Goal: Task Accomplishment & Management: Manage account settings

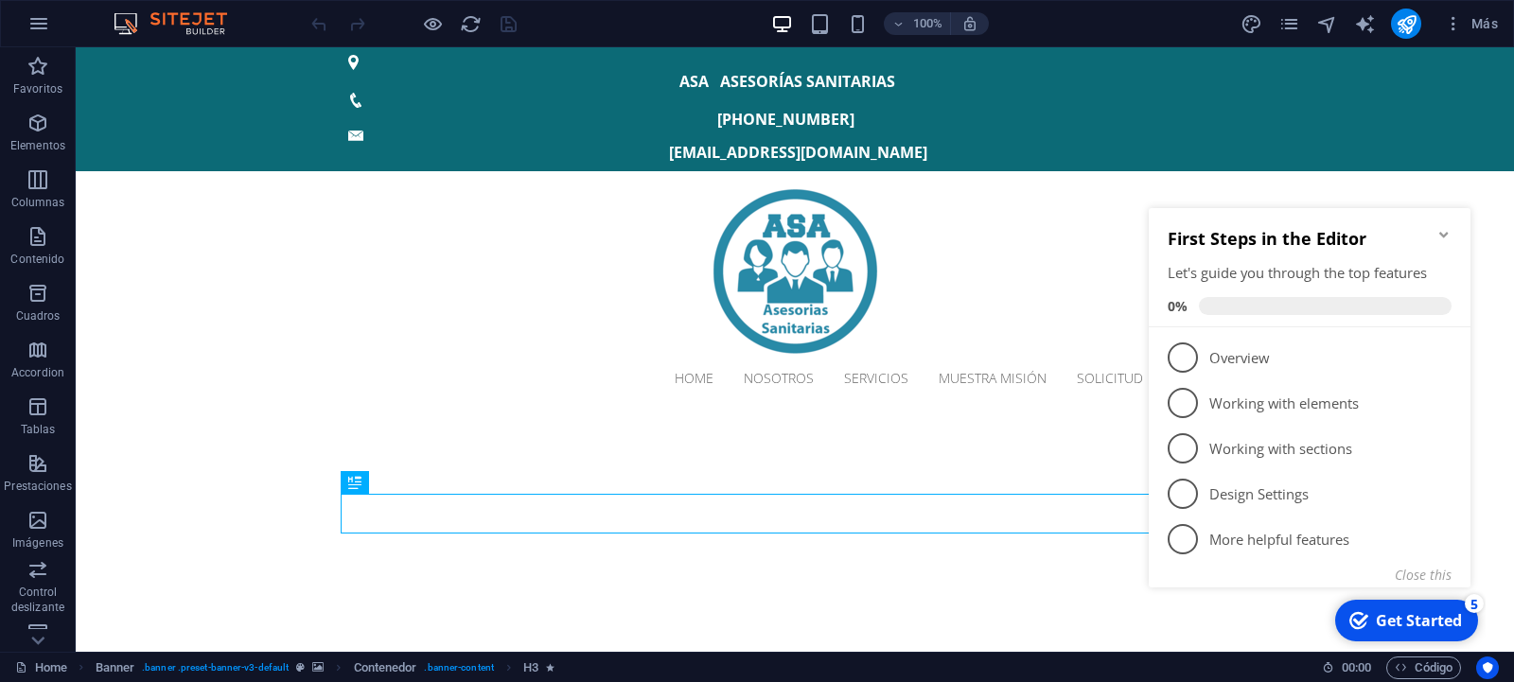
click at [1439, 236] on icon "Minimize checklist" at bounding box center [1443, 234] width 15 height 15
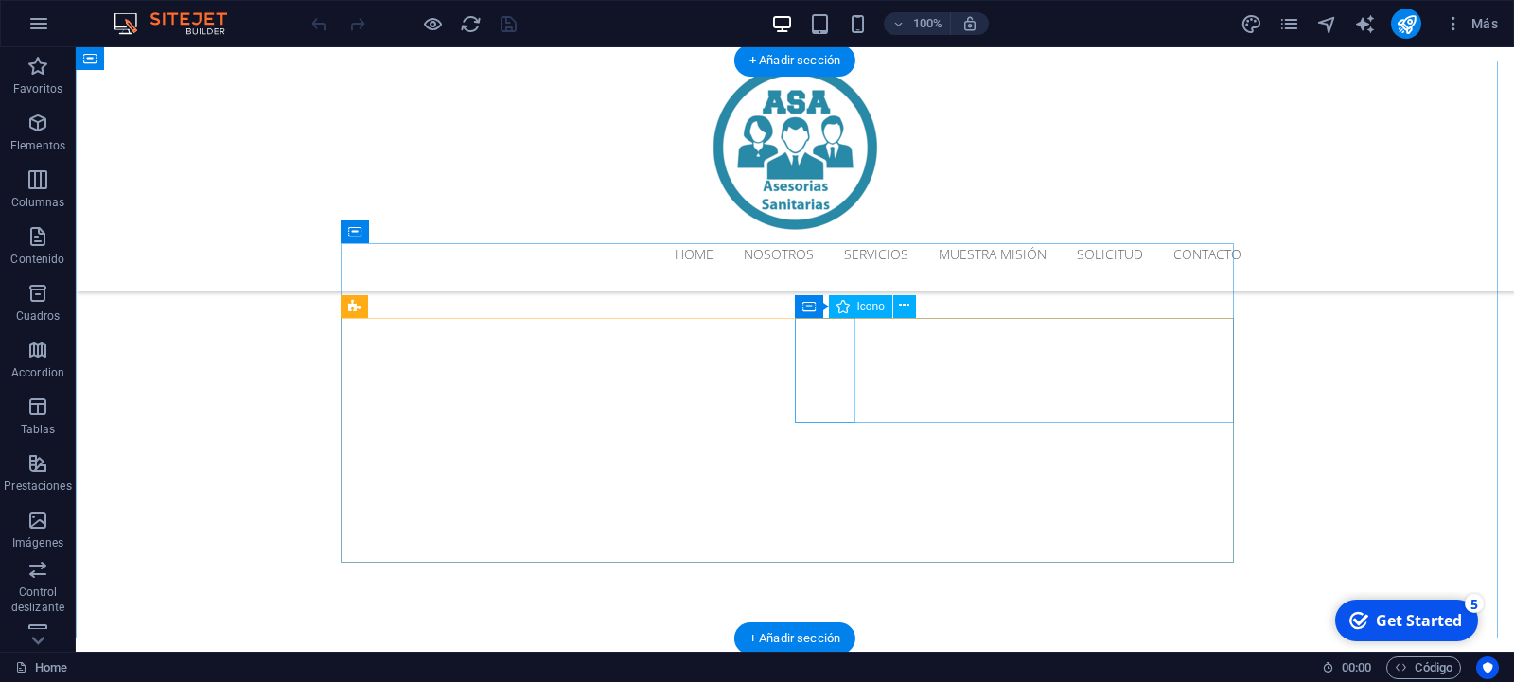
scroll to position [450, 0]
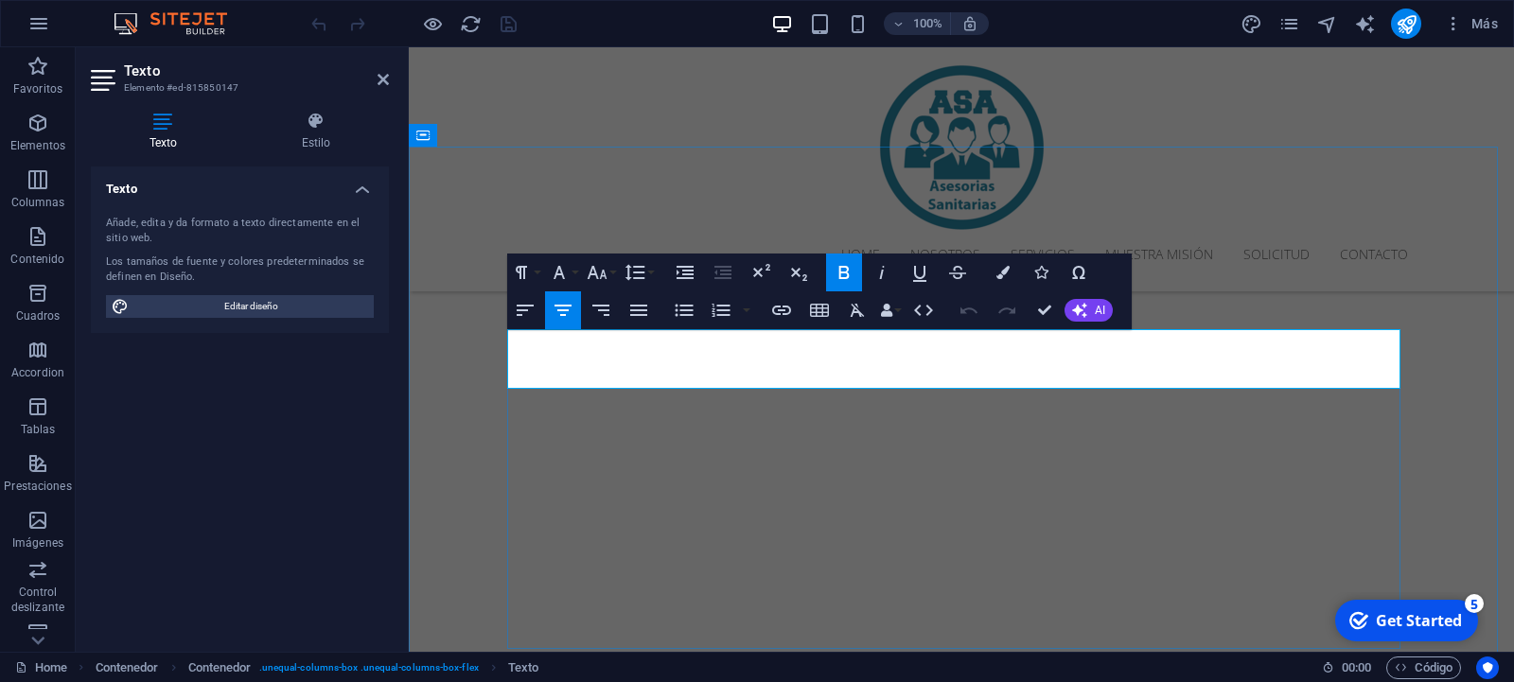
drag, startPoint x: 1232, startPoint y: 334, endPoint x: 1299, endPoint y: 334, distance: 67.2
drag, startPoint x: 638, startPoint y: 361, endPoint x: 522, endPoint y: 365, distance: 115.5
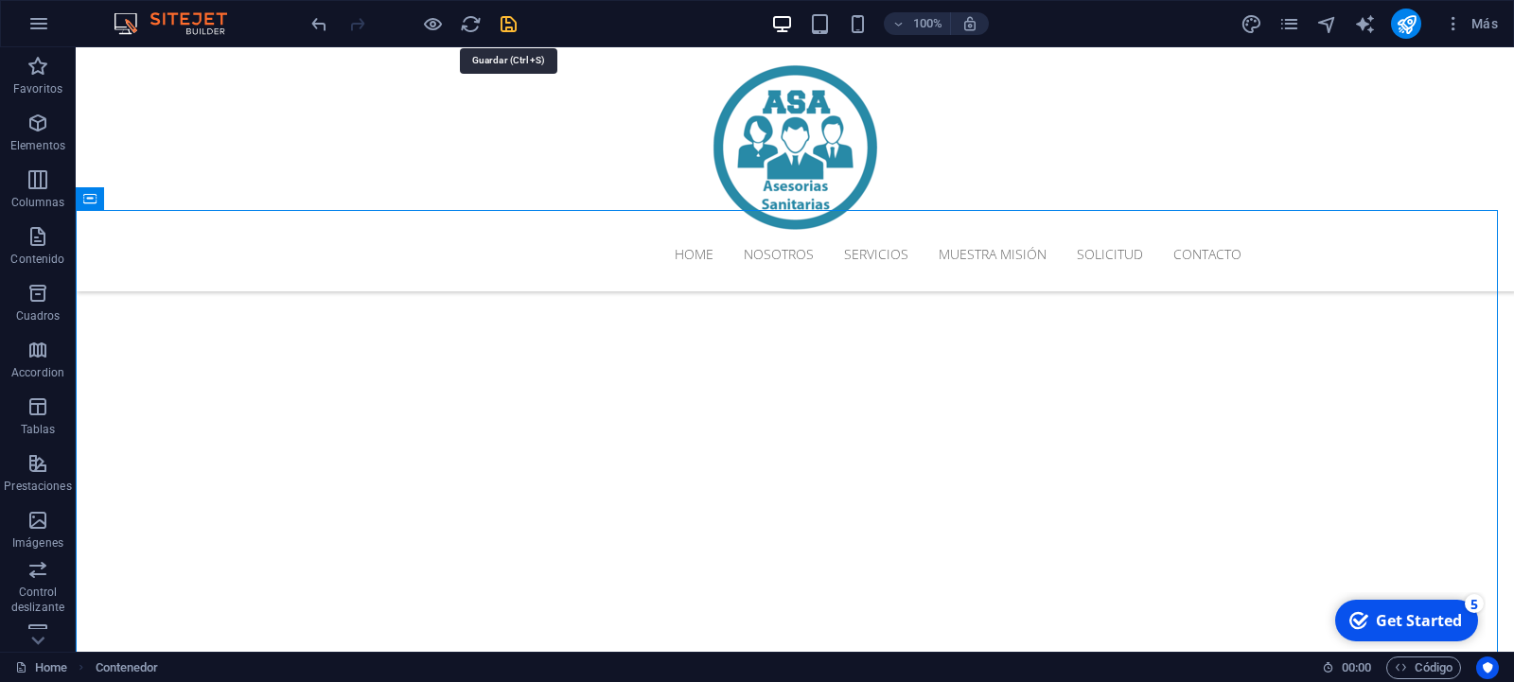
click at [510, 29] on icon "save" at bounding box center [509, 24] width 22 height 22
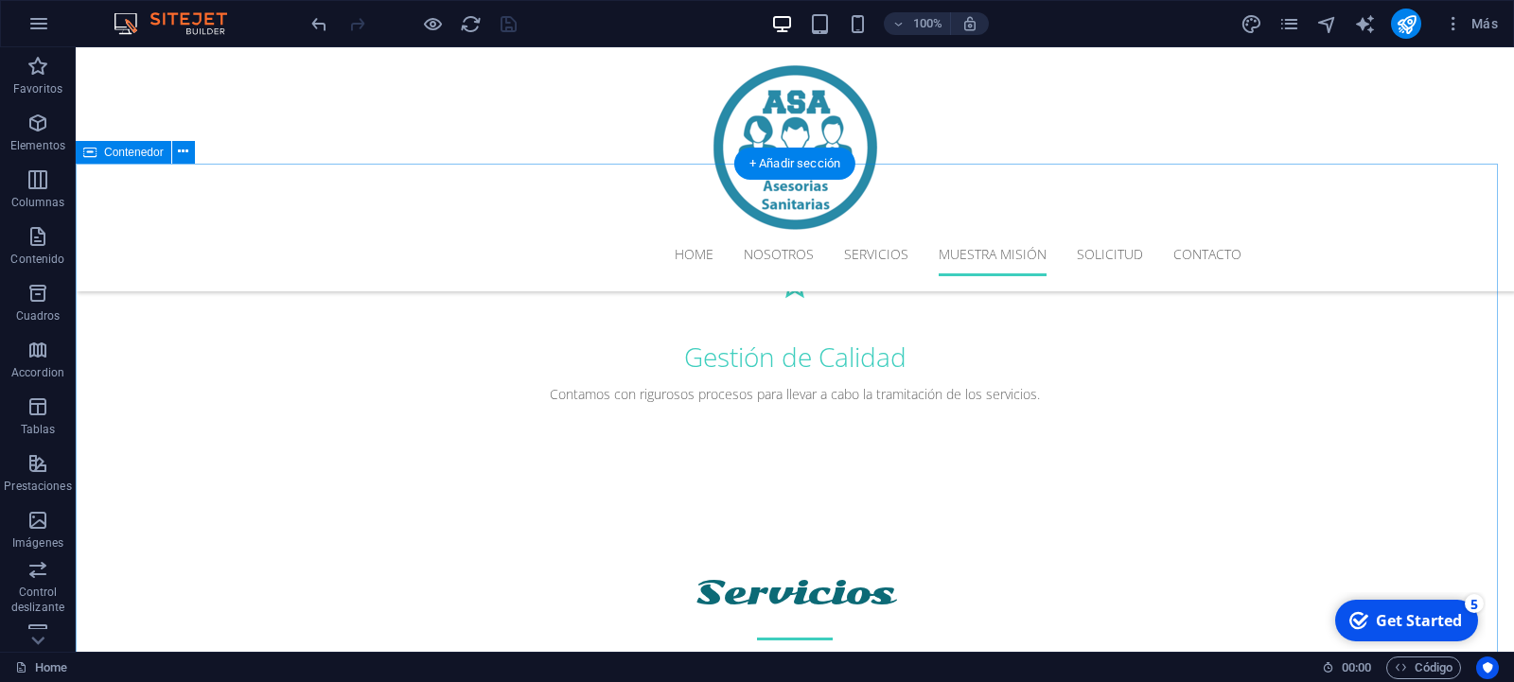
scroll to position [2026, 0]
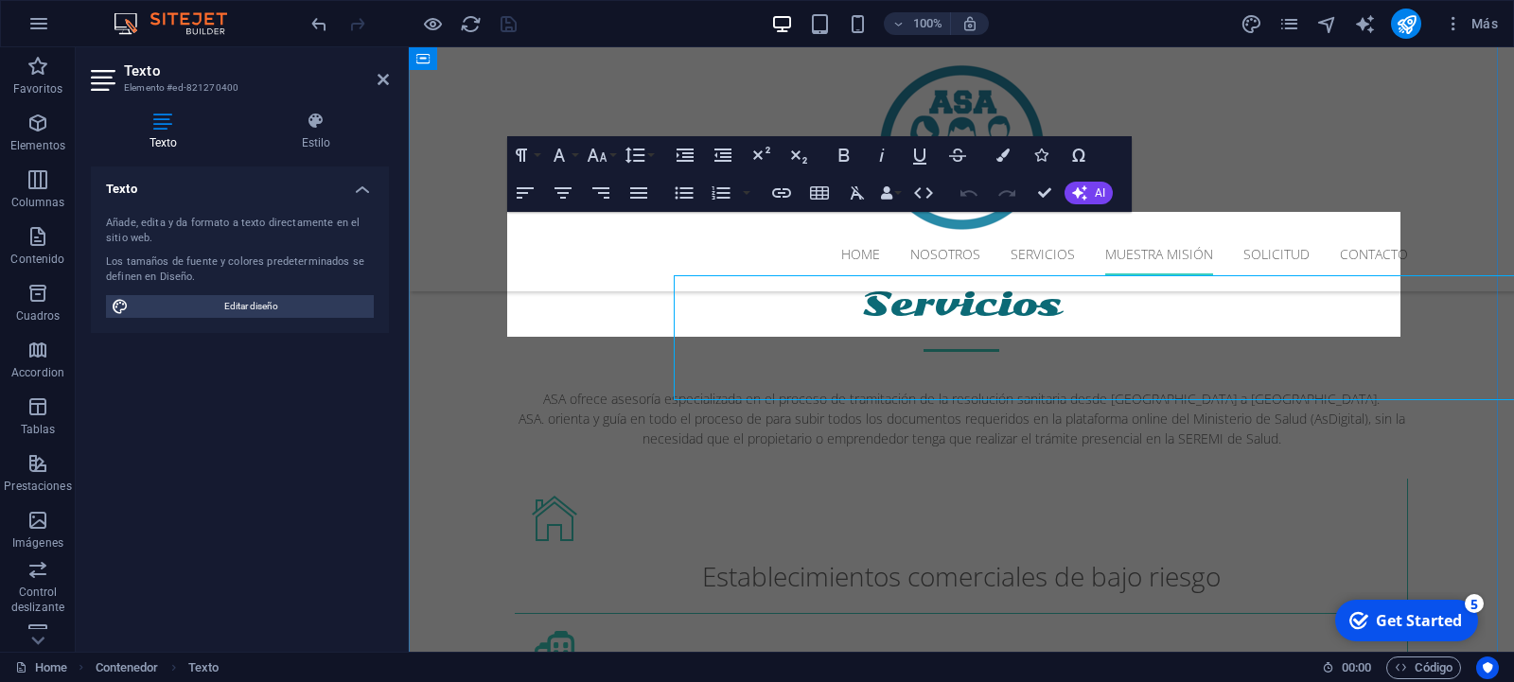
scroll to position [1963, 0]
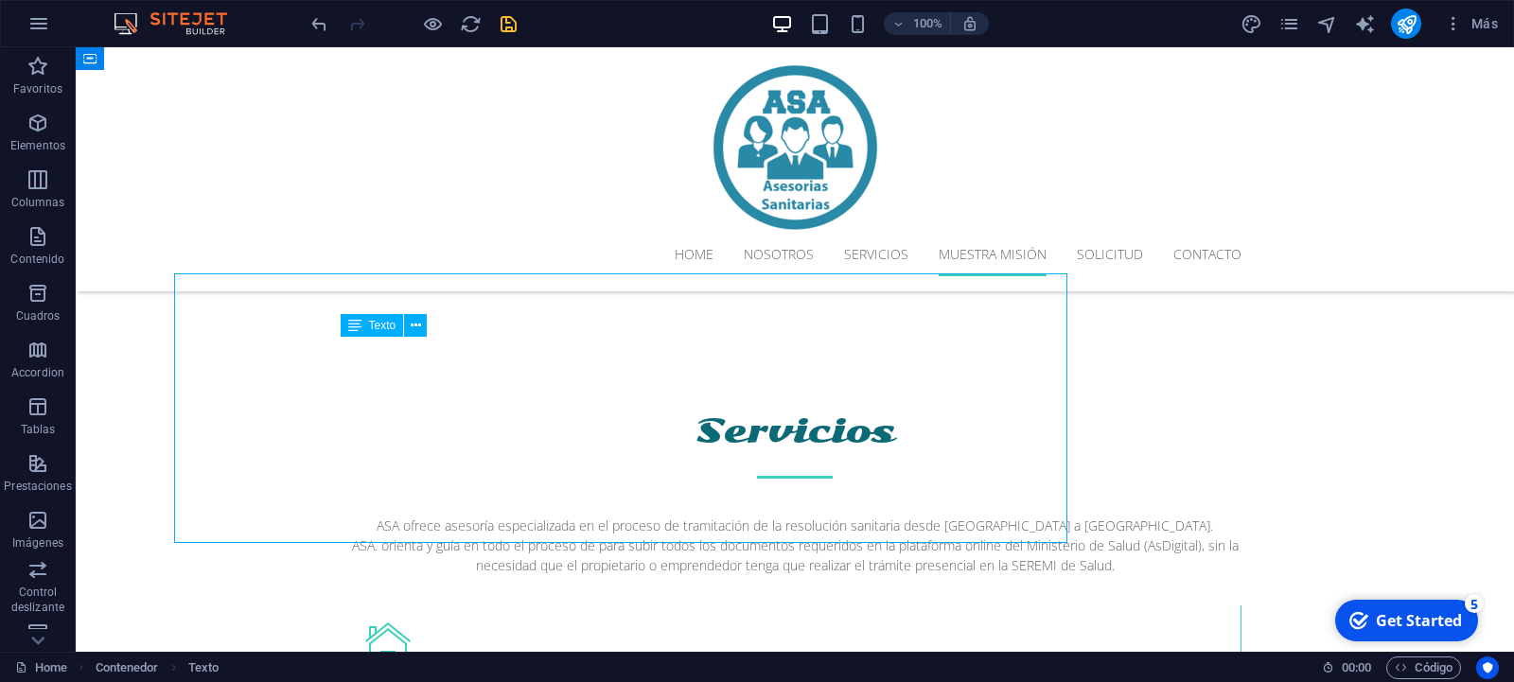
scroll to position [2026, 0]
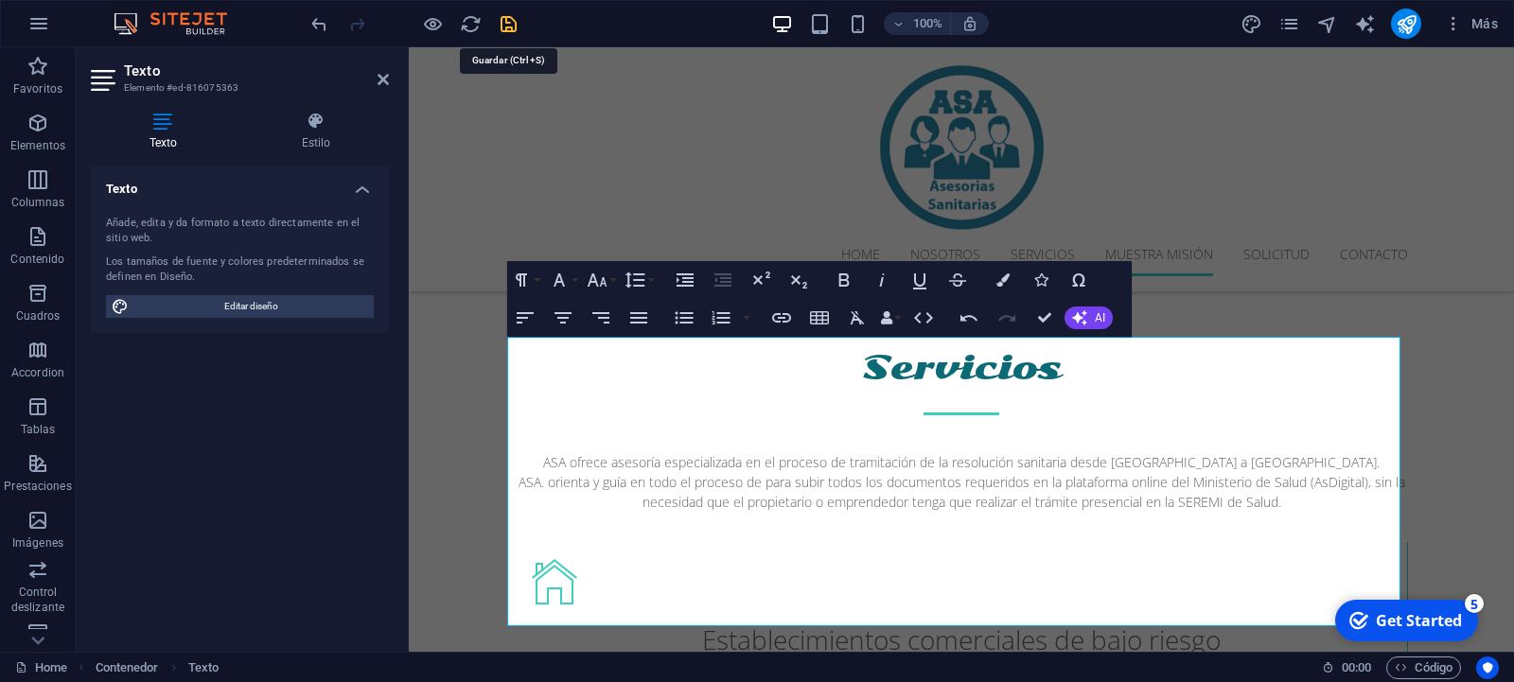
click at [511, 27] on icon "save" at bounding box center [509, 24] width 22 height 22
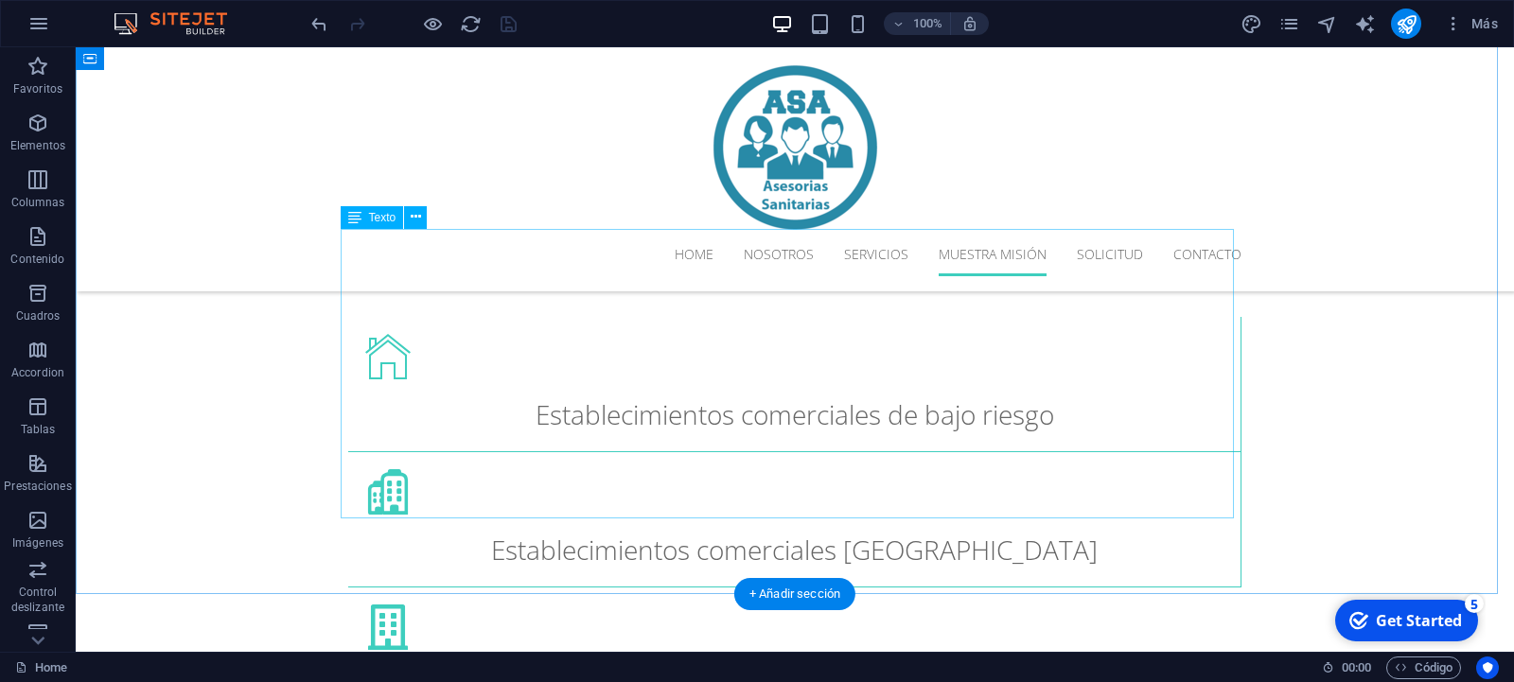
scroll to position [2026, 0]
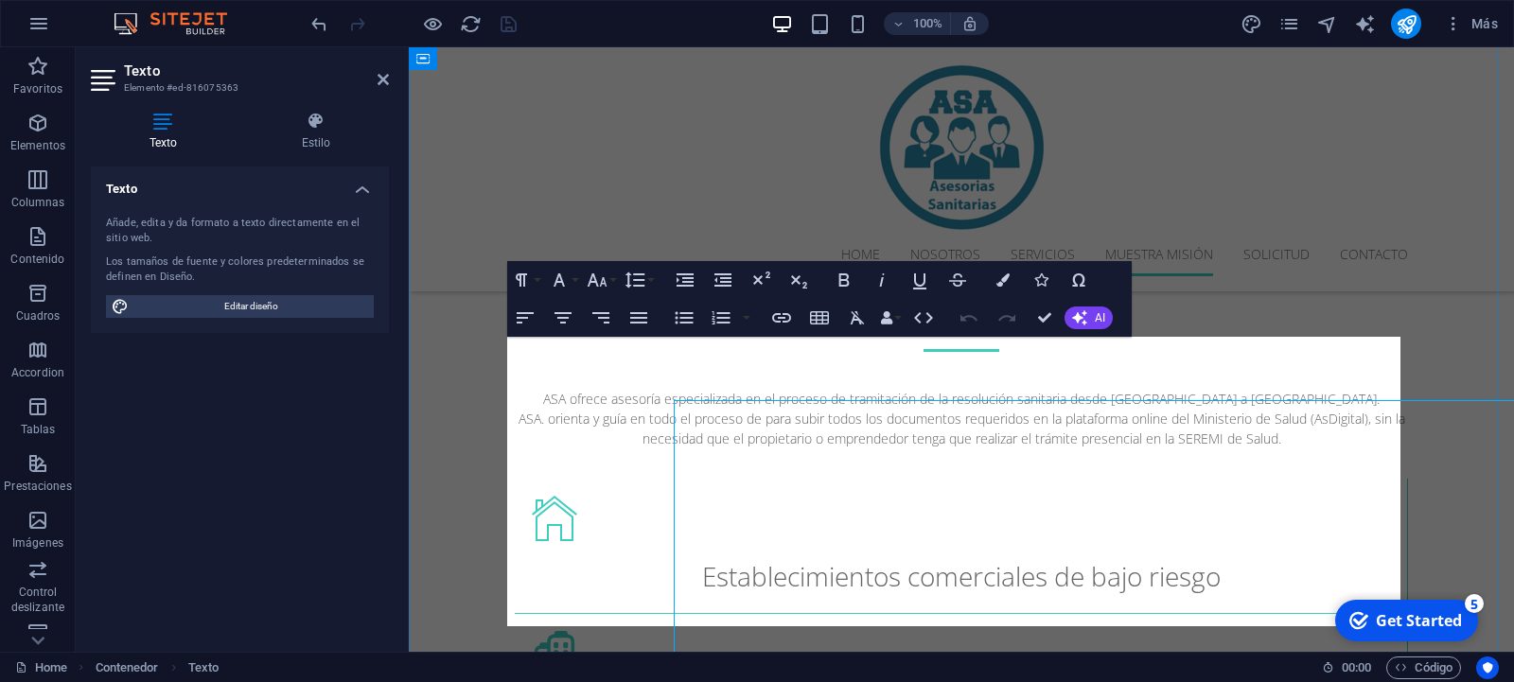
scroll to position [1963, 0]
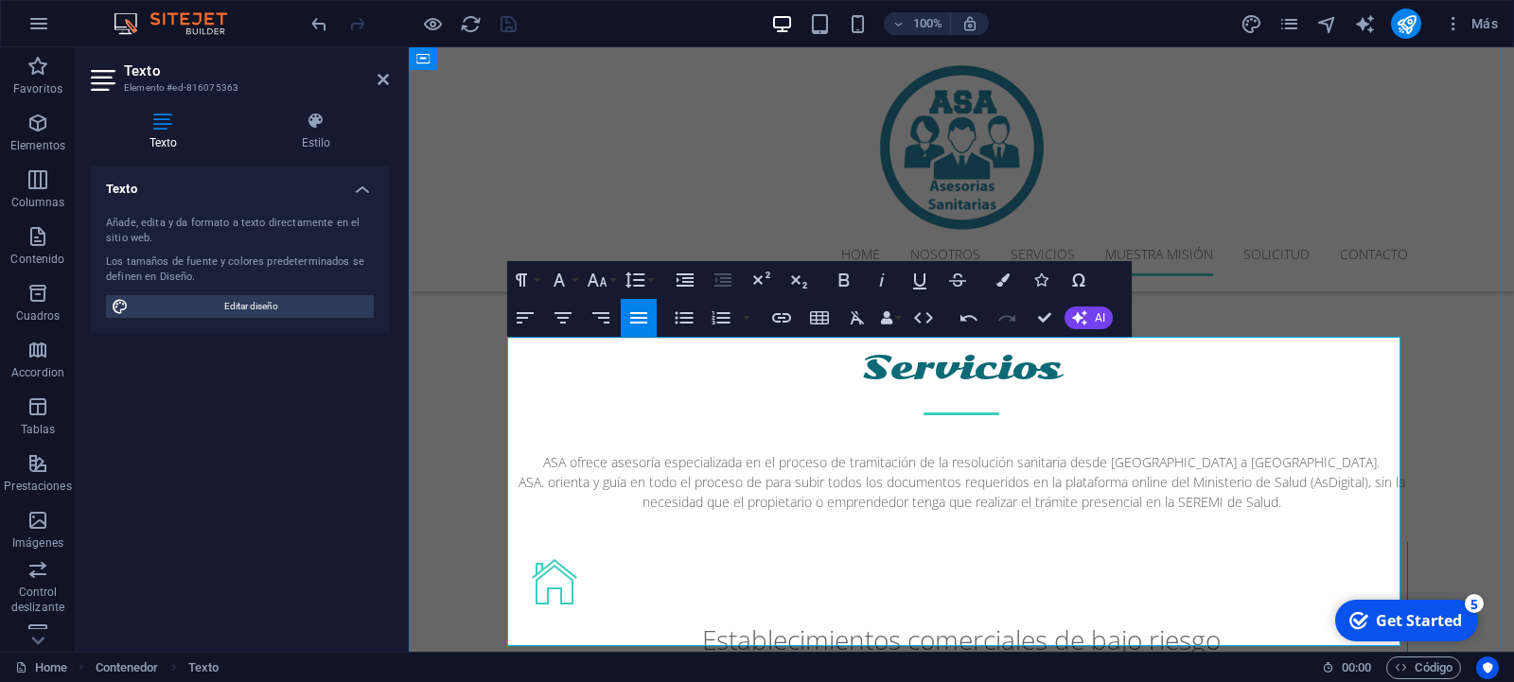
drag, startPoint x: 1031, startPoint y: 574, endPoint x: 1021, endPoint y: 573, distance: 10.4
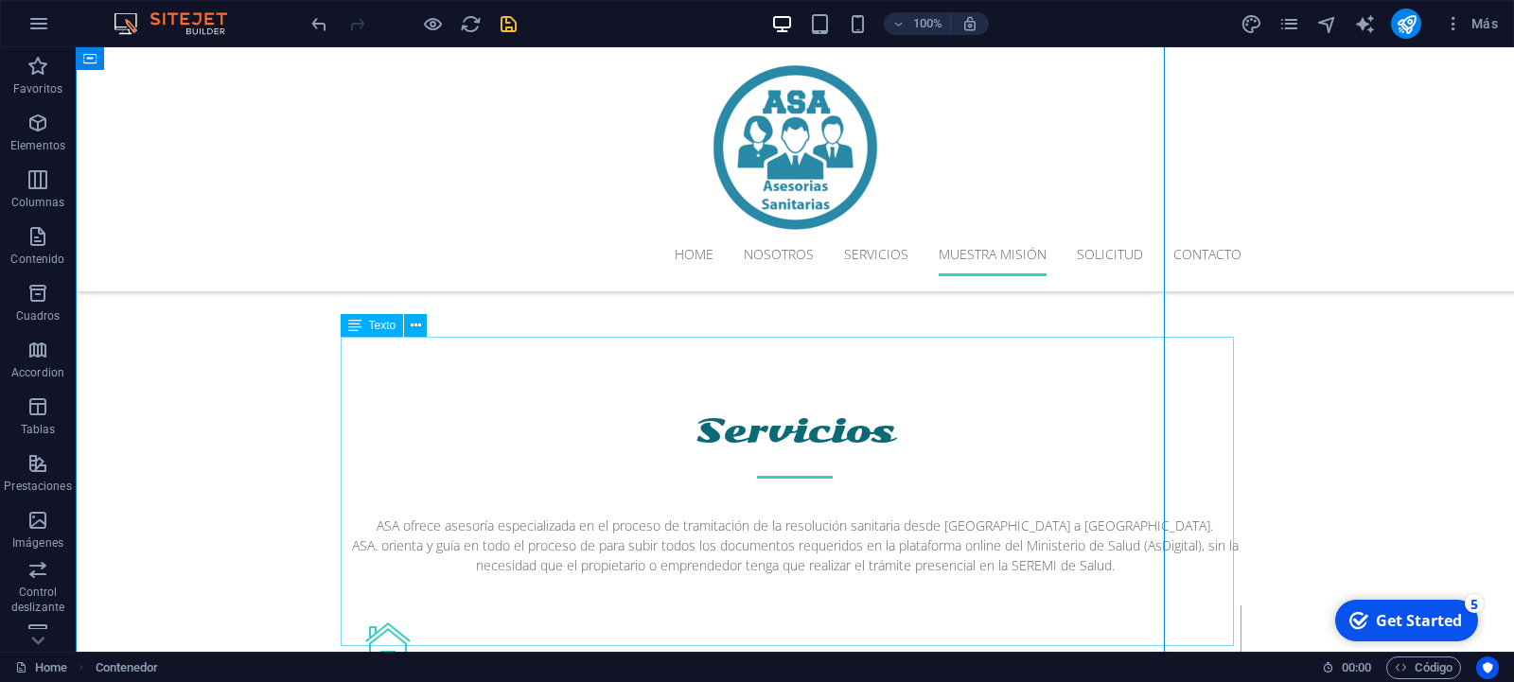
scroll to position [2026, 0]
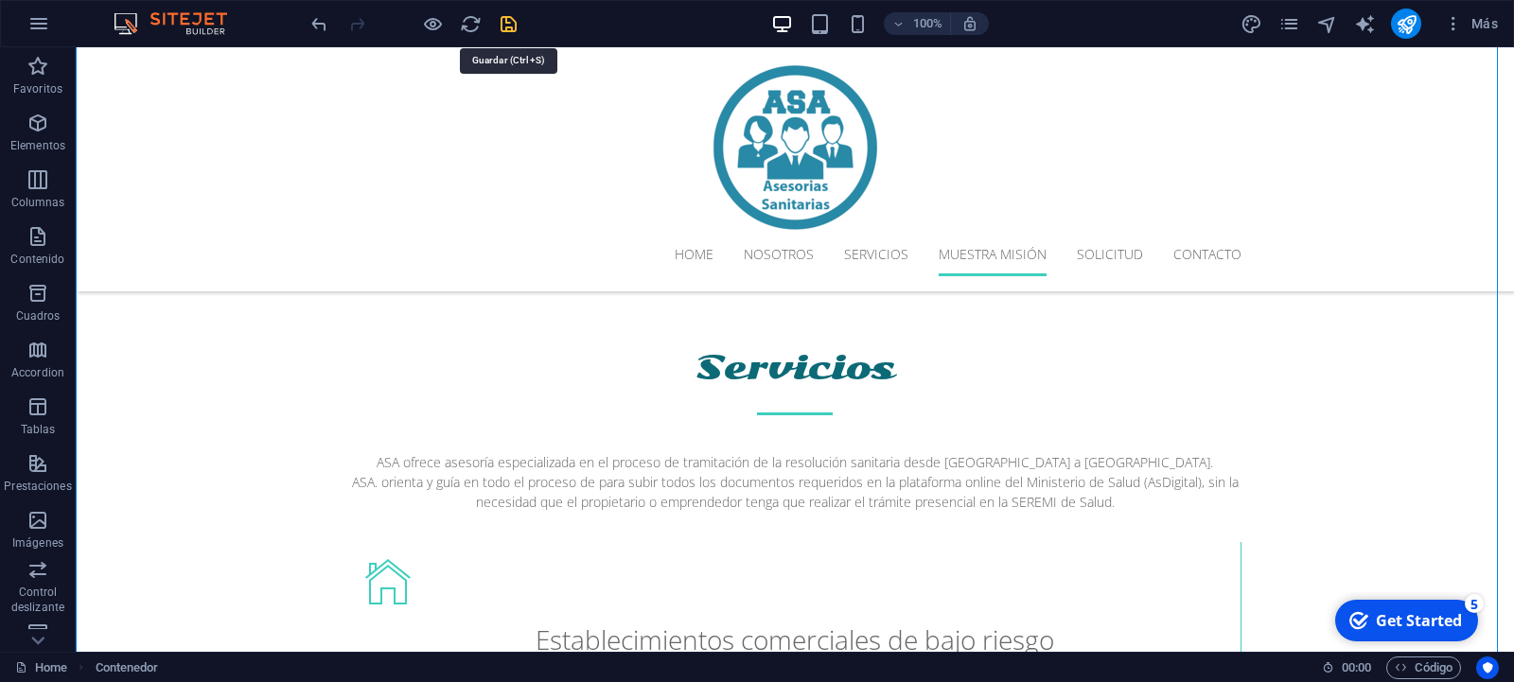
click at [506, 19] on icon "save" at bounding box center [509, 24] width 22 height 22
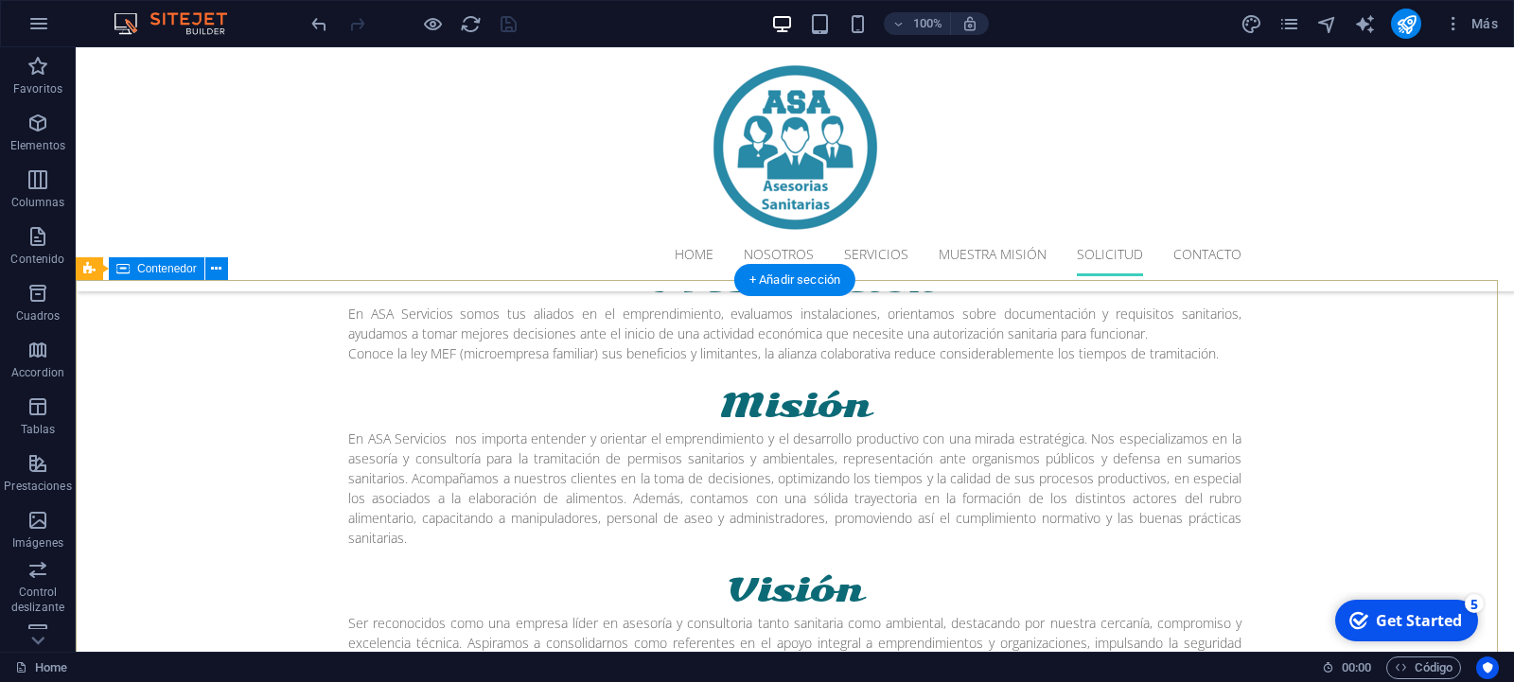
scroll to position [3458, 0]
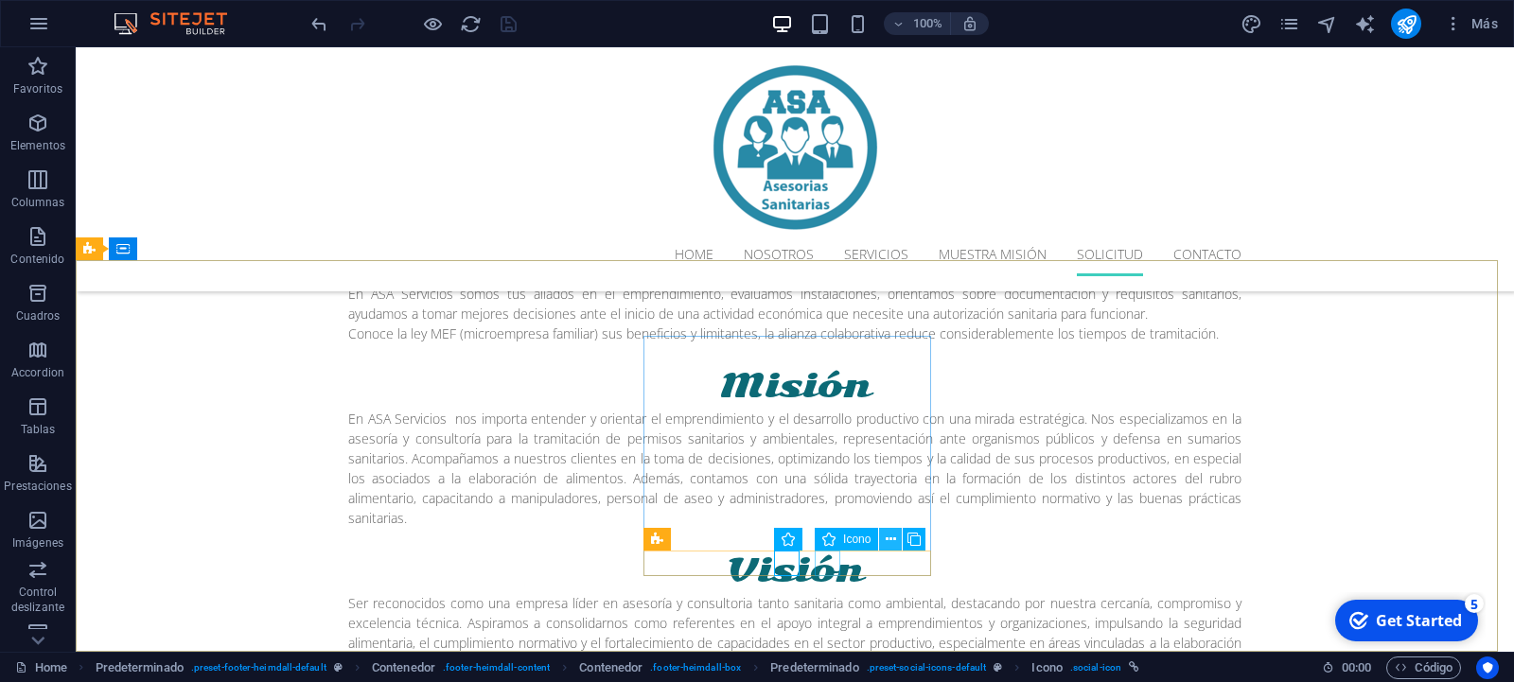
click at [887, 539] on icon at bounding box center [890, 540] width 10 height 20
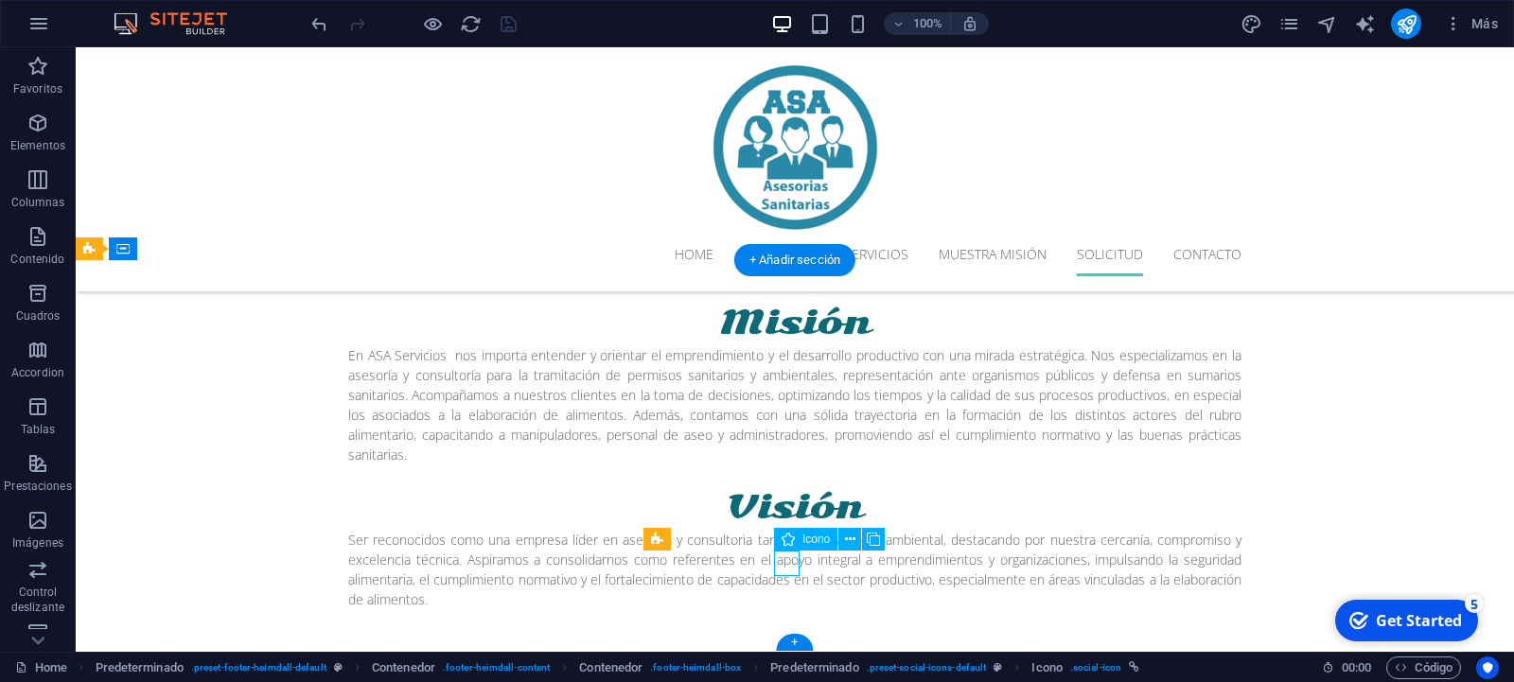
scroll to position [3394, 0]
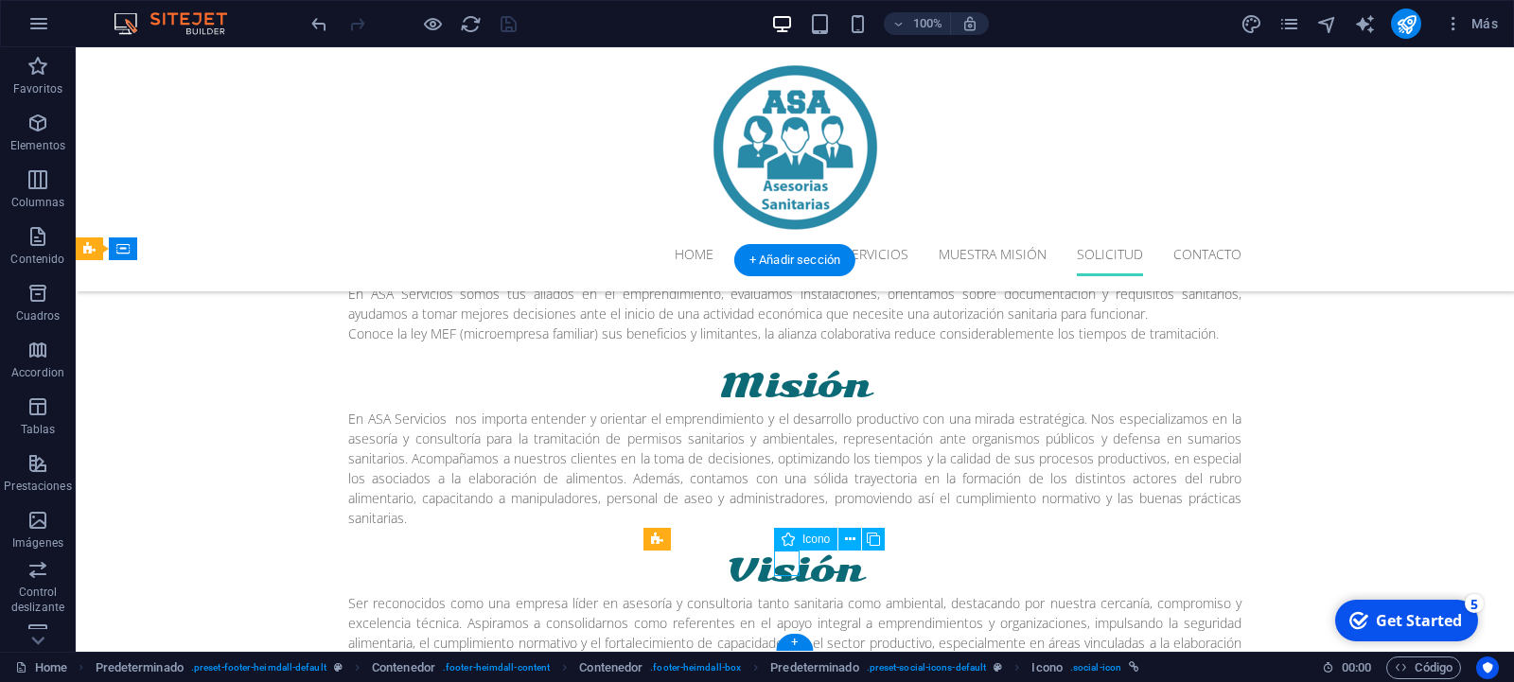
select select "xMidYMid"
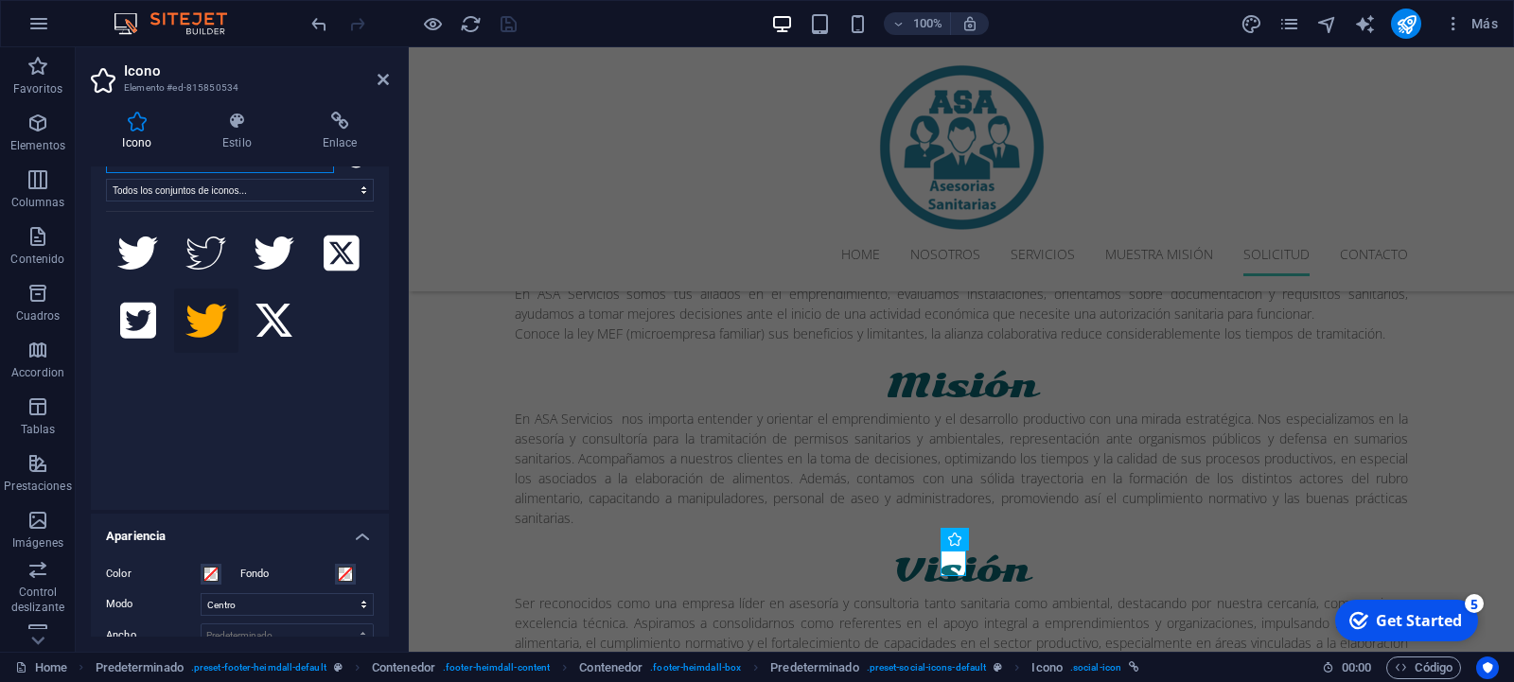
scroll to position [0, 0]
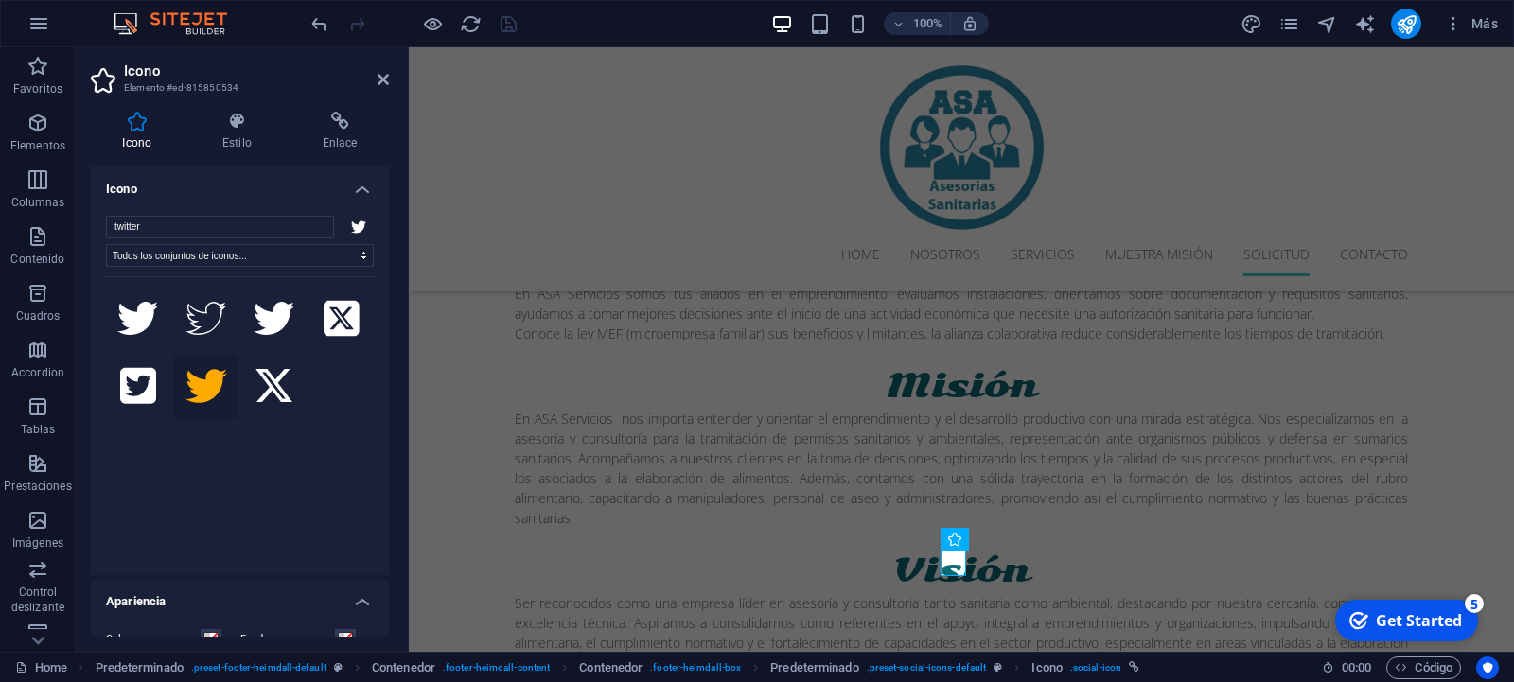
click at [343, 194] on h4 "Icono" at bounding box center [240, 183] width 298 height 34
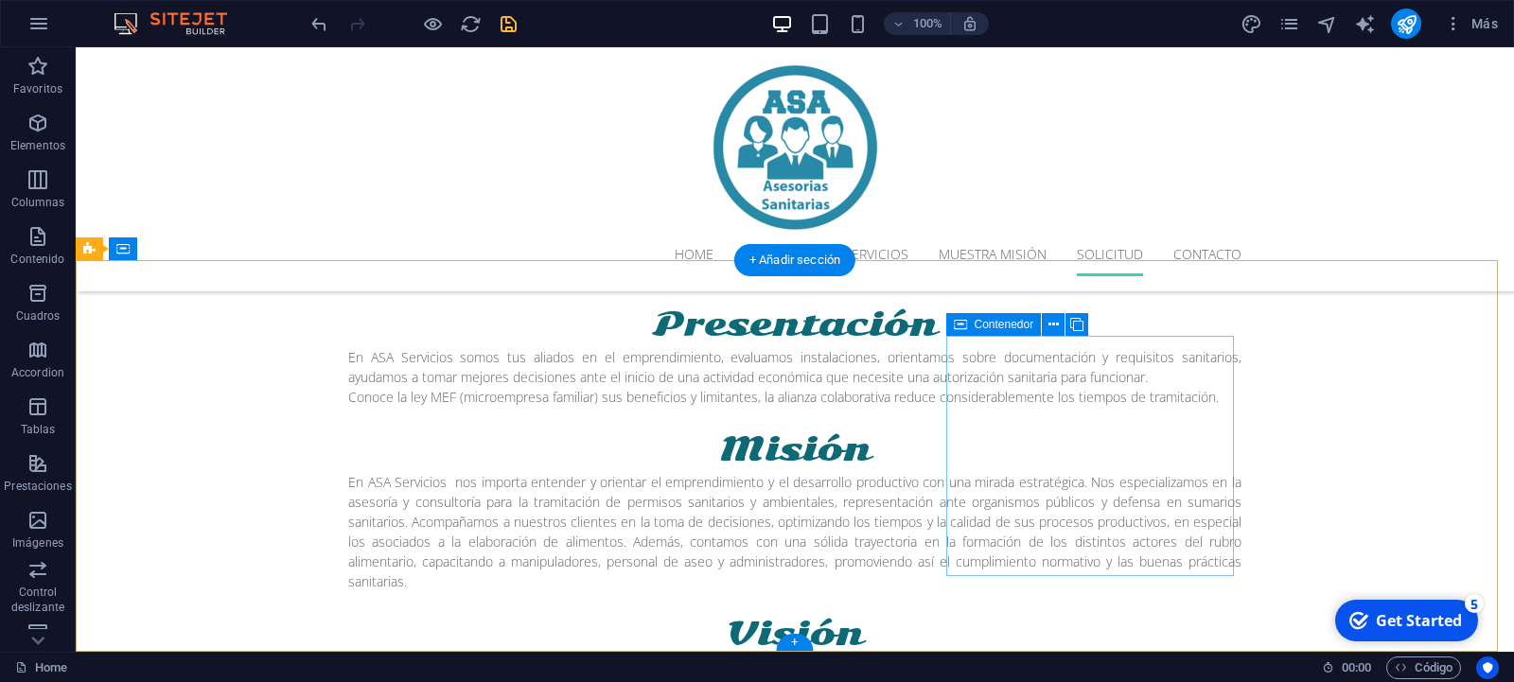
scroll to position [3458, 0]
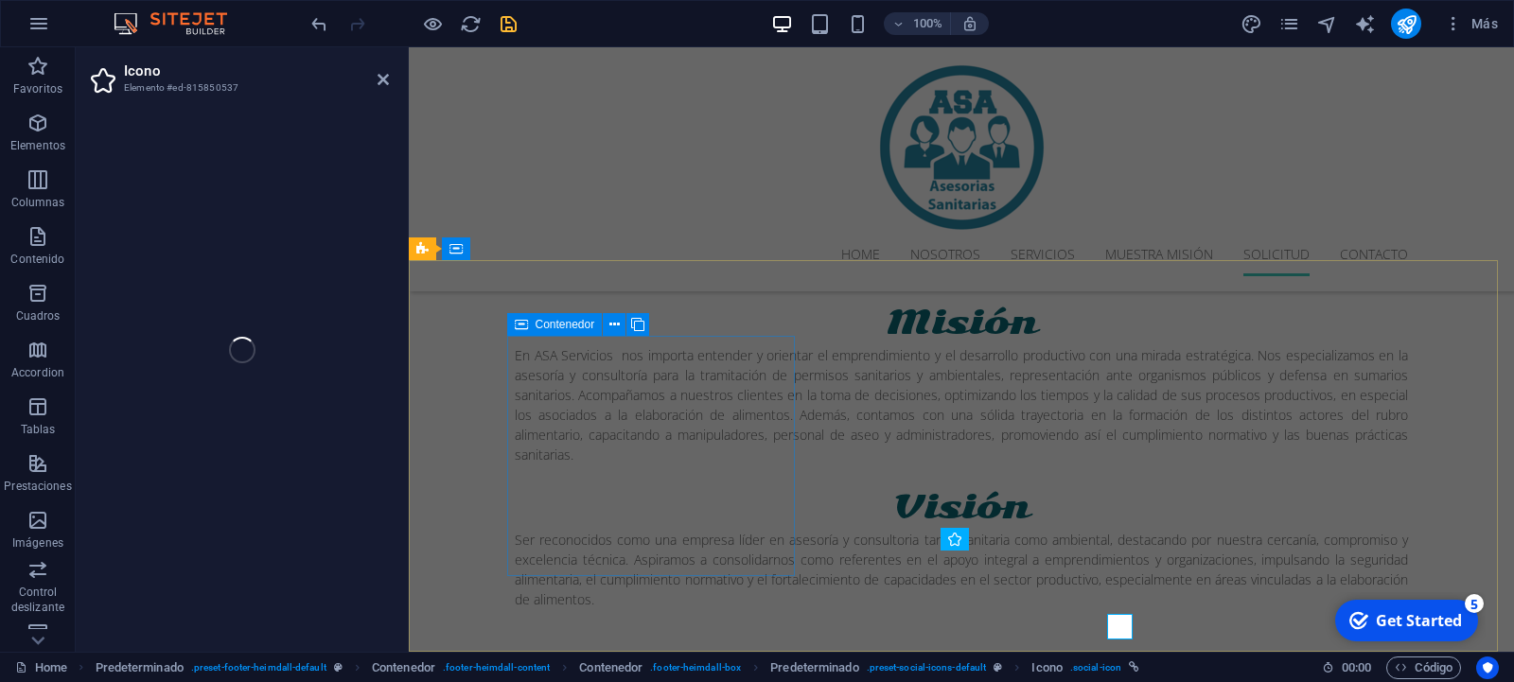
select select "xMidYMid"
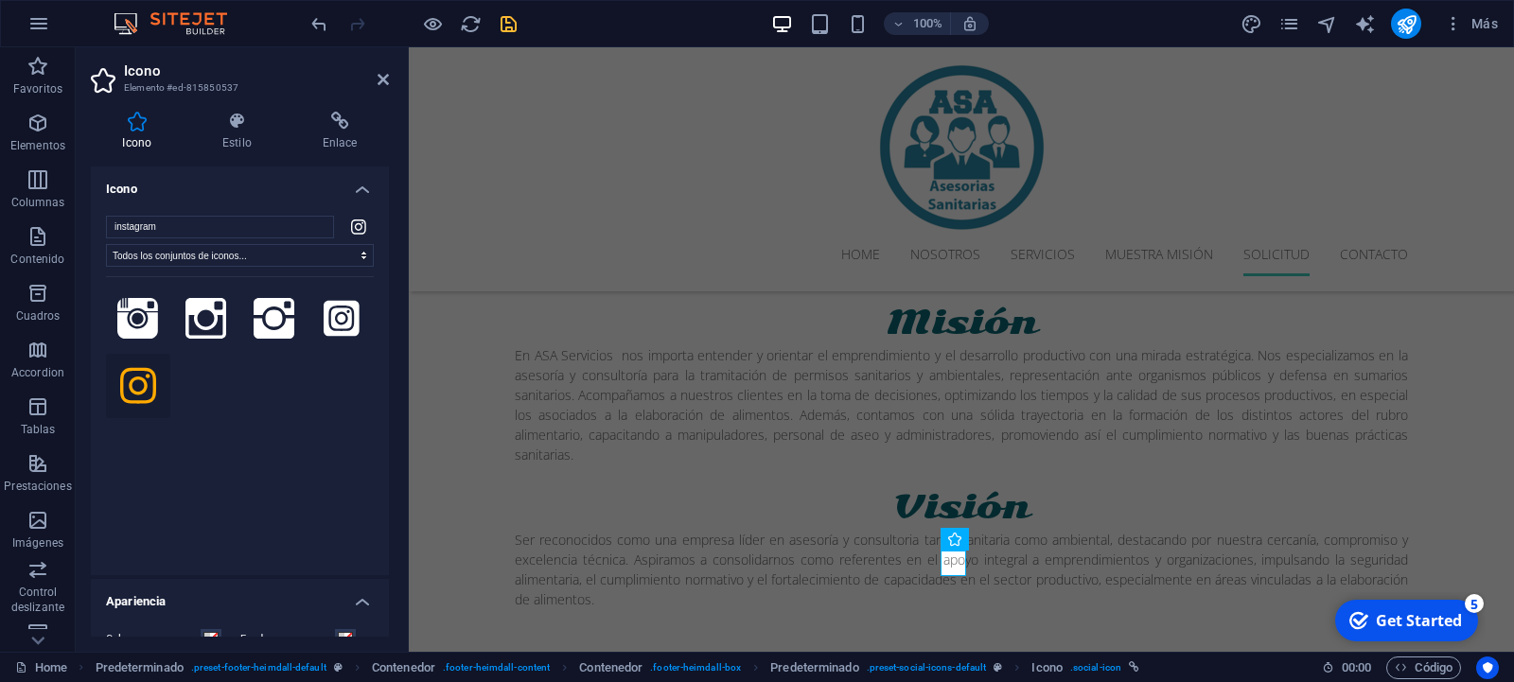
scroll to position [3394, 0]
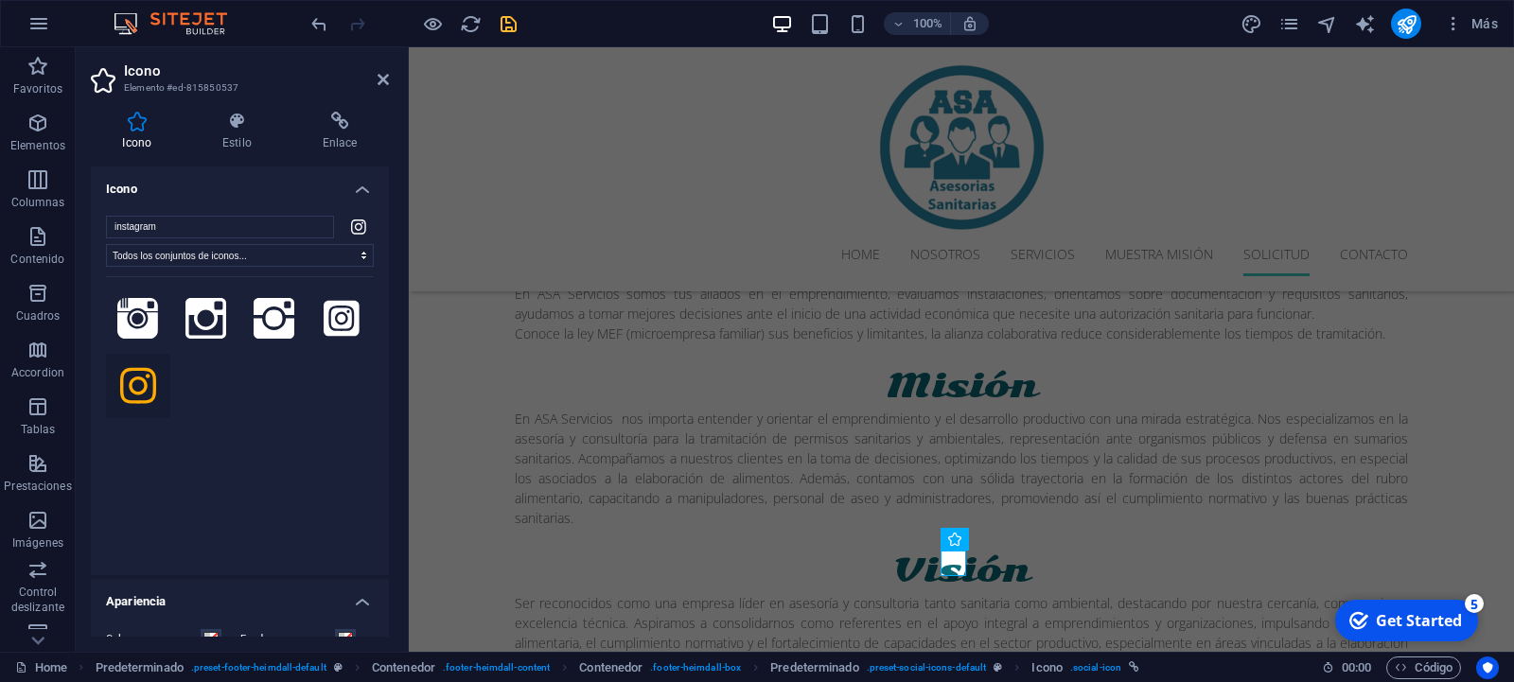
click at [132, 377] on icon at bounding box center [138, 386] width 36 height 42
click at [213, 324] on icon at bounding box center [206, 319] width 42 height 42
click at [261, 318] on icon at bounding box center [275, 319] width 42 height 42
click at [326, 313] on icon at bounding box center [342, 318] width 36 height 36
click at [142, 387] on icon at bounding box center [138, 386] width 36 height 42
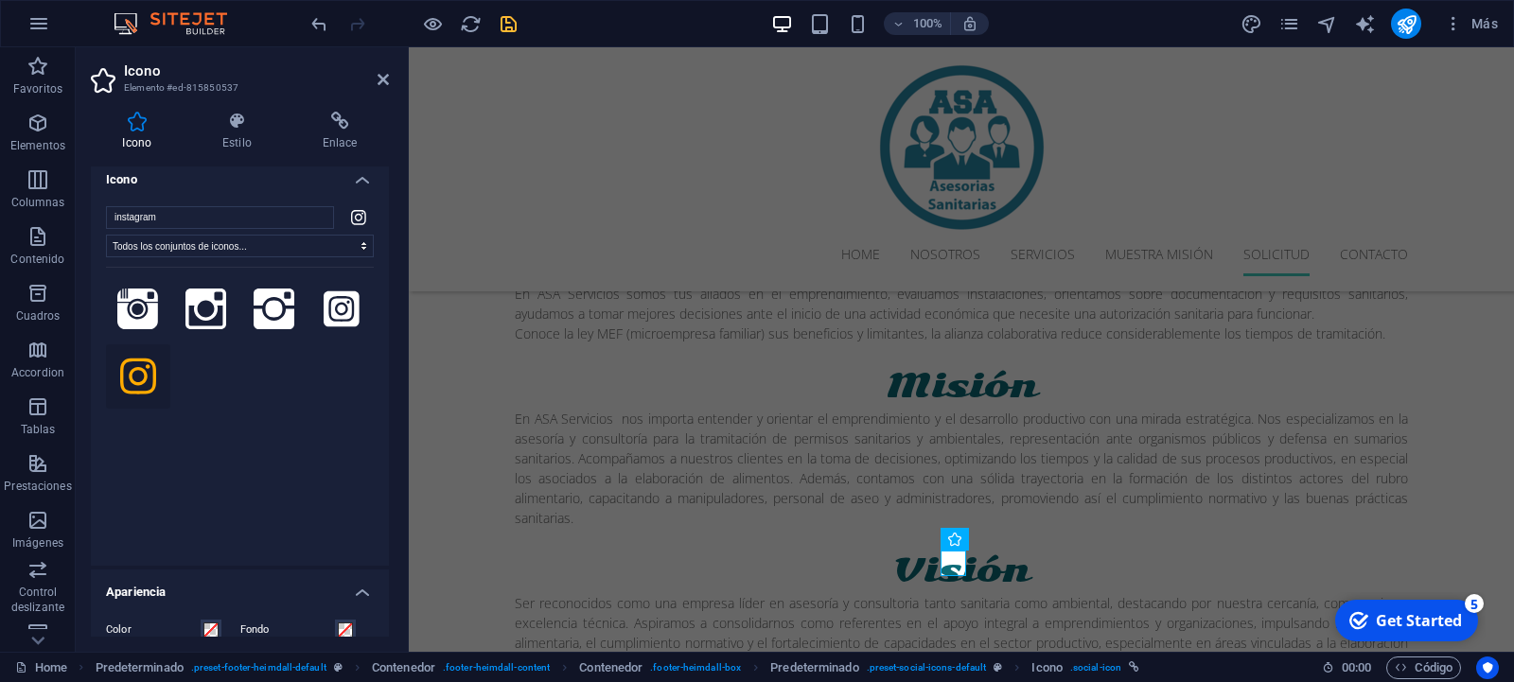
scroll to position [0, 0]
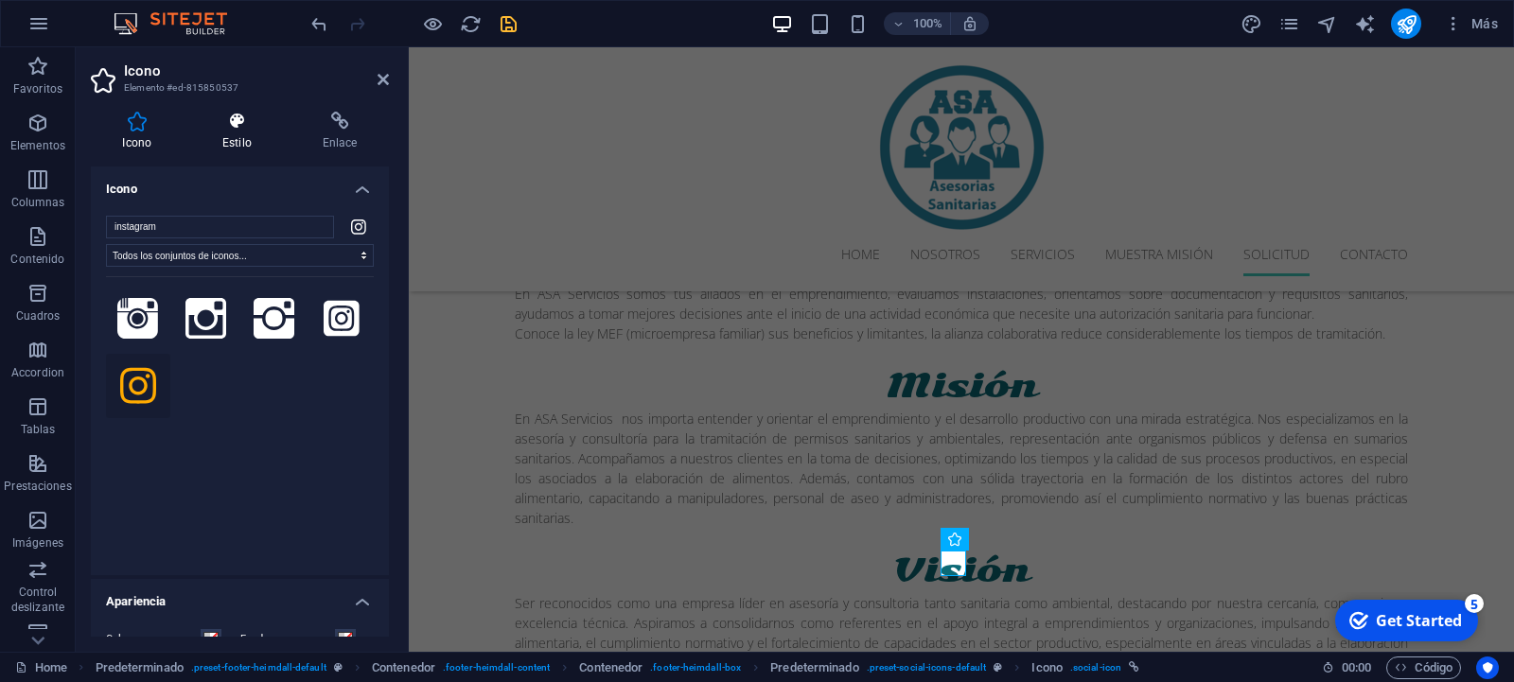
click at [233, 125] on icon at bounding box center [237, 121] width 93 height 19
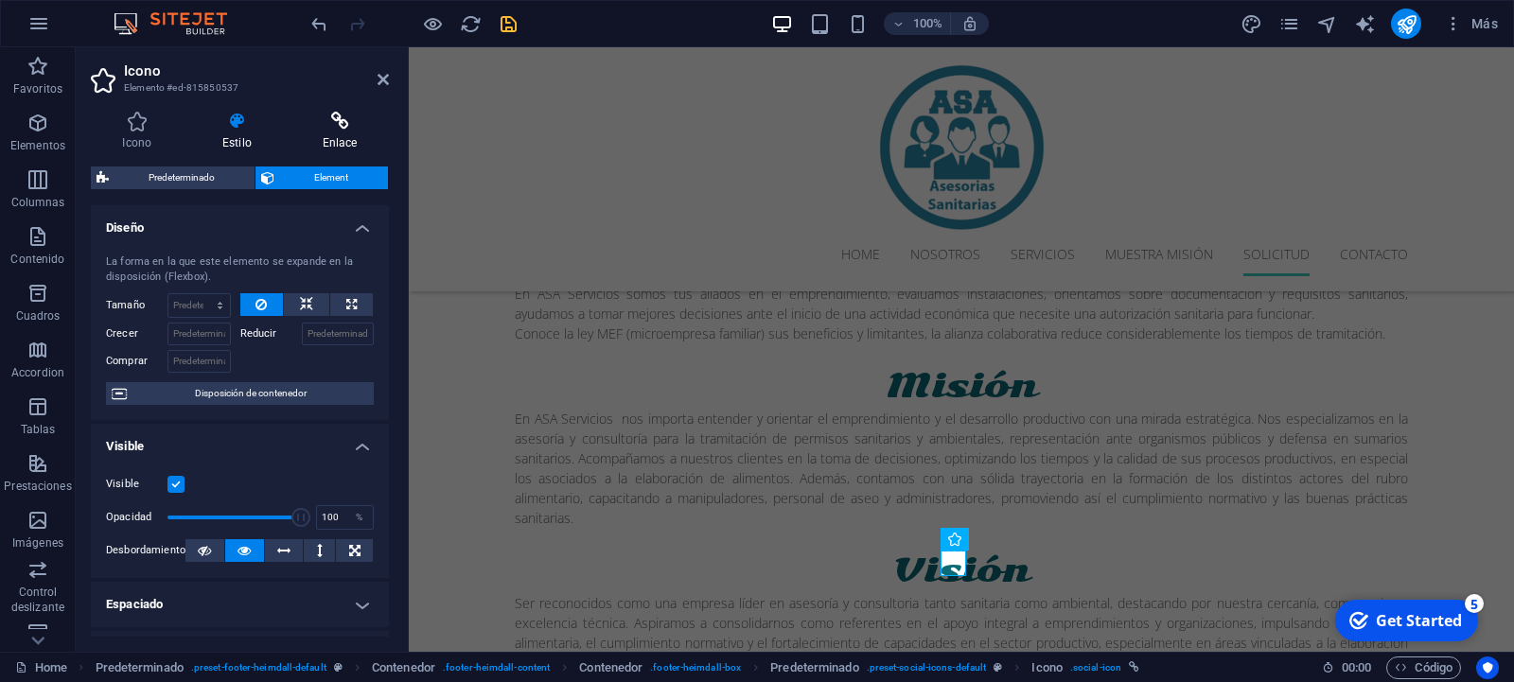
click at [334, 113] on icon at bounding box center [339, 121] width 98 height 19
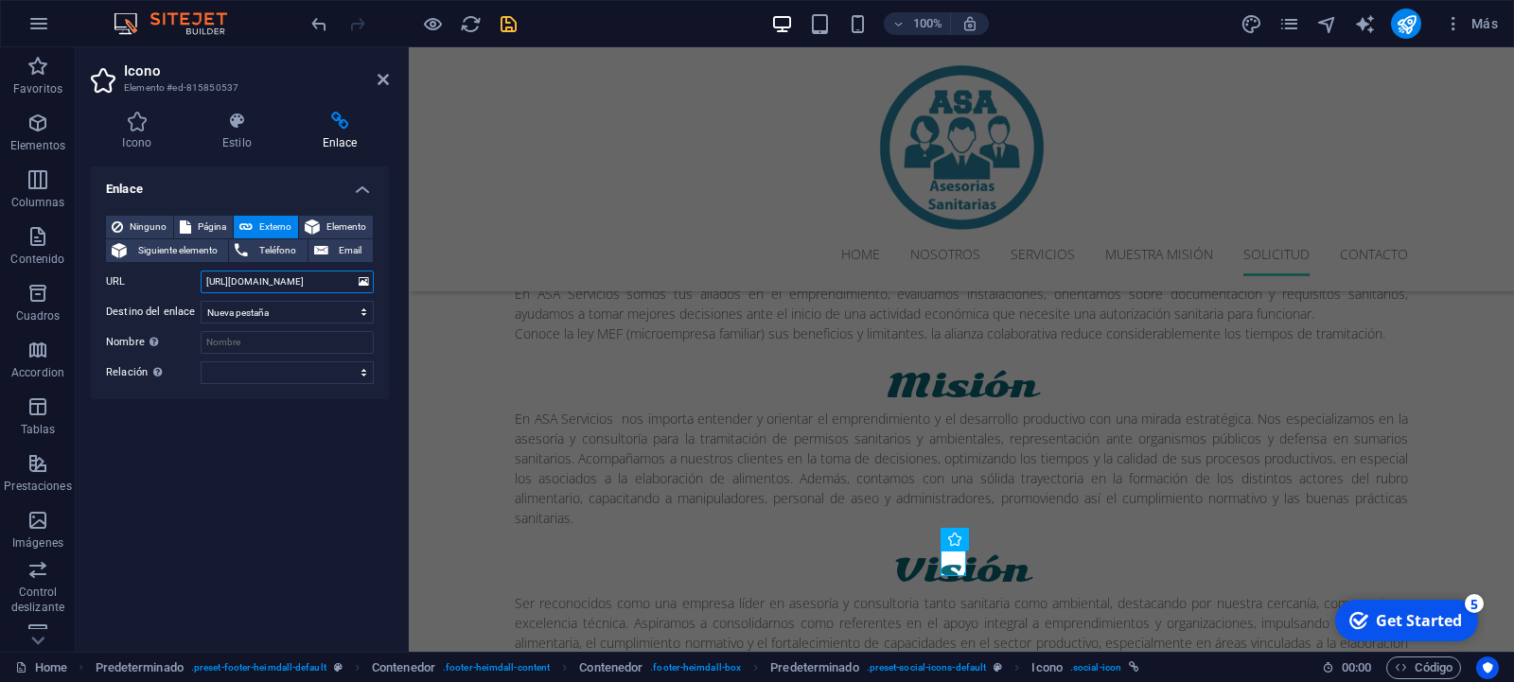
drag, startPoint x: 341, startPoint y: 280, endPoint x: 219, endPoint y: 290, distance: 121.5
click at [219, 290] on input "[URL][DOMAIN_NAME]" at bounding box center [287, 282] width 173 height 23
drag, startPoint x: 330, startPoint y: 279, endPoint x: 205, endPoint y: 280, distance: 124.9
click at [205, 280] on input "[URL][DOMAIN_NAME]" at bounding box center [287, 282] width 173 height 23
paste input "asacopiapo/"
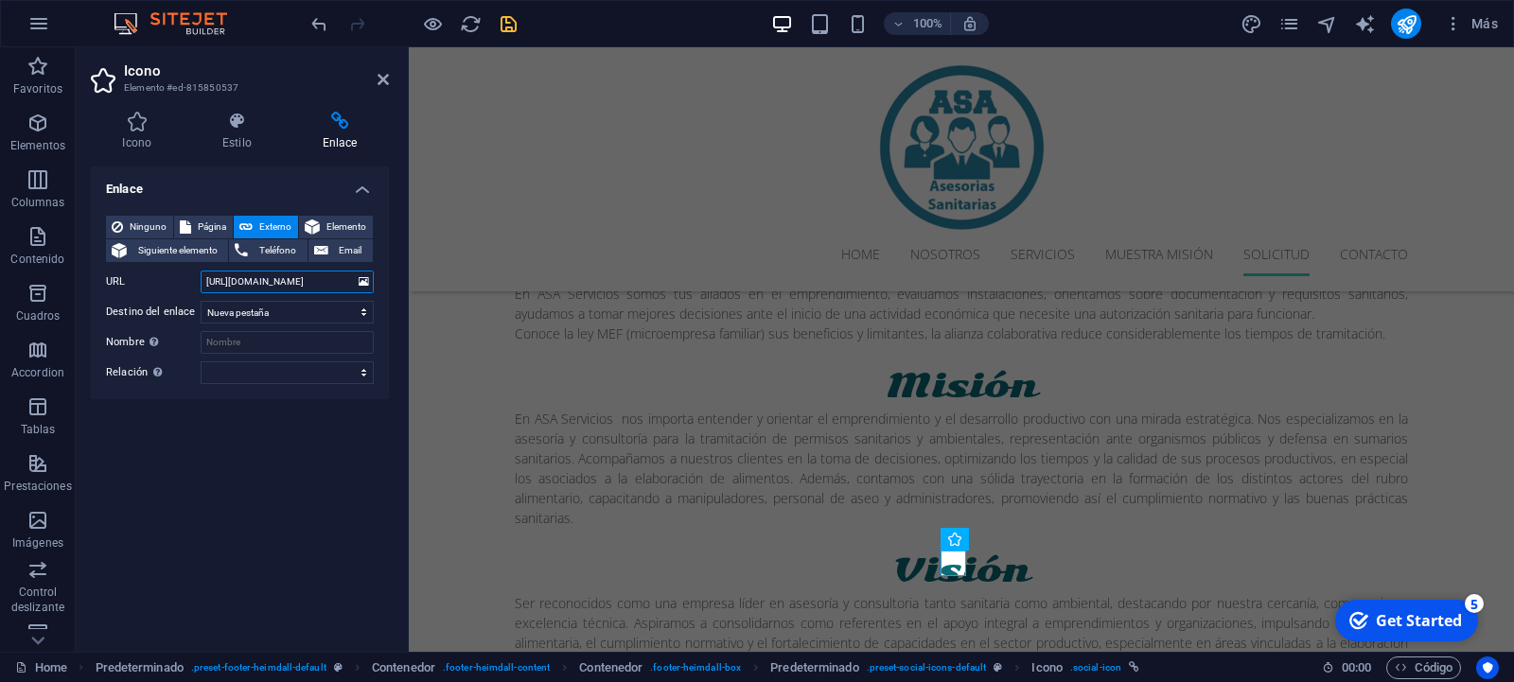
type input "[URL][DOMAIN_NAME]"
click at [502, 23] on icon "save" at bounding box center [509, 24] width 22 height 22
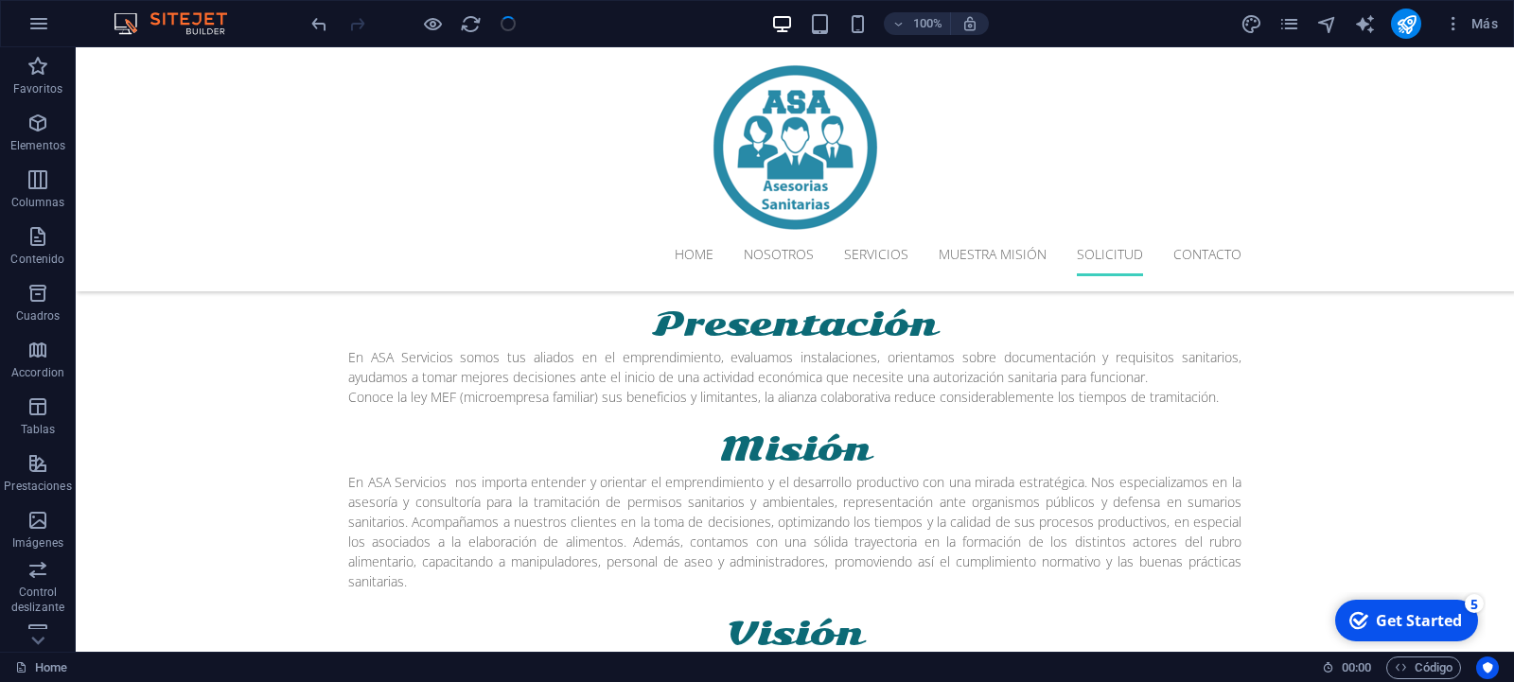
scroll to position [3458, 0]
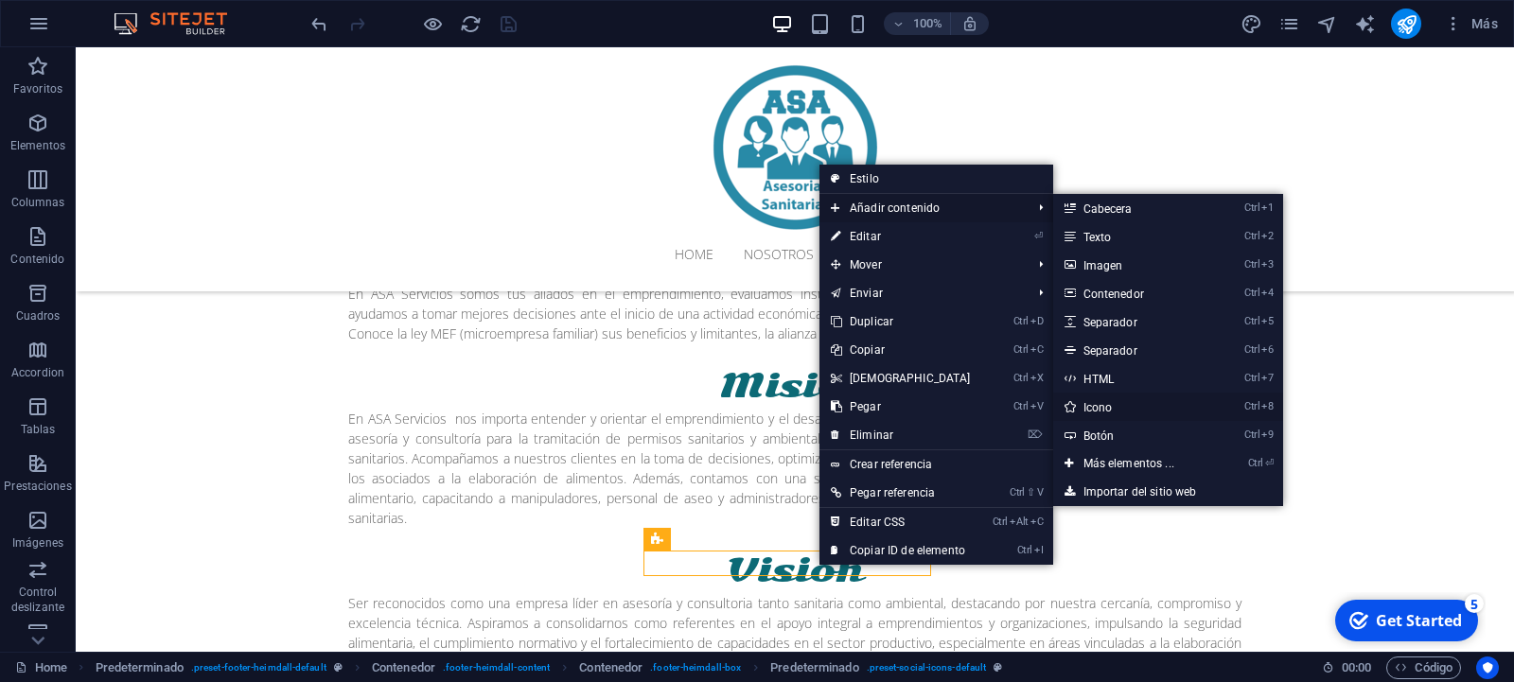
click at [1091, 408] on link "Ctrl 8 Icono" at bounding box center [1132, 407] width 159 height 28
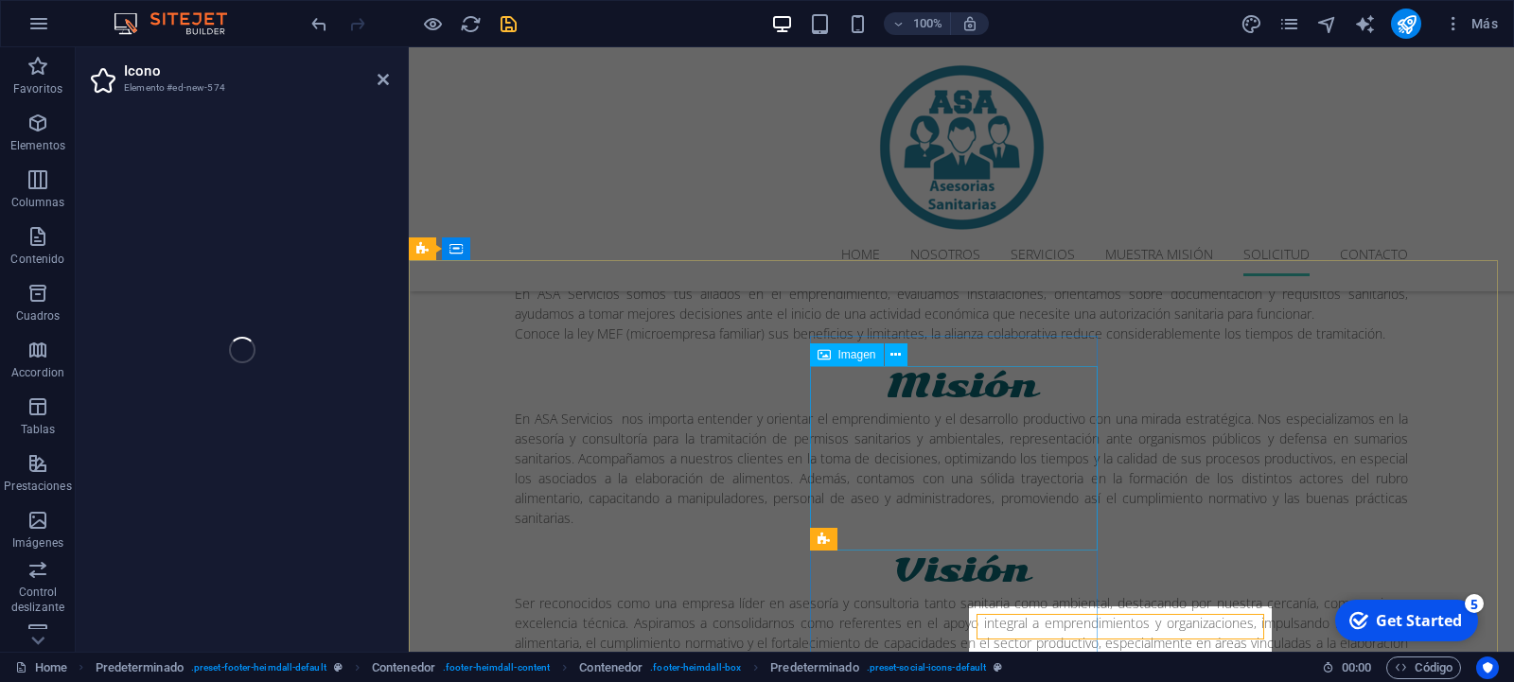
select select "xMidYMid"
select select "px"
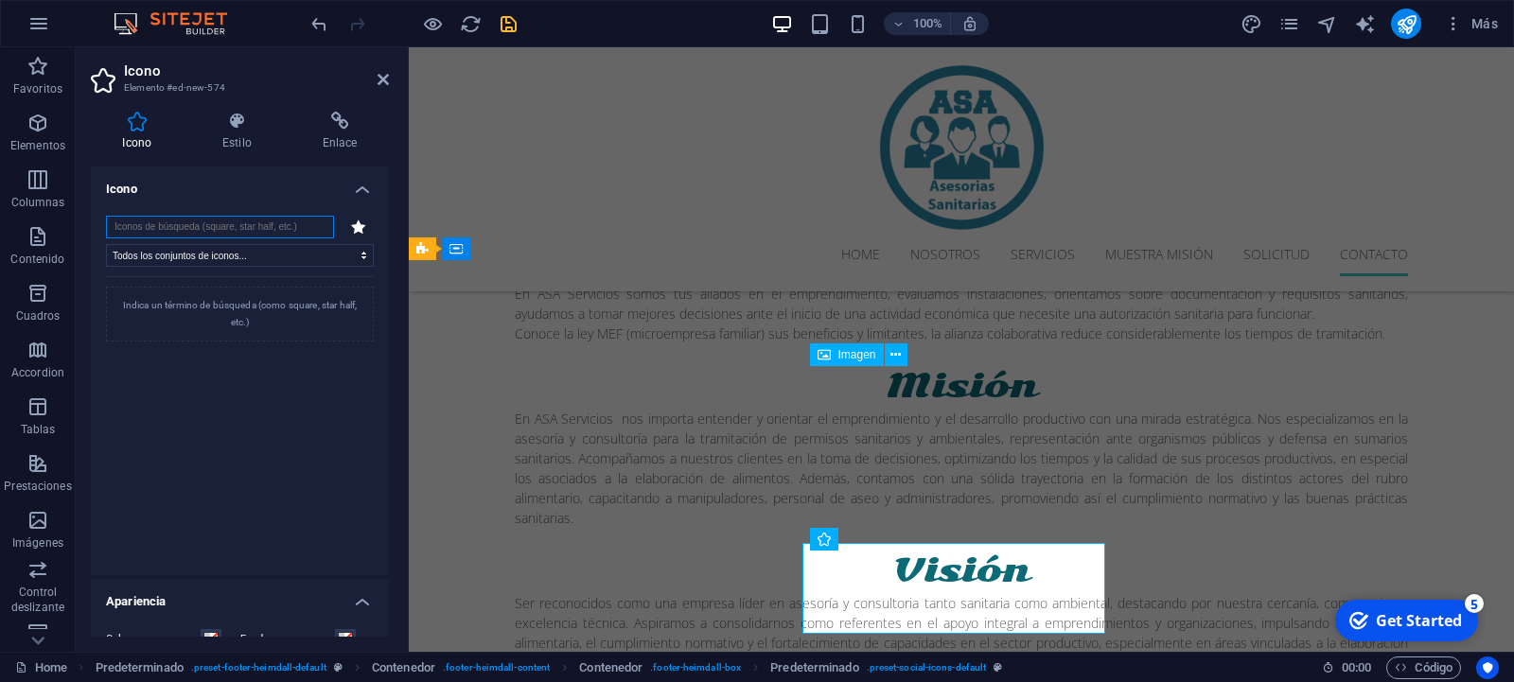
scroll to position [3486, 0]
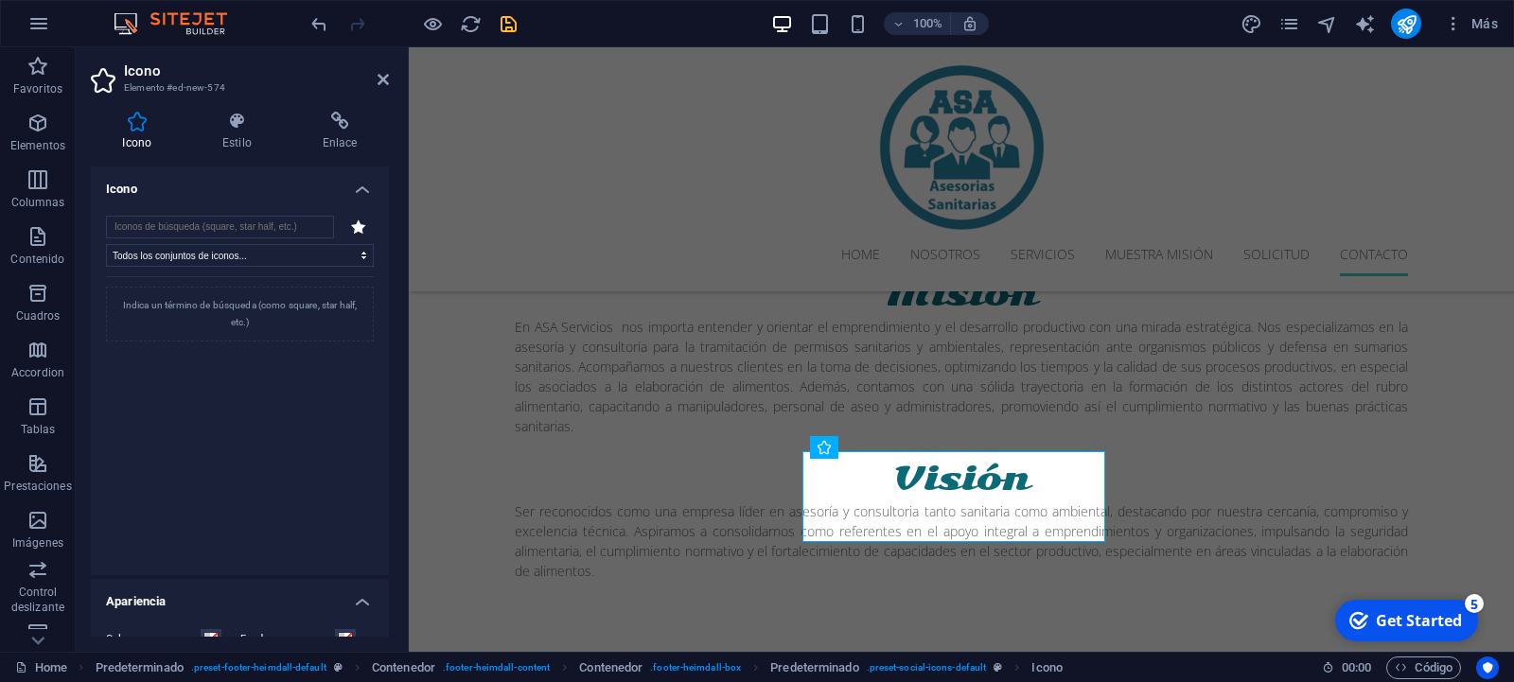
click at [351, 221] on icon at bounding box center [358, 226] width 15 height 14
click at [351, 226] on icon at bounding box center [358, 226] width 15 height 14
select select "font-awesome-sharp-light"
click option "FontAwesome Sharp Light" at bounding box center [0, 0] width 0 height 0
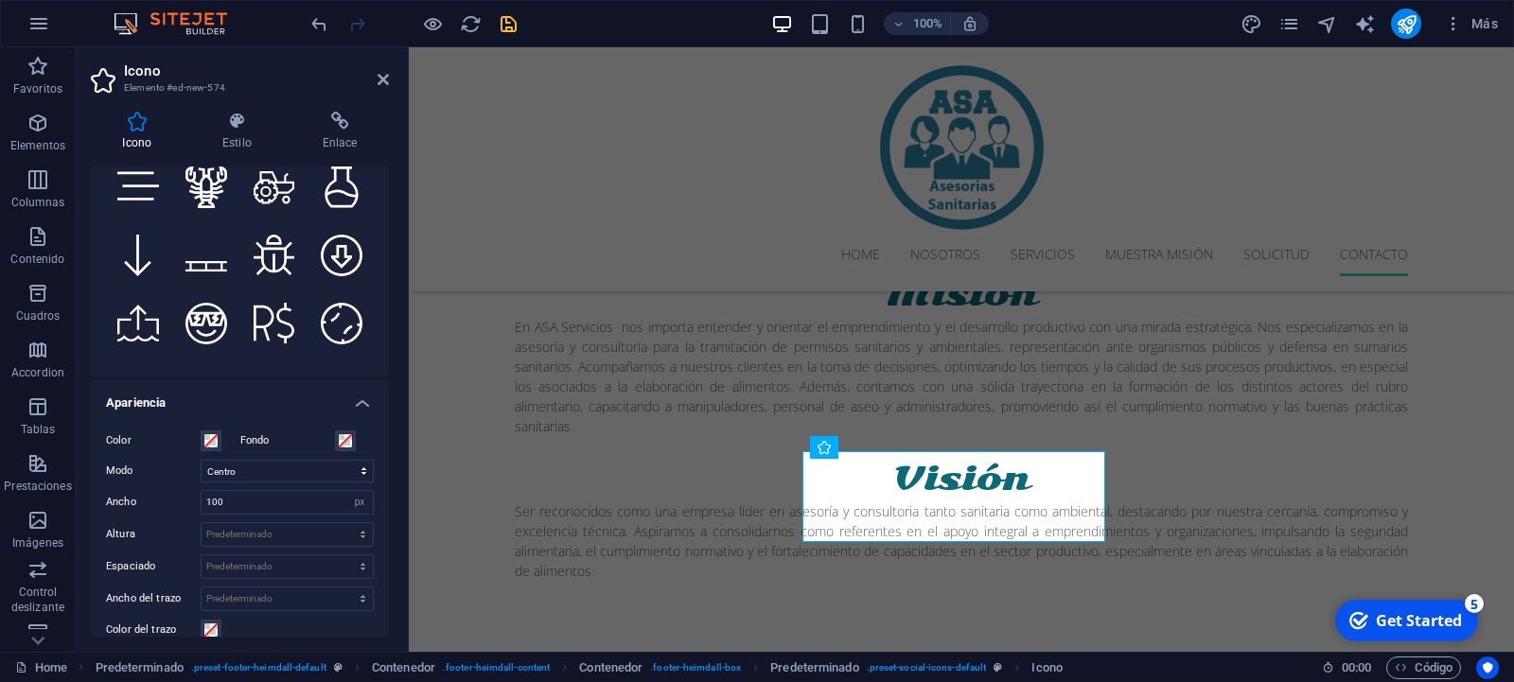
scroll to position [0, 0]
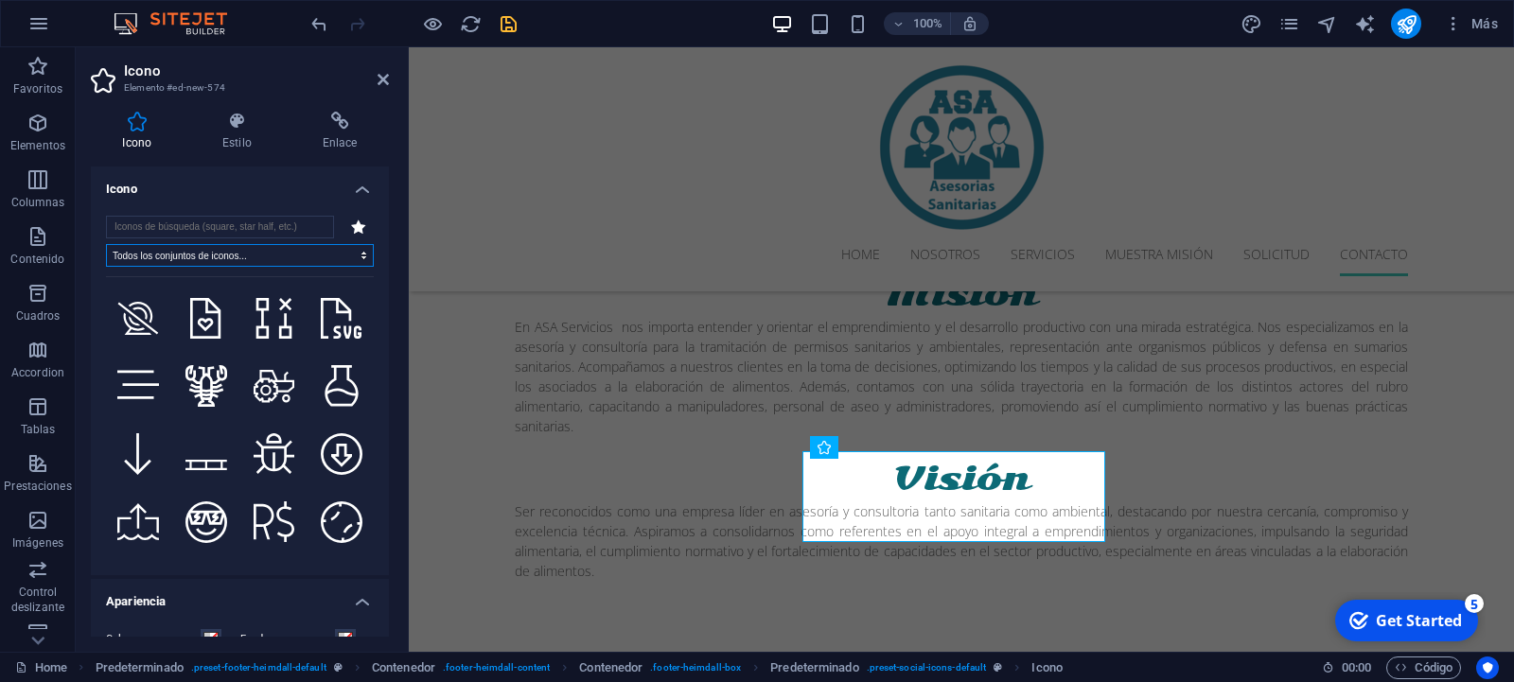
click option "Todos los conjuntos de iconos..." at bounding box center [0, 0] width 0 height 0
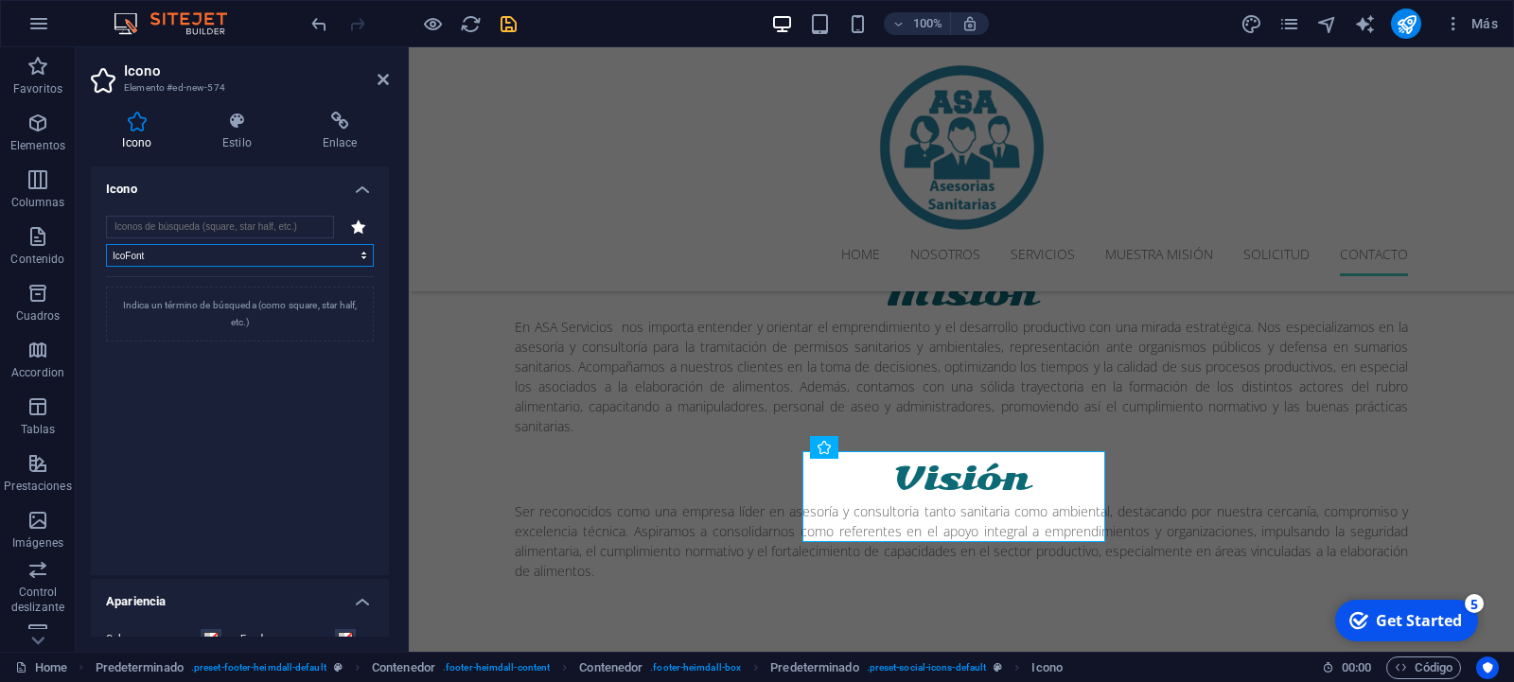
click option "IcoFont" at bounding box center [0, 0] width 0 height 0
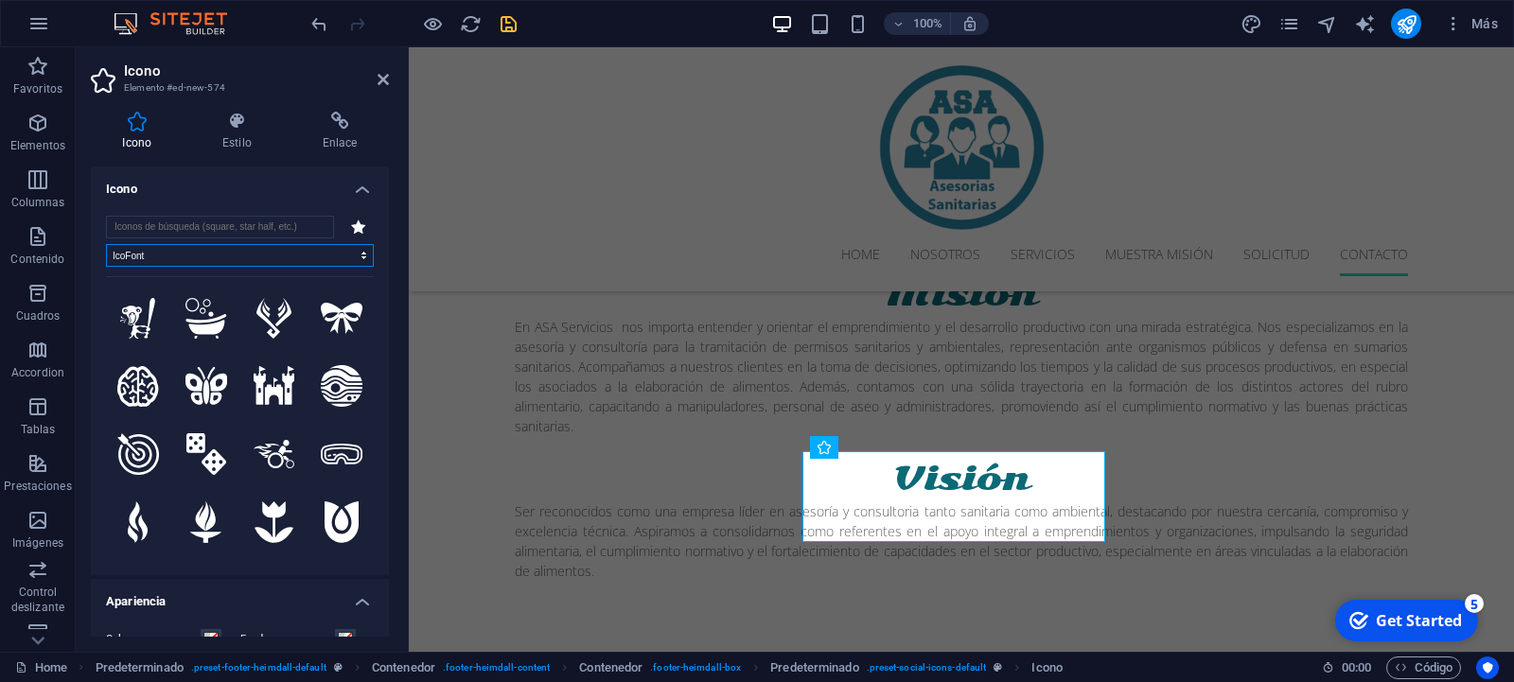
click at [106, 244] on select "Todos los conjuntos de iconos... IcoFont Ionicons FontAwesome Brands FontAwesom…" at bounding box center [240, 255] width 268 height 23
click option "IcoFont" at bounding box center [0, 0] width 0 height 0
select select "font-awesome-brands"
click option "FontAwesome Brands" at bounding box center [0, 0] width 0 height 0
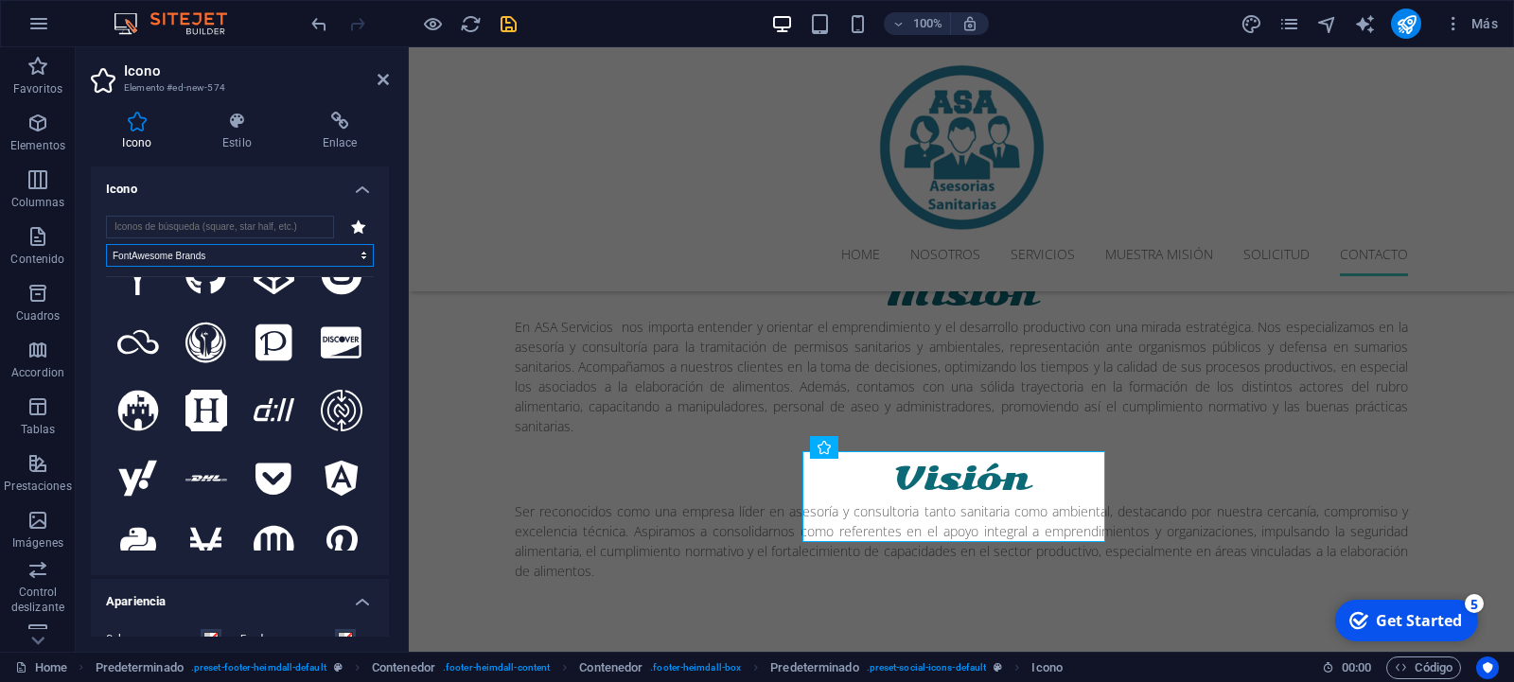
scroll to position [1788, 0]
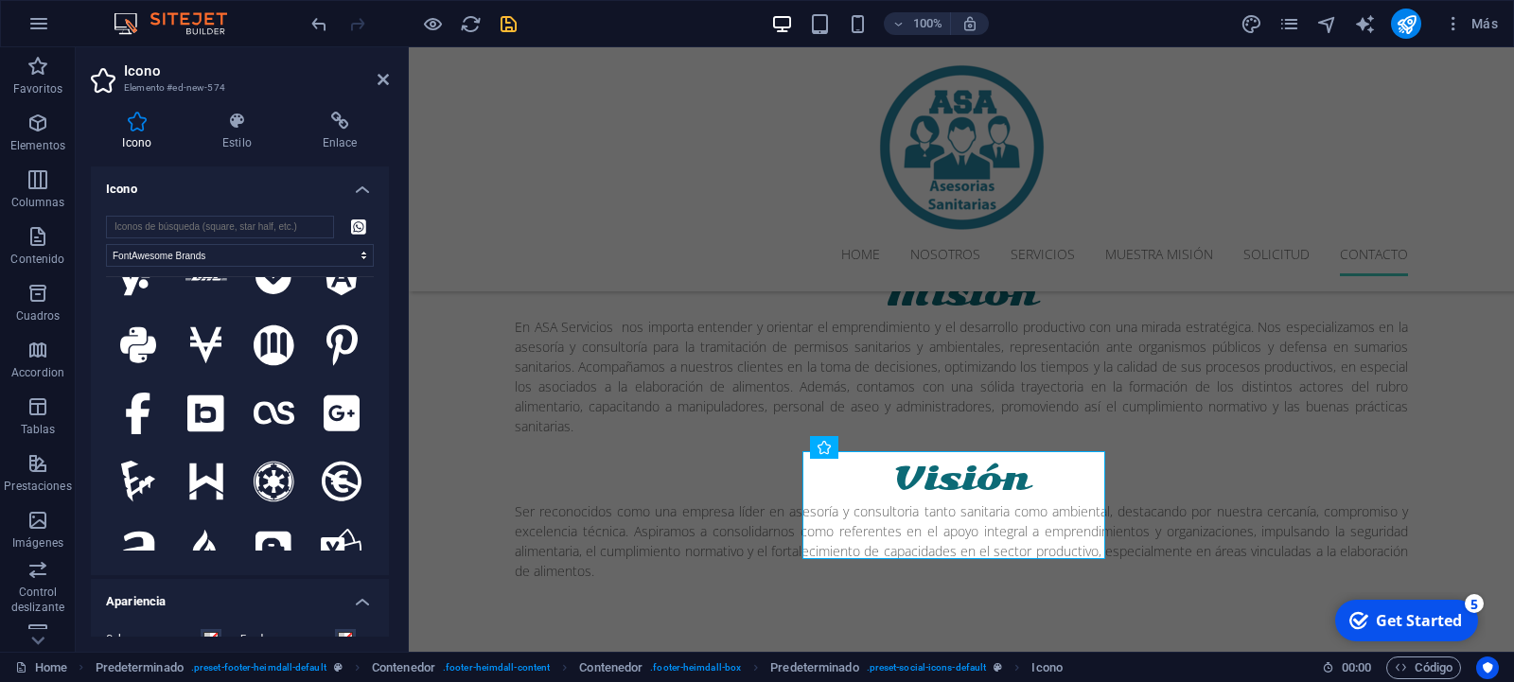
scroll to position [1987, 0]
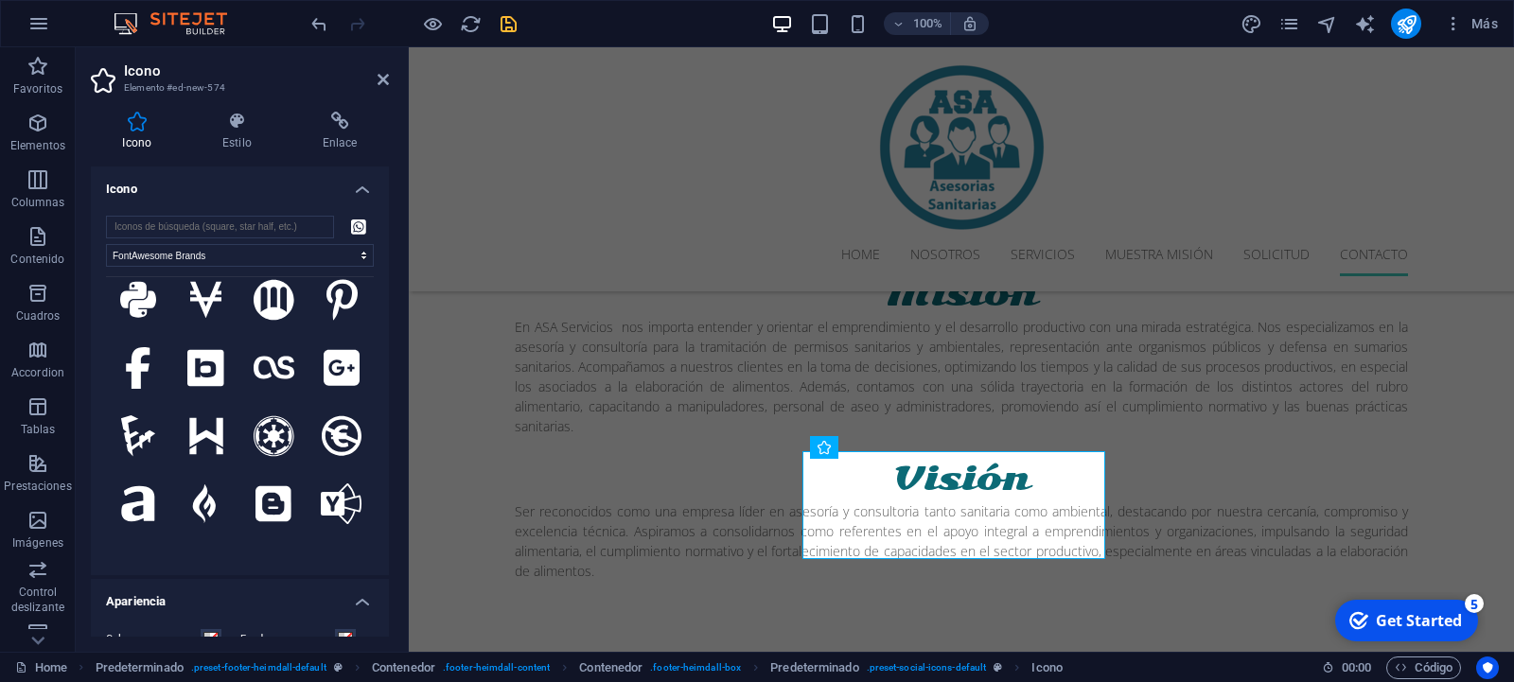
click at [343, 596] on h4 "Apariencia" at bounding box center [240, 596] width 298 height 34
click at [346, 190] on h4 "Icono" at bounding box center [240, 183] width 298 height 34
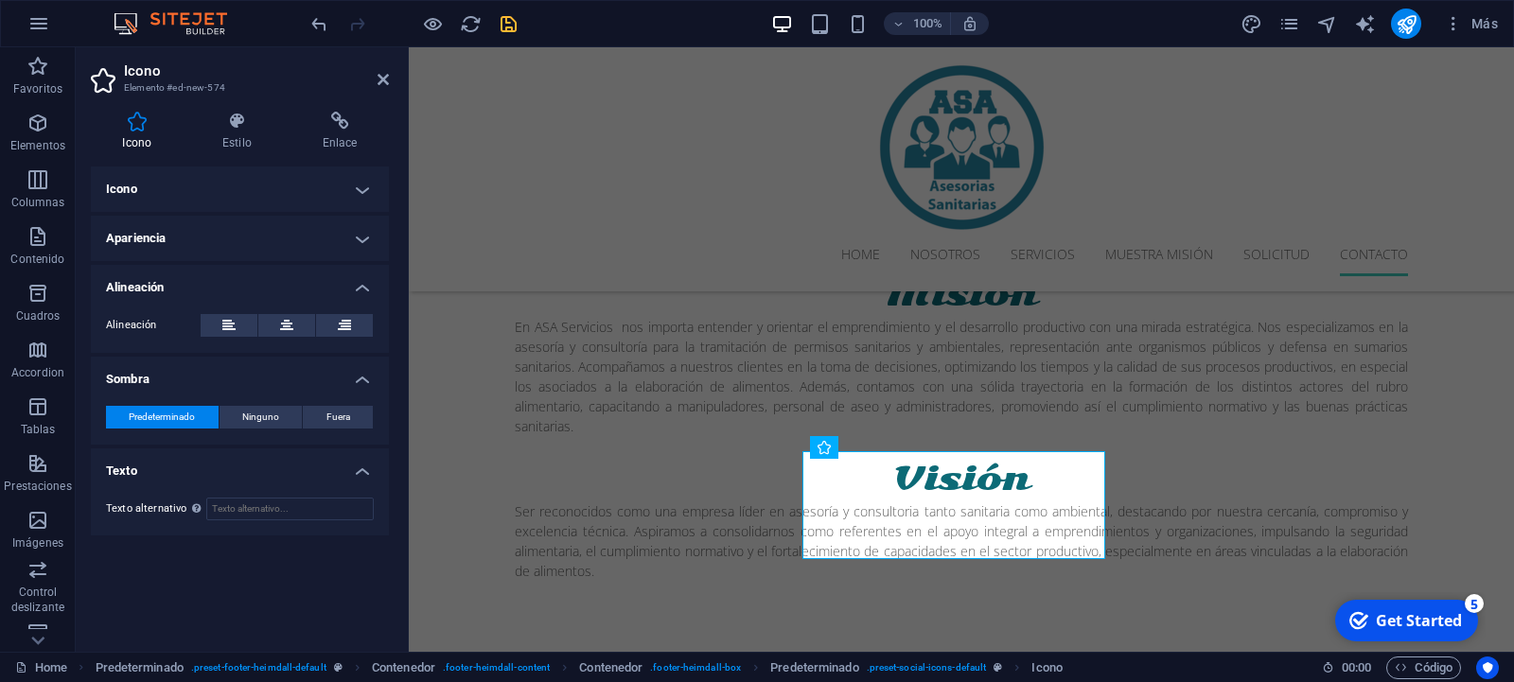
click at [369, 233] on h4 "Apariencia" at bounding box center [240, 238] width 298 height 45
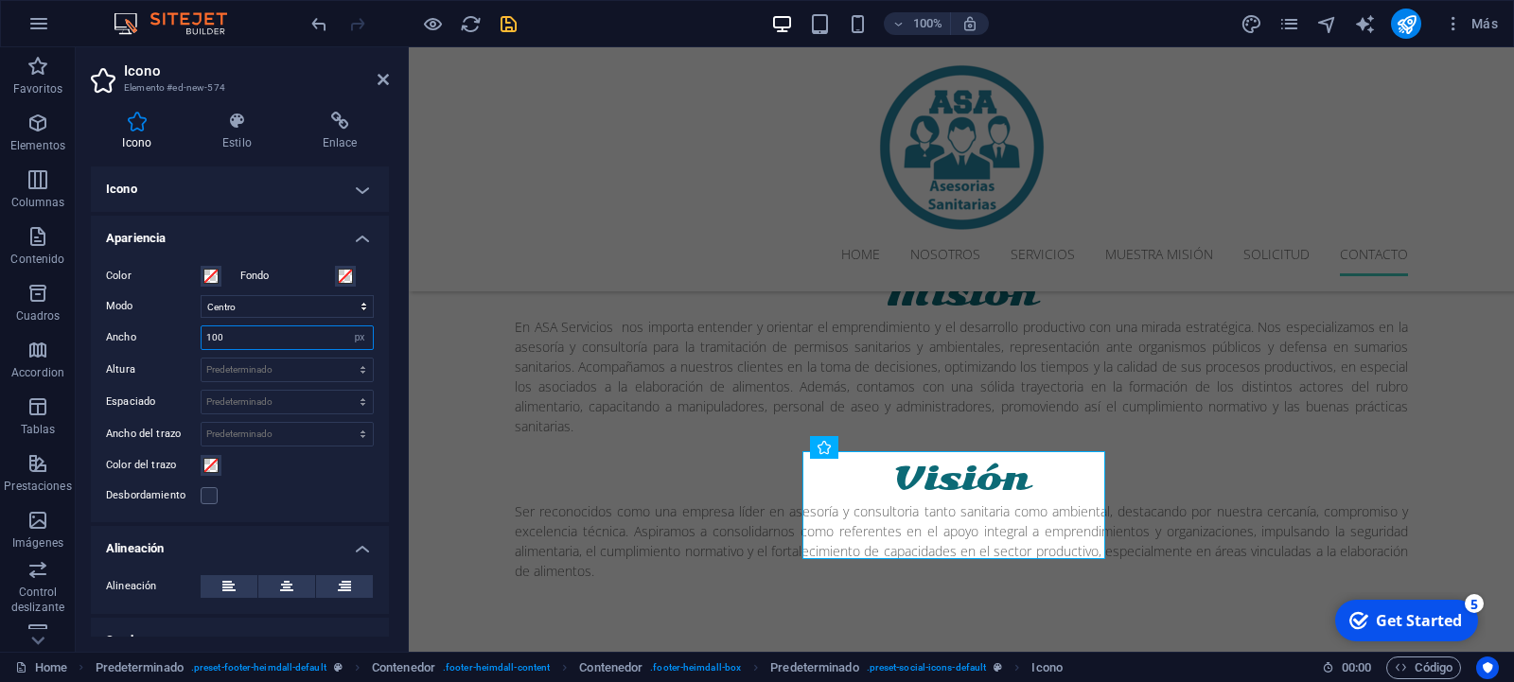
click at [303, 343] on input "100" at bounding box center [287, 337] width 171 height 23
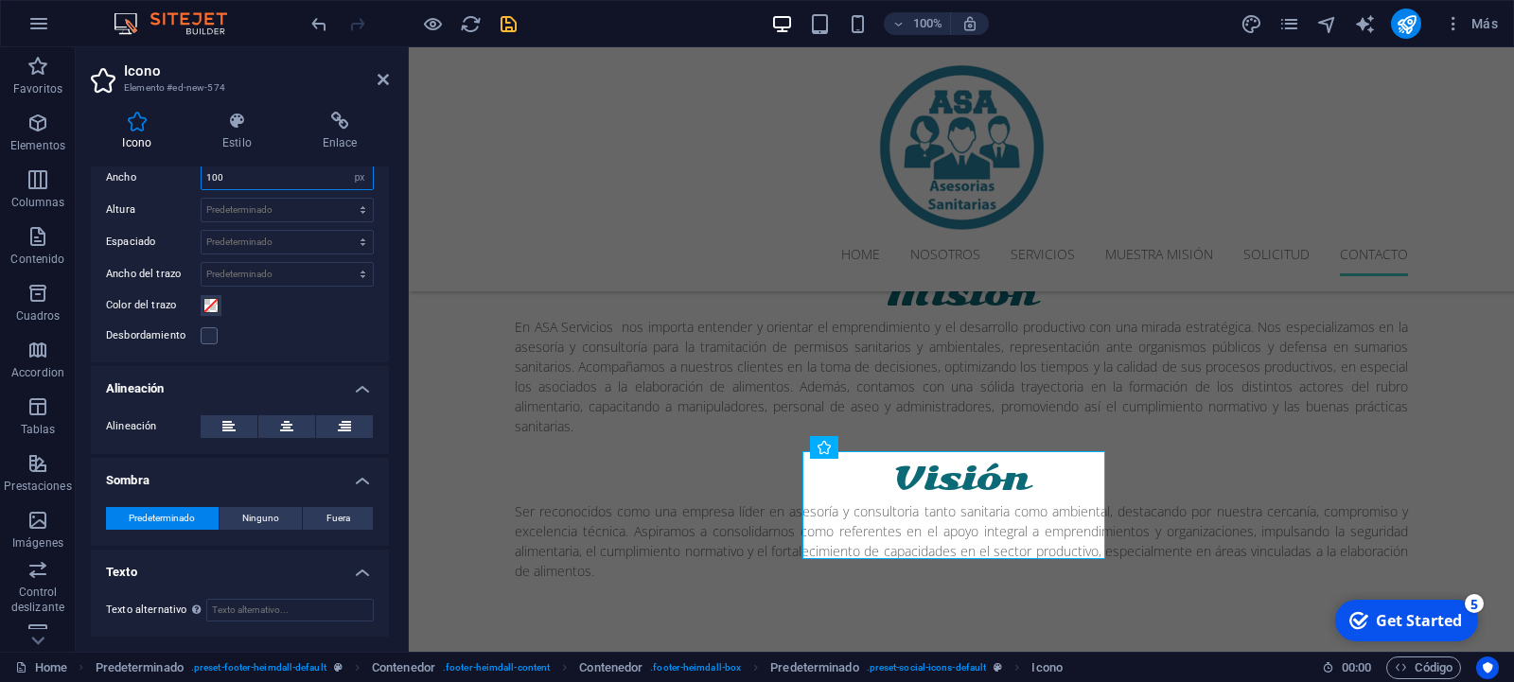
scroll to position [0, 0]
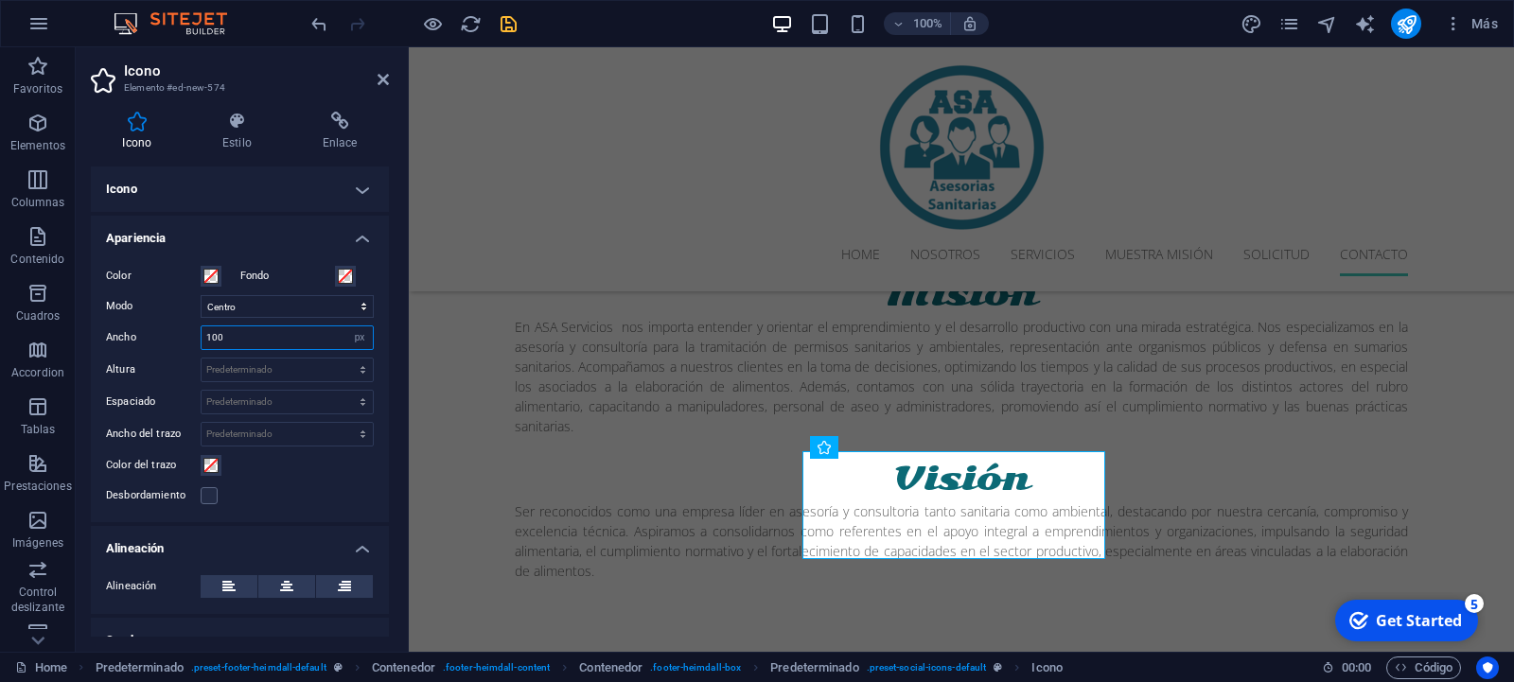
drag, startPoint x: 233, startPoint y: 342, endPoint x: 182, endPoint y: 342, distance: 51.1
click at [202, 342] on input "100" at bounding box center [287, 337] width 171 height 23
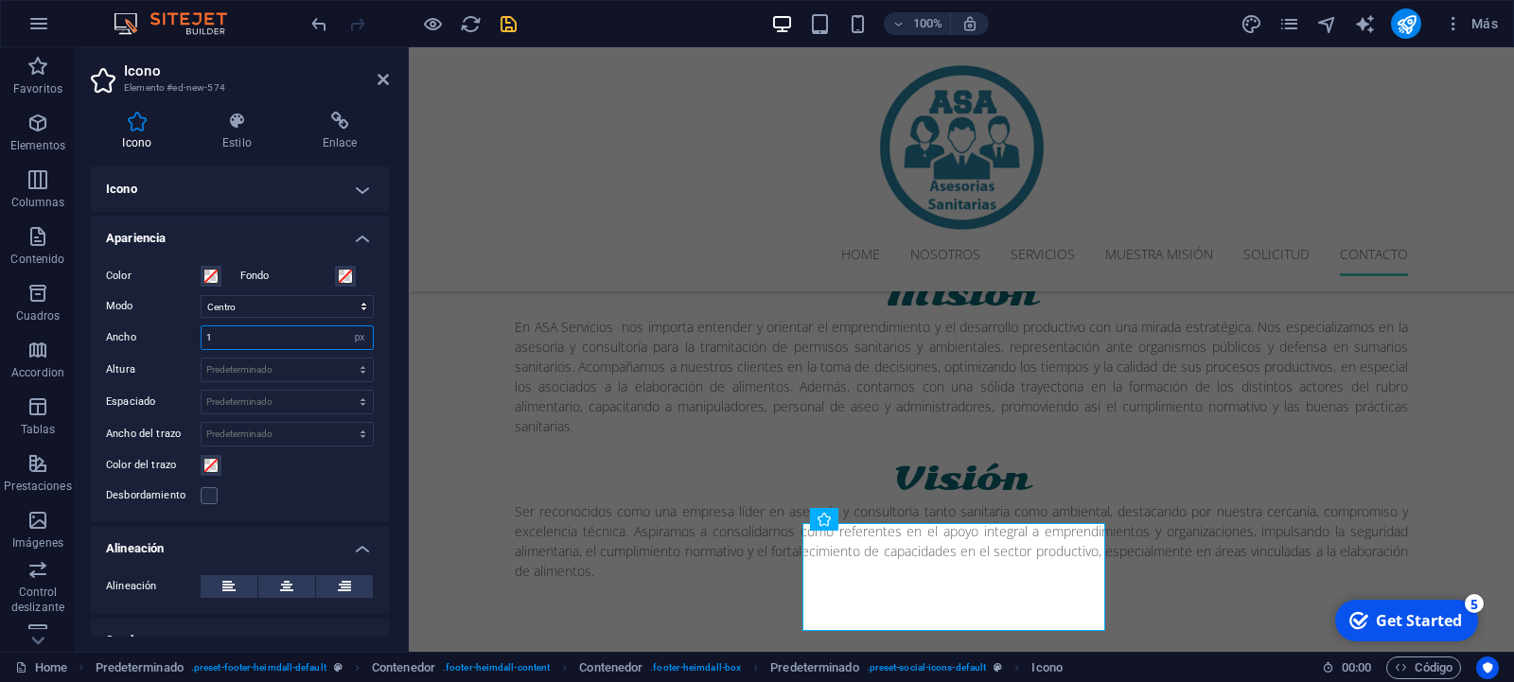
scroll to position [3414, 0]
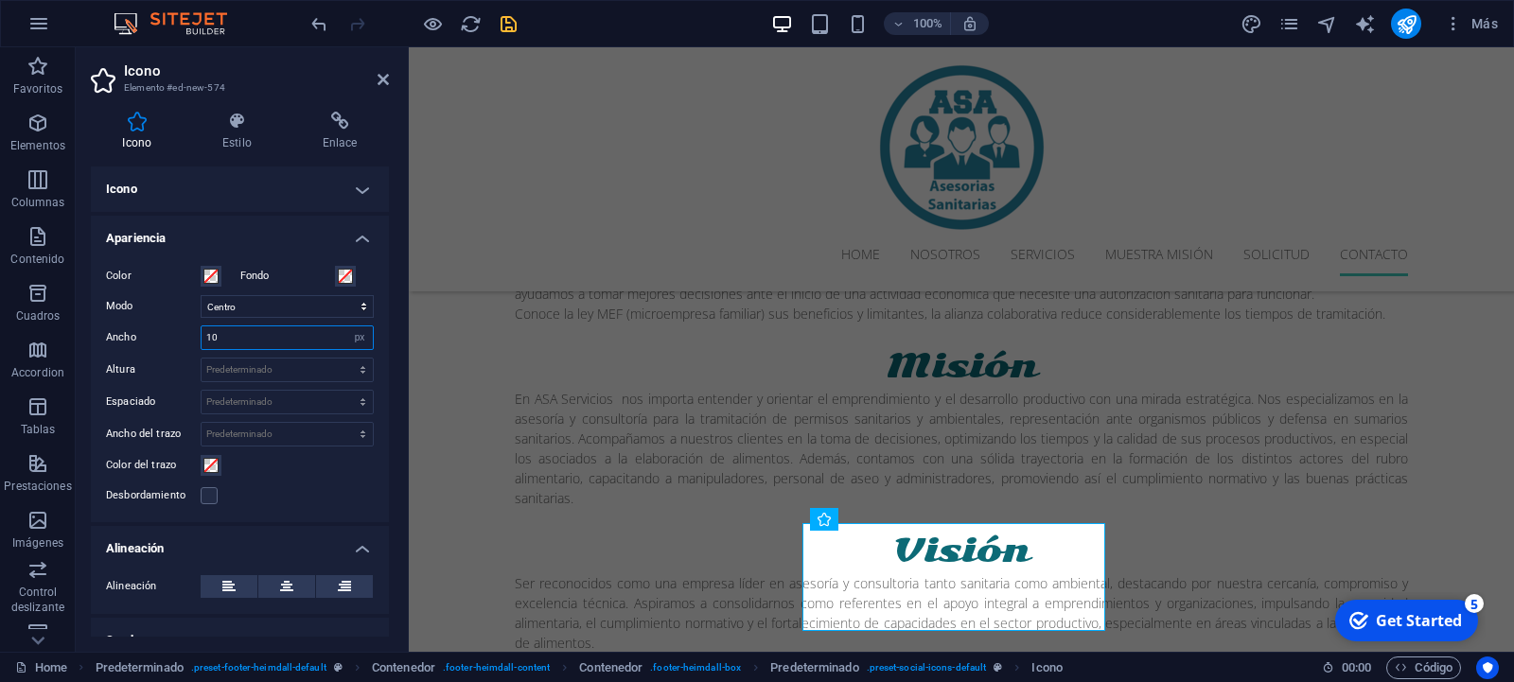
type input "1"
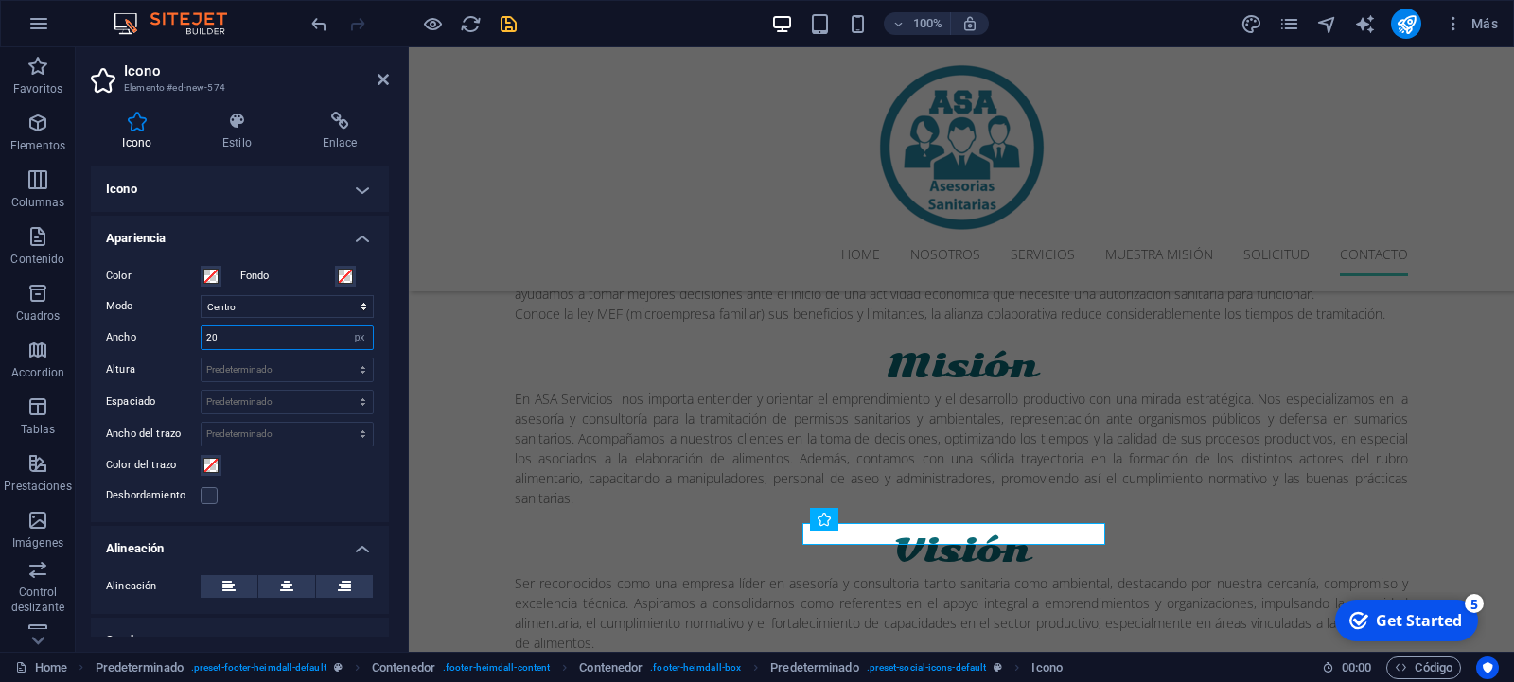
type input "2"
type input "30"
click option "Izquierda" at bounding box center [0, 0] width 0 height 0
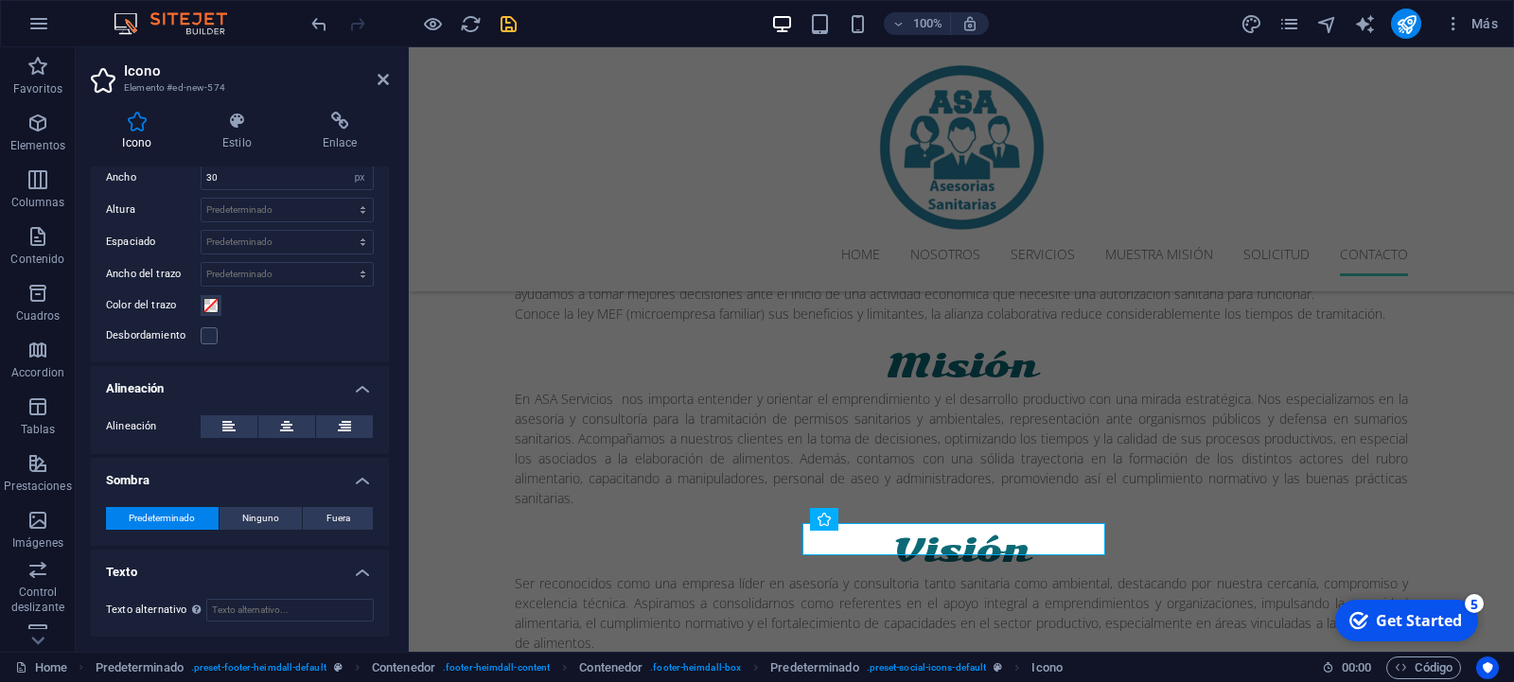
scroll to position [0, 0]
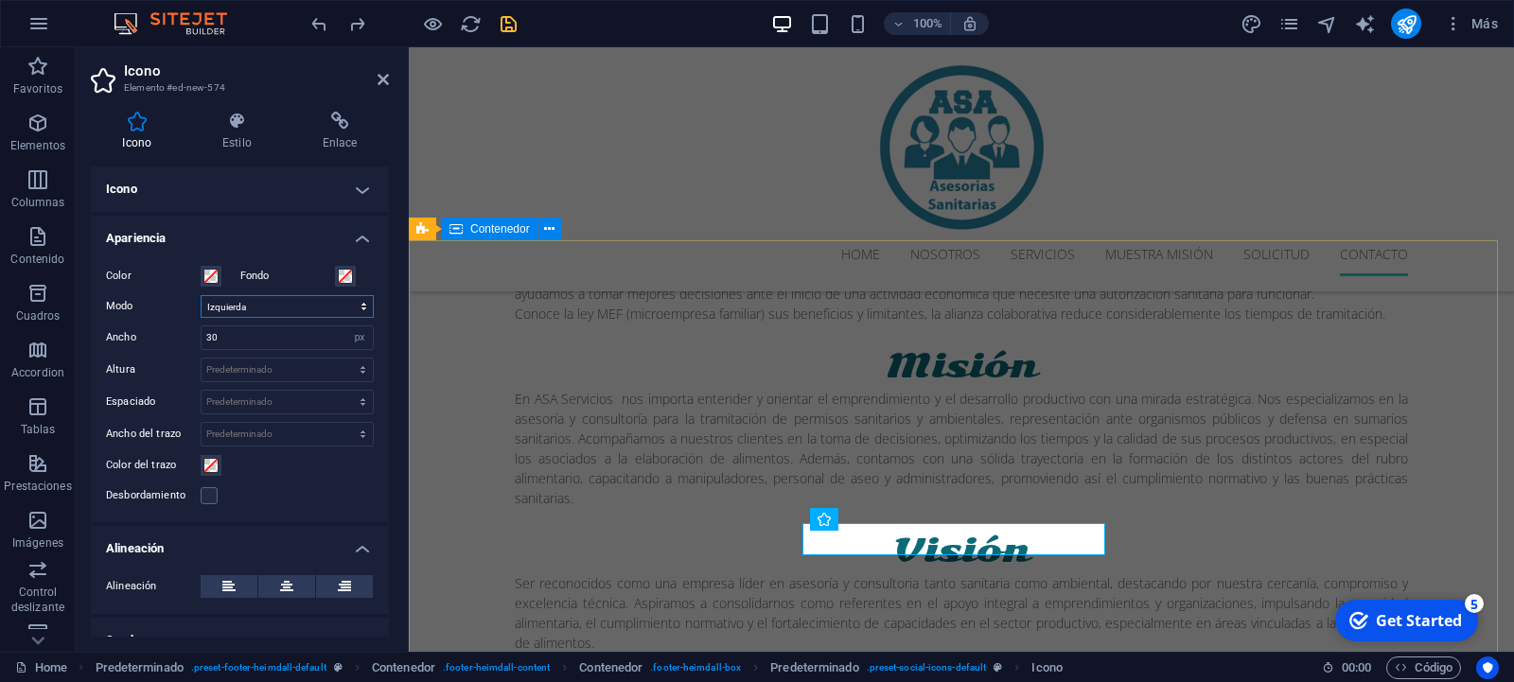
select select "xMidYMid"
type input "100"
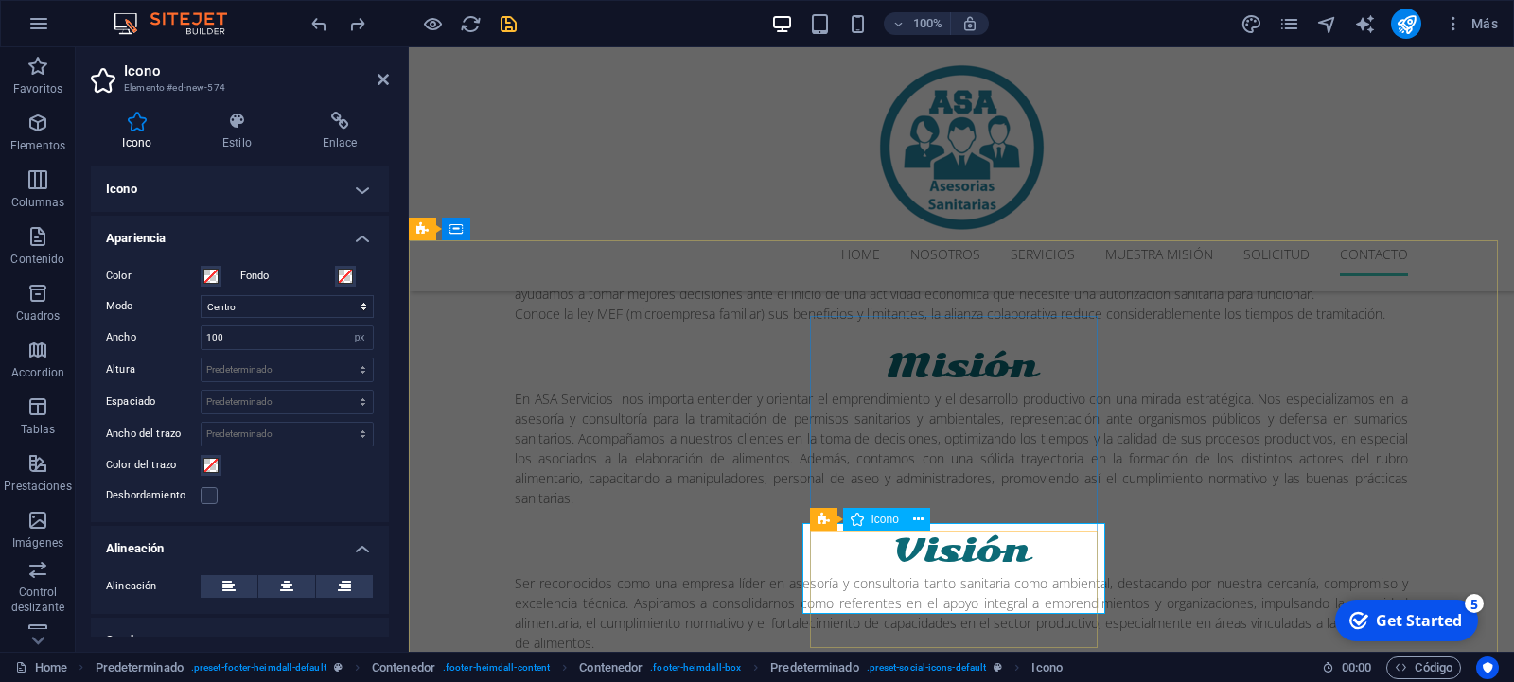
scroll to position [3458, 0]
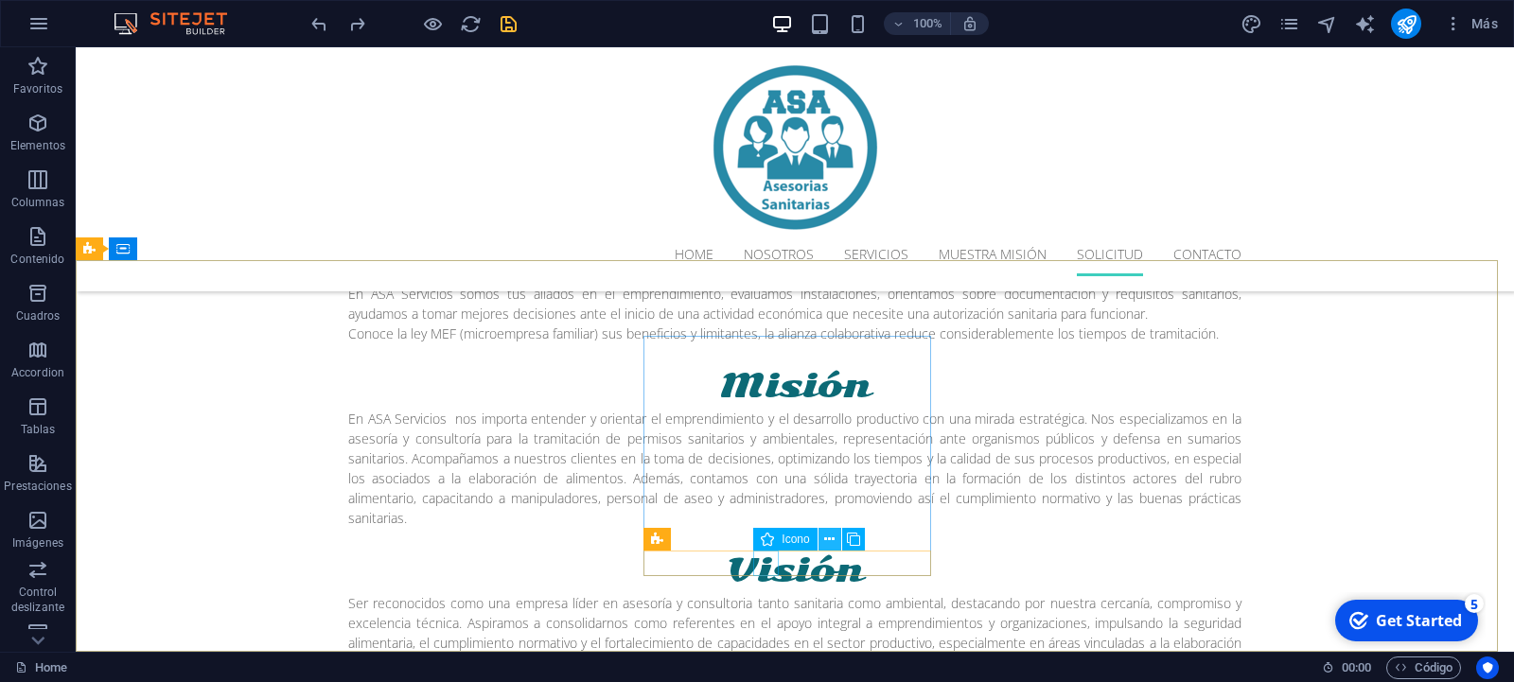
click at [826, 539] on icon at bounding box center [829, 540] width 10 height 20
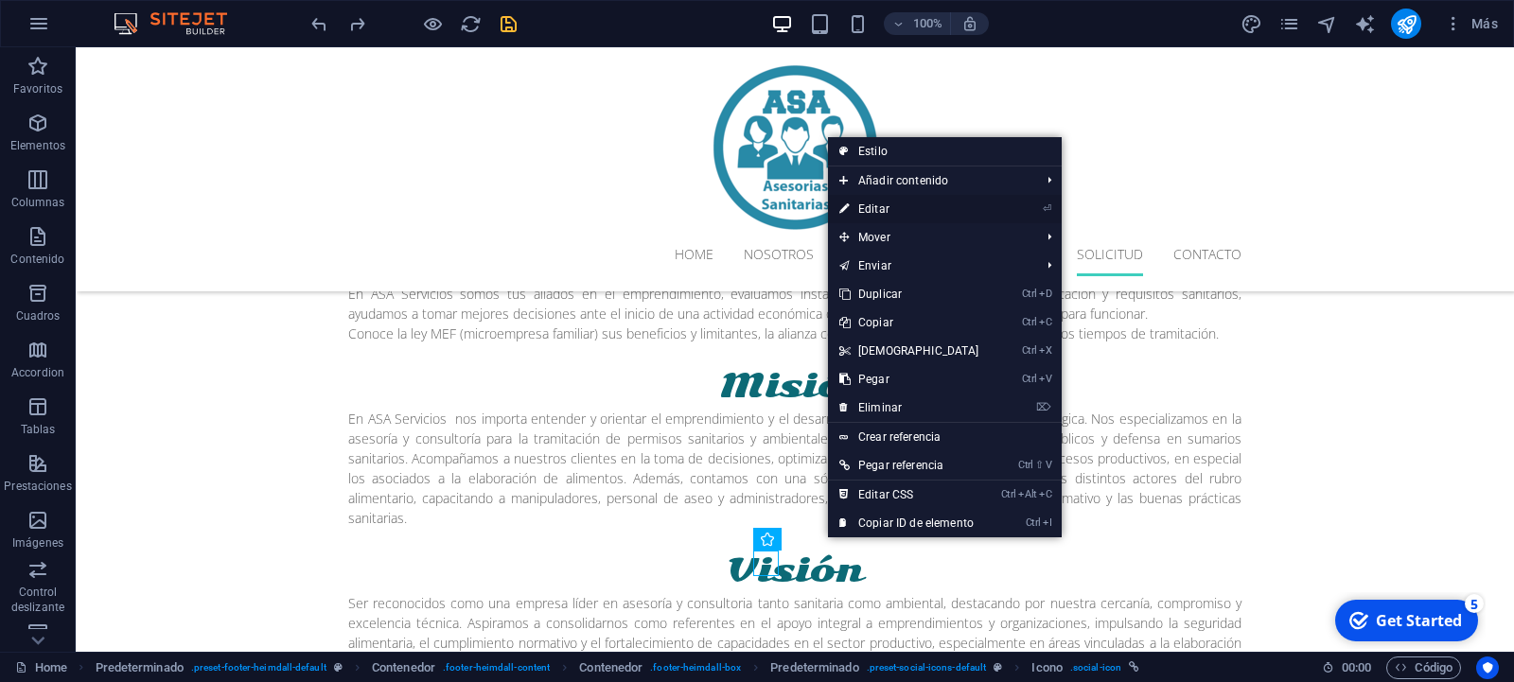
click at [879, 208] on link "⏎ Editar" at bounding box center [909, 209] width 163 height 28
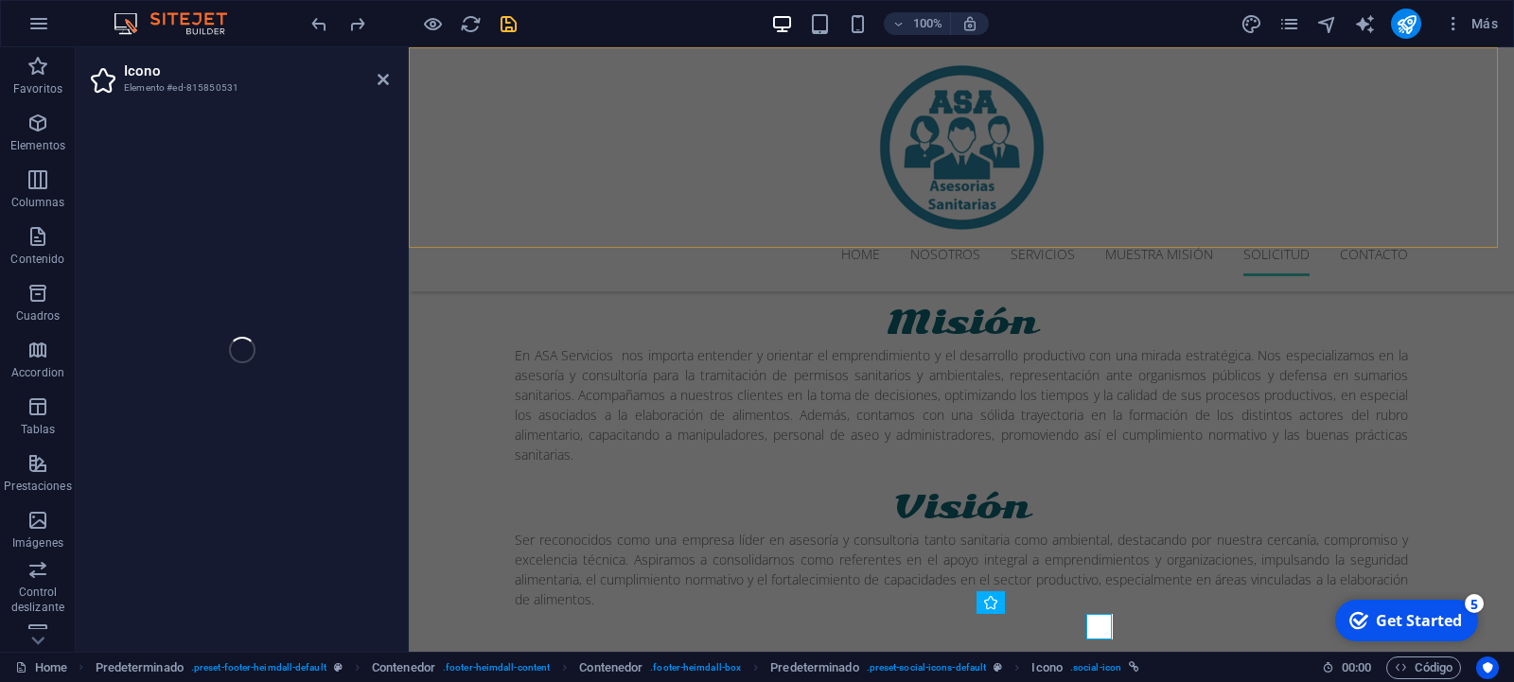
select select "xMidYMid"
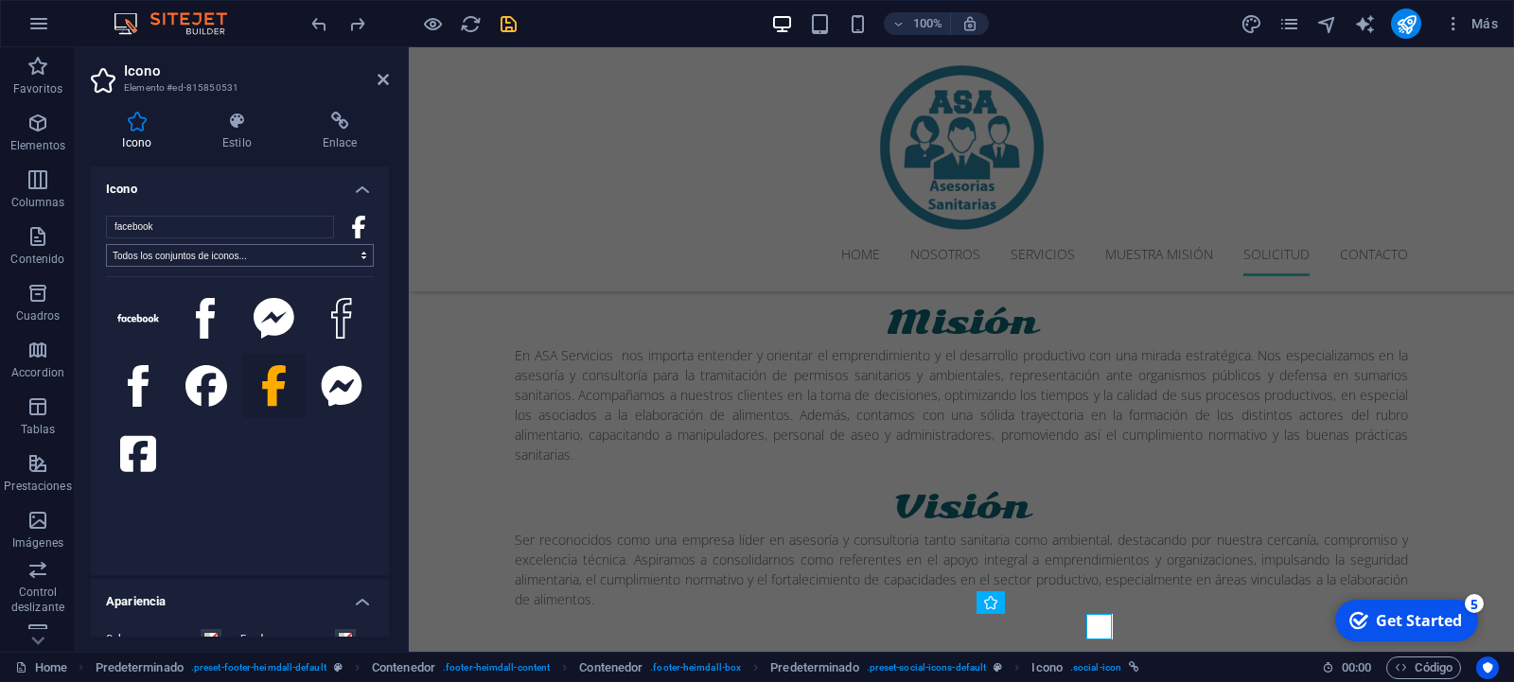
scroll to position [3394, 0]
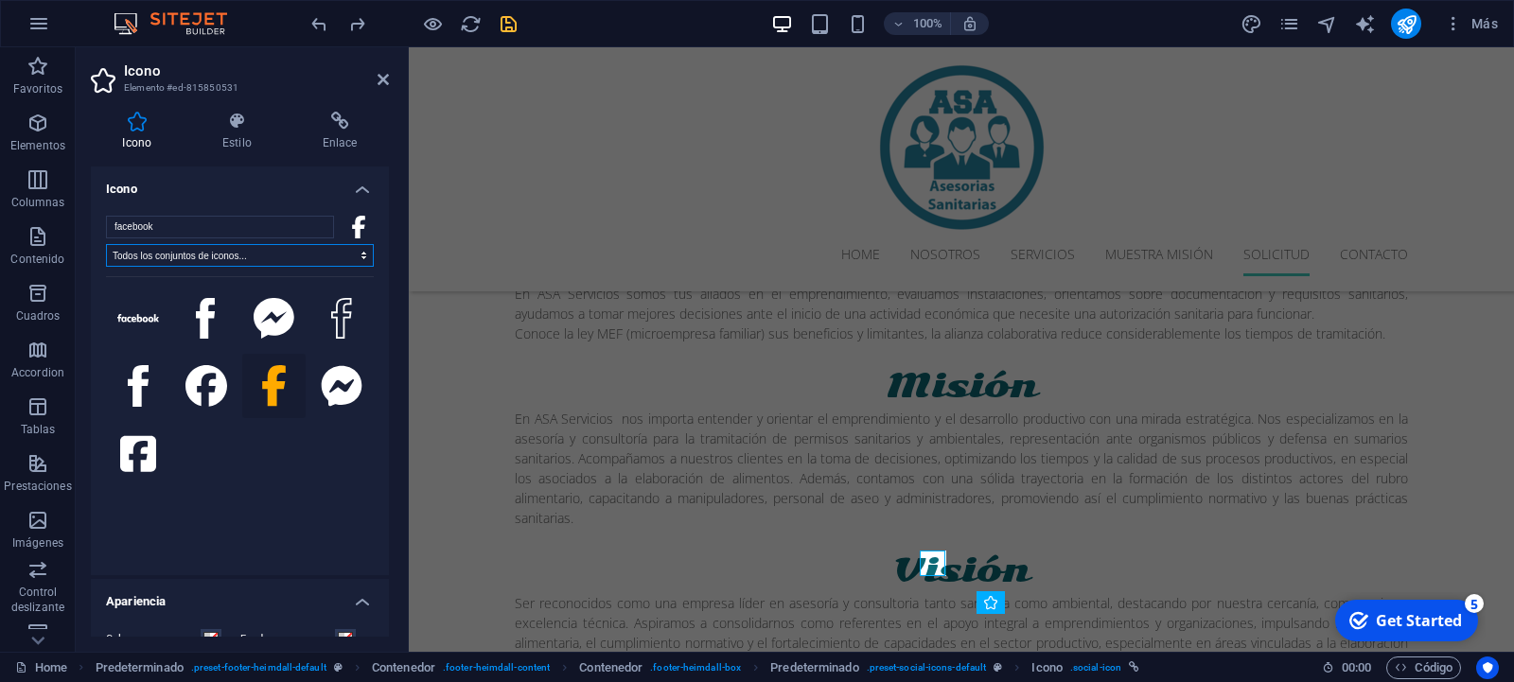
select select "font-awesome-brands"
click option "FontAwesome Brands" at bounding box center [0, 0] width 0 height 0
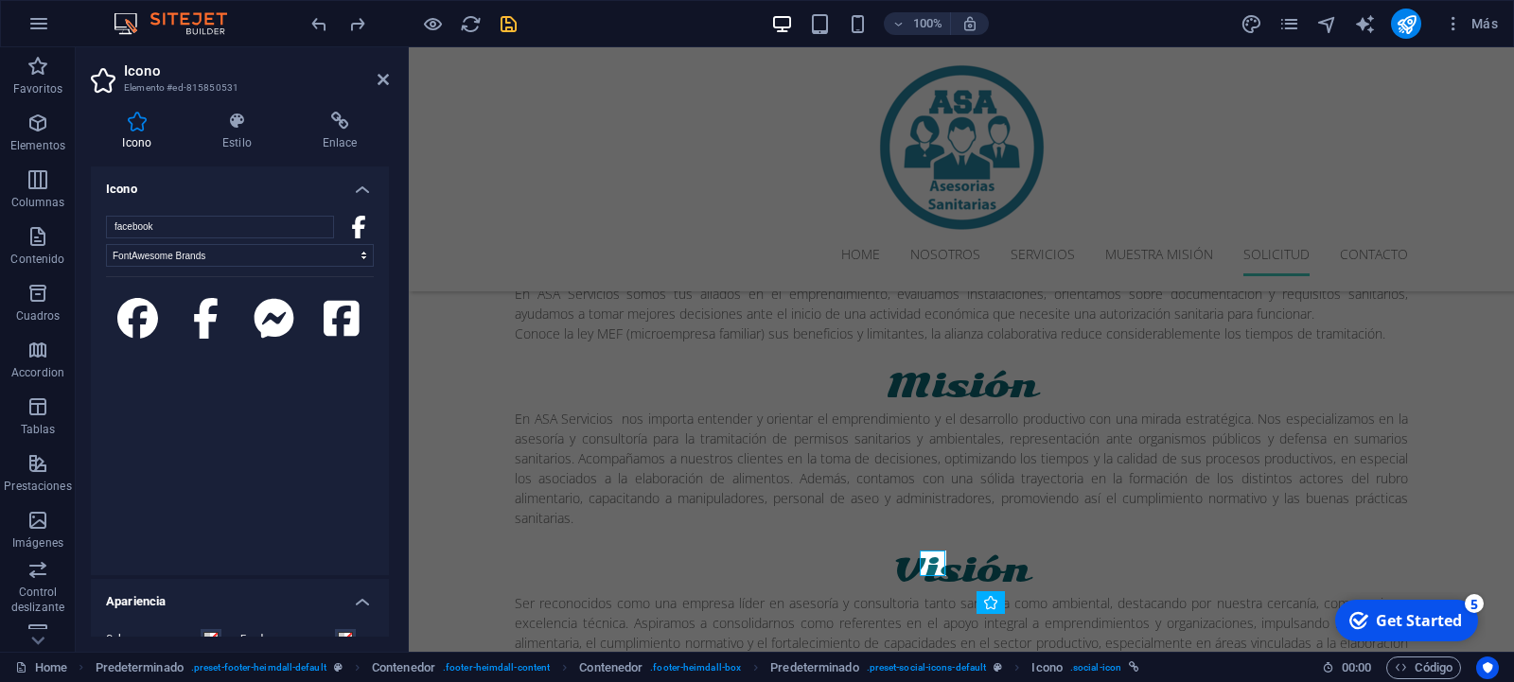
click at [326, 243] on div "facebook Todos los conjuntos de iconos... IcoFont Ionicons FontAwesome Brands F…" at bounding box center [240, 388] width 268 height 344
click at [106, 244] on select "Todos los conjuntos de iconos... IcoFont Ionicons FontAwesome Brands FontAwesom…" at bounding box center [240, 255] width 268 height 23
click at [281, 228] on input "facebook" at bounding box center [220, 227] width 228 height 23
drag, startPoint x: 336, startPoint y: 254, endPoint x: 76, endPoint y: 232, distance: 261.1
click at [106, 232] on input "facebook" at bounding box center [220, 227] width 228 height 23
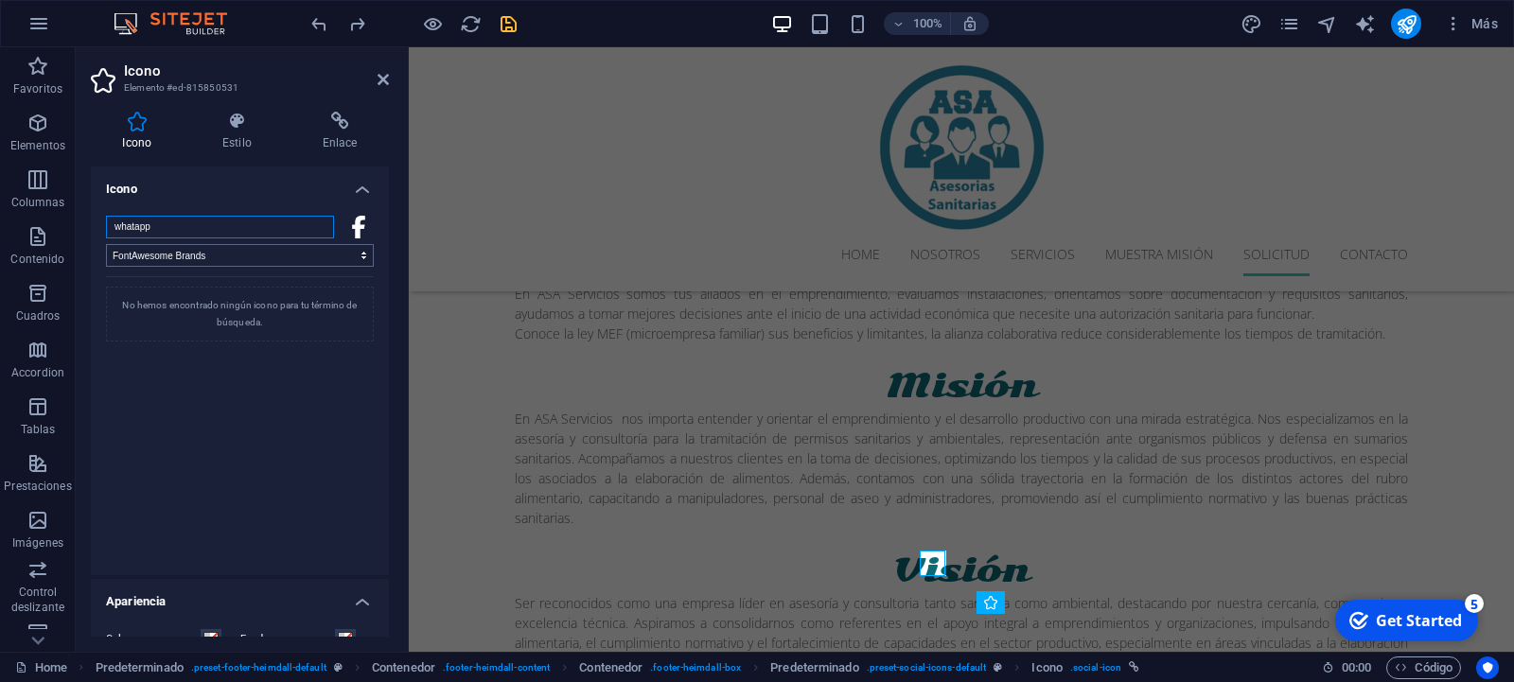
type input "whatapp"
click option "Todos los conjuntos de iconos..." at bounding box center [0, 0] width 0 height 0
click option "IcoFont" at bounding box center [0, 0] width 0 height 0
click option "Ionicons" at bounding box center [0, 0] width 0 height 0
click option "FontAwesome Brands" at bounding box center [0, 0] width 0 height 0
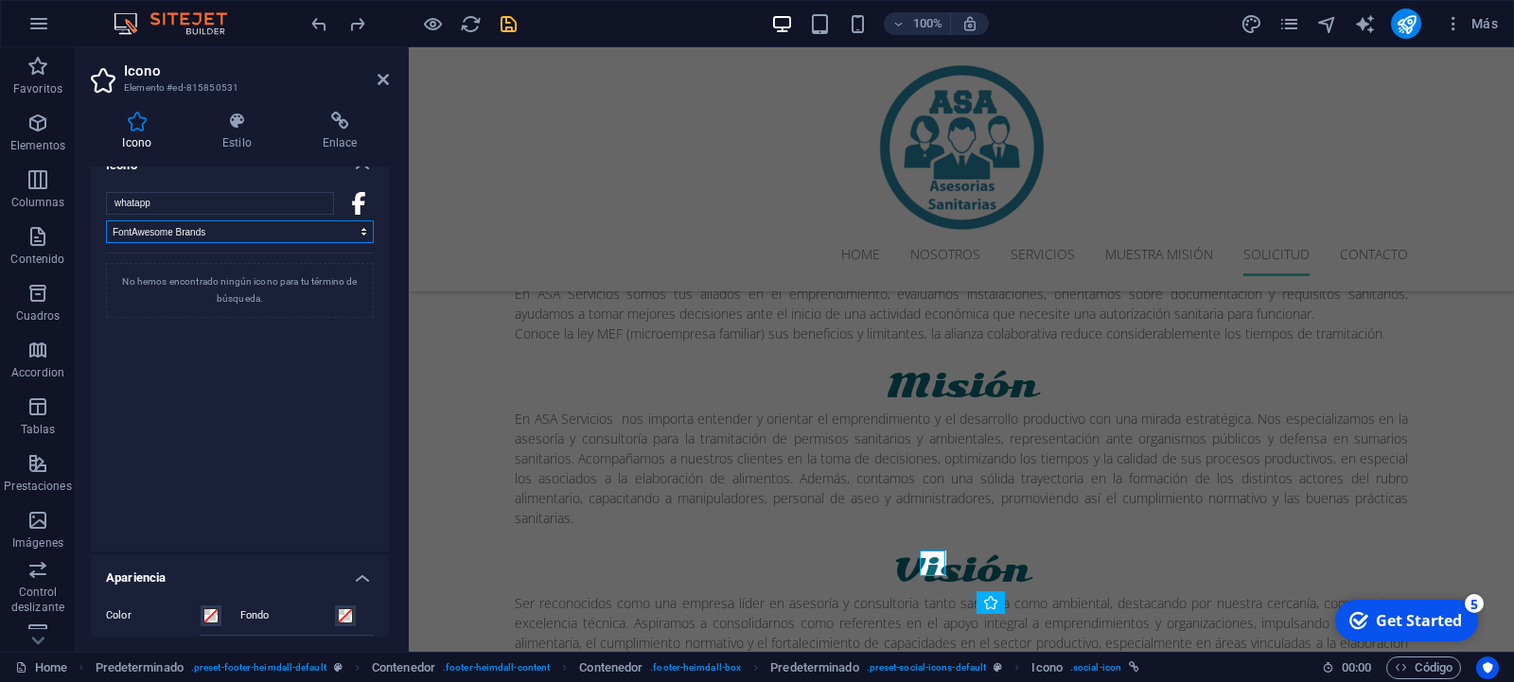
scroll to position [0, 0]
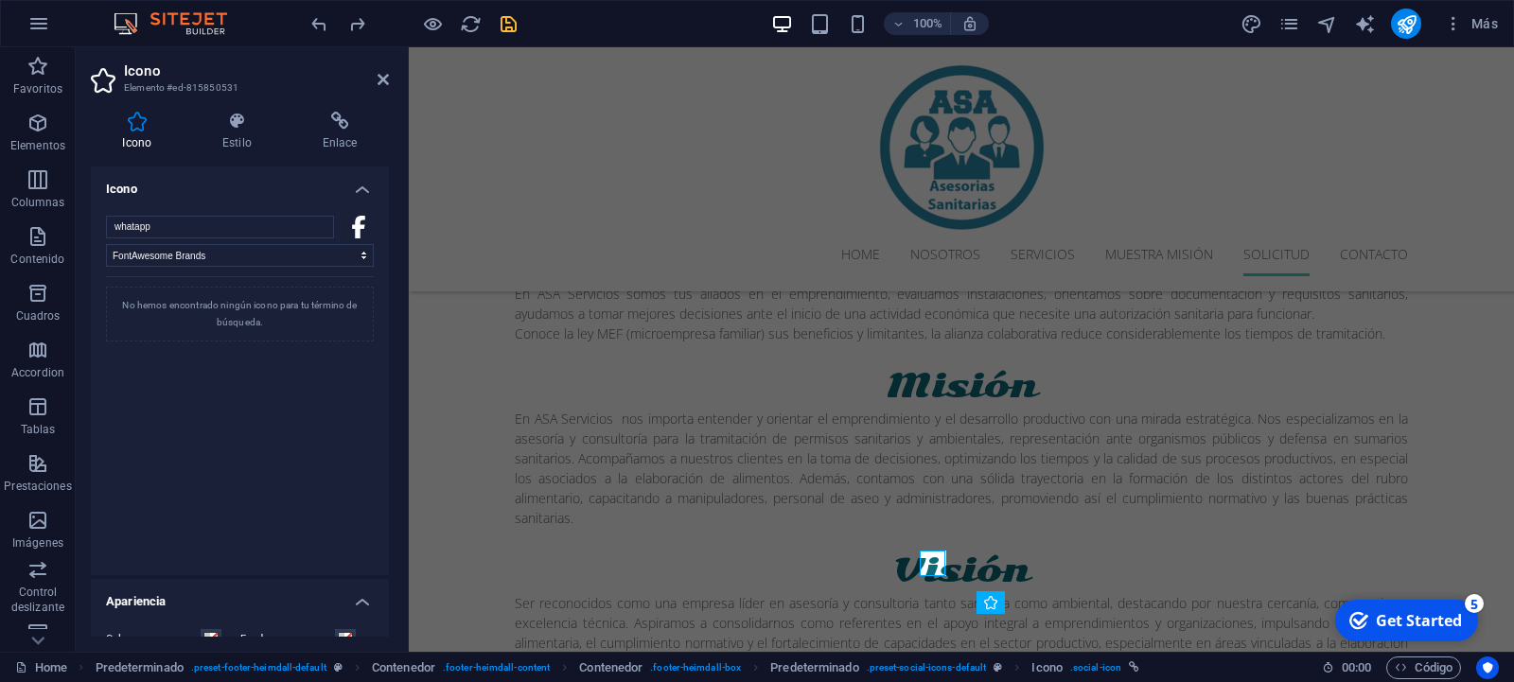
click at [347, 219] on div at bounding box center [358, 227] width 30 height 23
click at [352, 219] on icon at bounding box center [358, 227] width 13 height 23
select select "font-awesome-sharp-light"
click option "FontAwesome Sharp Light" at bounding box center [0, 0] width 0 height 0
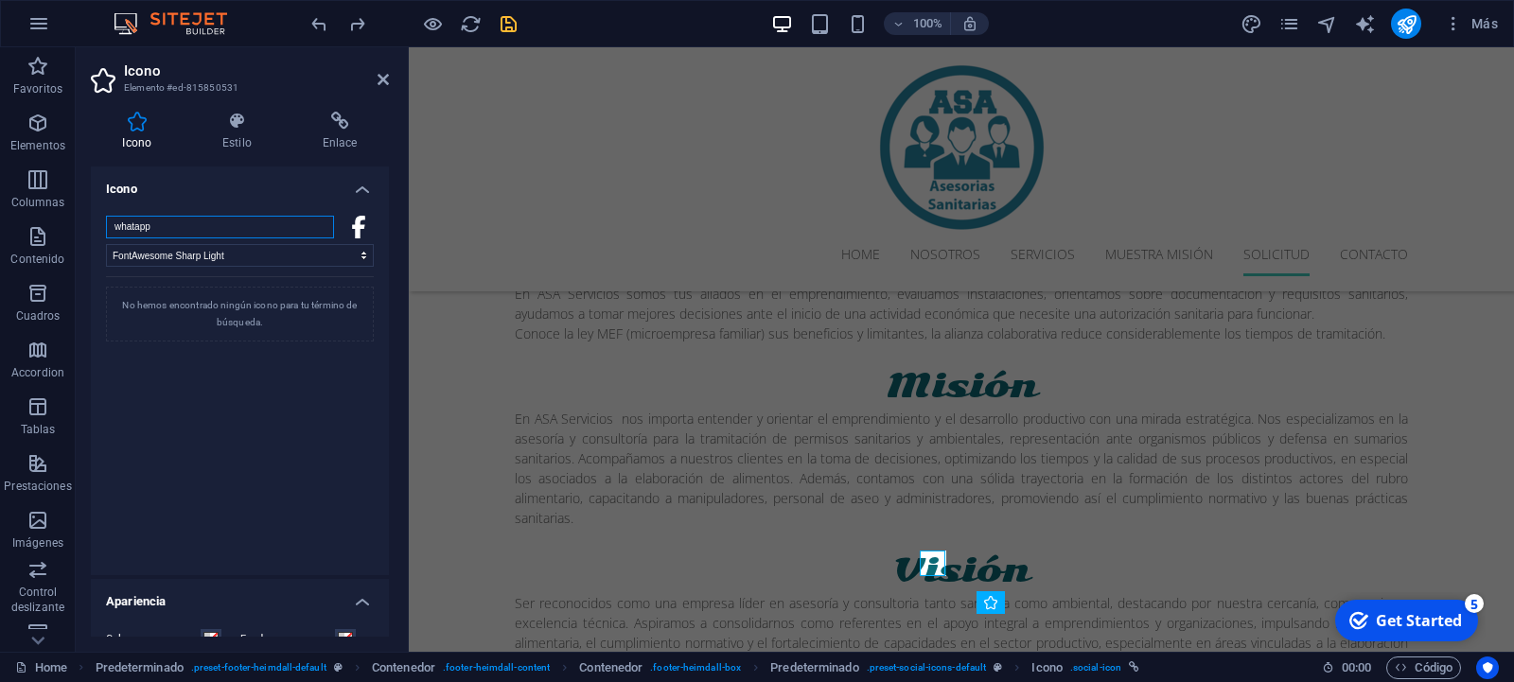
click at [275, 235] on input "whatapp" at bounding box center [220, 227] width 228 height 23
click at [352, 235] on icon at bounding box center [359, 227] width 14 height 23
click at [352, 228] on icon at bounding box center [358, 227] width 13 height 23
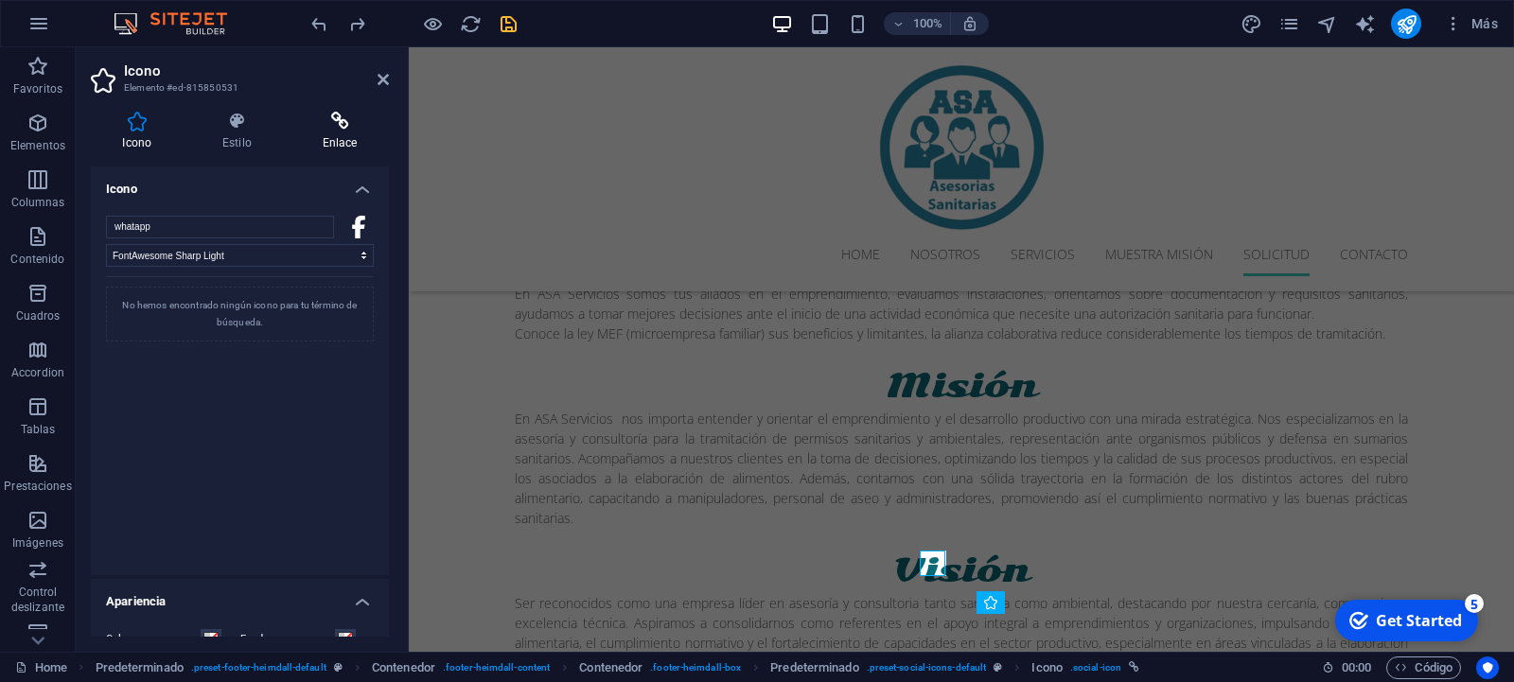
click at [318, 128] on icon at bounding box center [339, 121] width 98 height 19
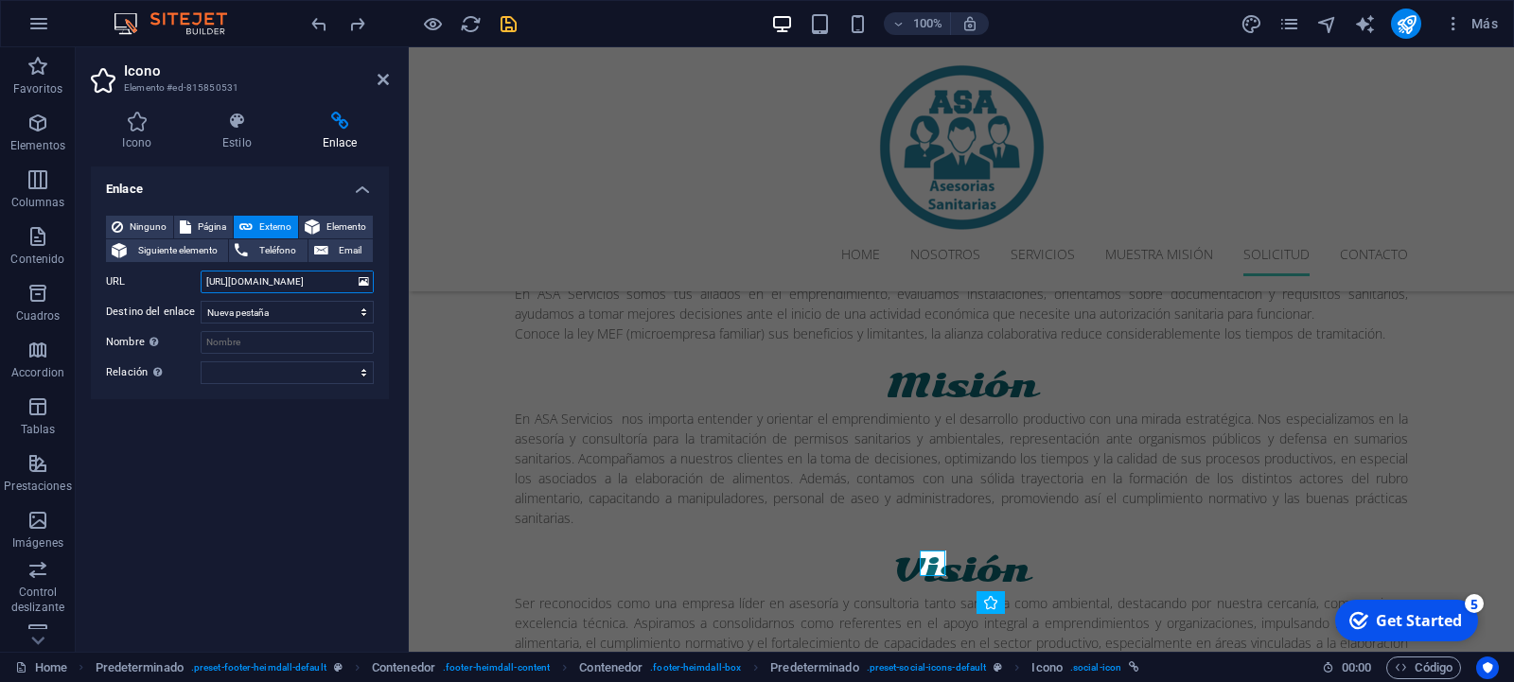
drag, startPoint x: 335, startPoint y: 281, endPoint x: 196, endPoint y: 278, distance: 139.1
click at [201, 278] on input "[URL][DOMAIN_NAME]" at bounding box center [287, 282] width 173 height 23
click at [254, 482] on div "Enlace Ninguno Página Externo Elemento Siguiente elemento Teléfono Email Página…" at bounding box center [240, 401] width 298 height 470
click at [242, 116] on icon at bounding box center [237, 121] width 93 height 19
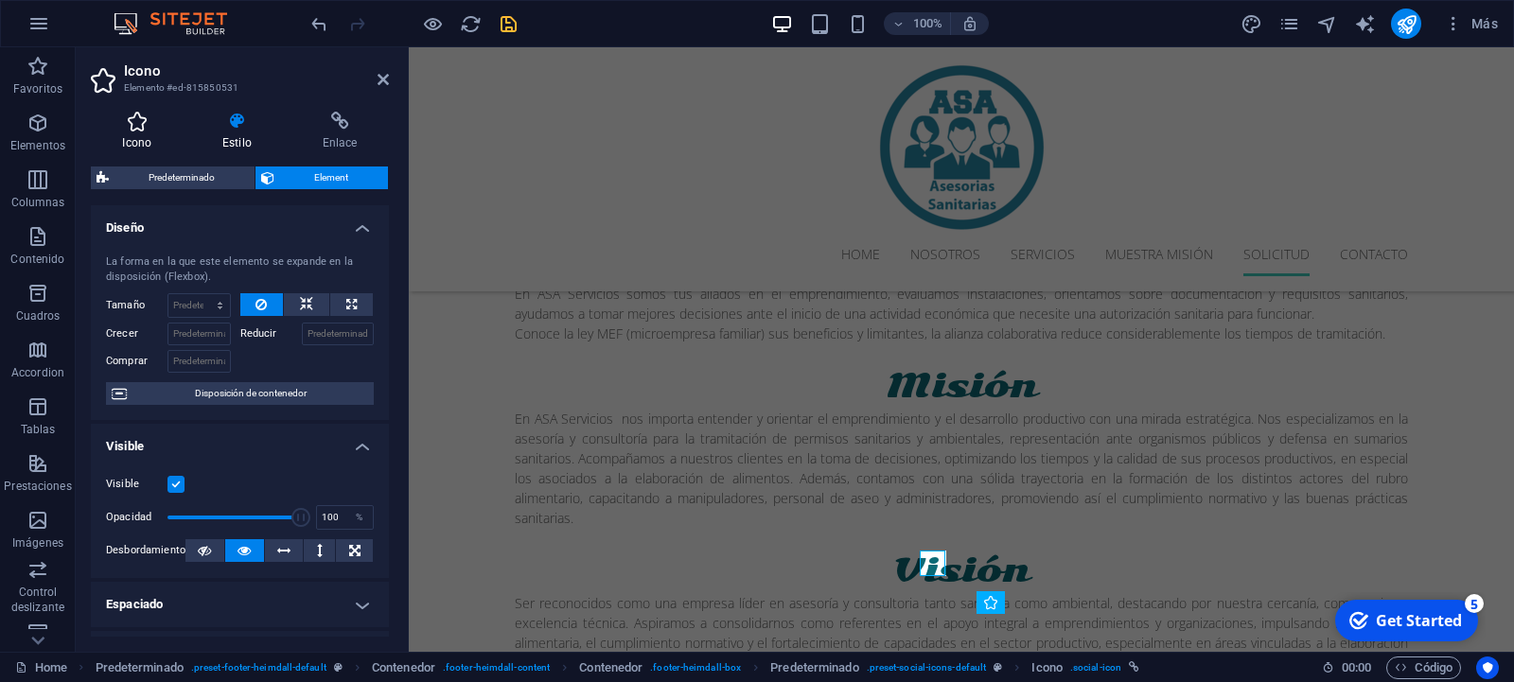
click at [135, 128] on icon at bounding box center [137, 121] width 93 height 19
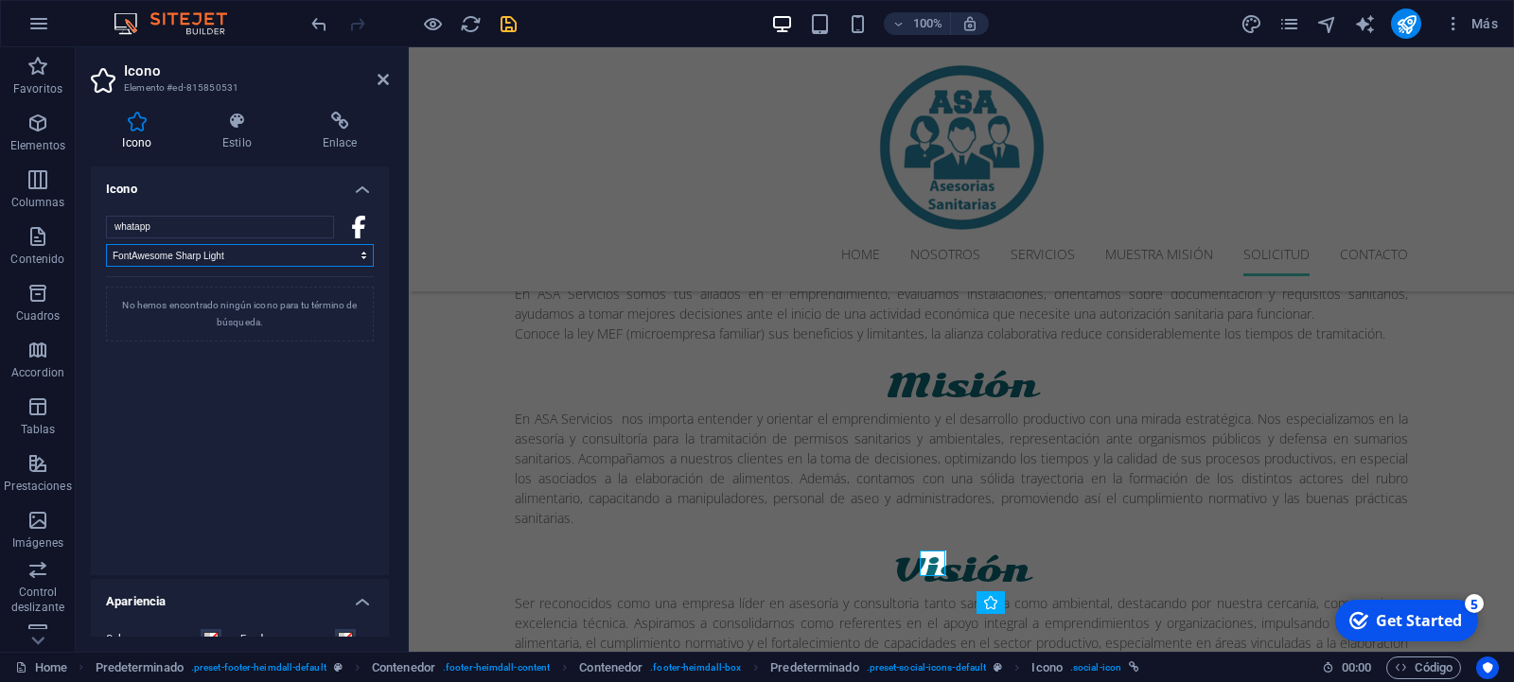
click option "Todos los conjuntos de iconos..." at bounding box center [0, 0] width 0 height 0
click at [106, 244] on select "Todos los conjuntos de iconos... IcoFont Ionicons FontAwesome Brands FontAwesom…" at bounding box center [240, 255] width 268 height 23
select select "ionicons"
click option "Ionicons" at bounding box center [0, 0] width 0 height 0
click at [352, 233] on icon at bounding box center [358, 227] width 13 height 23
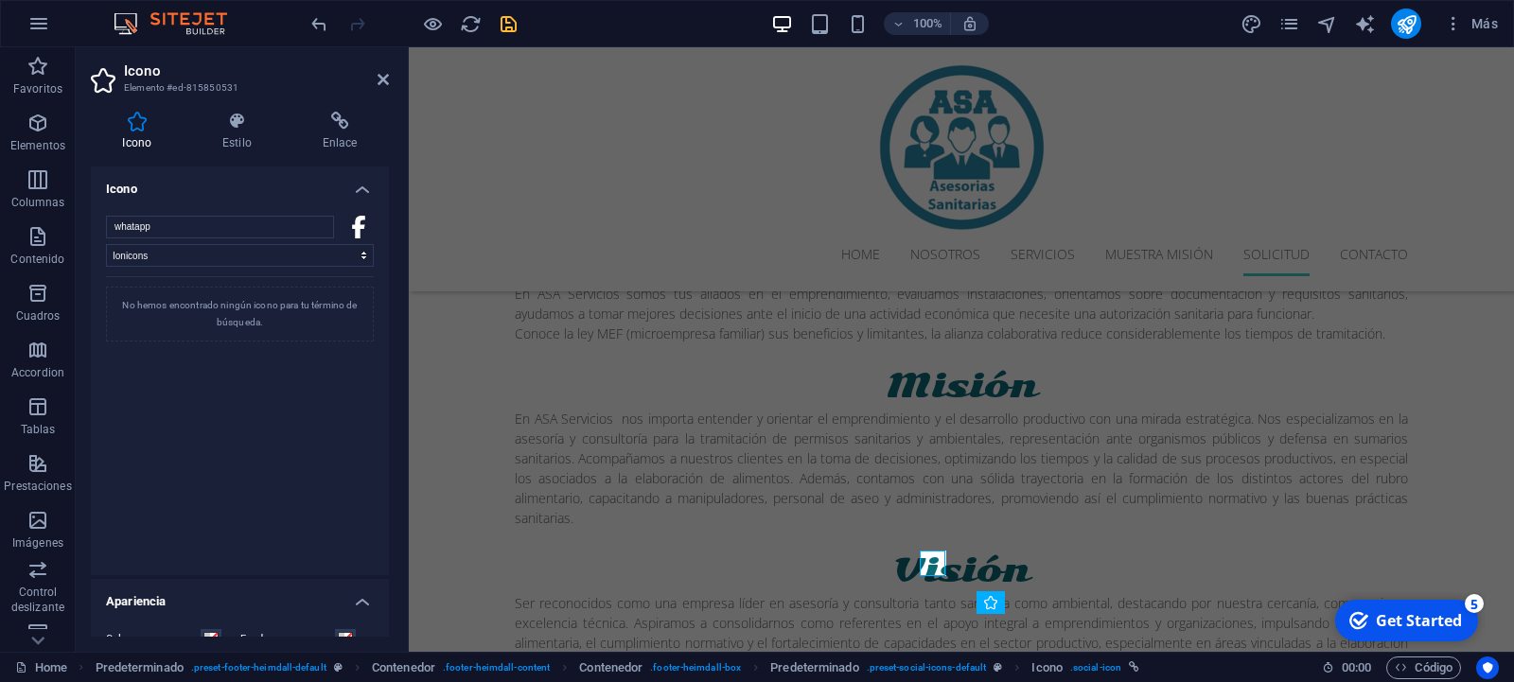
click at [289, 326] on div "No hemos encontrado ningún icono para tu término de búsqueda." at bounding box center [240, 314] width 268 height 55
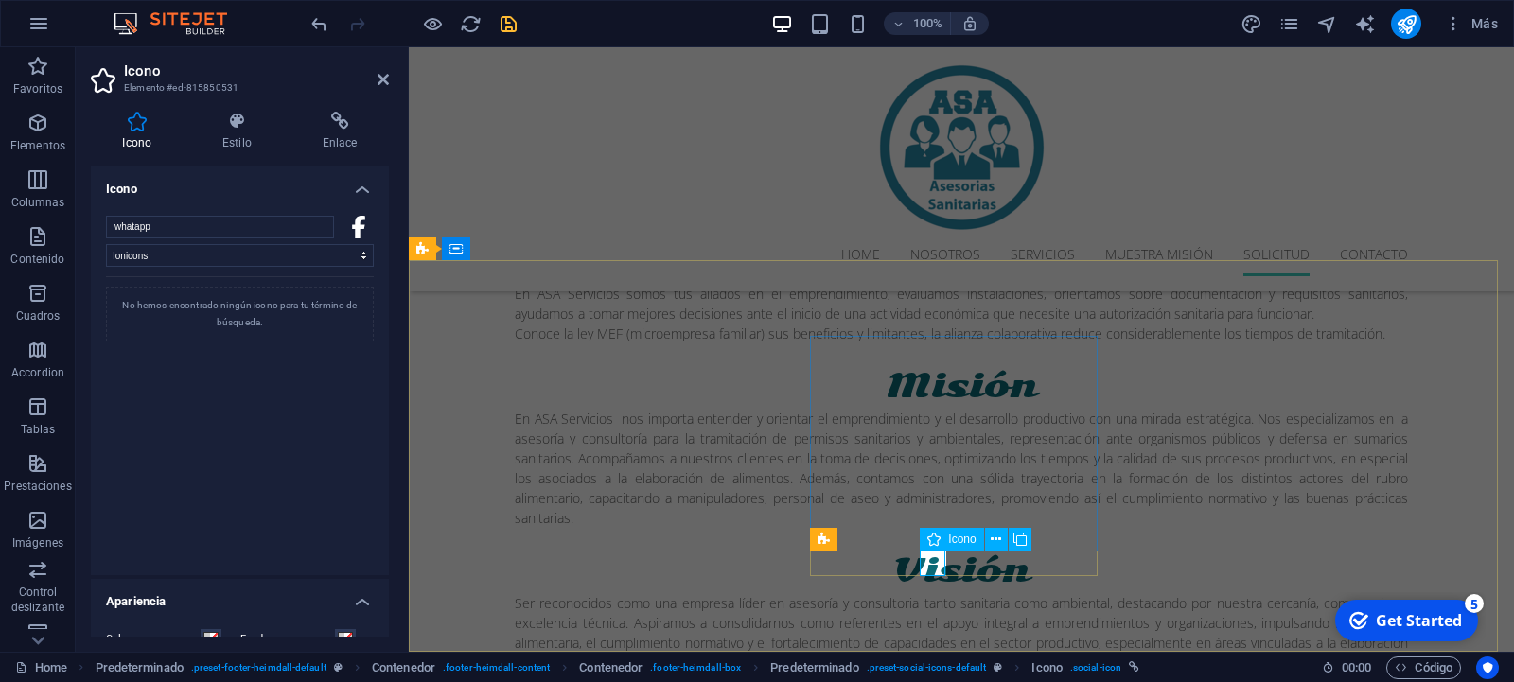
click option "Todos los conjuntos de iconos..." at bounding box center [0, 0] width 0 height 0
select select "font-awesome-duotone"
click option "FontAwesome Duotone" at bounding box center [0, 0] width 0 height 0
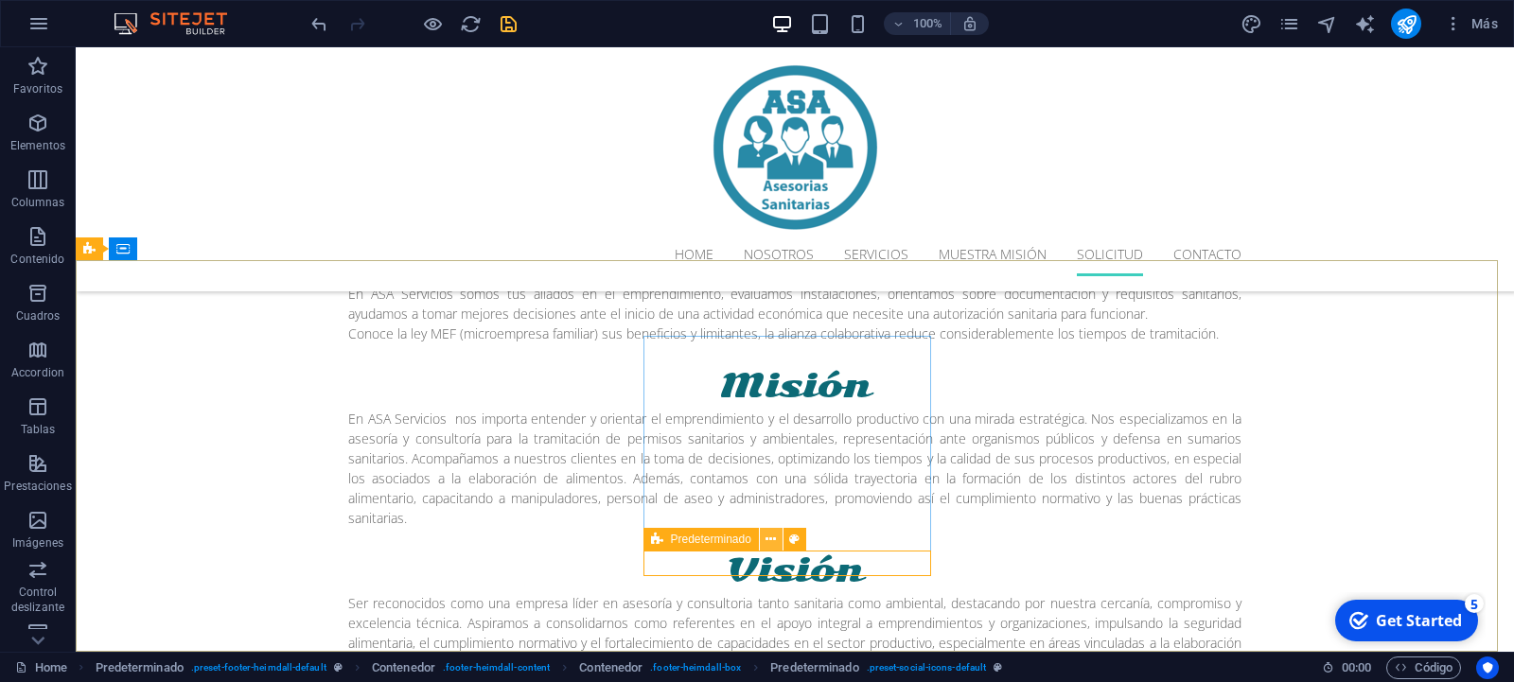
click at [772, 543] on icon at bounding box center [770, 540] width 10 height 20
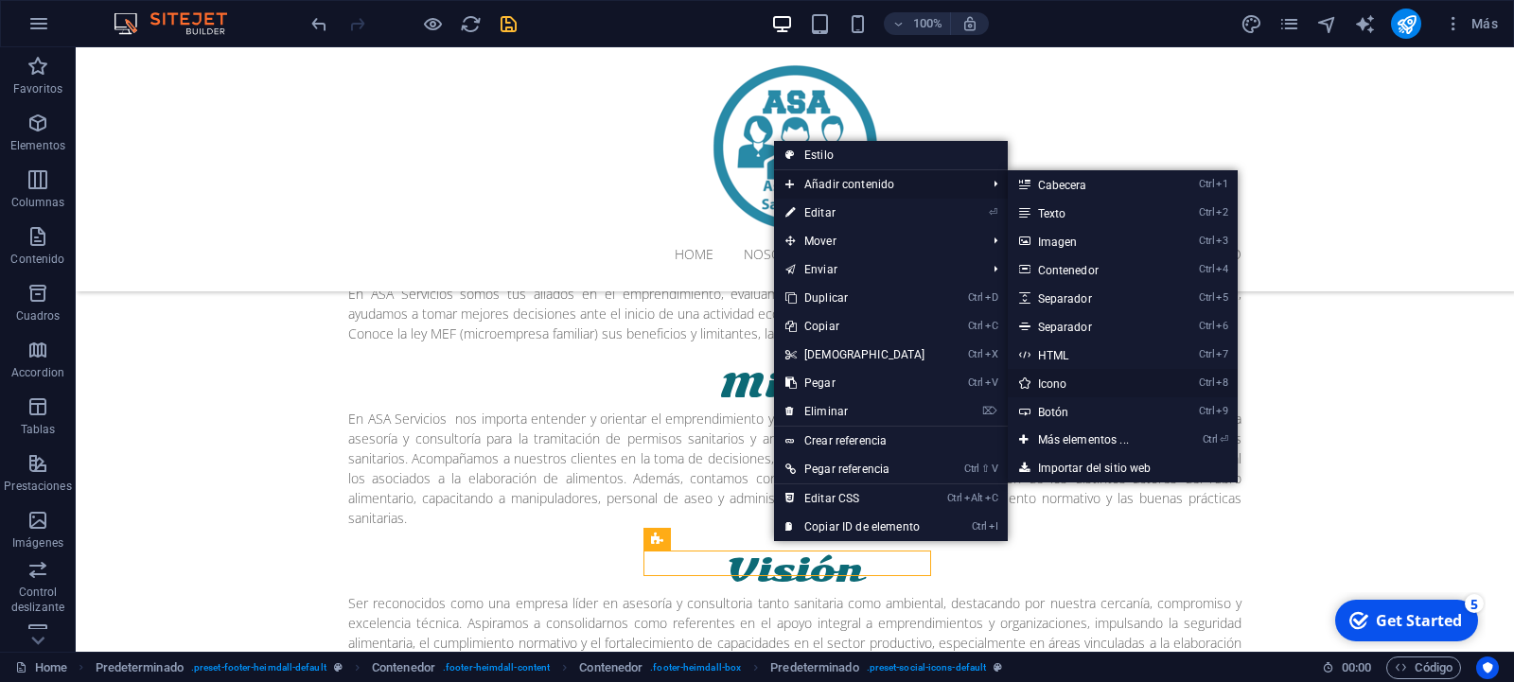
click at [1060, 380] on link "Ctrl 8 Icono" at bounding box center [1087, 383] width 159 height 28
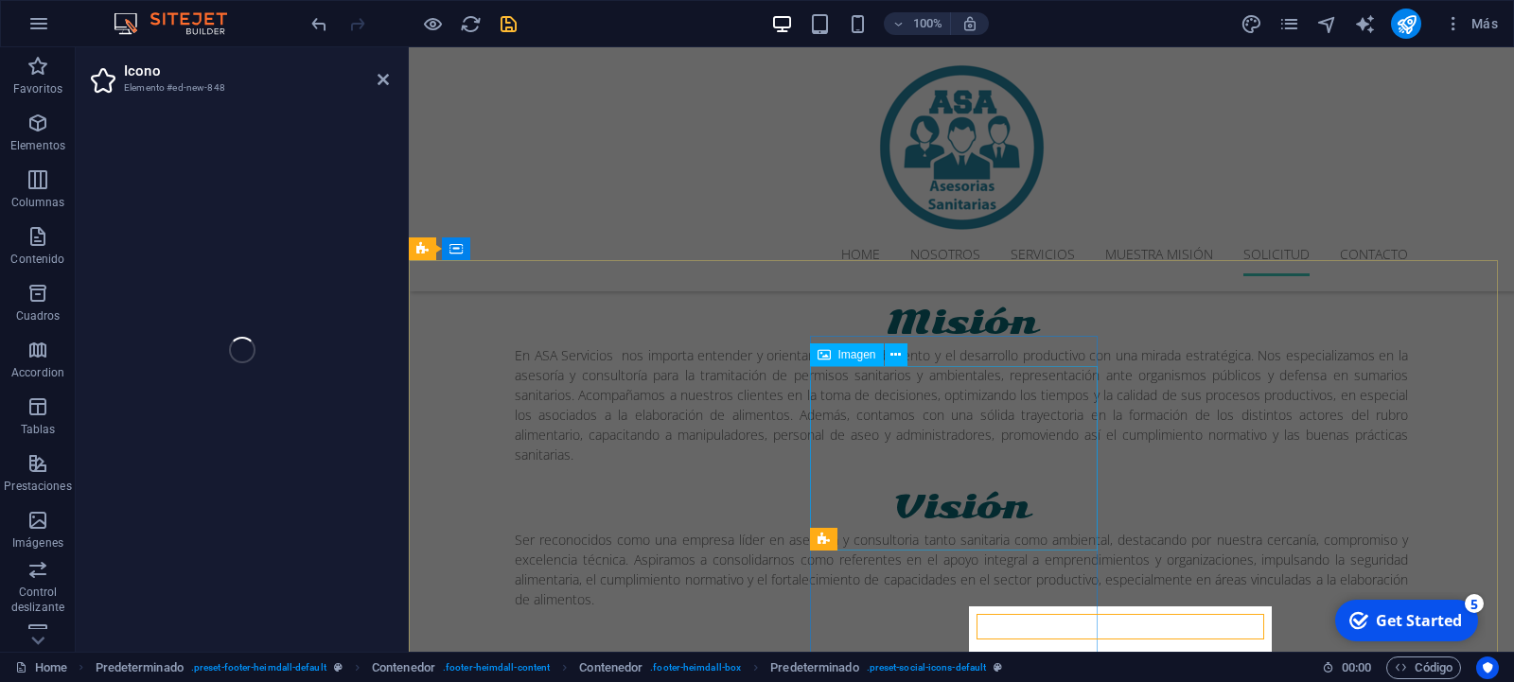
select select "xMidYMid"
select select "px"
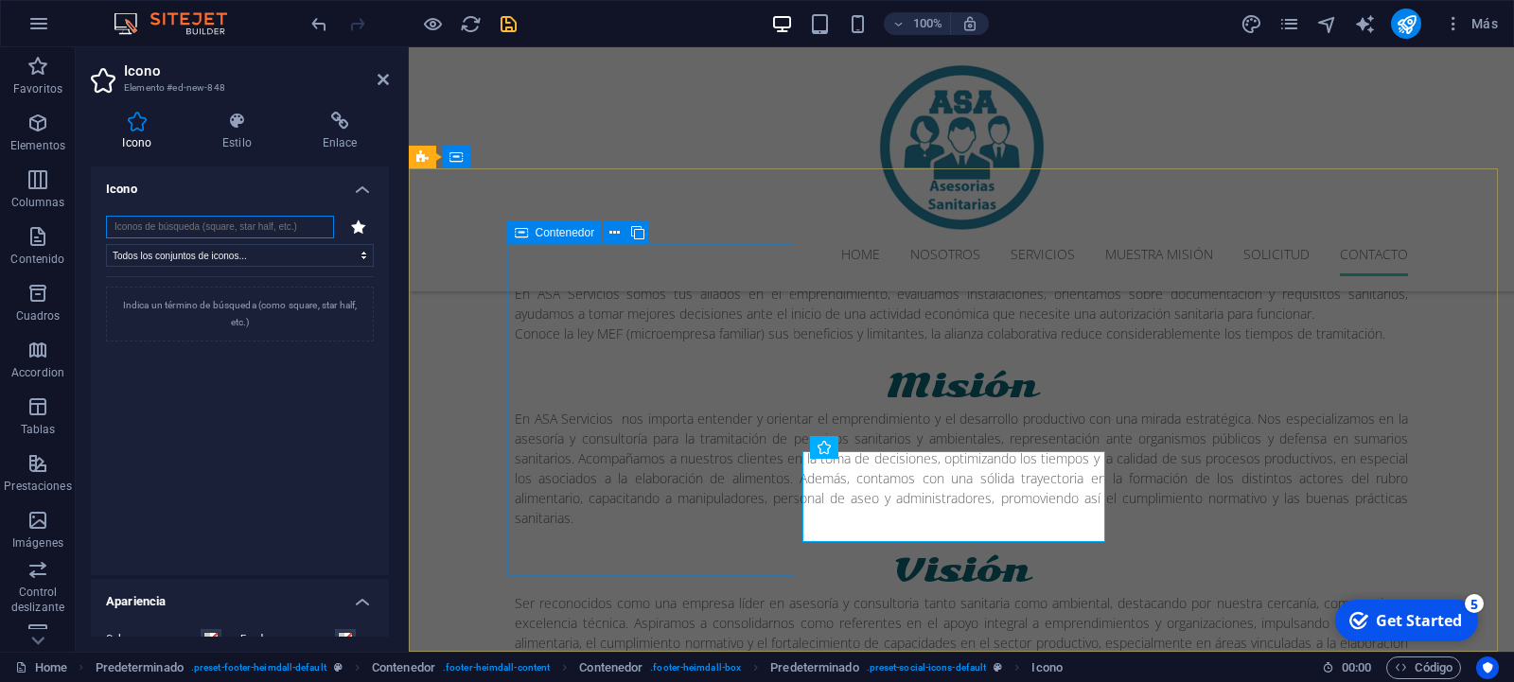
scroll to position [3486, 0]
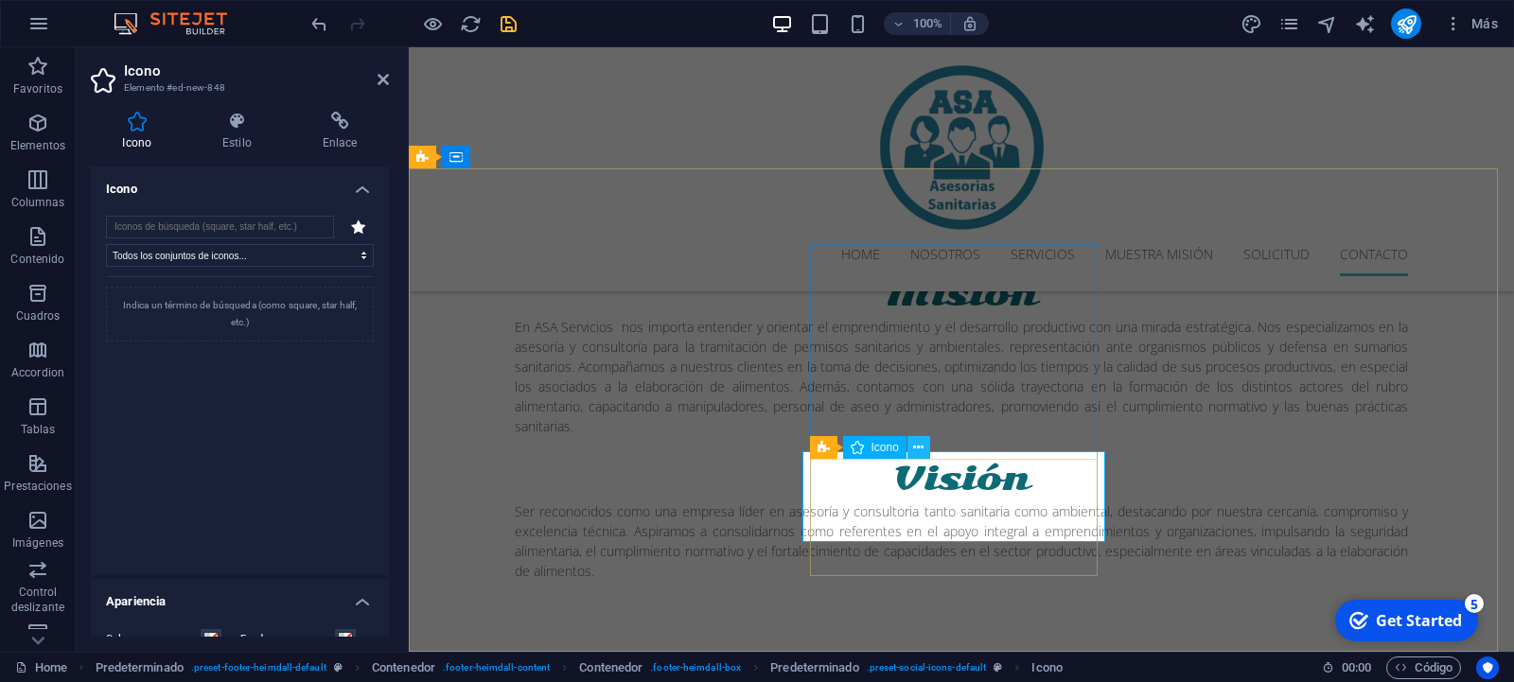
click at [919, 440] on icon at bounding box center [918, 448] width 10 height 20
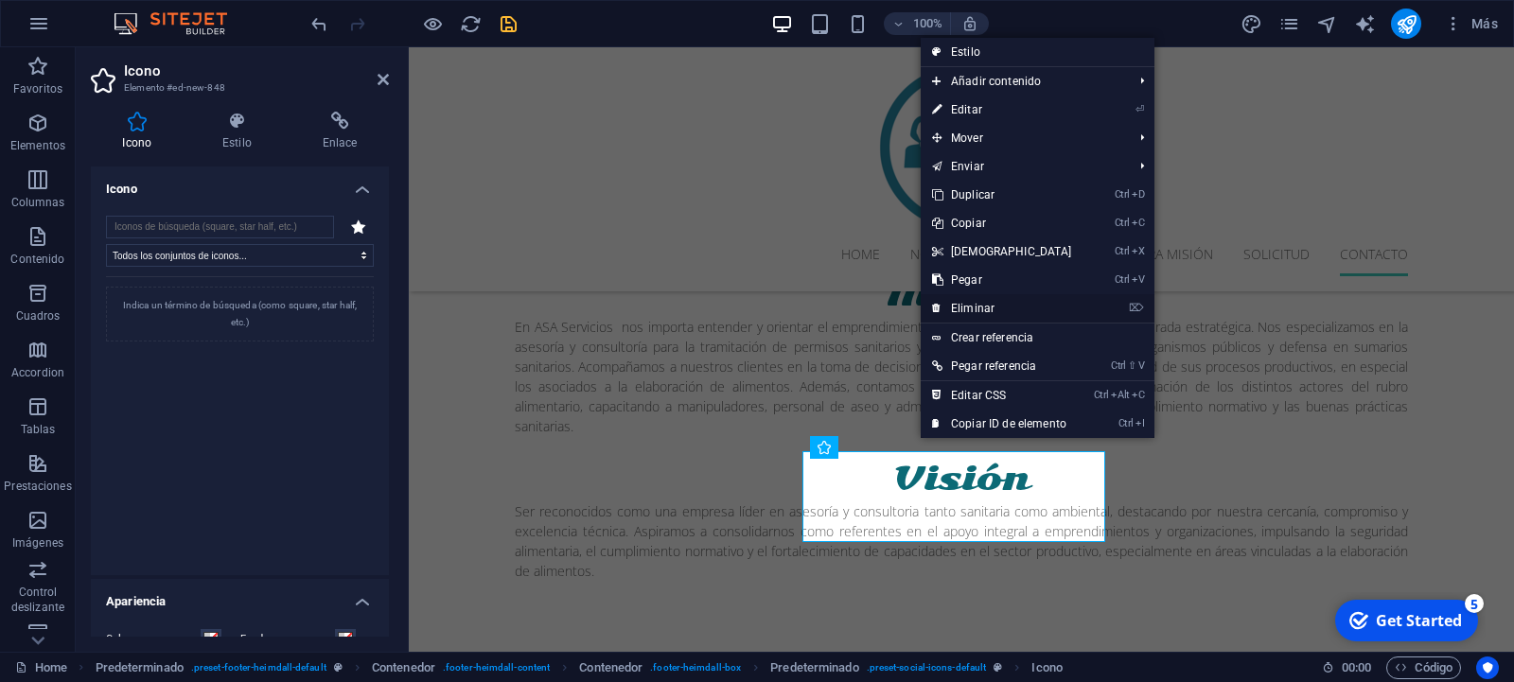
click at [962, 308] on link "⌦ Eliminar" at bounding box center [1001, 308] width 163 height 28
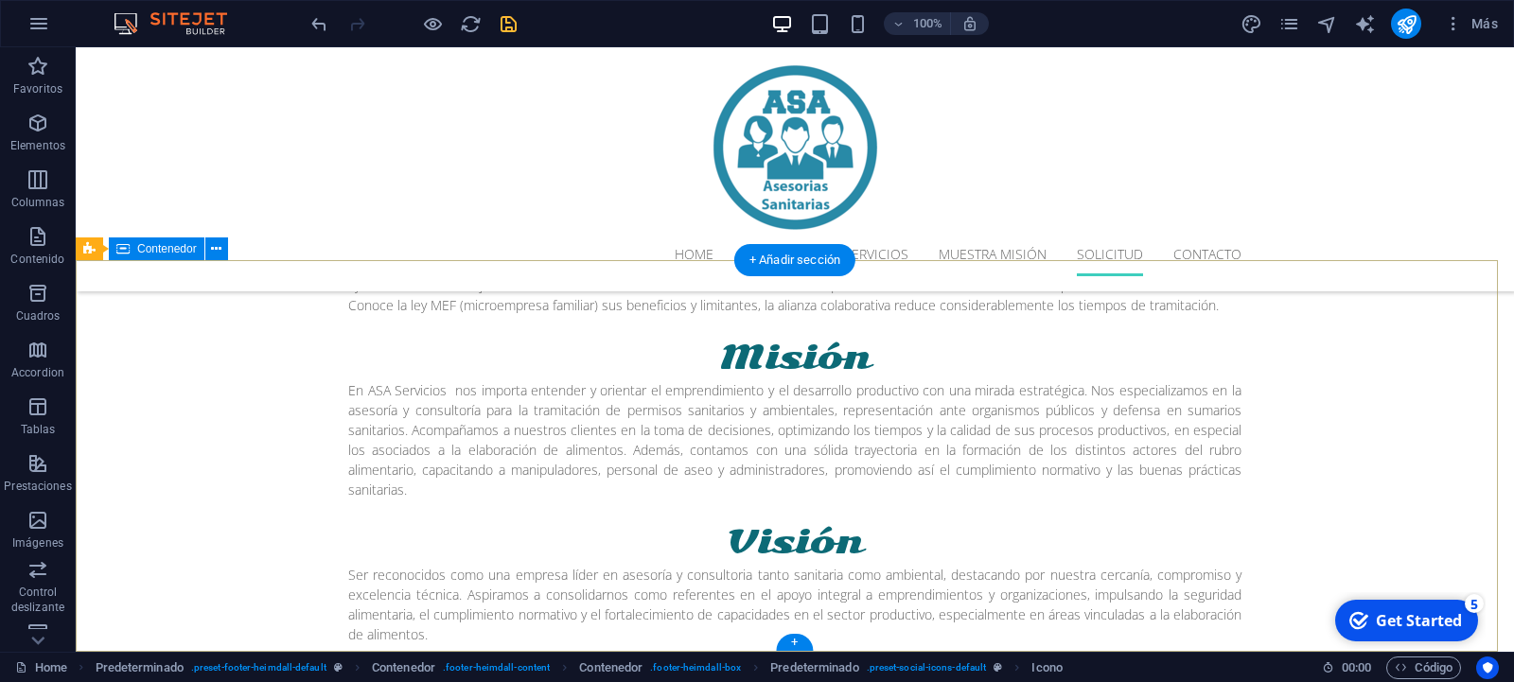
scroll to position [3458, 0]
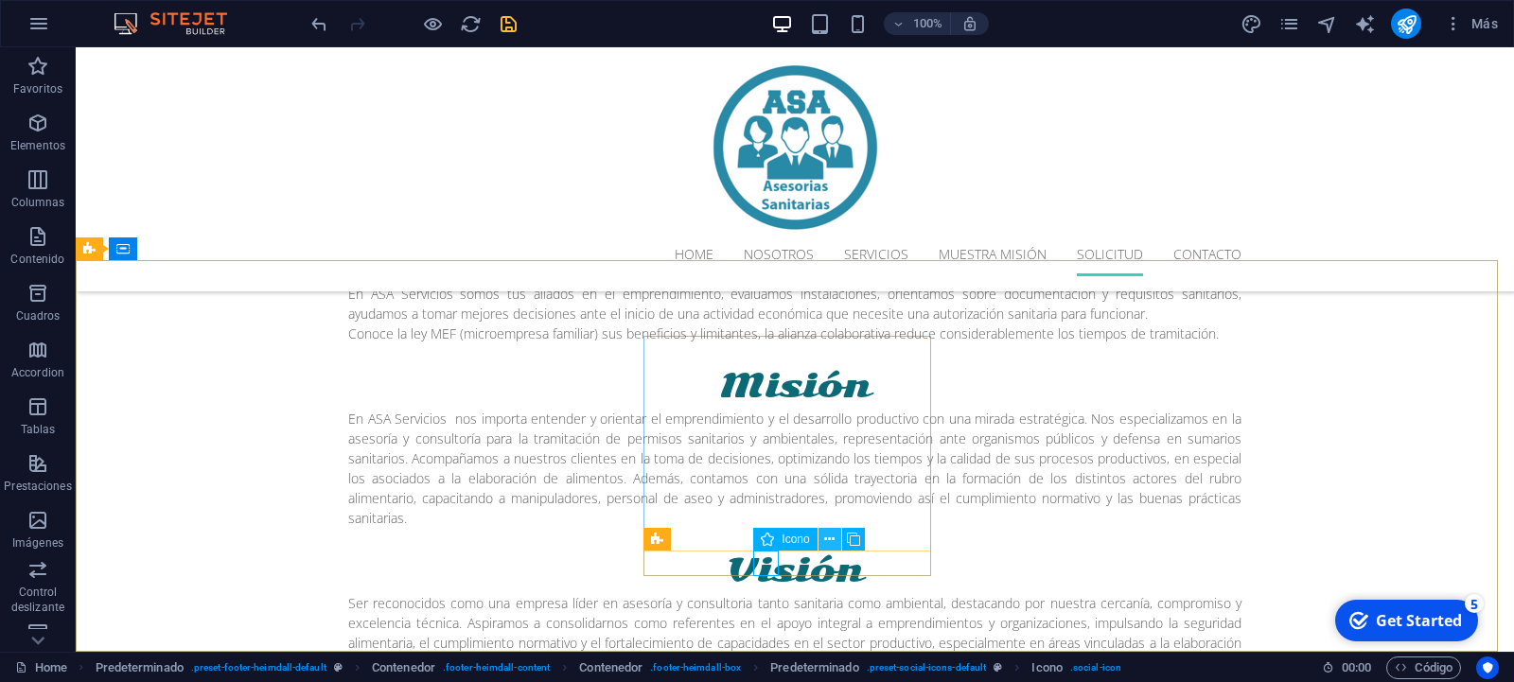
click at [828, 539] on icon at bounding box center [829, 540] width 10 height 20
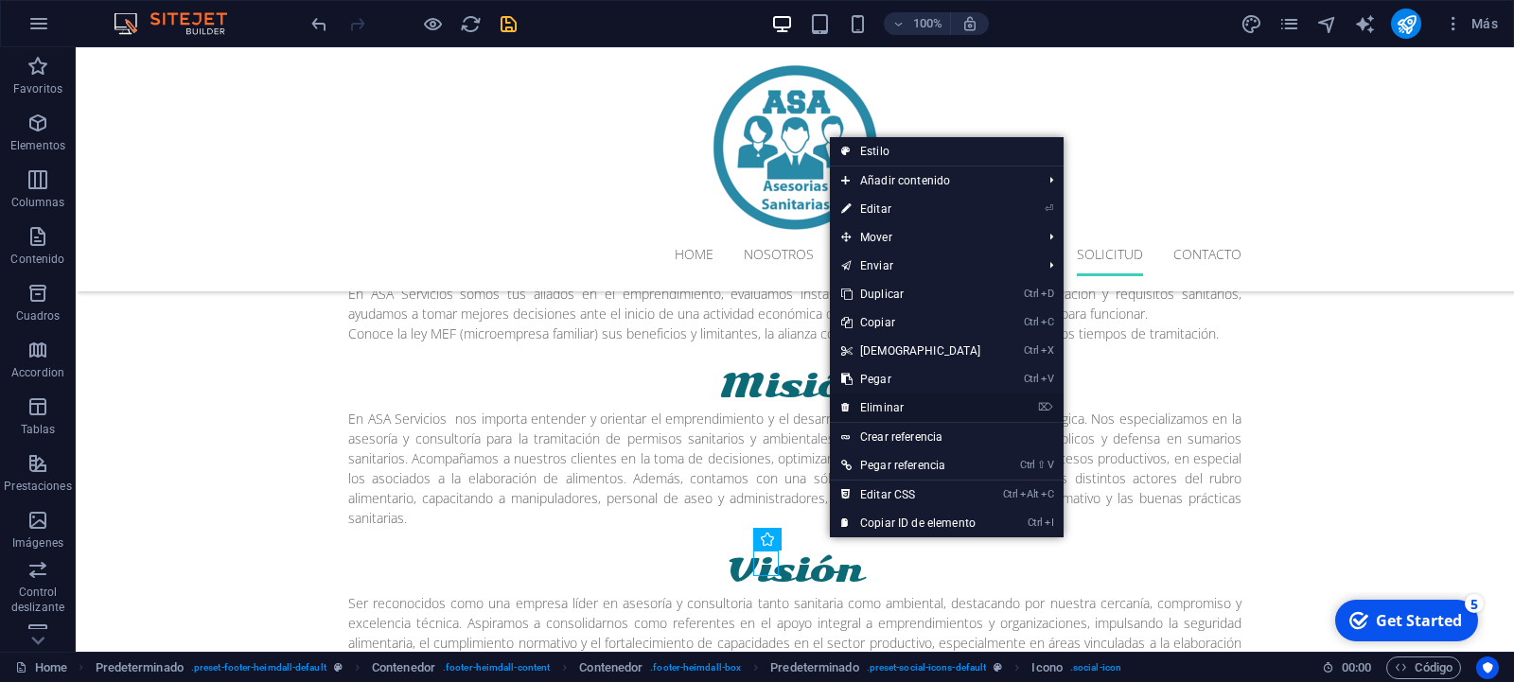
click at [907, 402] on link "⌦ Eliminar" at bounding box center [911, 408] width 163 height 28
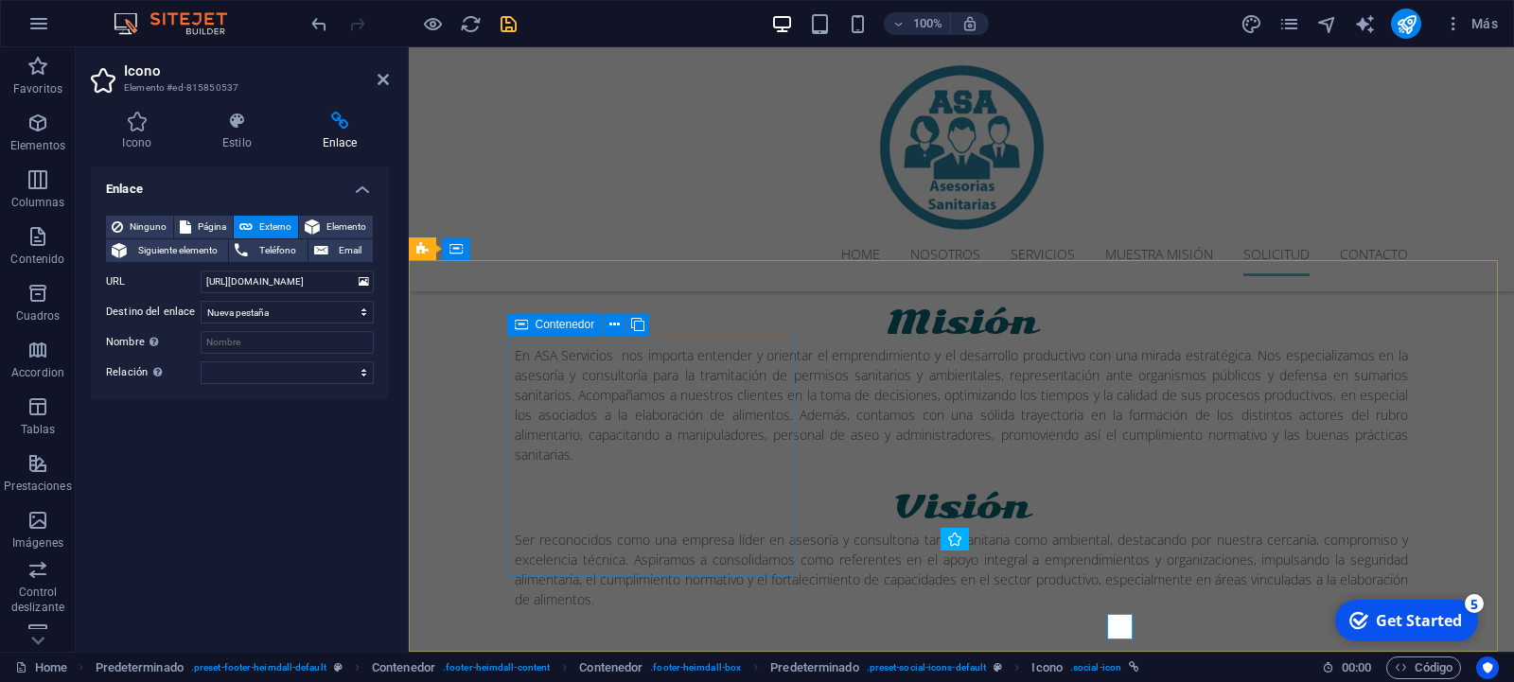
scroll to position [3394, 0]
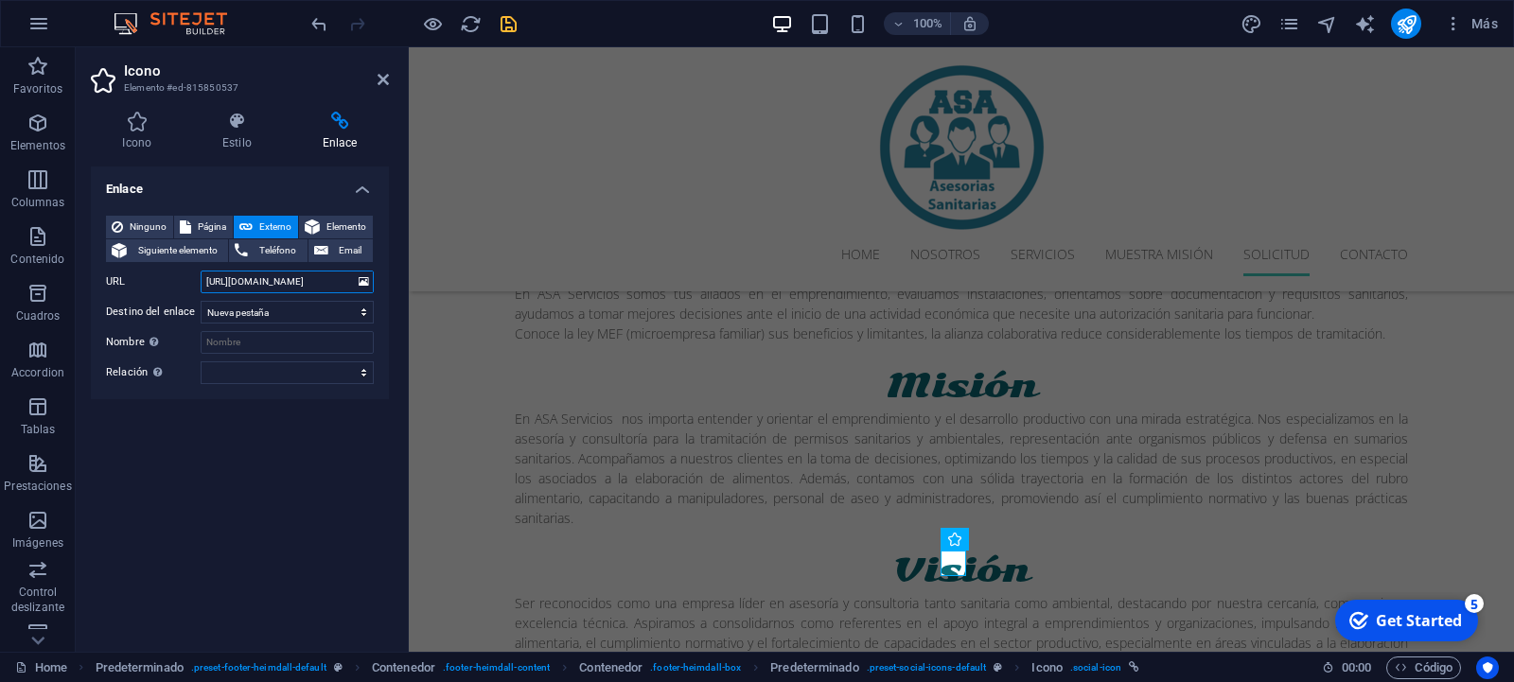
drag, startPoint x: 340, startPoint y: 277, endPoint x: 193, endPoint y: 279, distance: 146.6
click at [201, 279] on input "[URL][DOMAIN_NAME]" at bounding box center [287, 282] width 173 height 23
paste input "asacopiapo/"
type input "[URL][DOMAIN_NAME]"
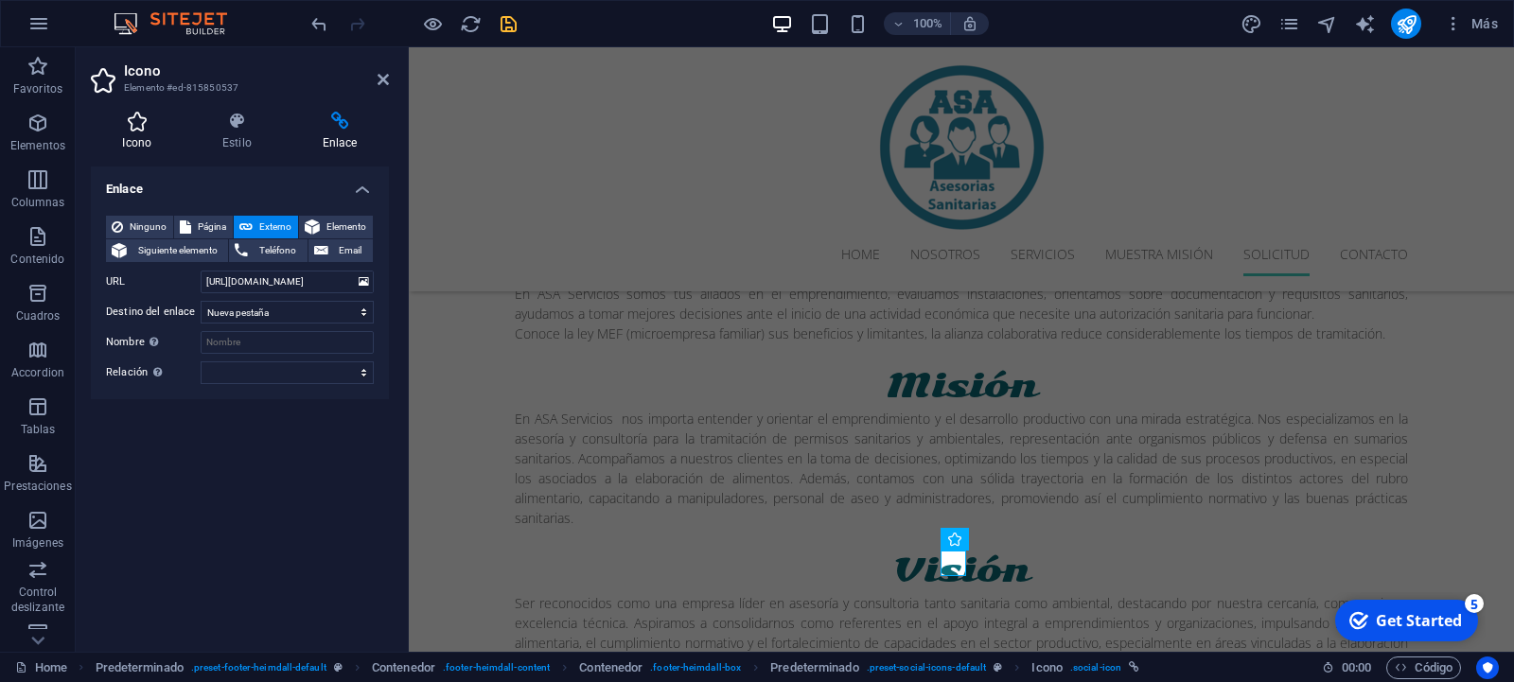
click at [128, 133] on h4 "Icono" at bounding box center [141, 132] width 100 height 40
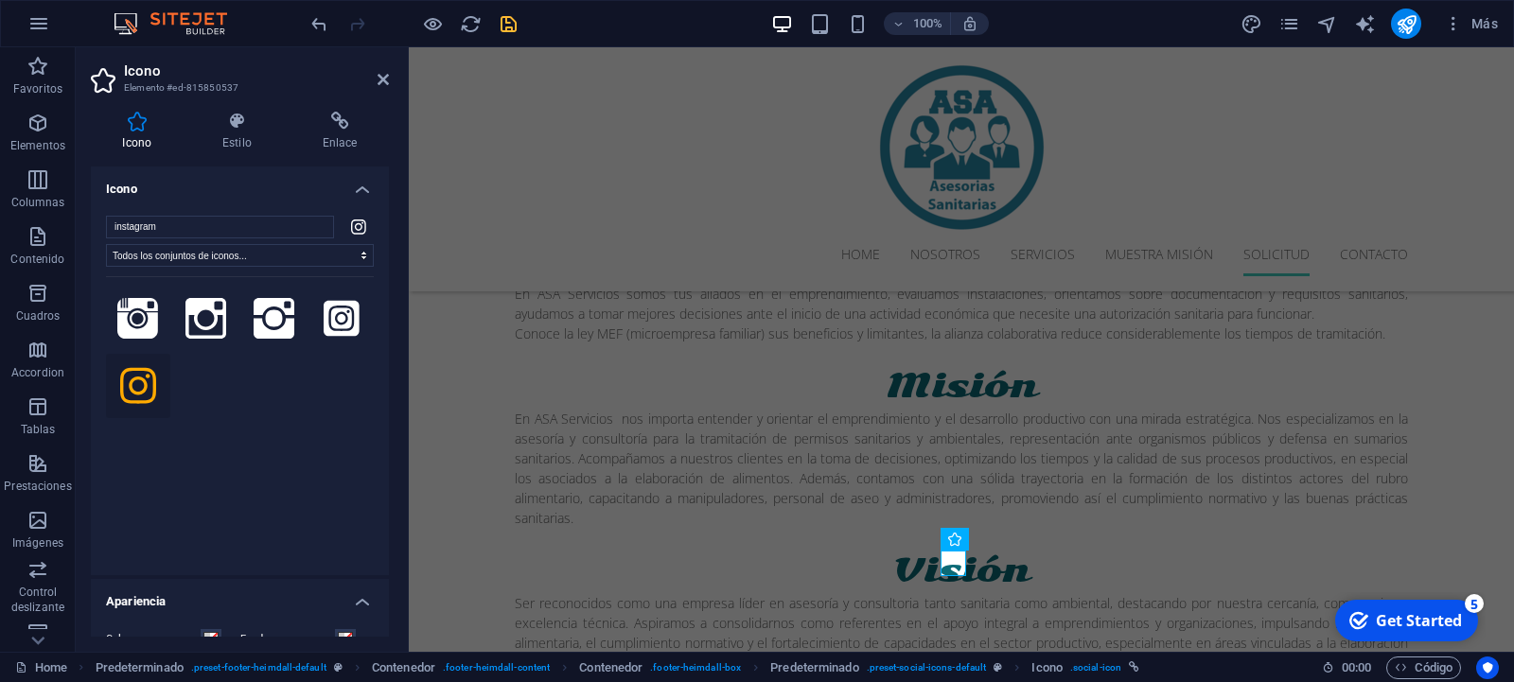
click at [518, 22] on icon "save" at bounding box center [509, 24] width 22 height 22
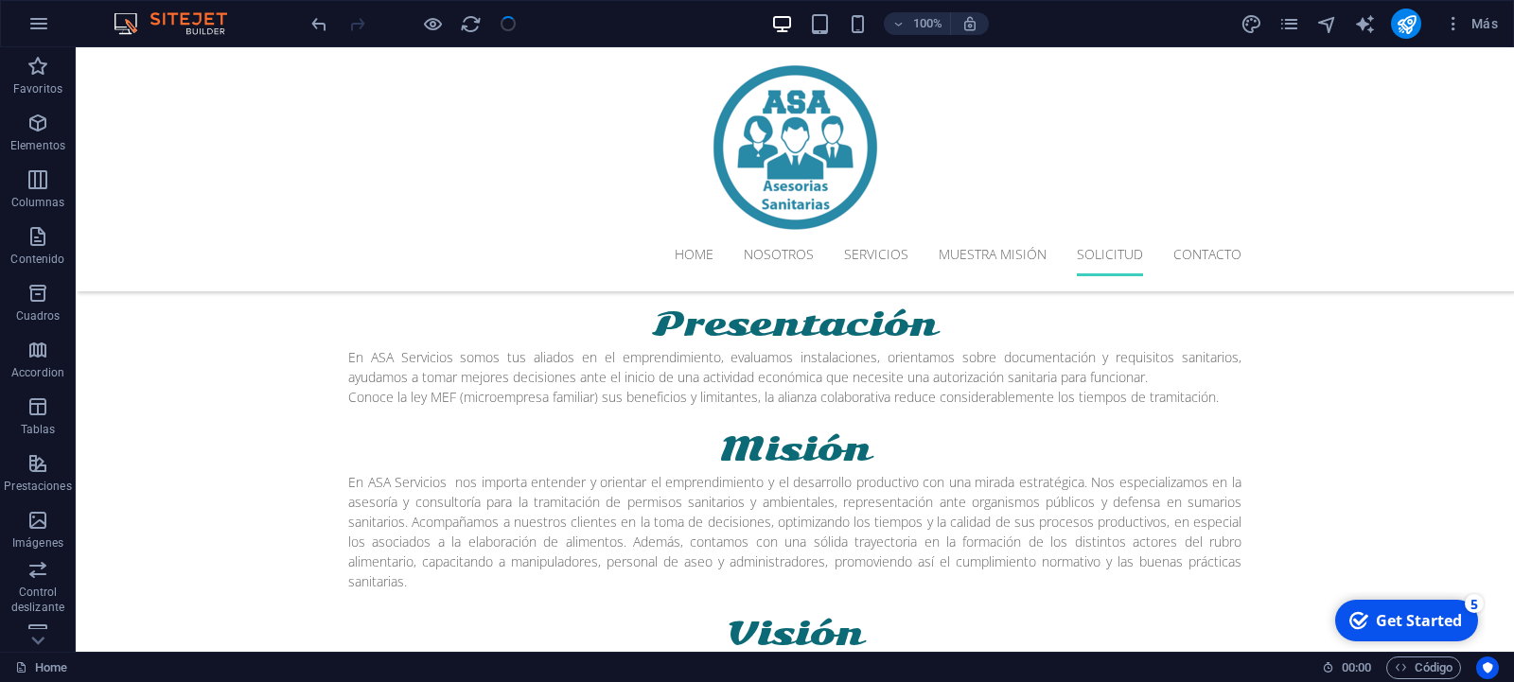
scroll to position [3458, 0]
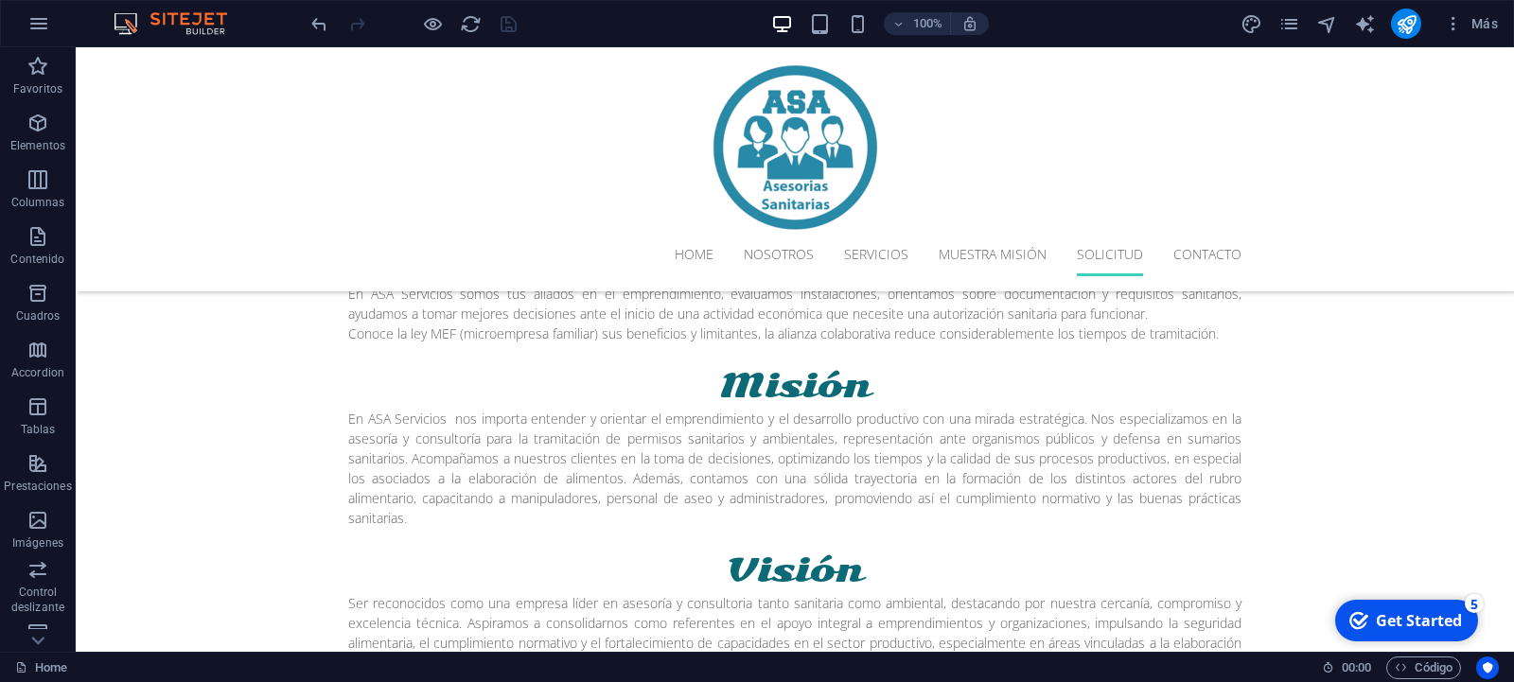
click at [1423, 626] on div "Get Started" at bounding box center [1419, 620] width 86 height 21
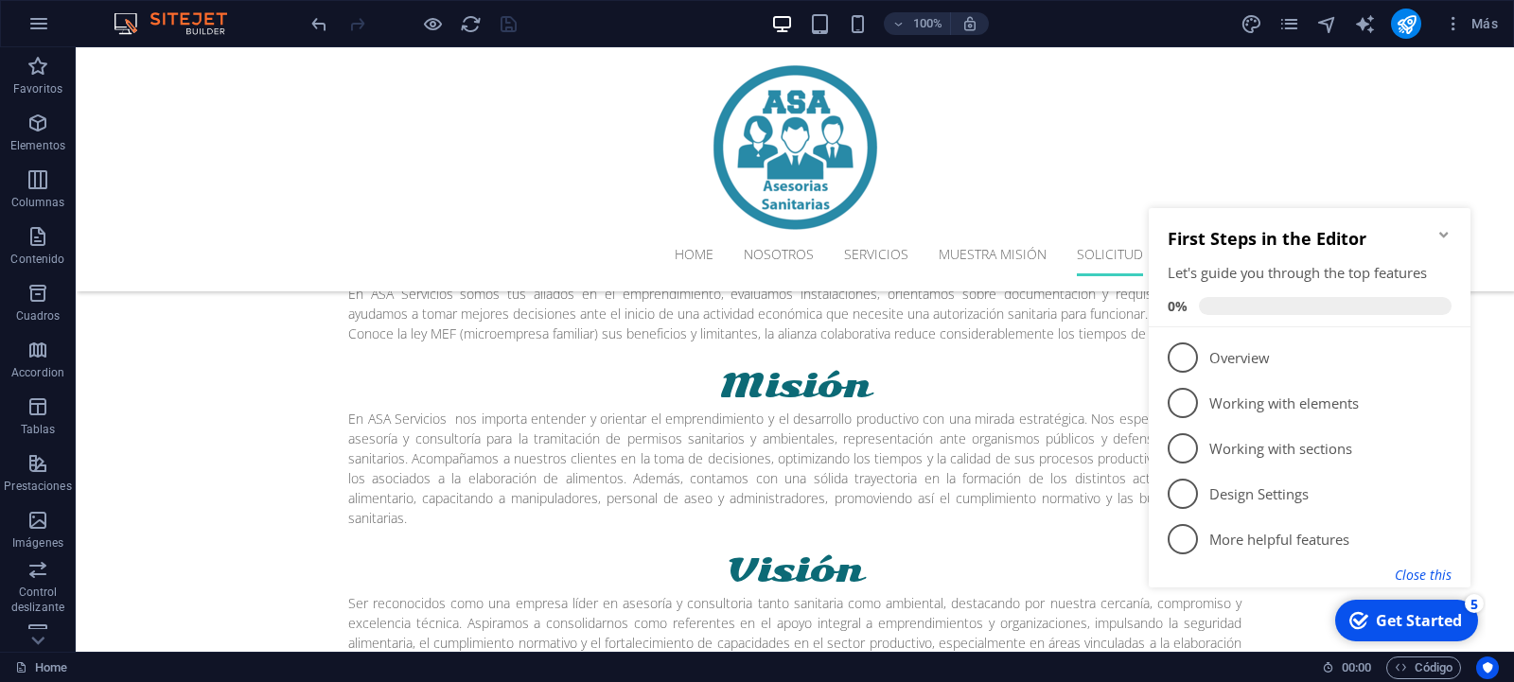
click at [1411, 577] on button "Close this" at bounding box center [1422, 575] width 57 height 18
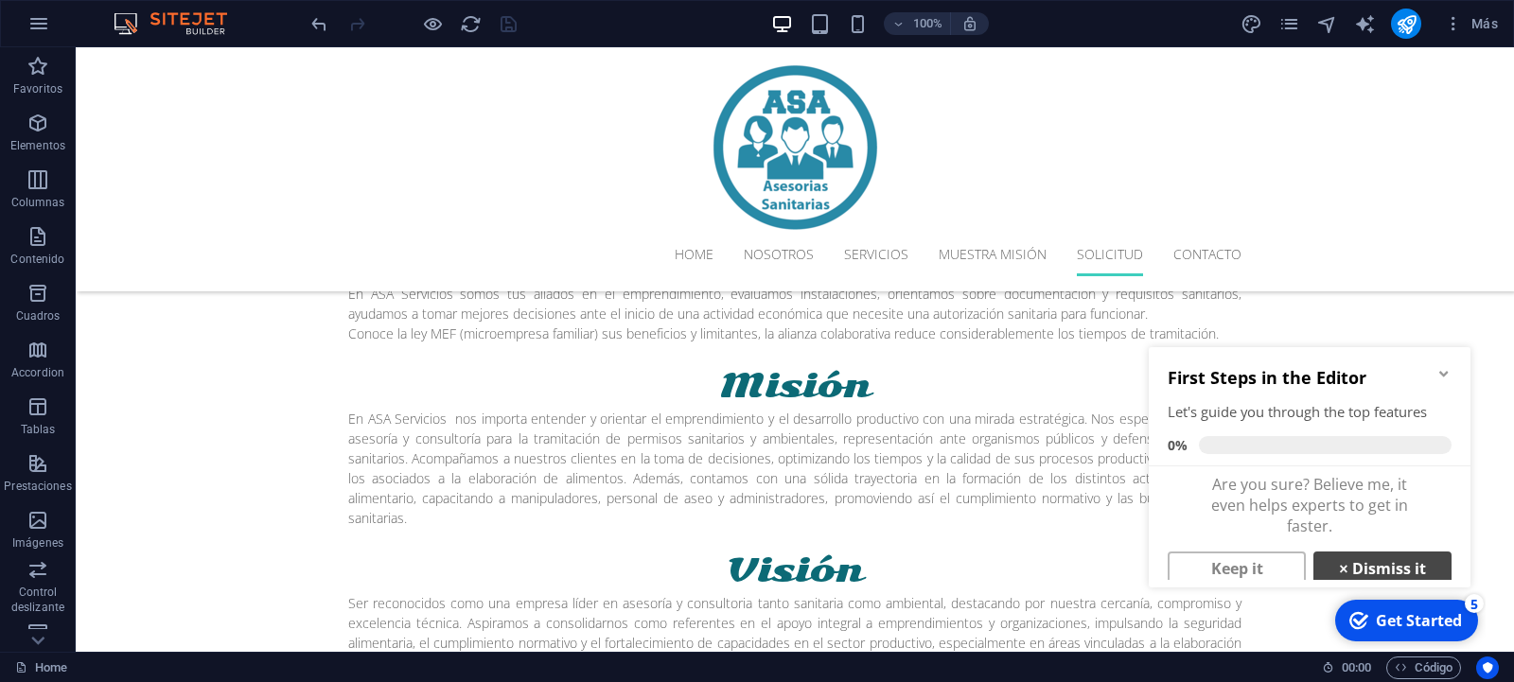
click at [1411, 570] on link "× Dismiss it" at bounding box center [1382, 569] width 138 height 34
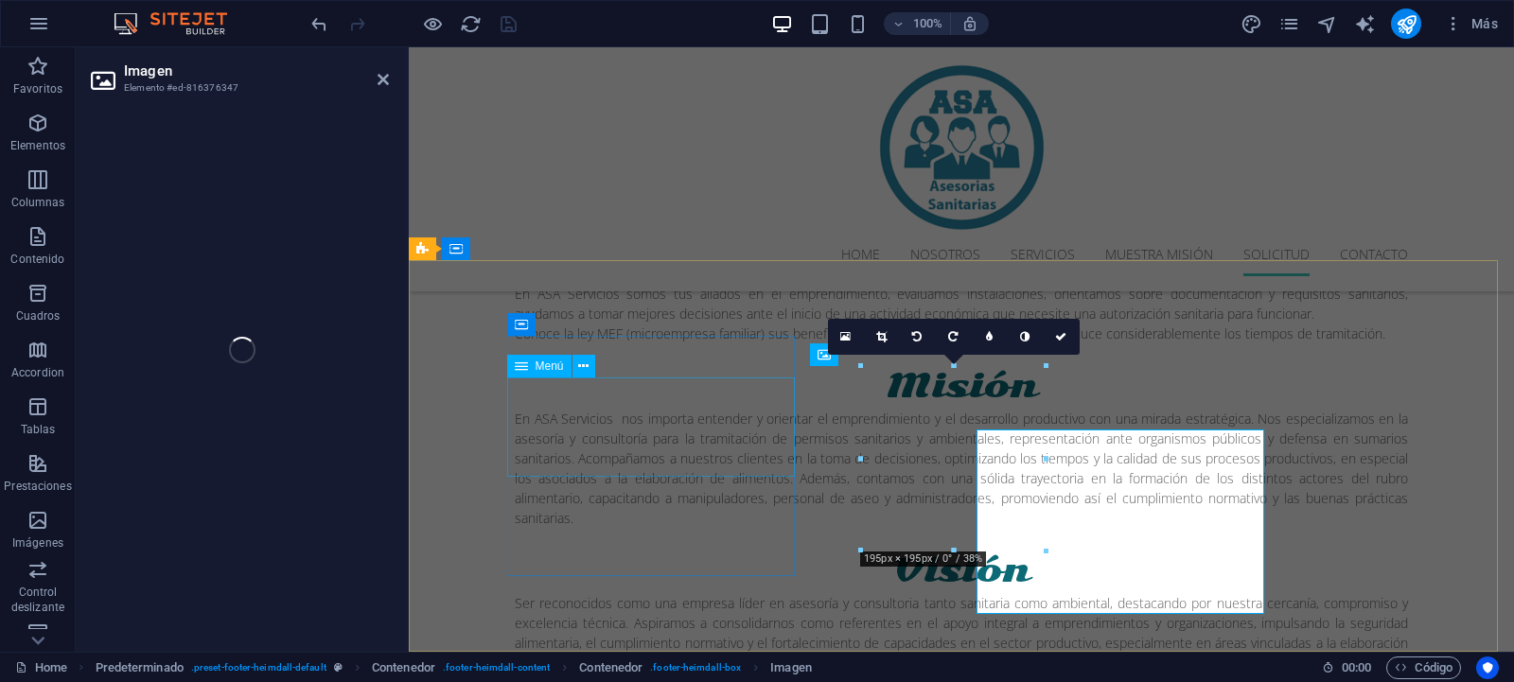
select select "px"
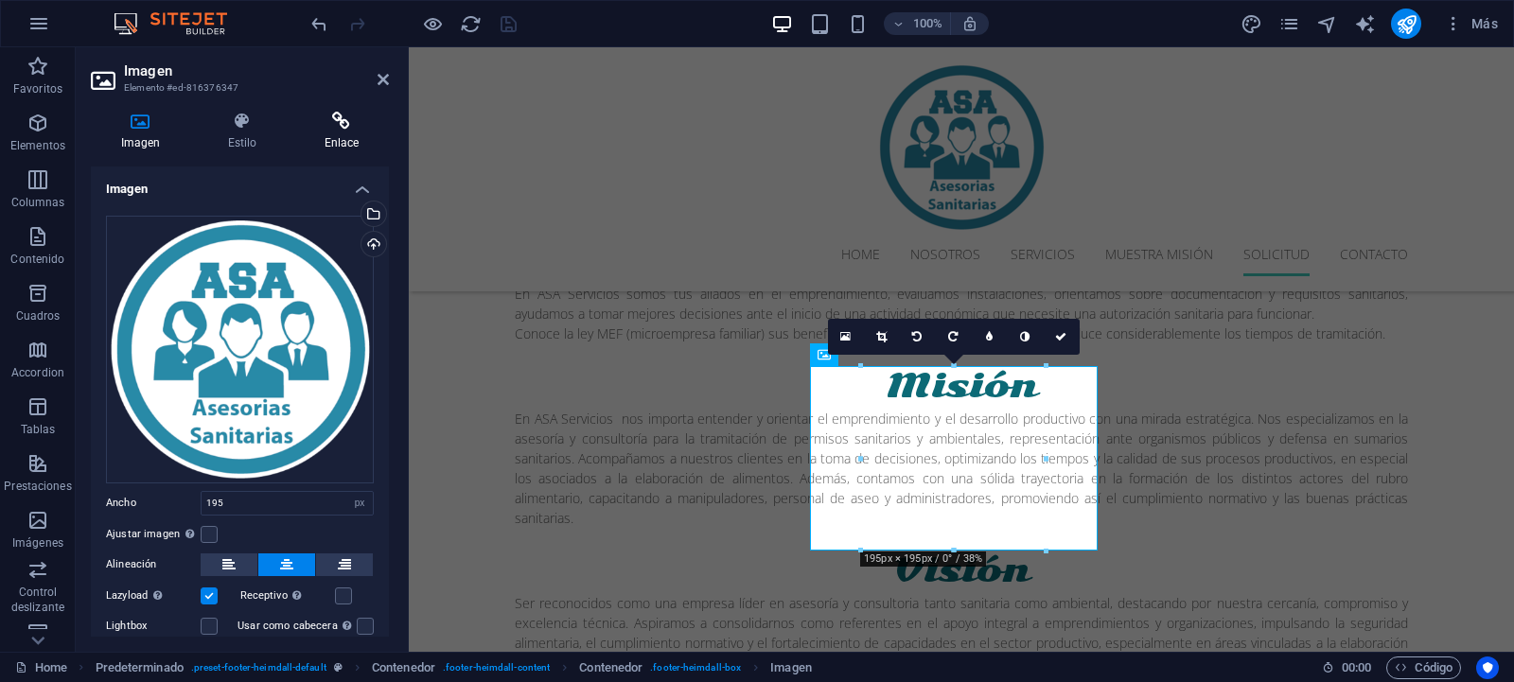
click at [350, 118] on icon at bounding box center [341, 121] width 95 height 19
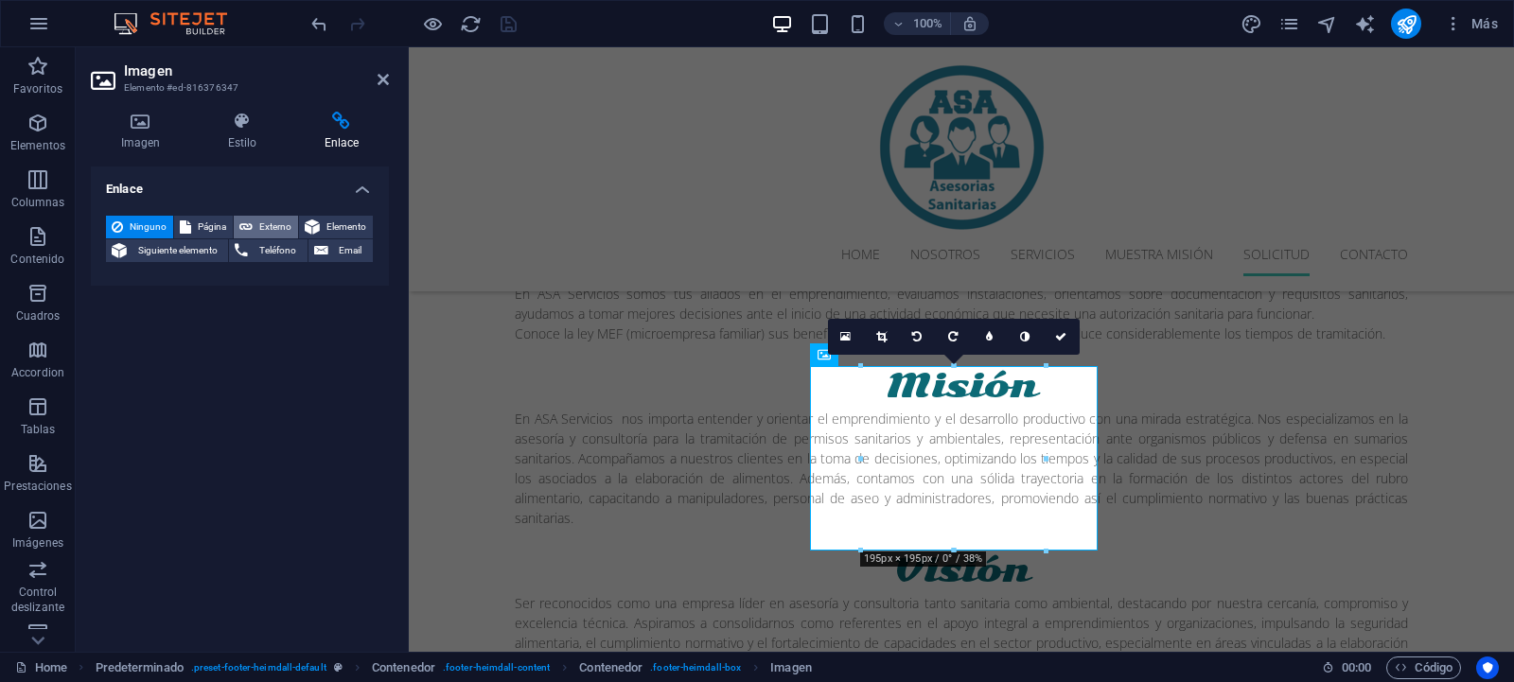
click at [254, 223] on button "Externo" at bounding box center [266, 227] width 64 height 23
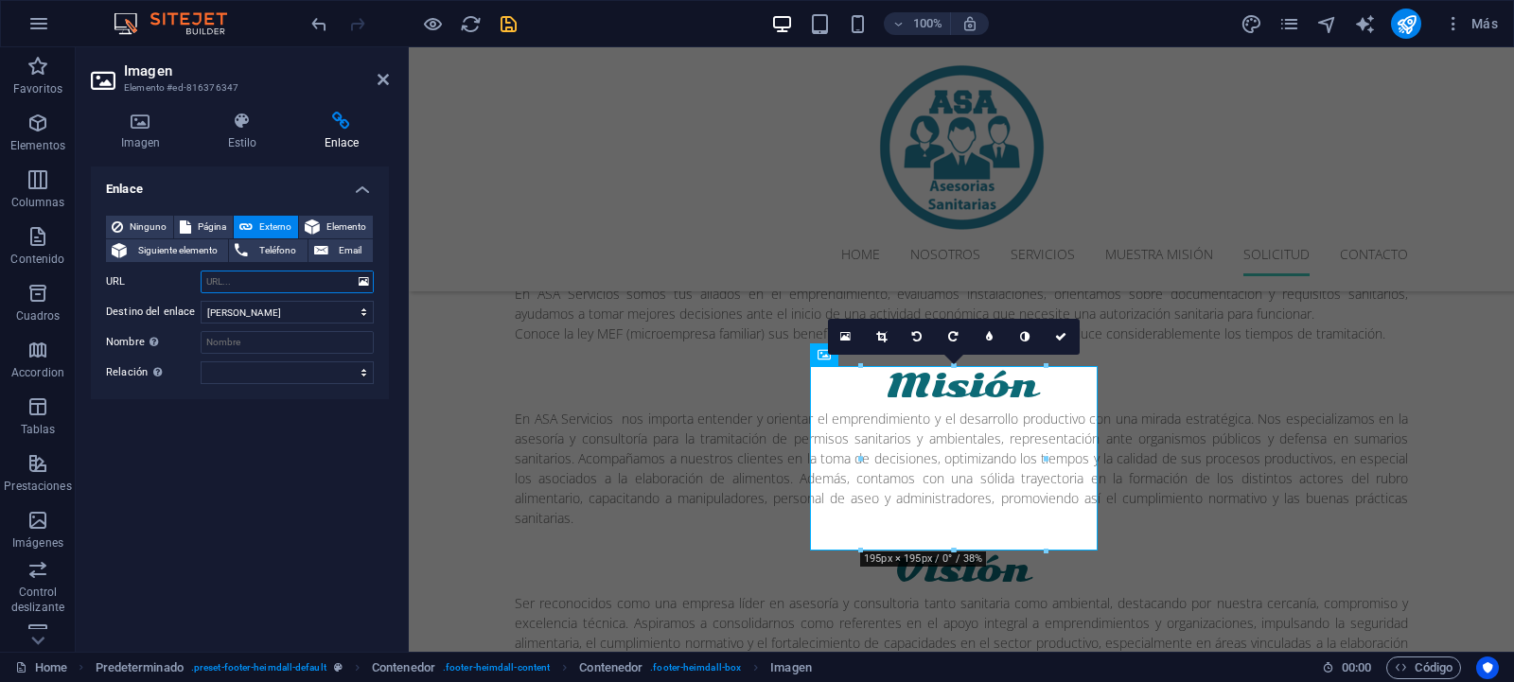
select select "blank"
click at [256, 277] on input "URL" at bounding box center [287, 282] width 173 height 23
paste input "[URL][DOMAIN_NAME]"
type input "[URL][DOMAIN_NAME]"
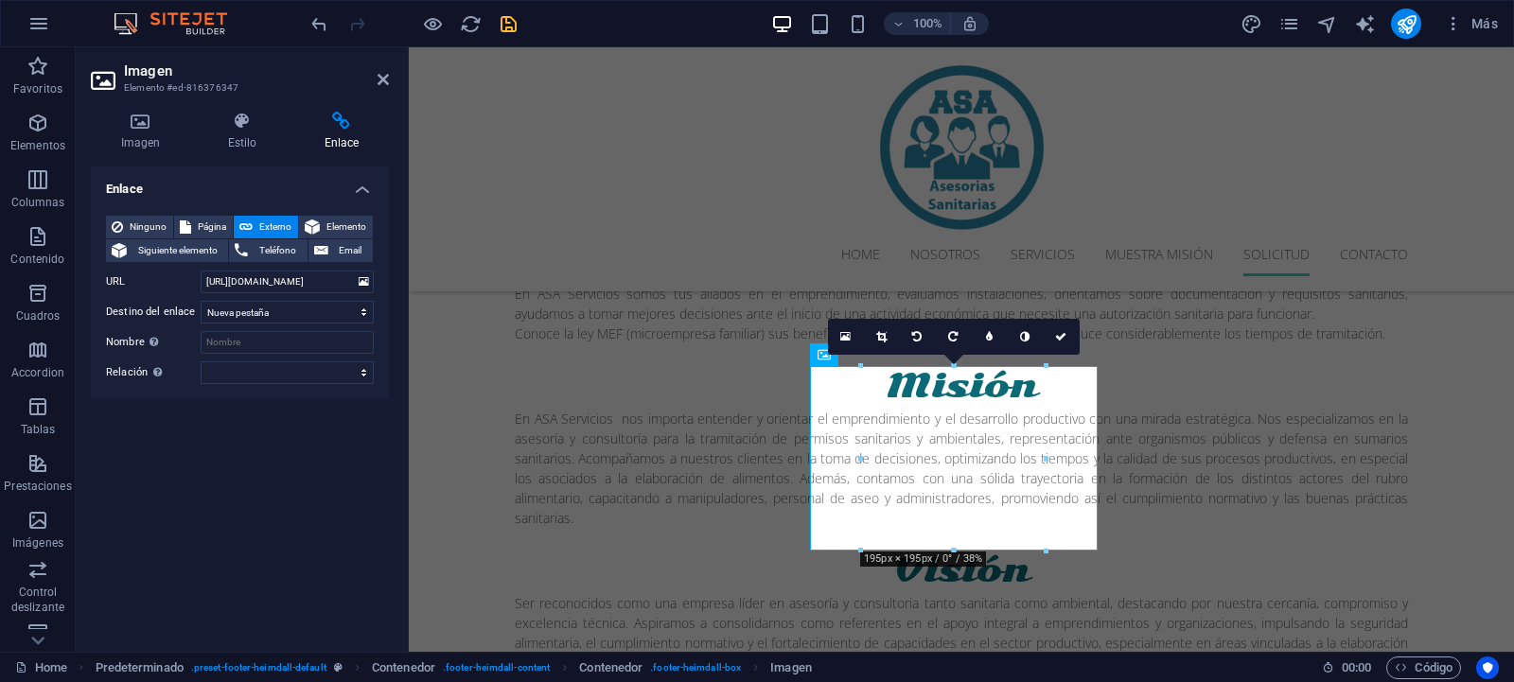
click at [306, 493] on div "Enlace Ninguno Página Externo Elemento Siguiente elemento Teléfono Email Página…" at bounding box center [240, 401] width 298 height 470
click at [504, 24] on icon "save" at bounding box center [509, 24] width 22 height 22
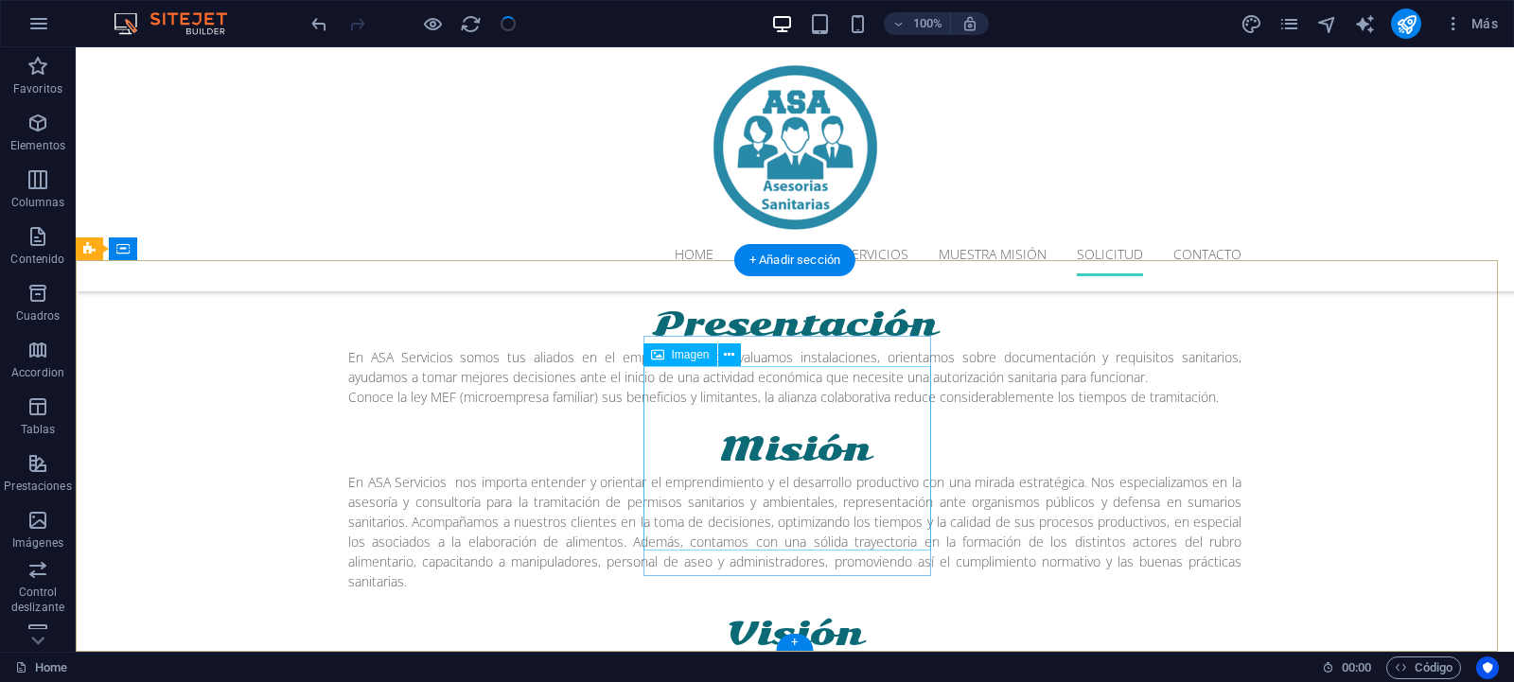
scroll to position [3458, 0]
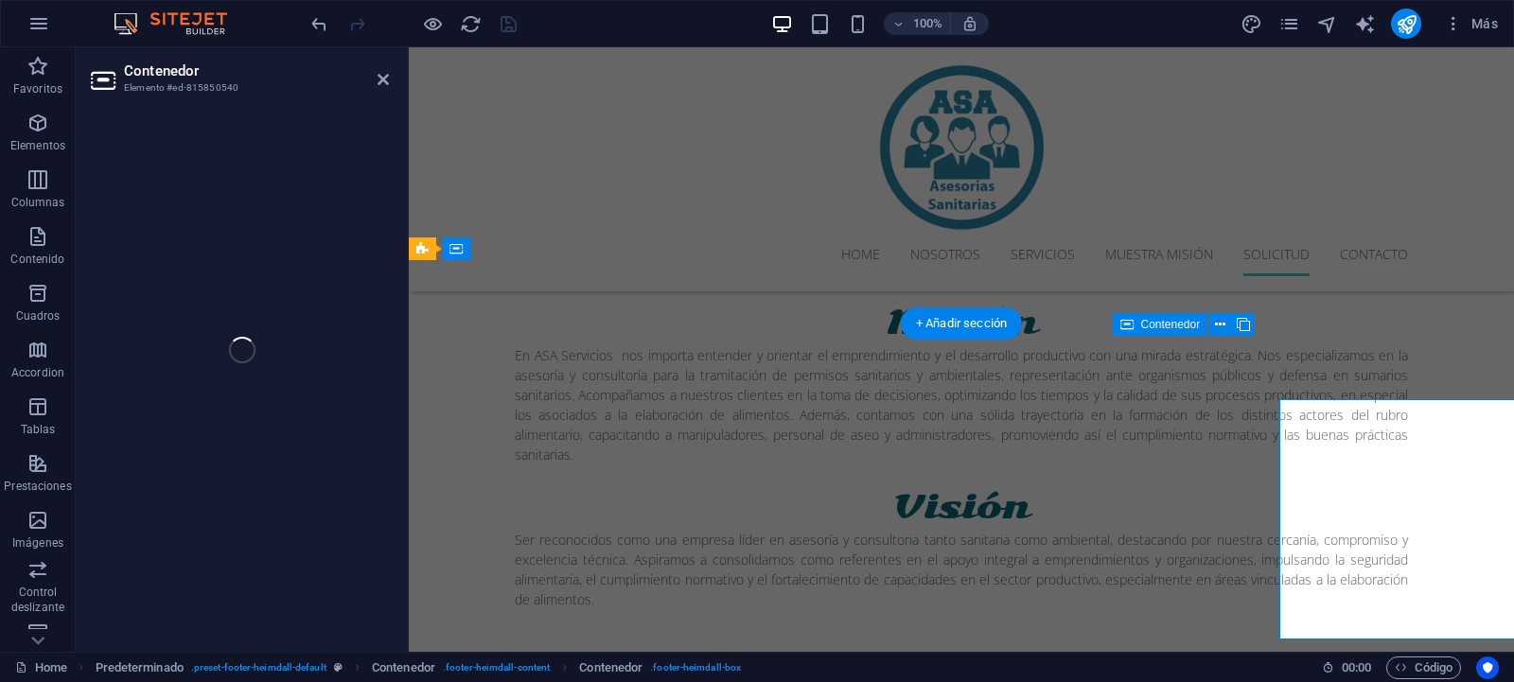
scroll to position [3394, 0]
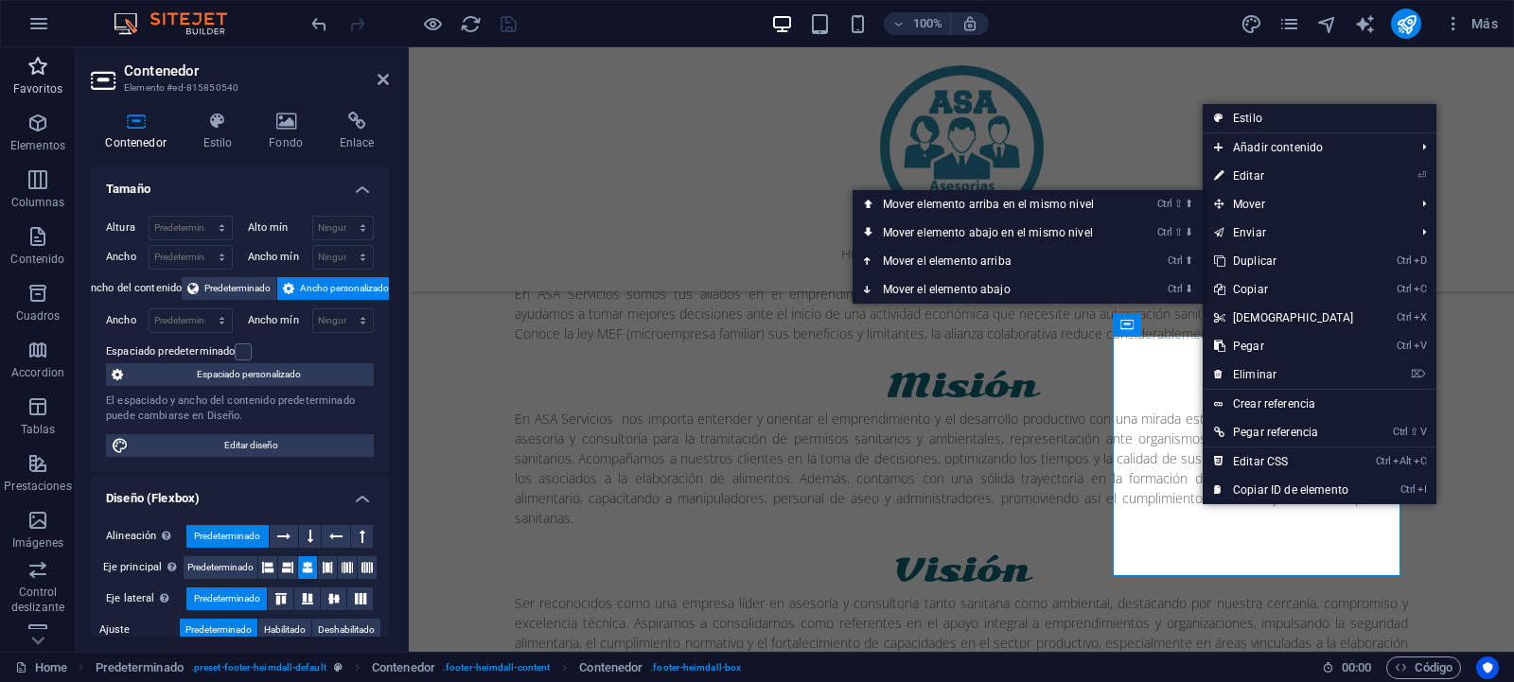
drag, startPoint x: 29, startPoint y: 70, endPoint x: 365, endPoint y: 315, distance: 415.7
click at [29, 70] on icon "button" at bounding box center [37, 66] width 23 height 23
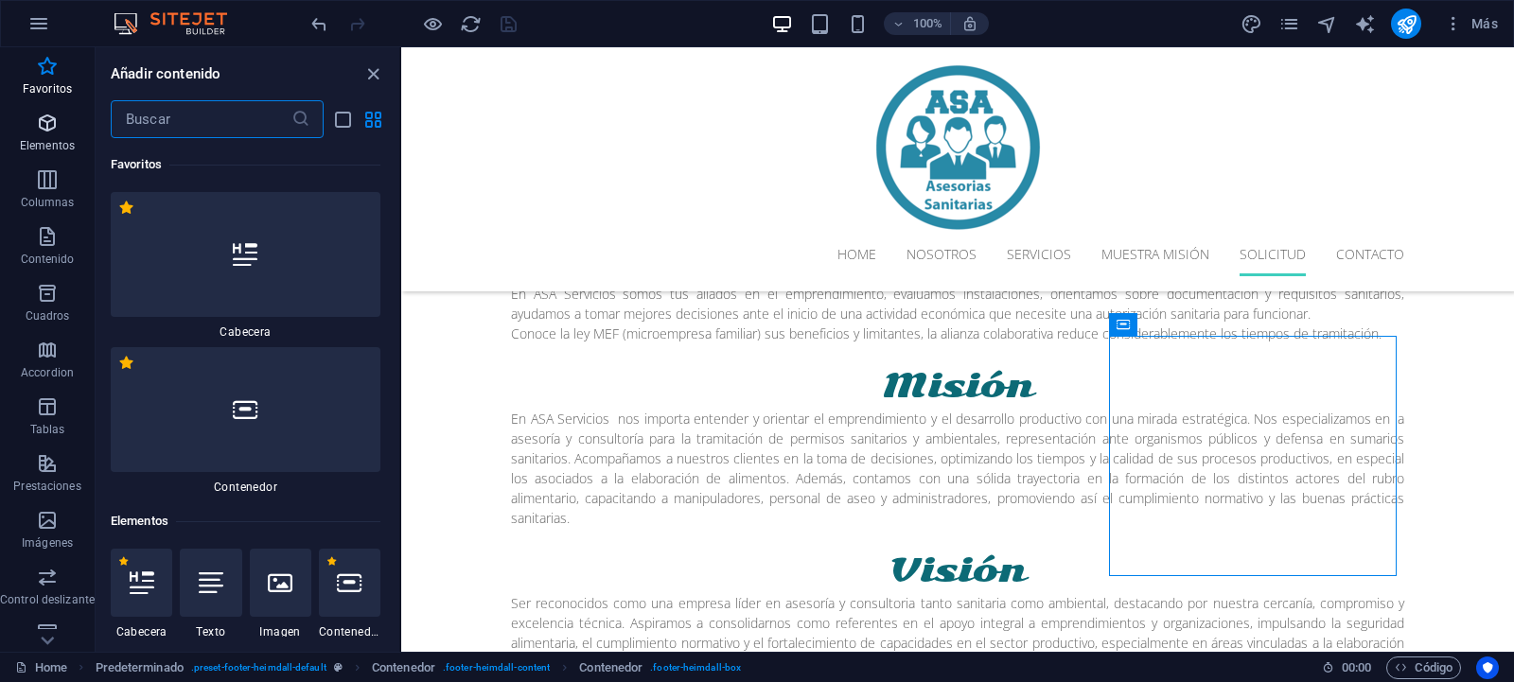
click at [44, 111] on button "Elementos" at bounding box center [47, 132] width 95 height 57
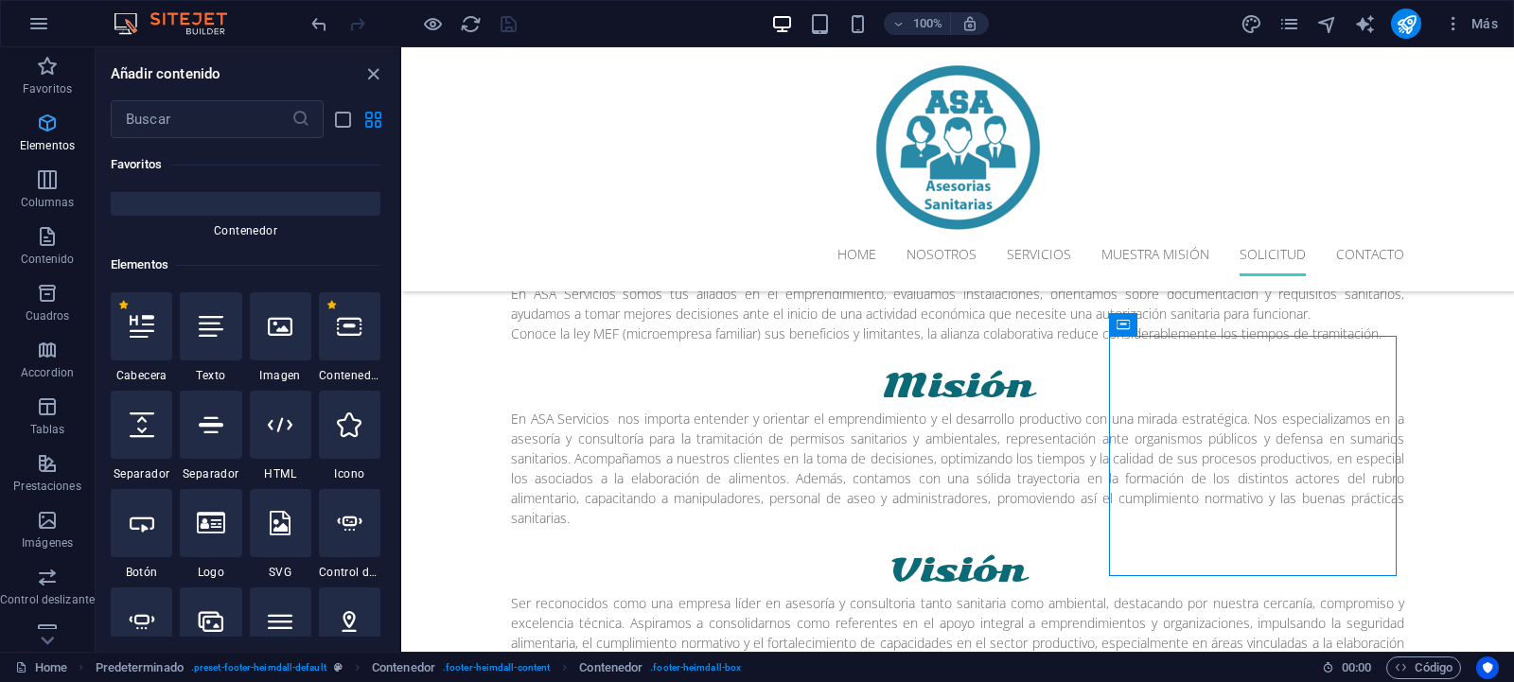
scroll to position [357, 0]
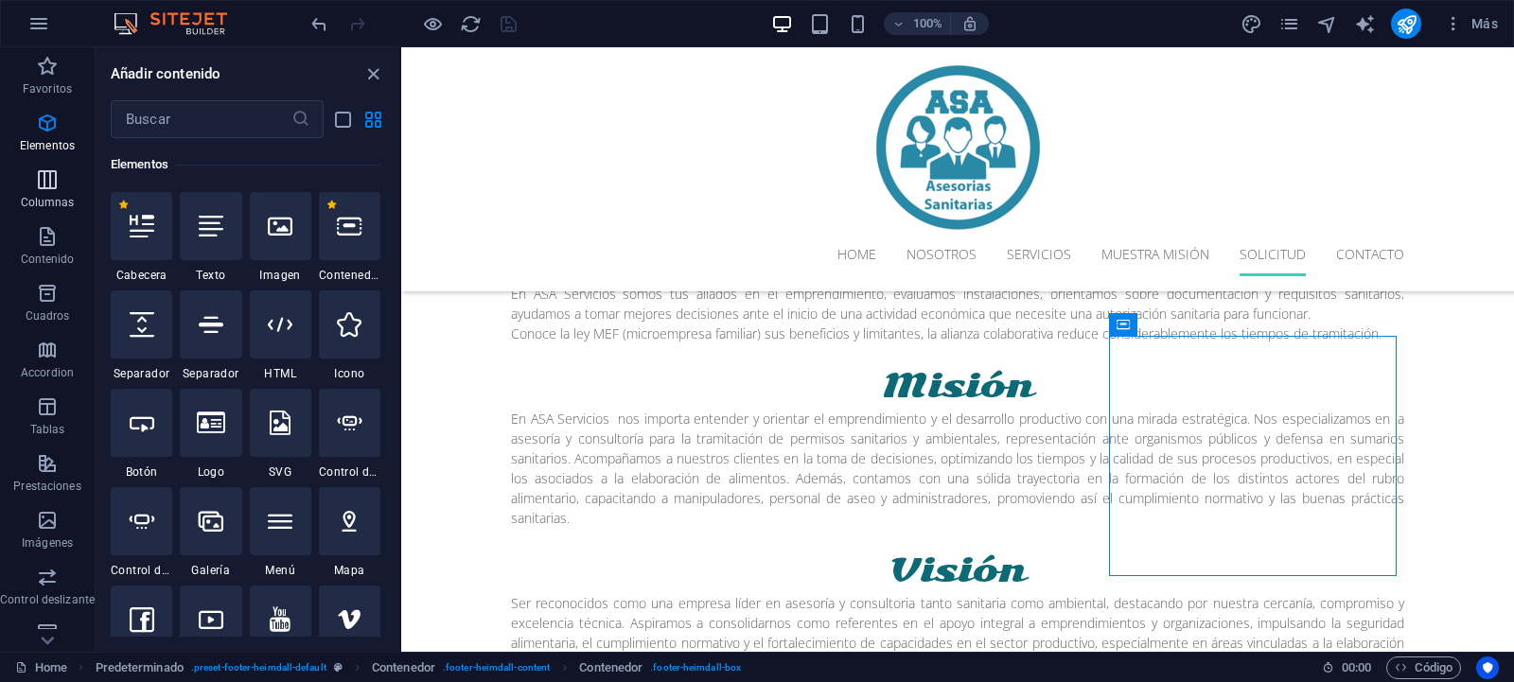
click at [51, 174] on icon "button" at bounding box center [47, 179] width 23 height 23
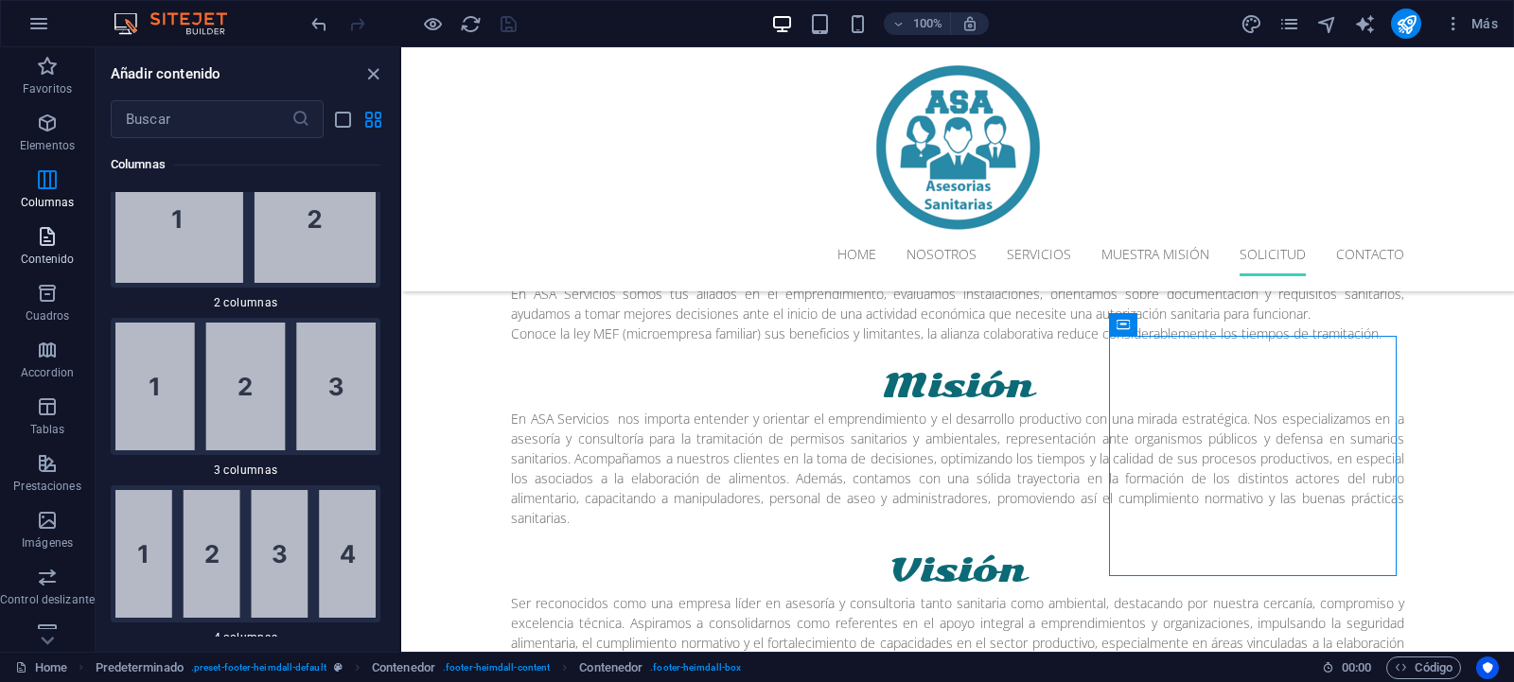
click at [44, 247] on icon "button" at bounding box center [47, 236] width 23 height 23
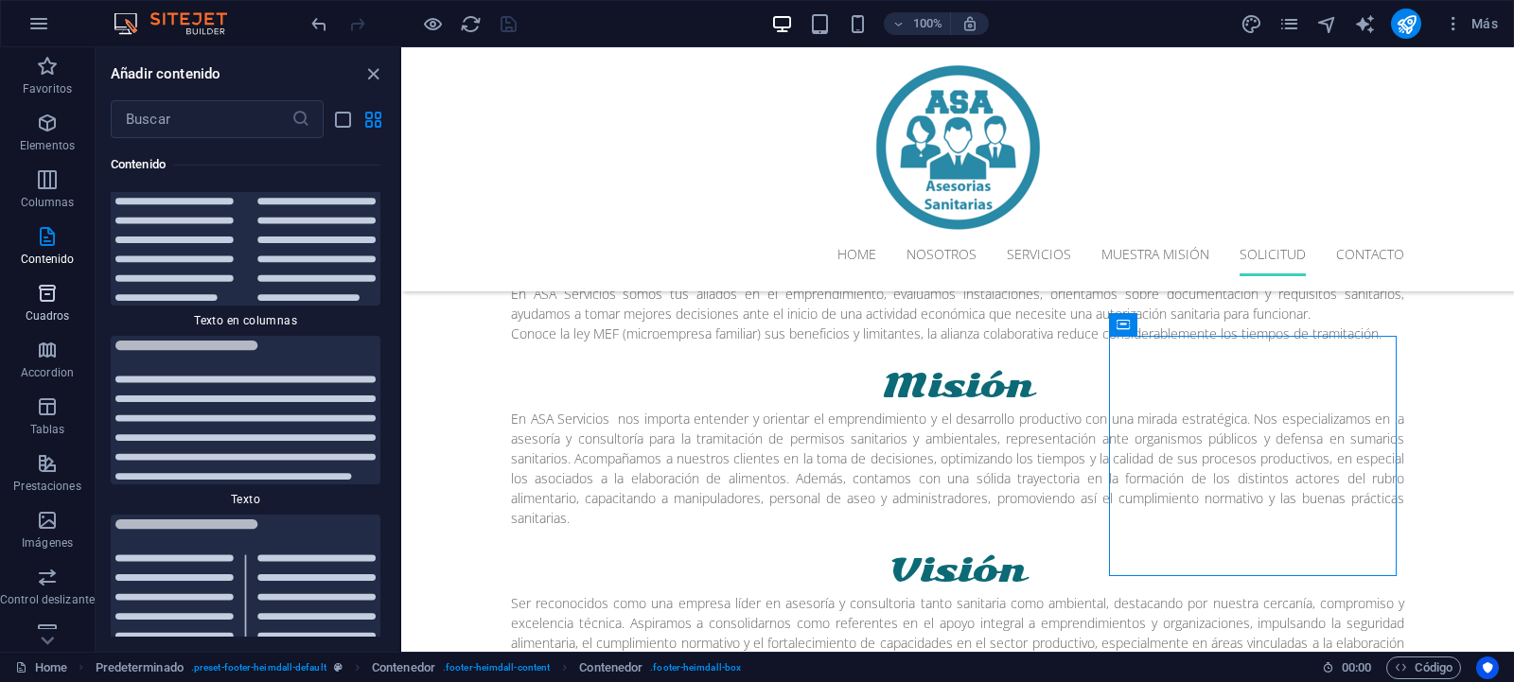
click at [42, 284] on icon "button" at bounding box center [47, 293] width 23 height 23
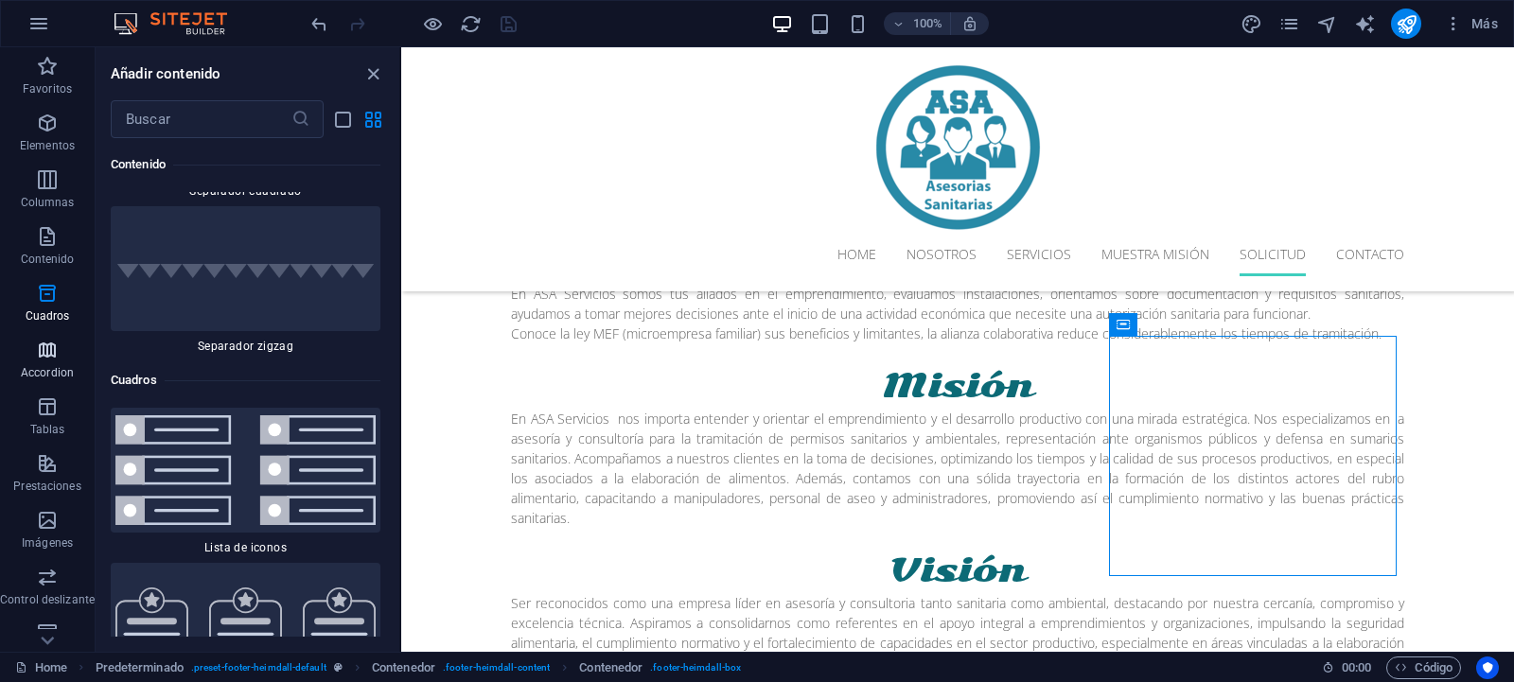
click at [42, 333] on button "Accordion" at bounding box center [47, 359] width 95 height 57
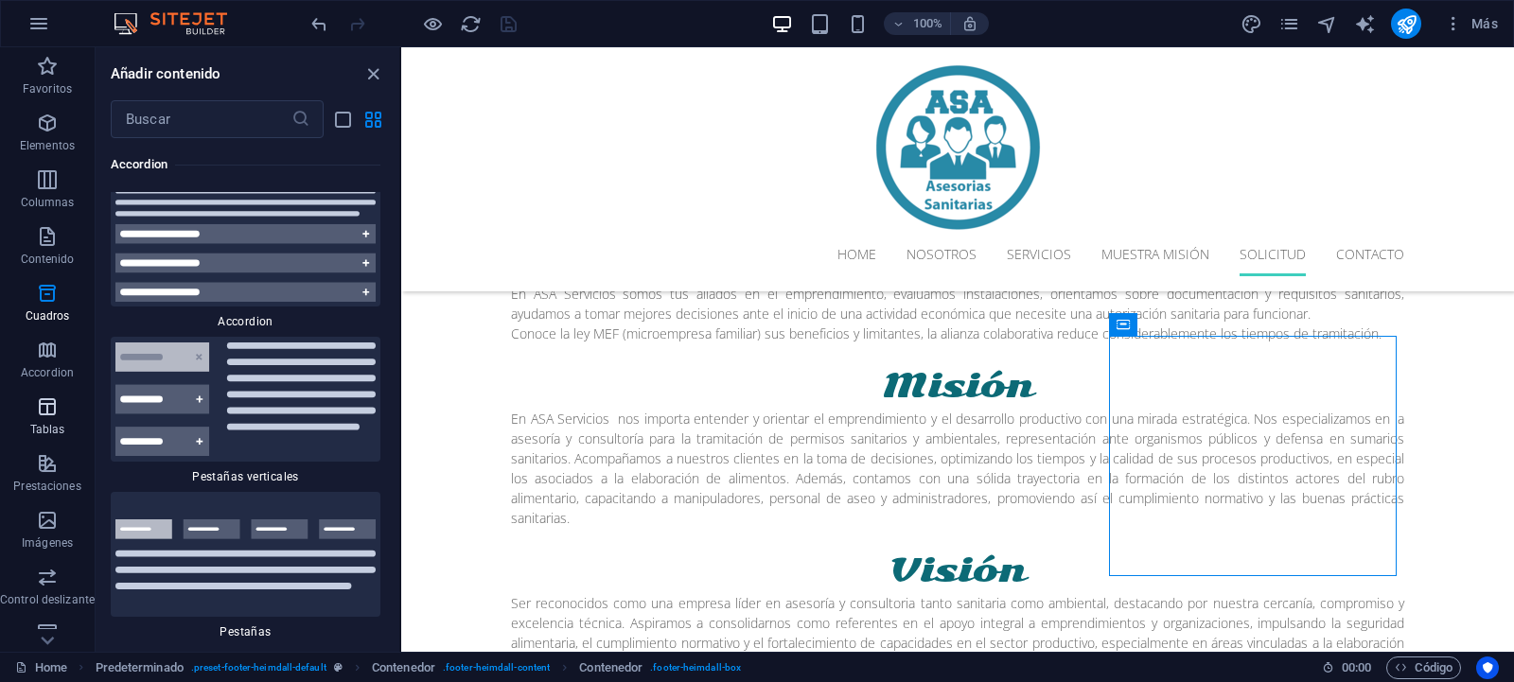
click at [44, 395] on icon "button" at bounding box center [47, 406] width 23 height 23
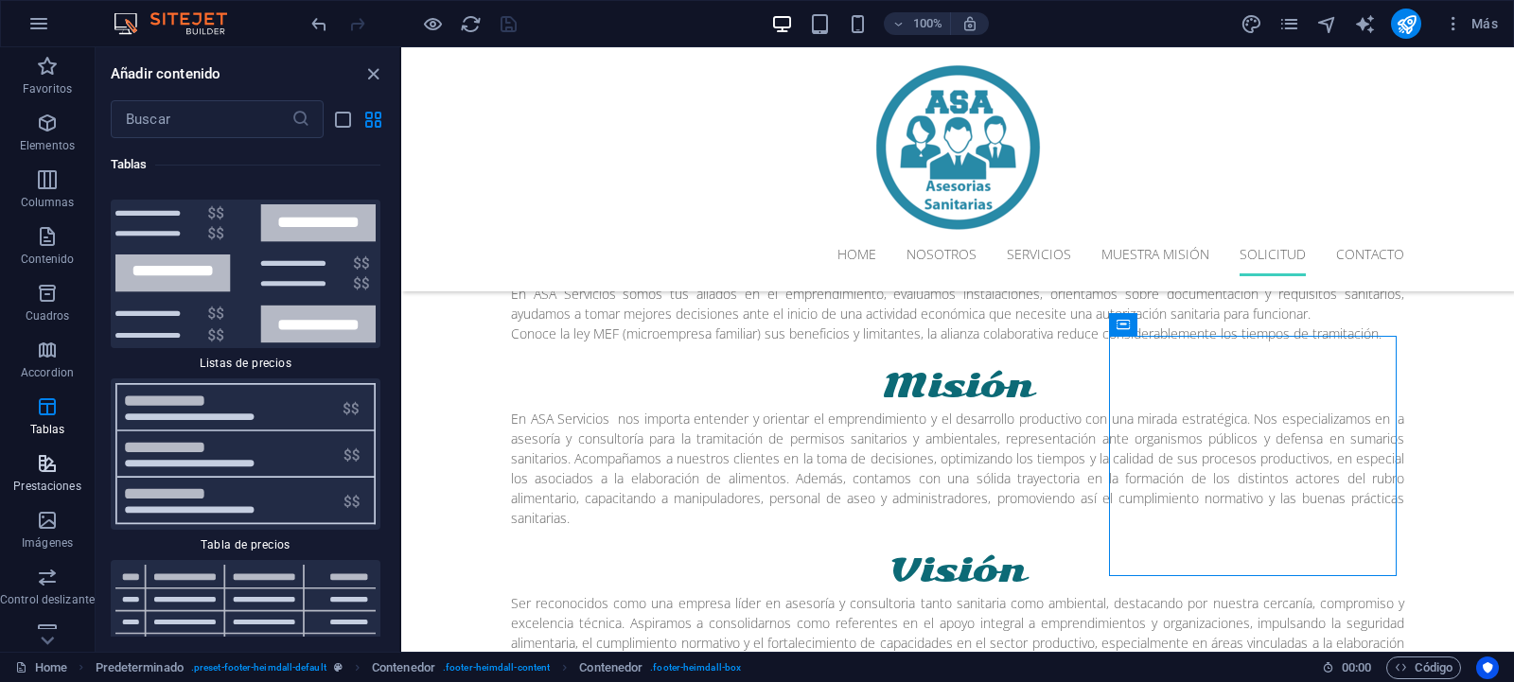
drag, startPoint x: 49, startPoint y: 464, endPoint x: 55, endPoint y: 472, distance: 10.2
click at [50, 464] on icon "button" at bounding box center [47, 463] width 23 height 23
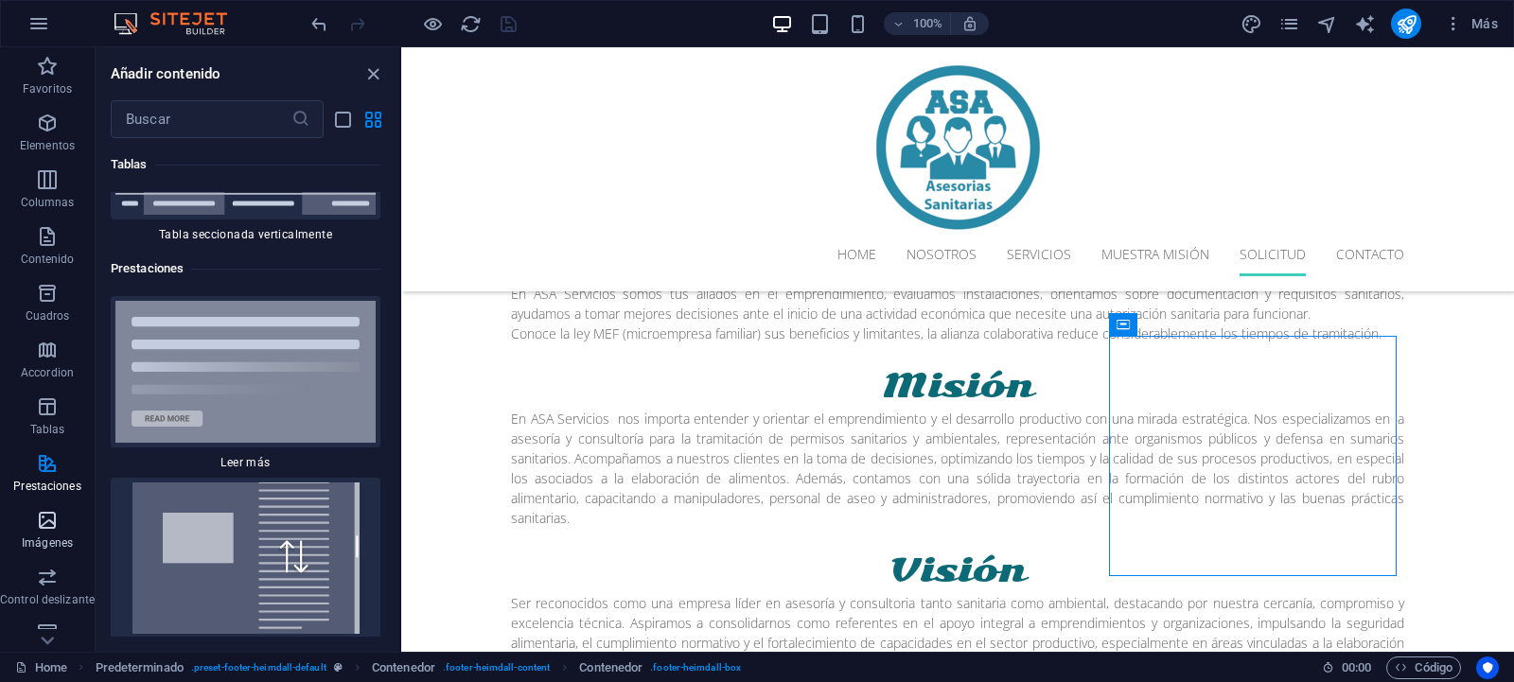
click at [55, 532] on span "Imágenes" at bounding box center [47, 531] width 95 height 45
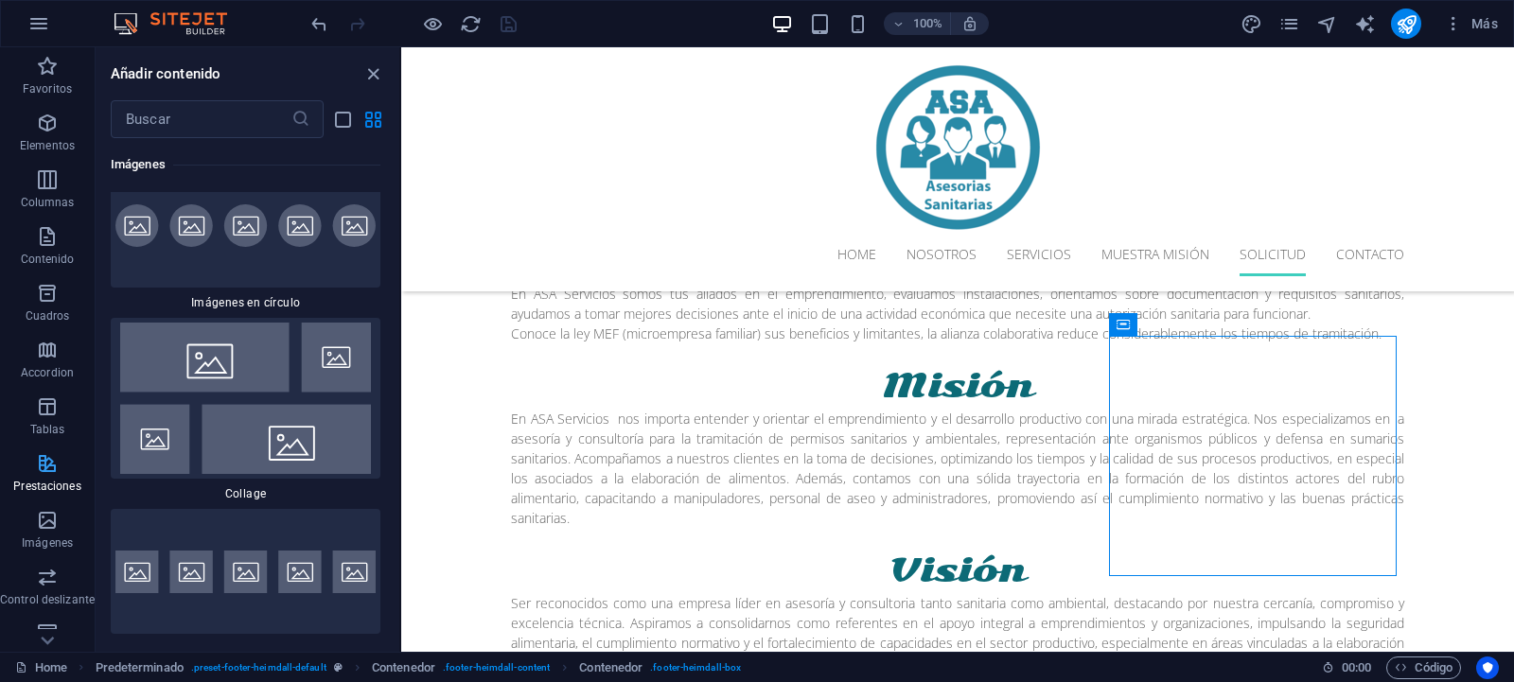
scroll to position [199, 0]
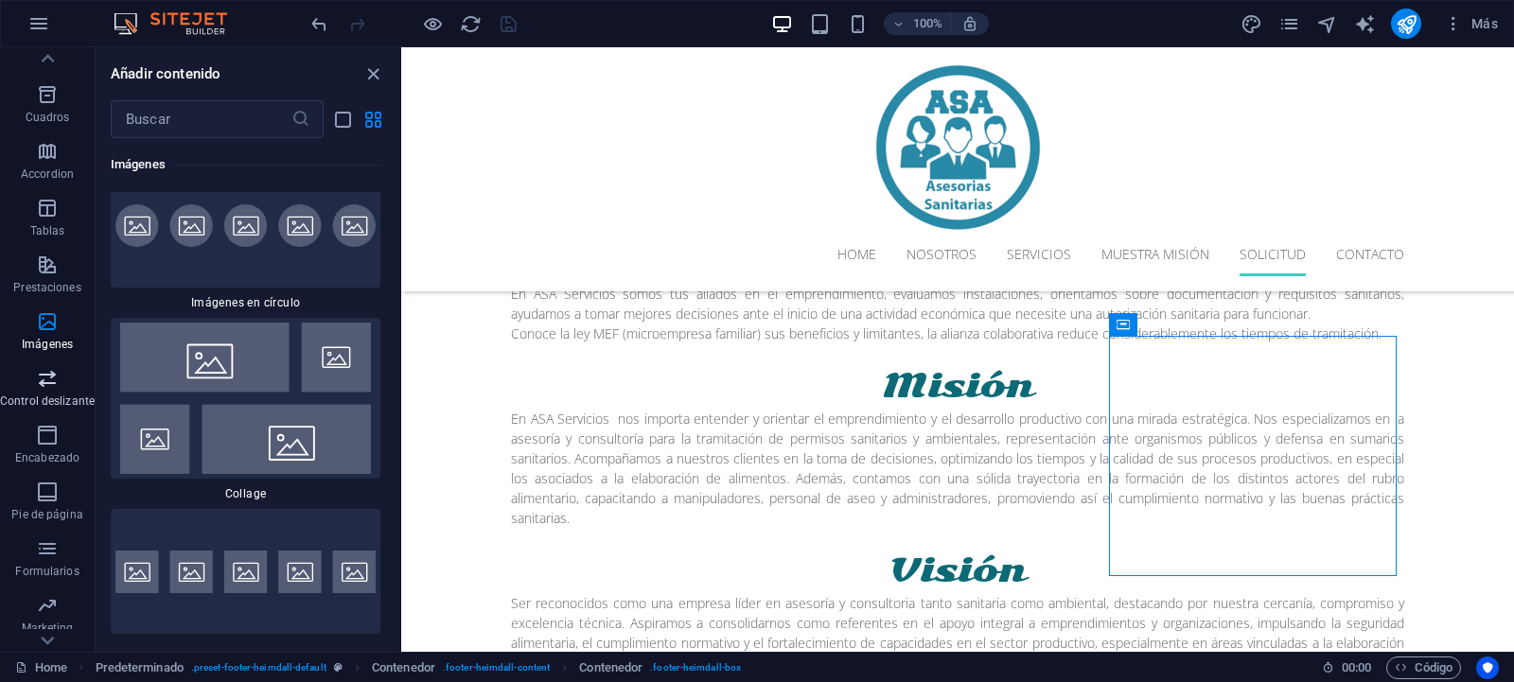
click at [41, 390] on span "Control deslizante" at bounding box center [47, 389] width 95 height 45
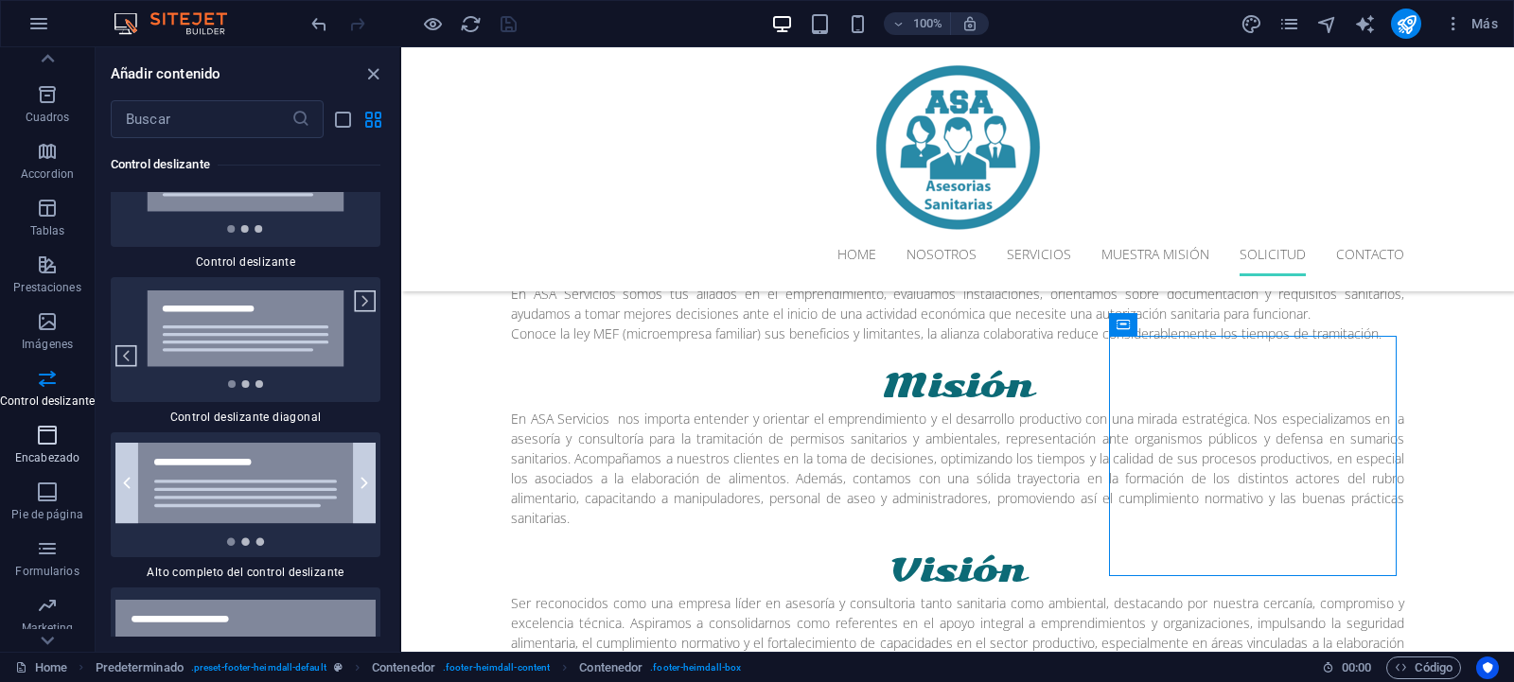
click at [35, 437] on span "Encabezado" at bounding box center [47, 446] width 95 height 45
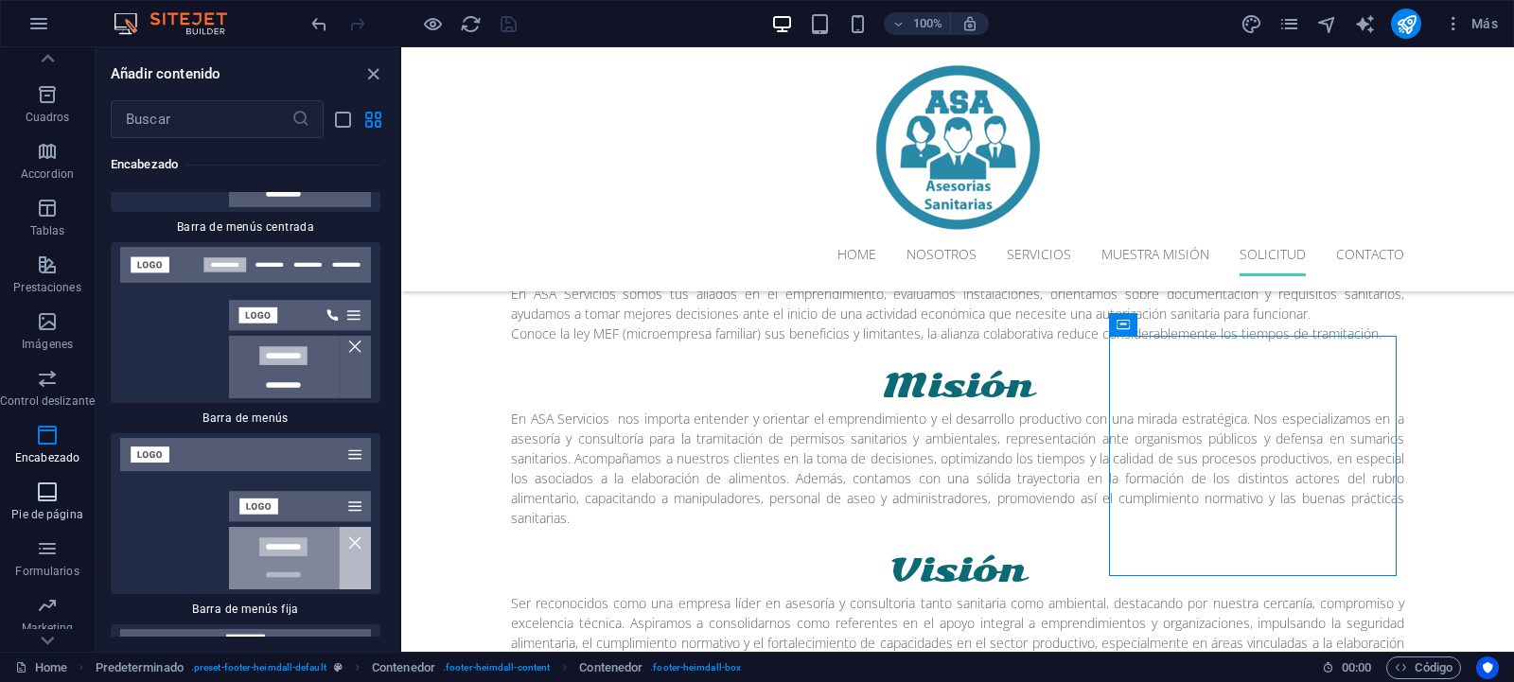
scroll to position [247, 0]
click at [55, 507] on icon "button" at bounding box center [47, 500] width 23 height 23
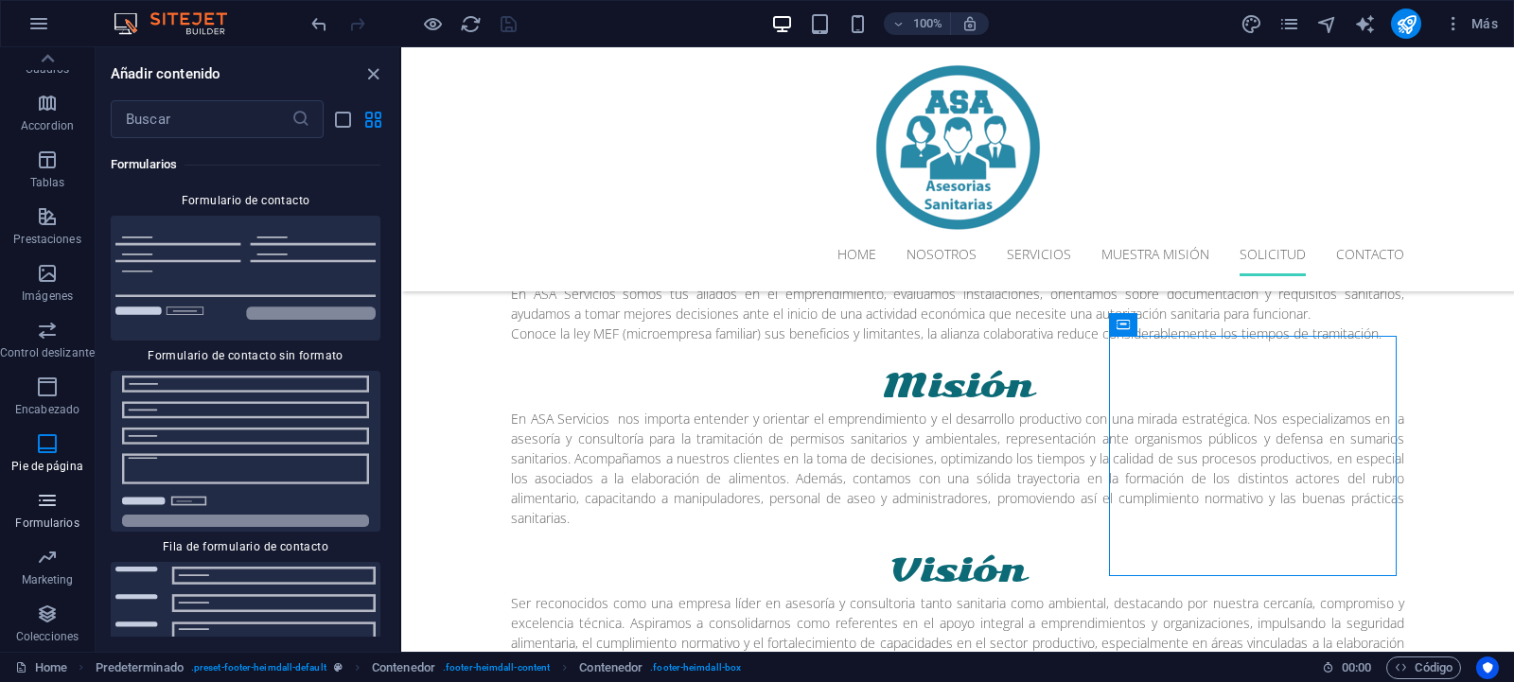
scroll to position [28106, 0]
click at [55, 565] on icon "button" at bounding box center [47, 557] width 23 height 23
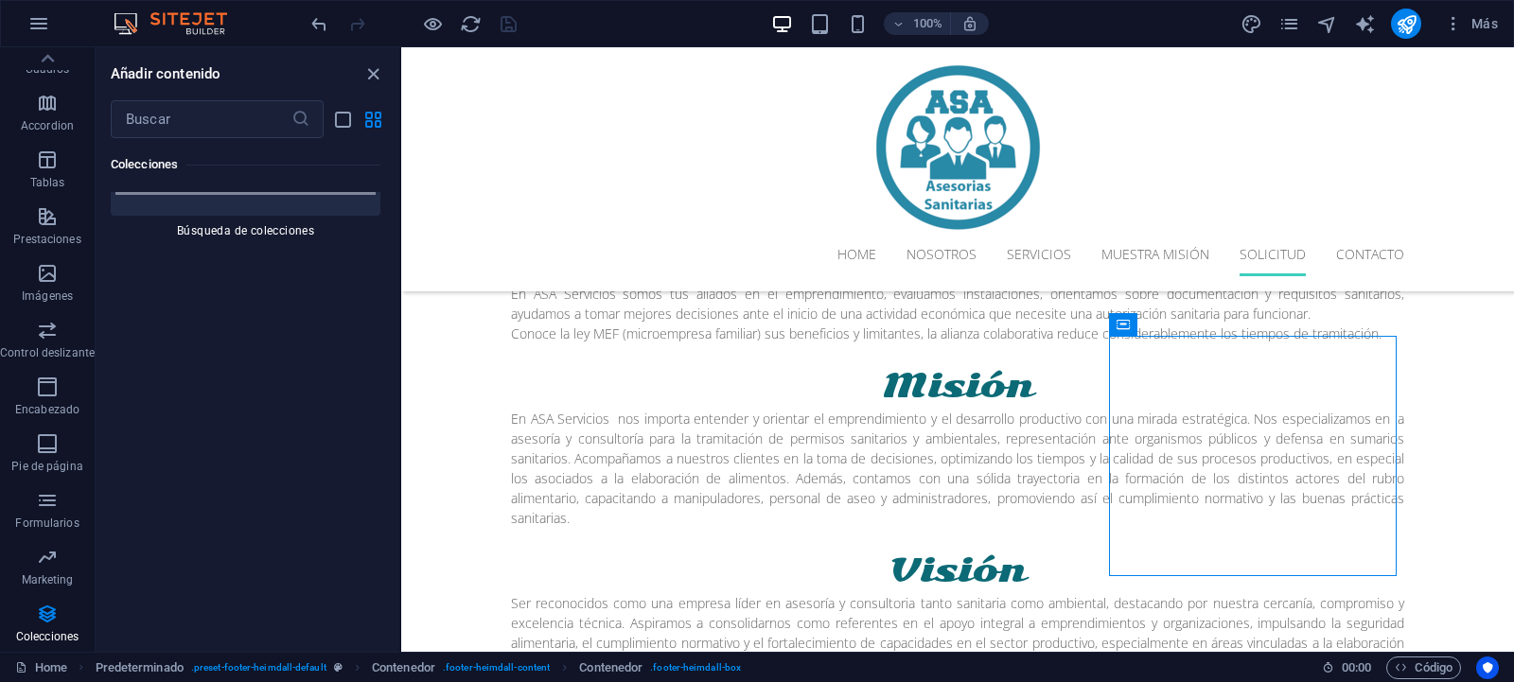
scroll to position [37066, 0]
click at [42, 629] on p "Colecciones" at bounding box center [47, 636] width 62 height 15
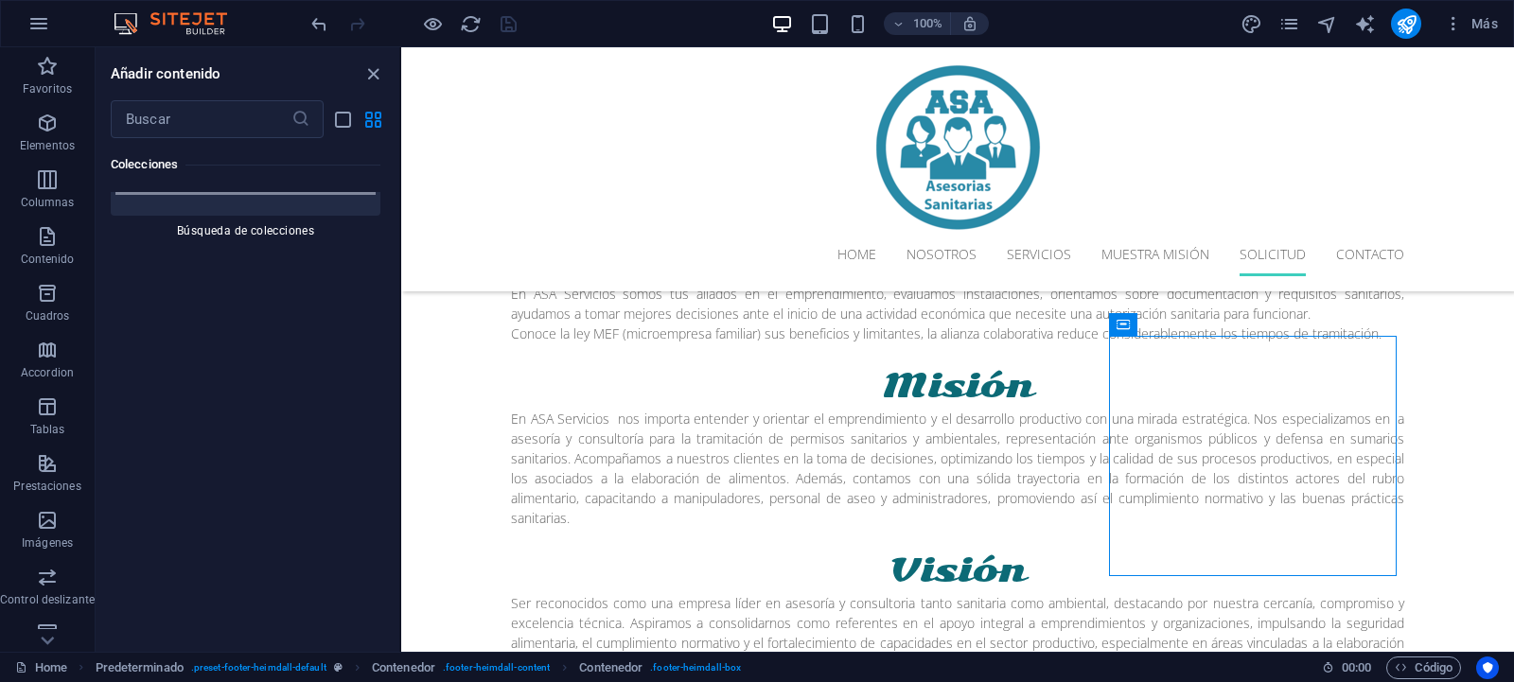
scroll to position [247, 0]
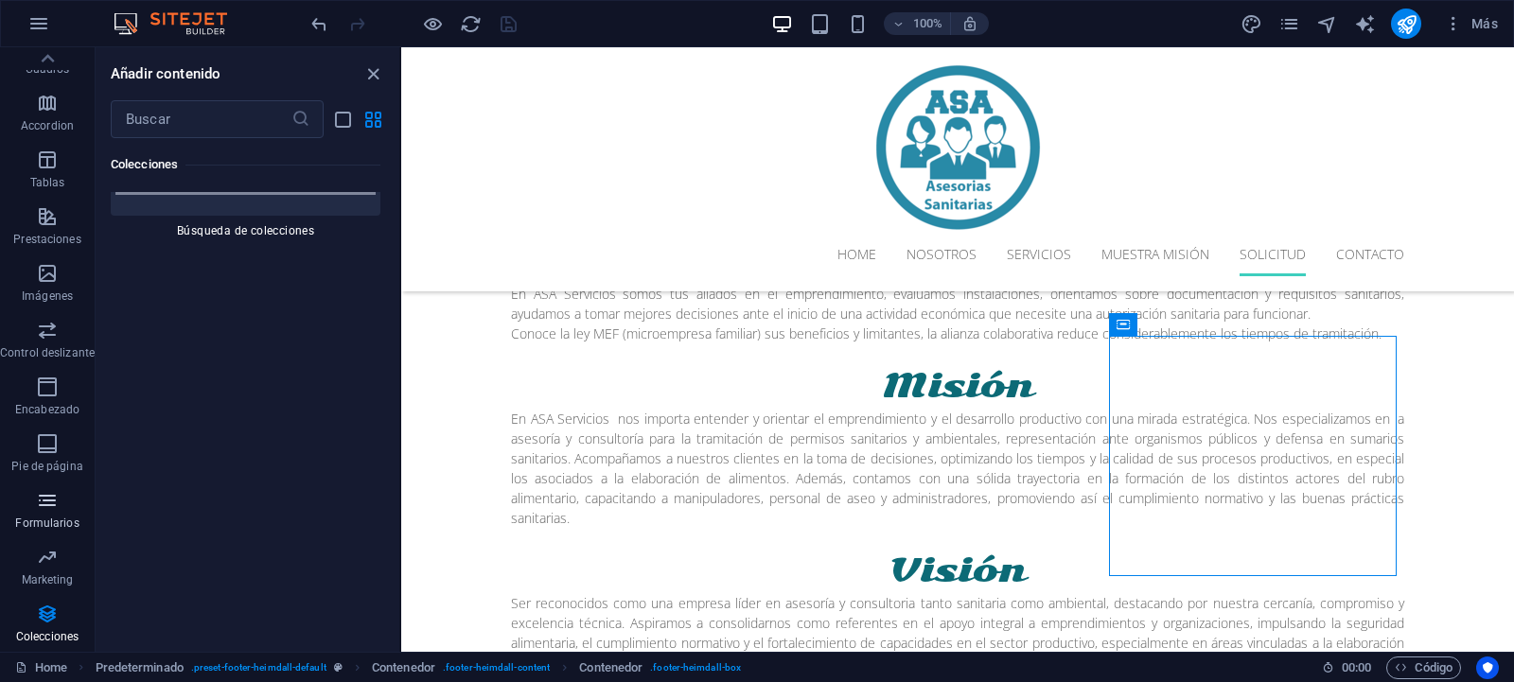
click at [49, 506] on icon "button" at bounding box center [47, 500] width 23 height 23
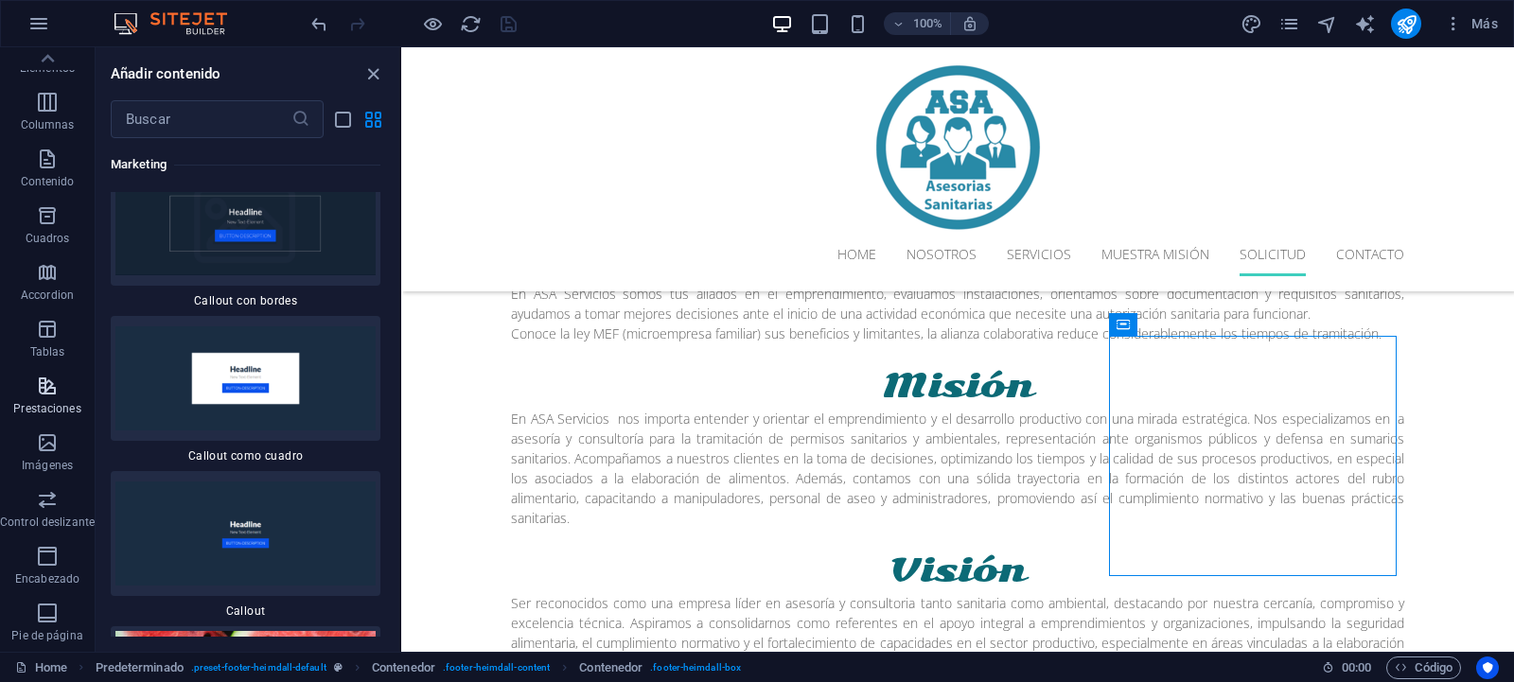
scroll to position [0, 0]
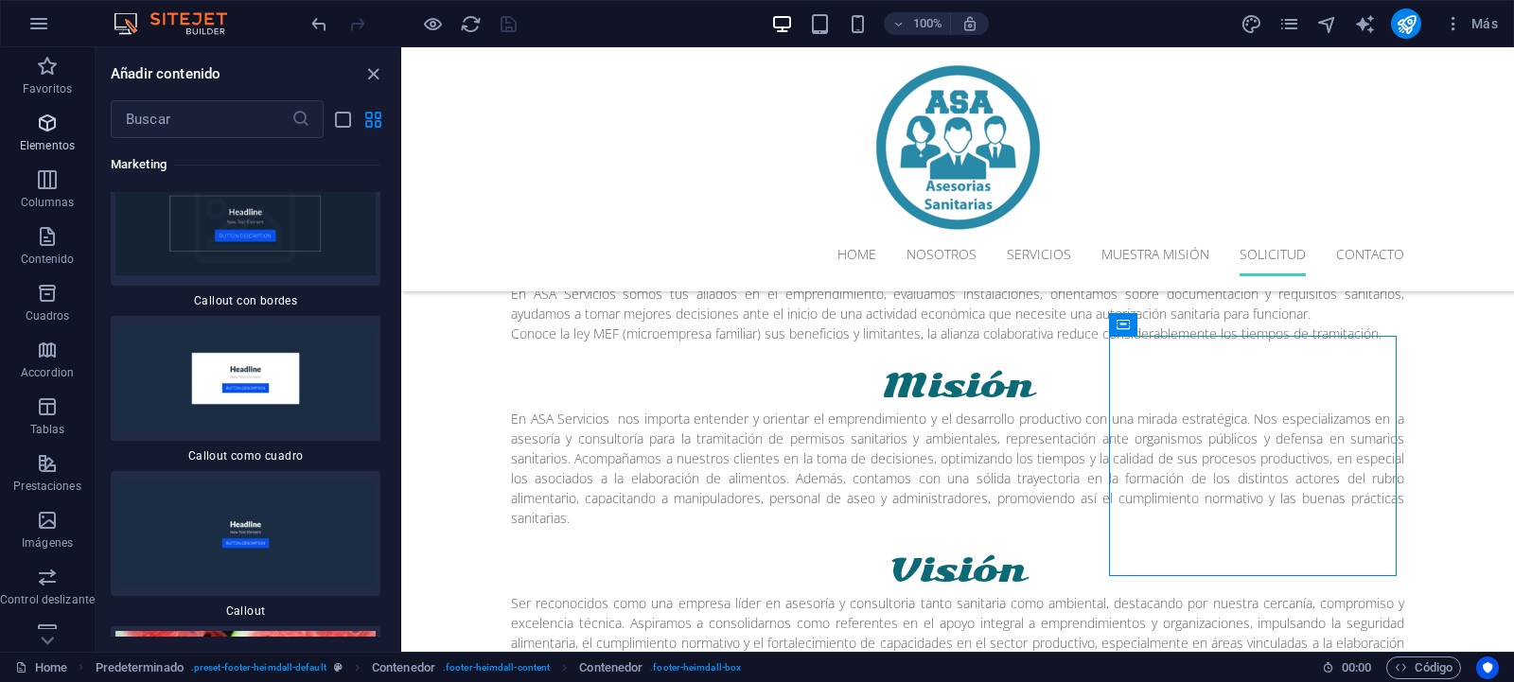
click at [54, 127] on icon "button" at bounding box center [47, 123] width 23 height 23
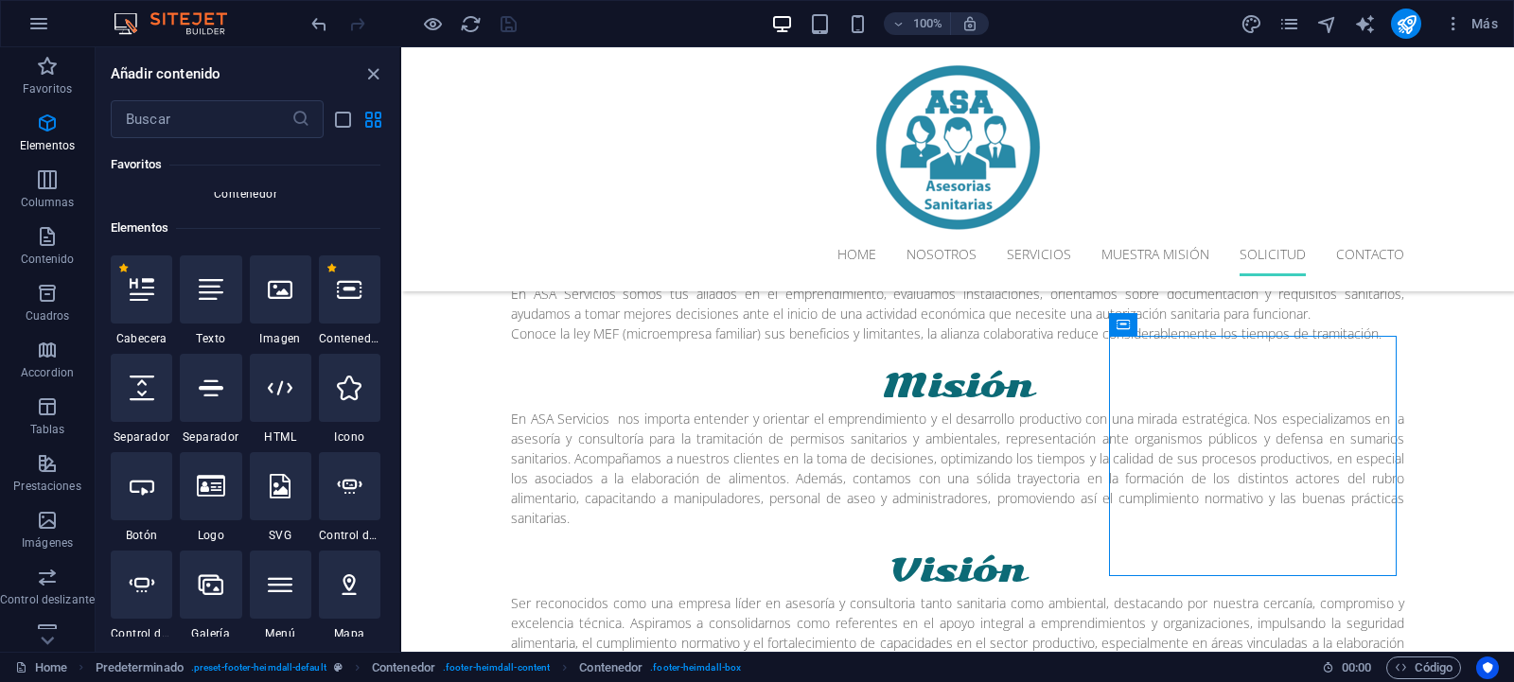
scroll to position [357, 0]
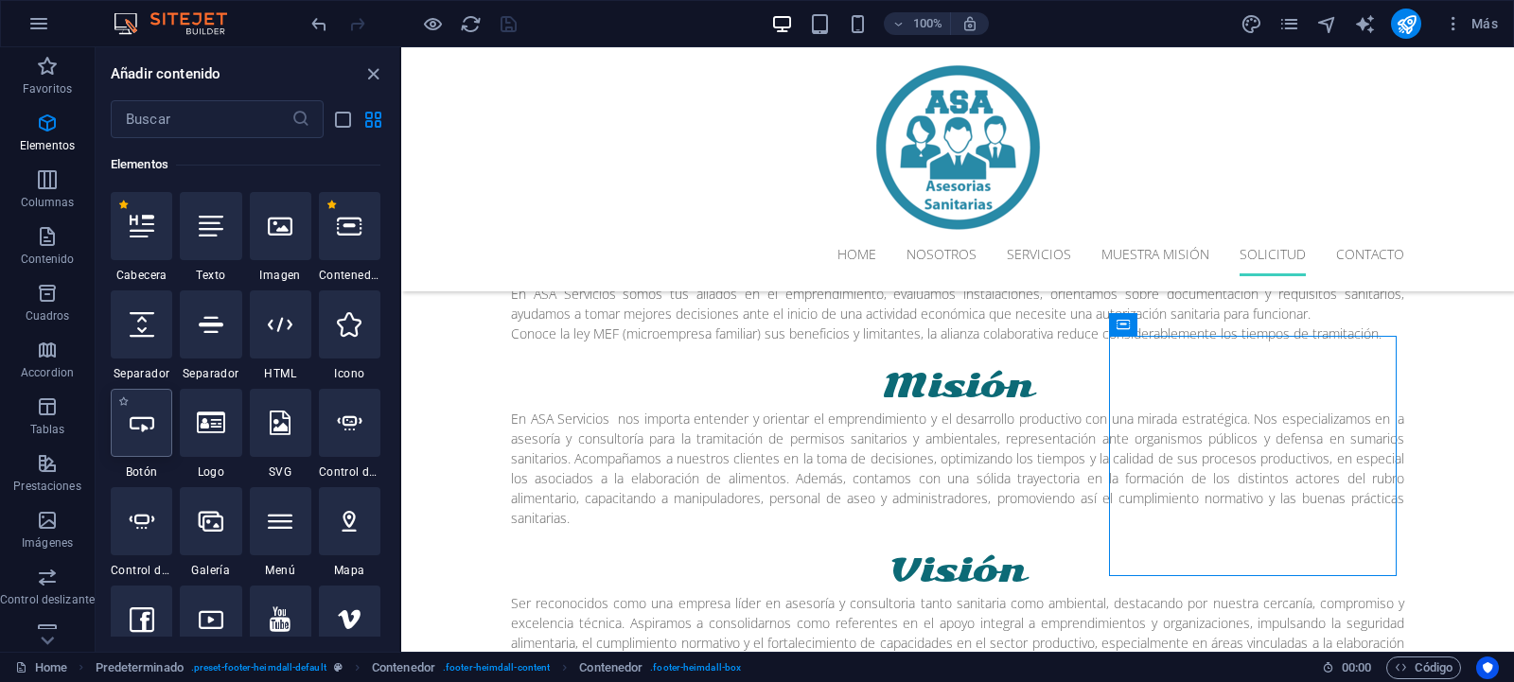
drag, startPoint x: 334, startPoint y: 425, endPoint x: 754, endPoint y: 461, distance: 421.6
click at [154, 425] on icon at bounding box center [142, 423] width 25 height 25
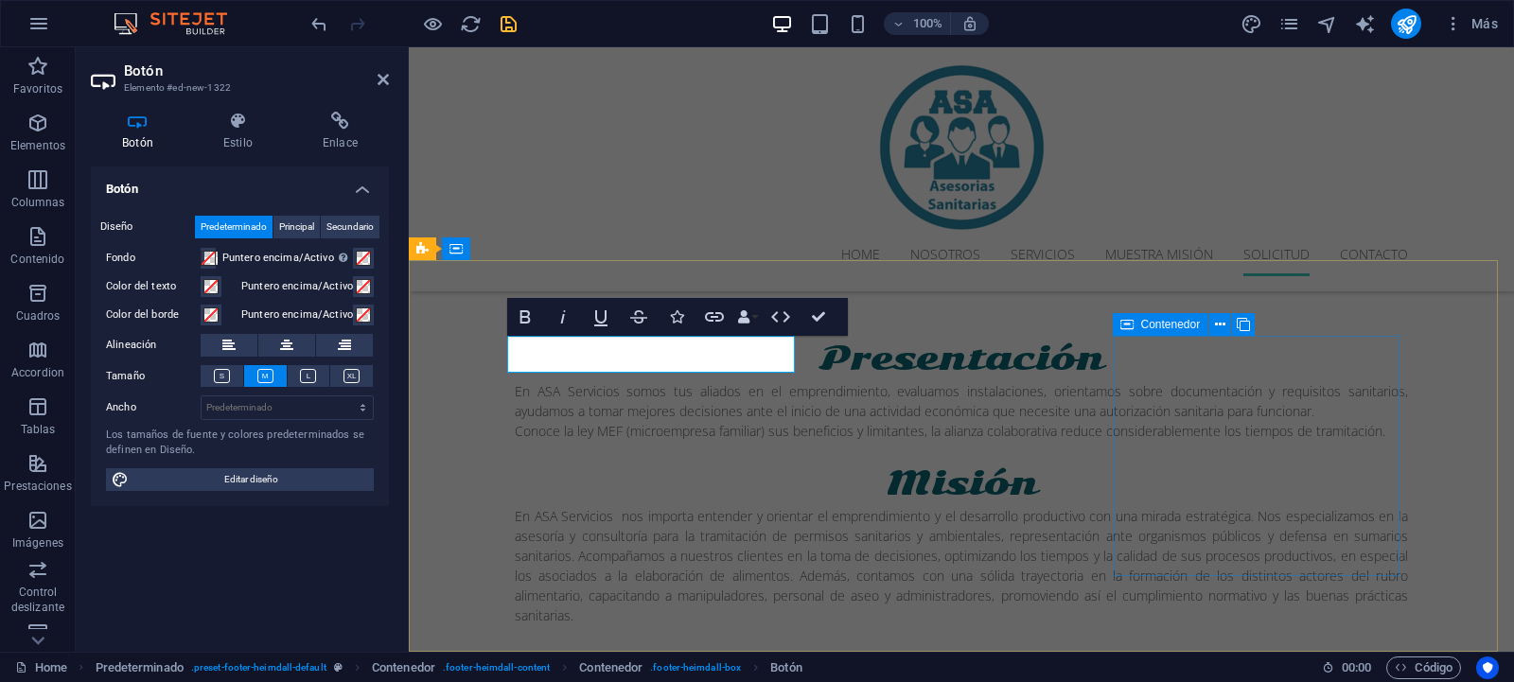
scroll to position [3394, 0]
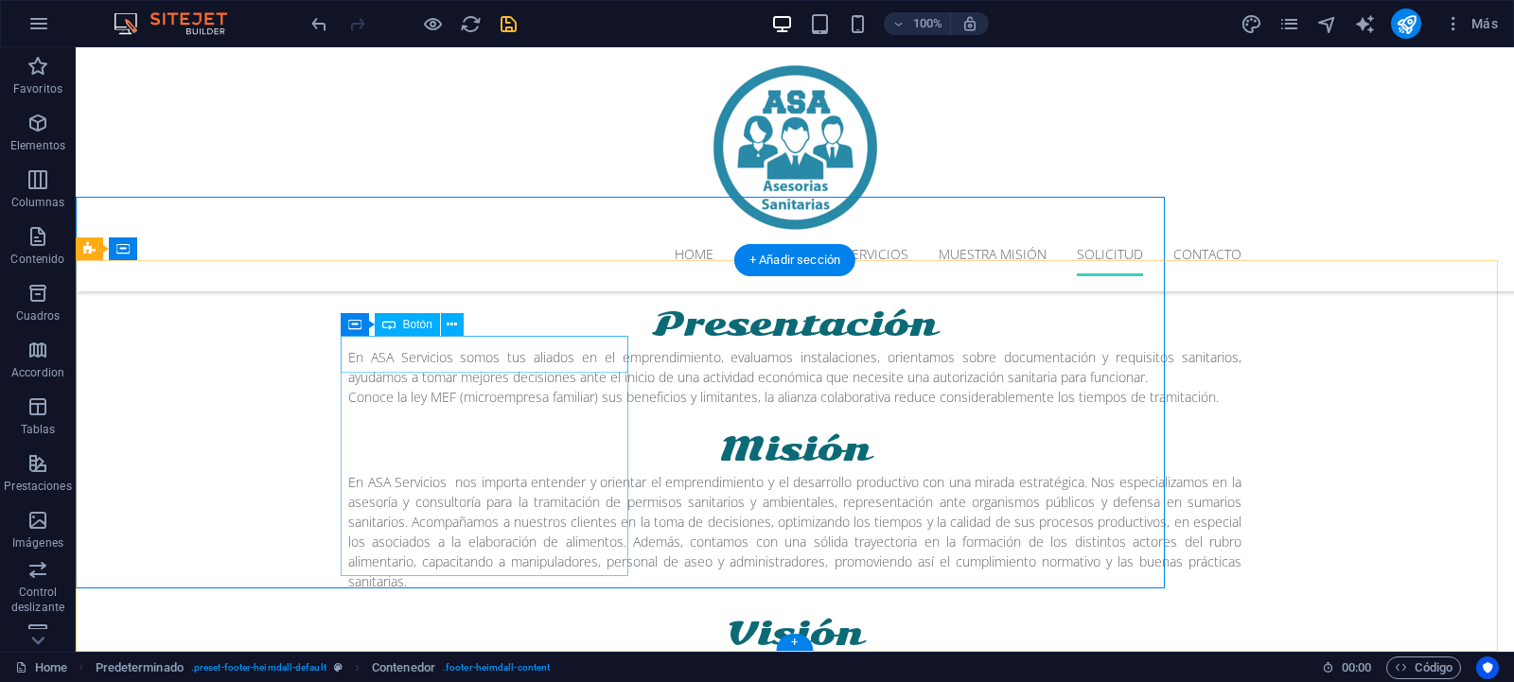
scroll to position [3458, 0]
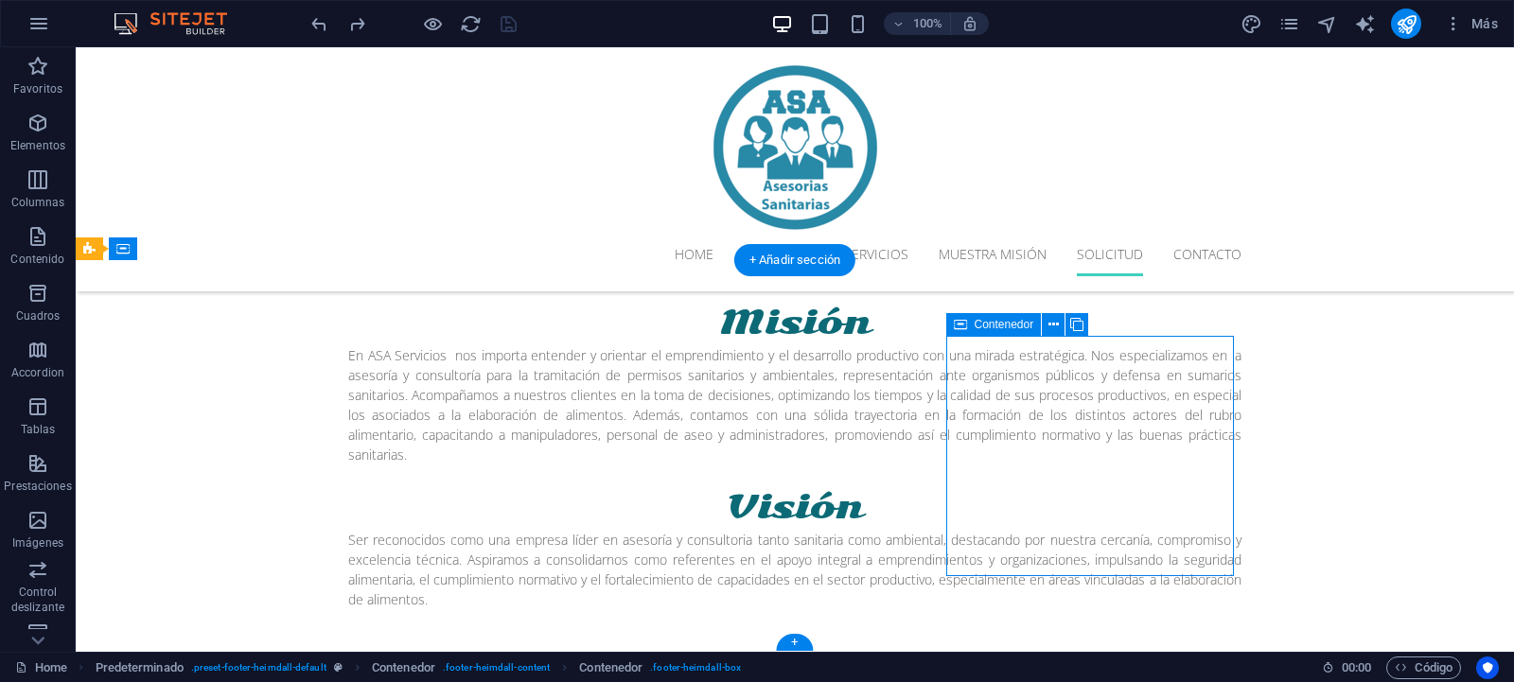
scroll to position [3394, 0]
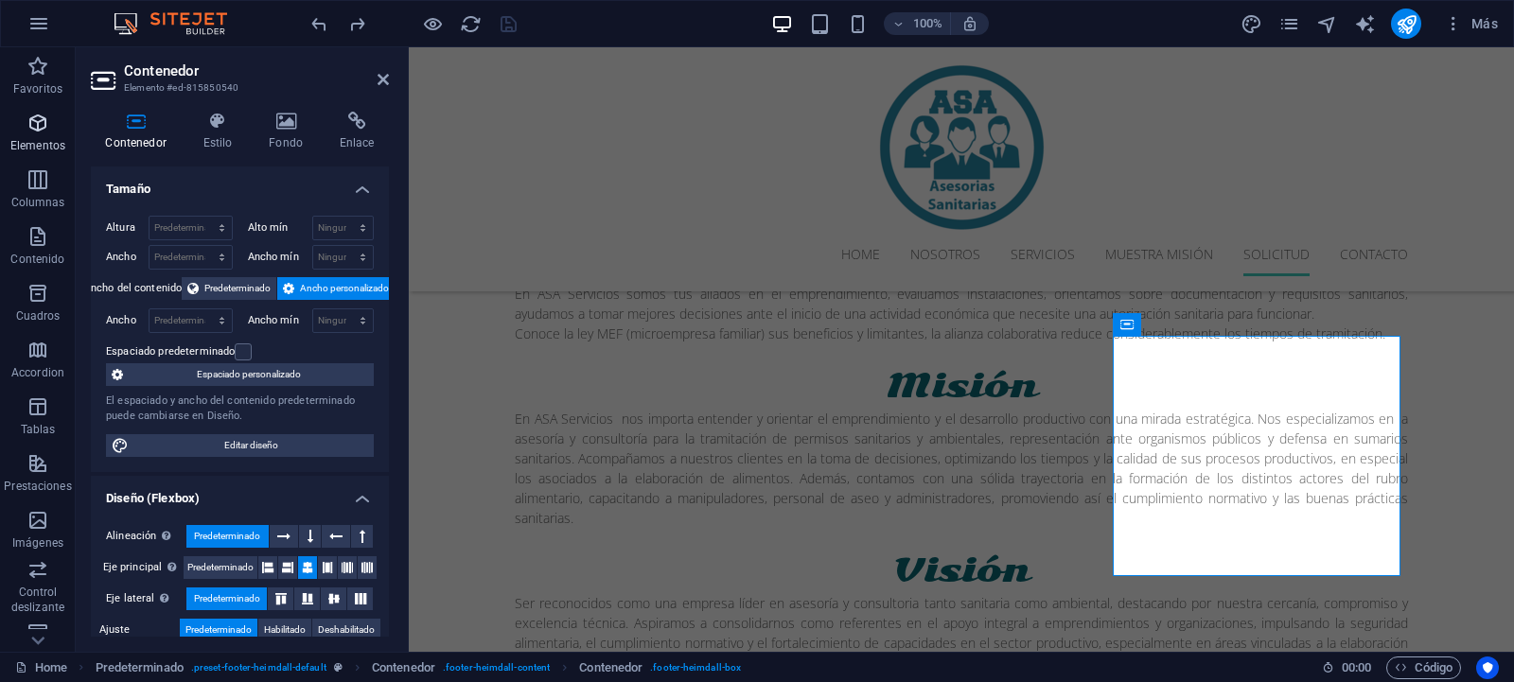
click at [38, 132] on icon "button" at bounding box center [37, 123] width 23 height 23
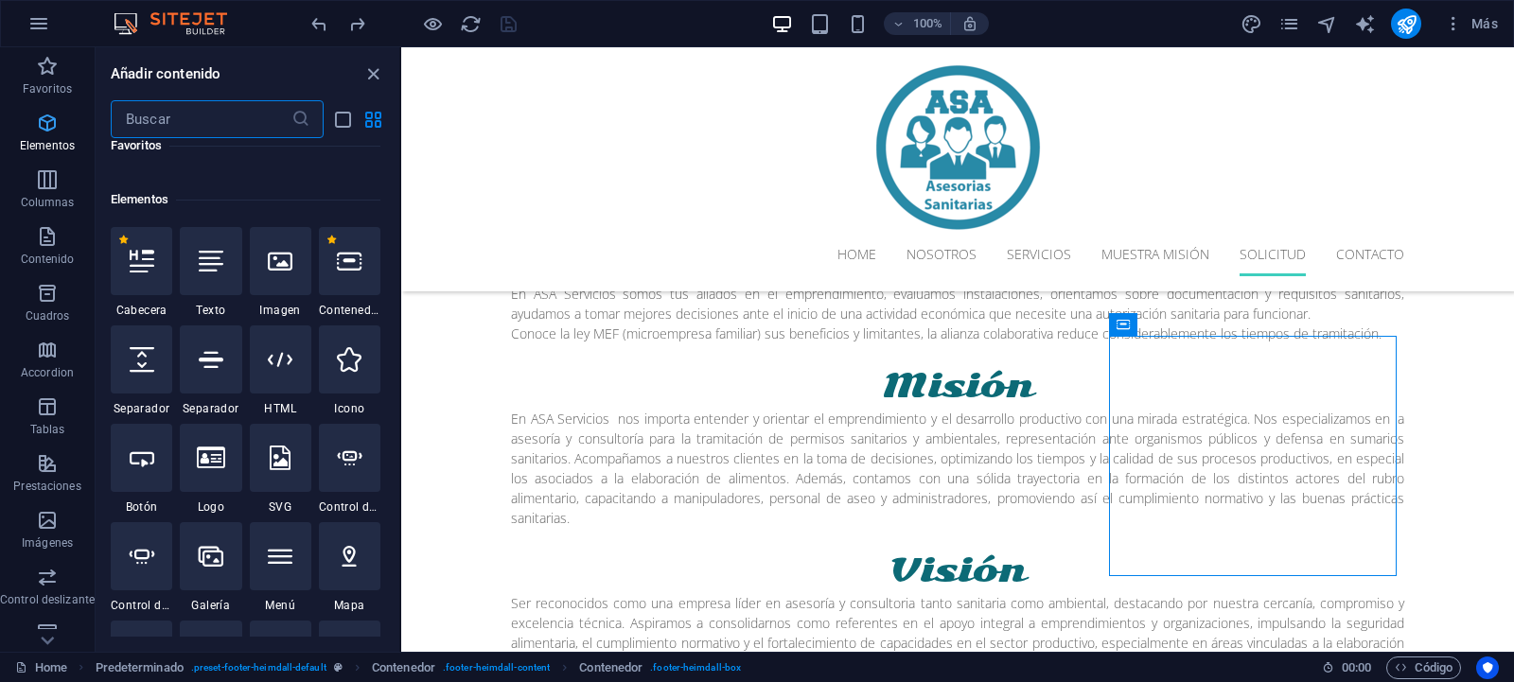
scroll to position [357, 0]
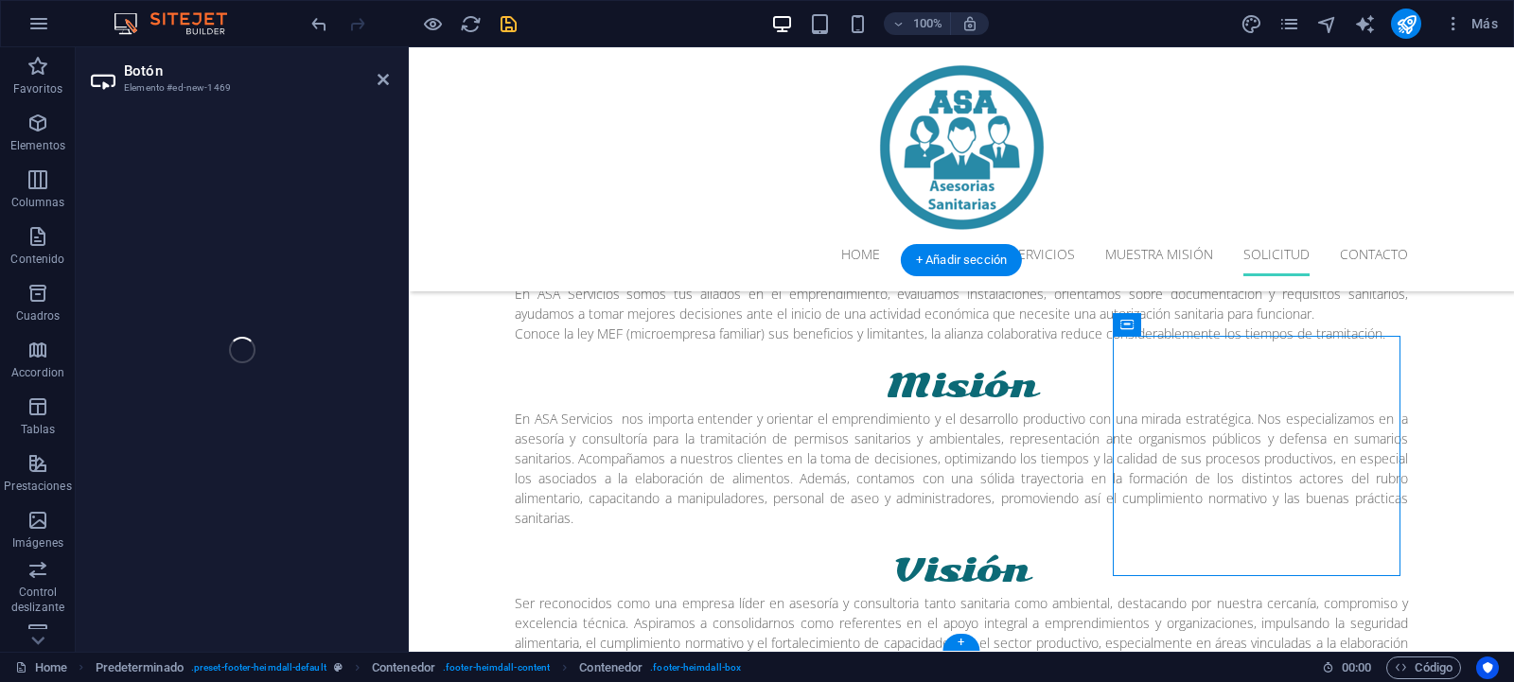
scroll to position [3431, 0]
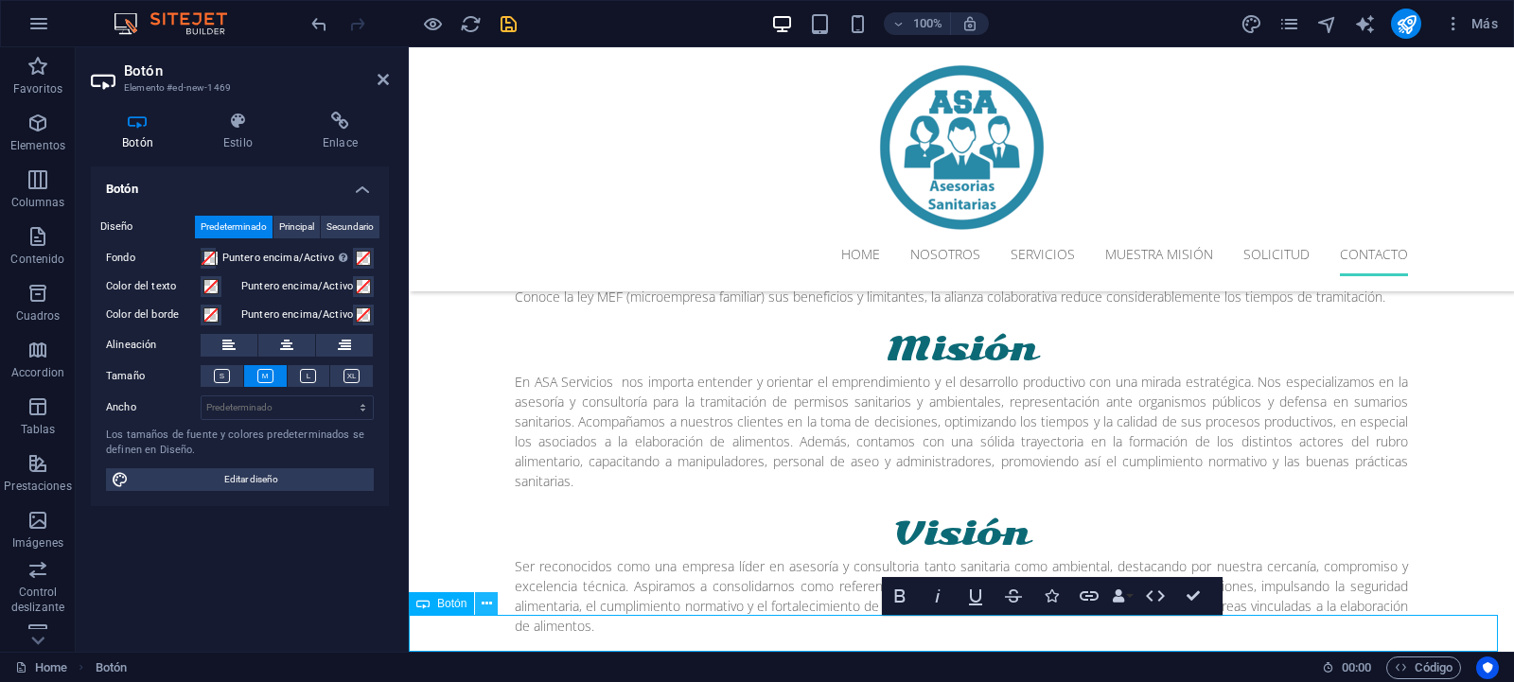
click at [486, 608] on icon at bounding box center [487, 604] width 10 height 20
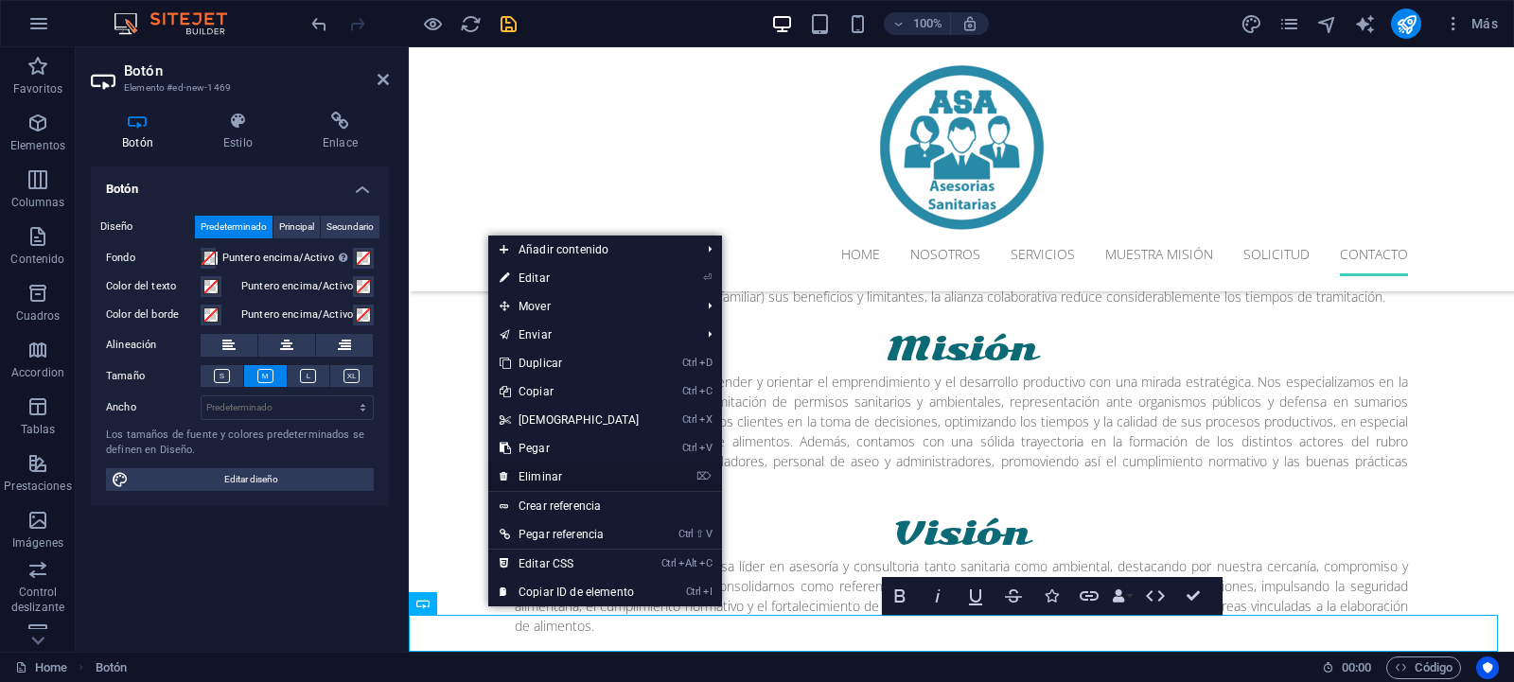
click at [567, 473] on link "⌦ Eliminar" at bounding box center [569, 477] width 163 height 28
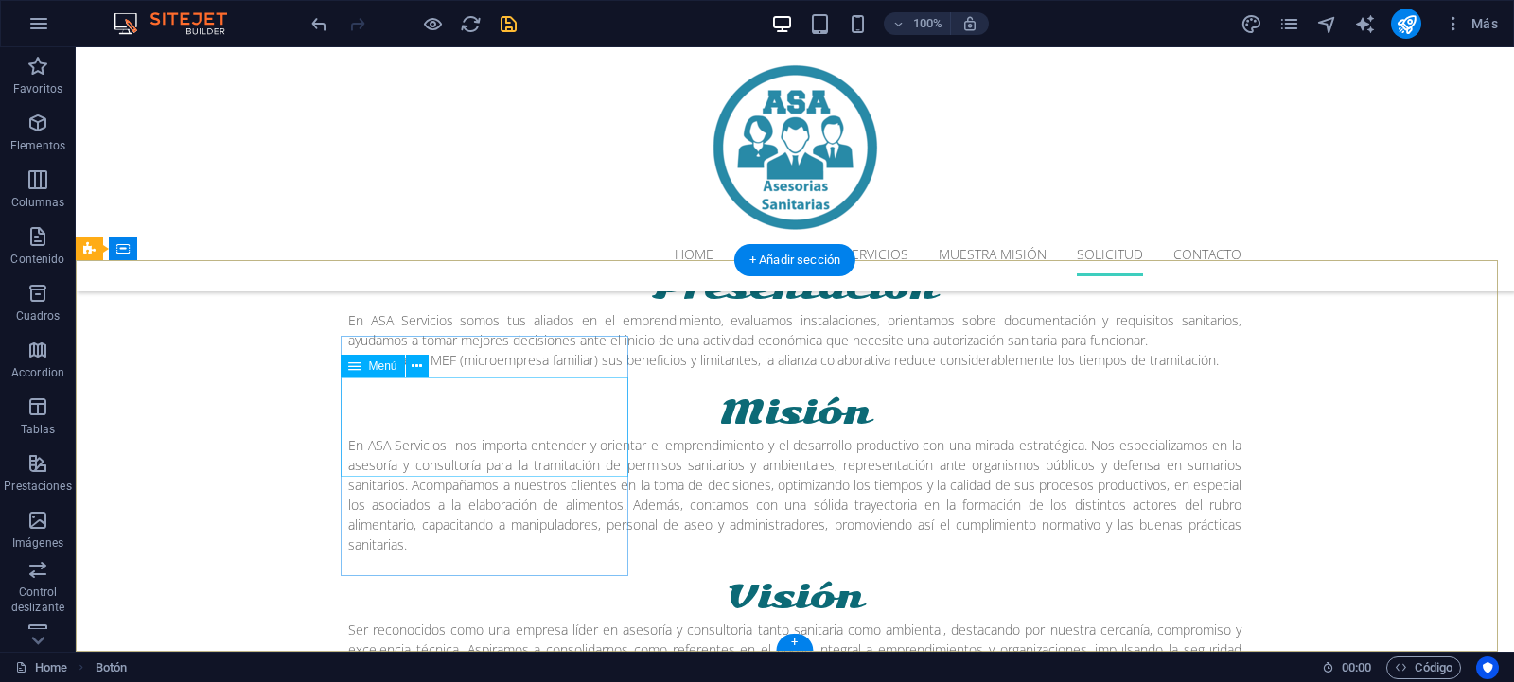
scroll to position [3458, 0]
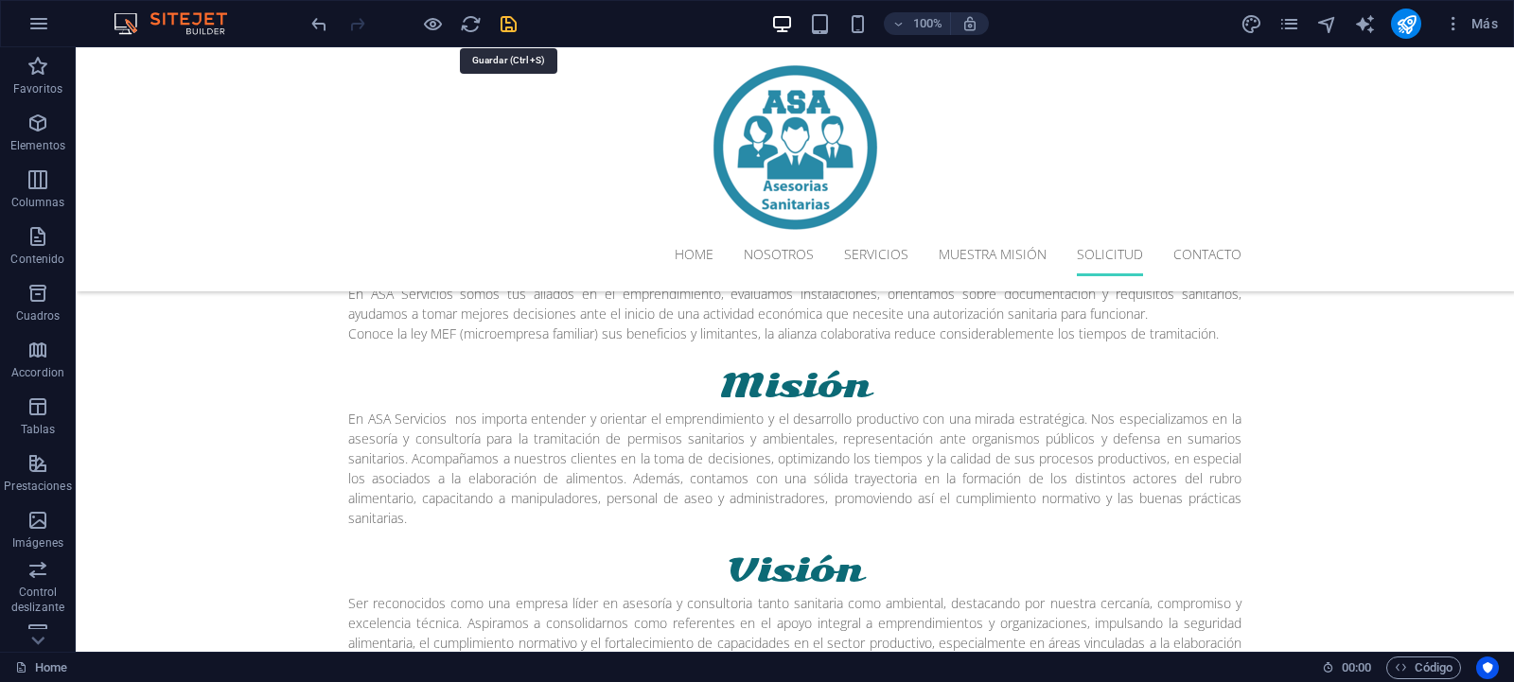
click at [516, 18] on icon "save" at bounding box center [509, 24] width 22 height 22
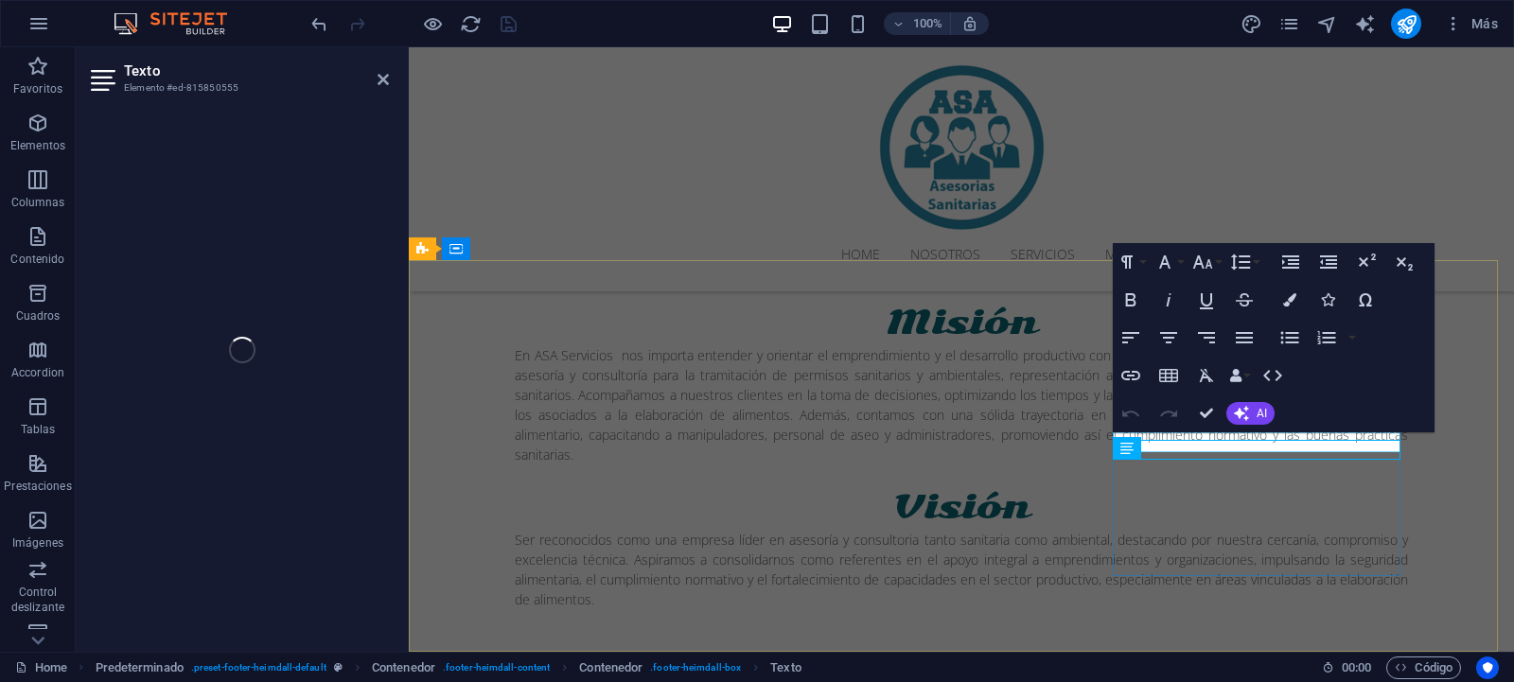
scroll to position [3394, 0]
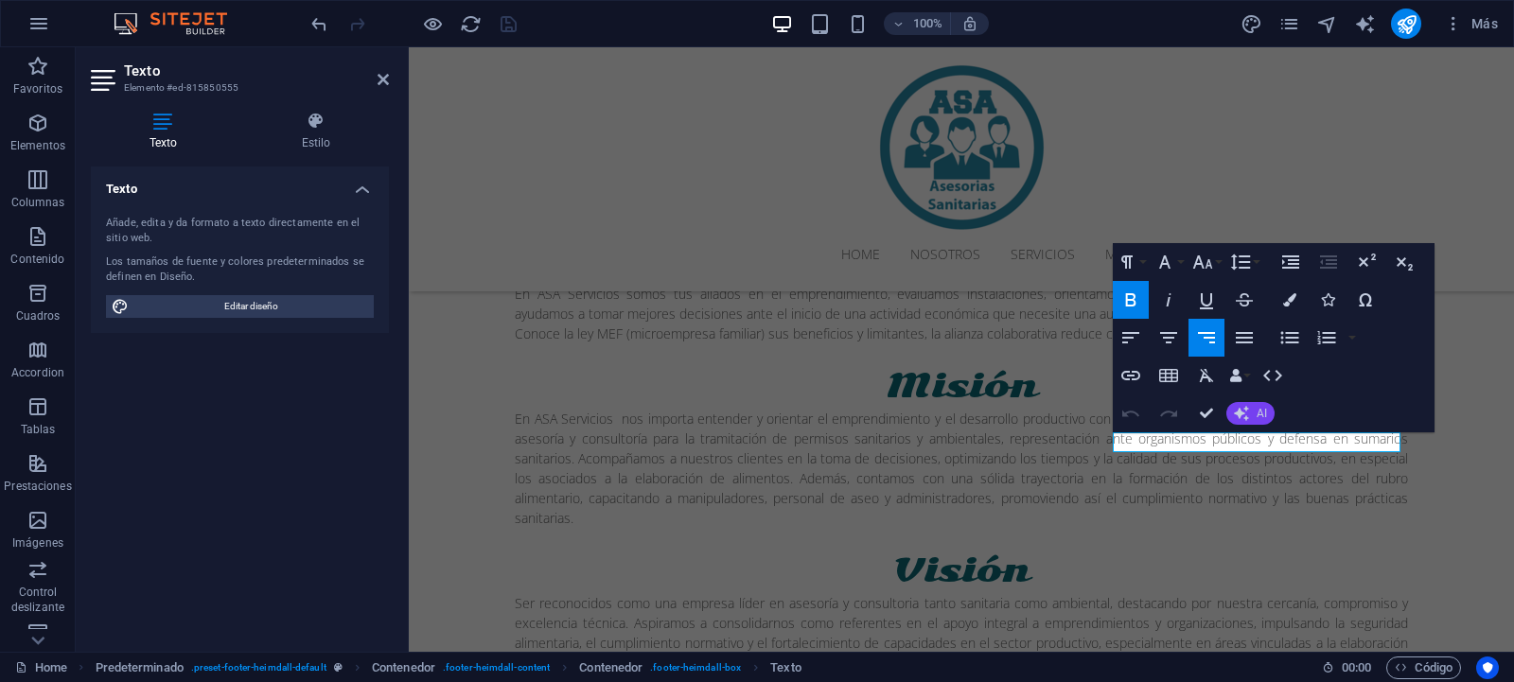
click at [1238, 409] on icon "button" at bounding box center [1241, 413] width 15 height 15
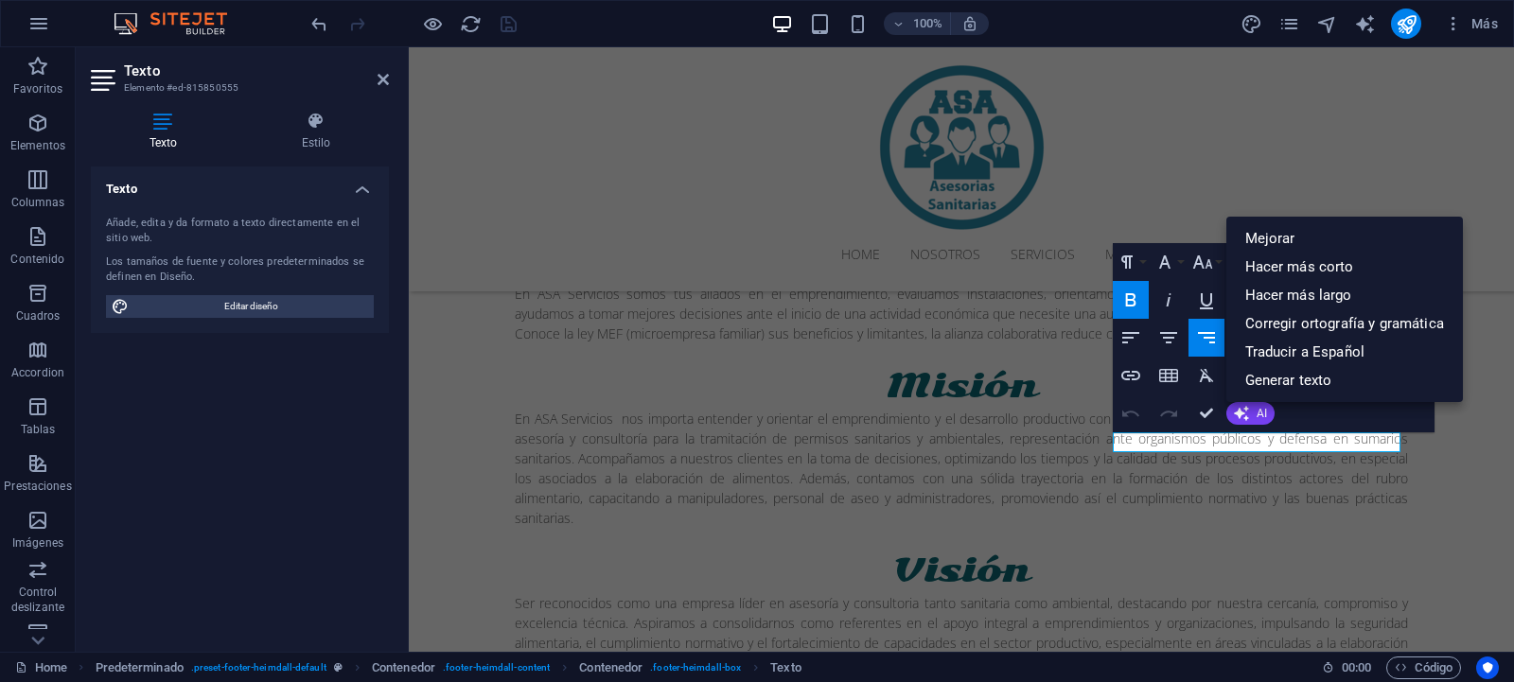
click at [1312, 418] on div "Paragraph Format Normal Heading 1 Heading 2 Heading 3 Heading 4 Heading 5 Headi…" at bounding box center [1274, 337] width 322 height 189
drag, startPoint x: 1299, startPoint y: 442, endPoint x: 1409, endPoint y: 441, distance: 109.7
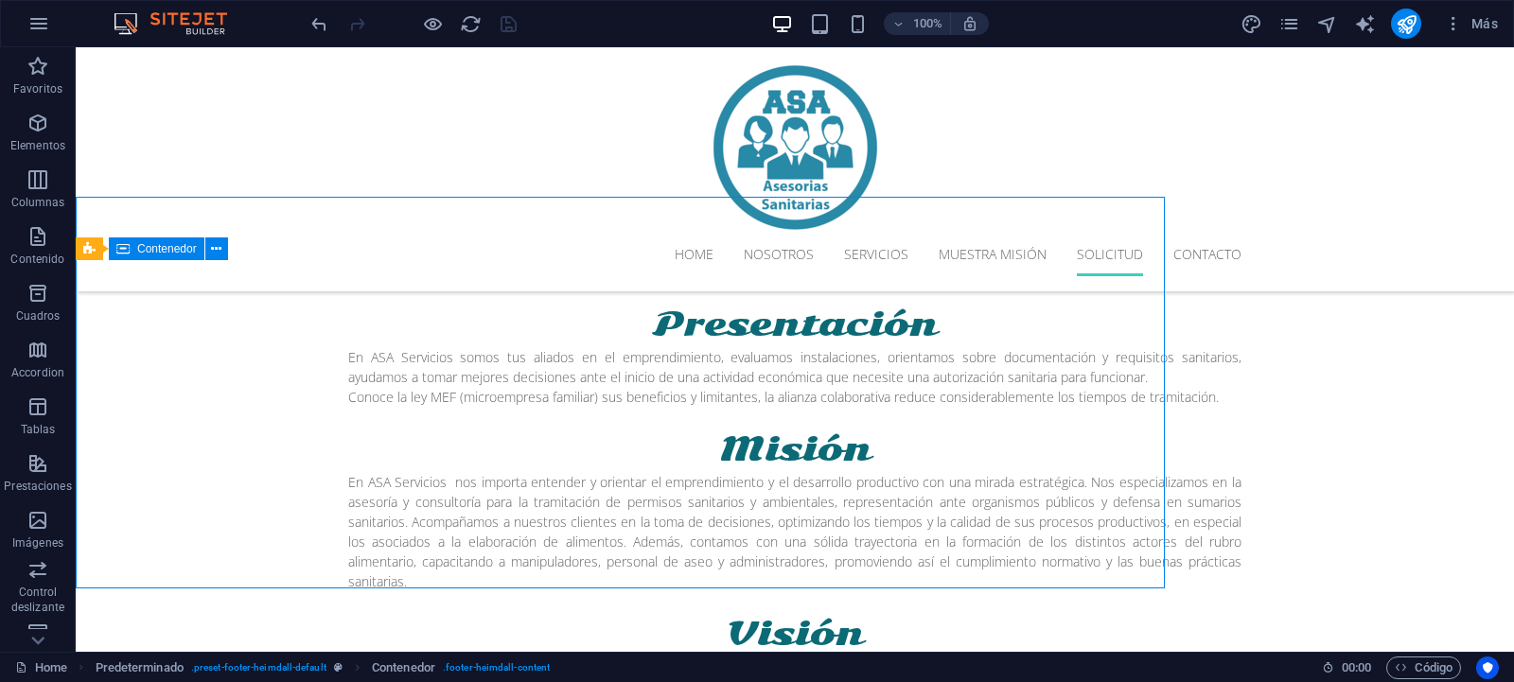
scroll to position [3458, 0]
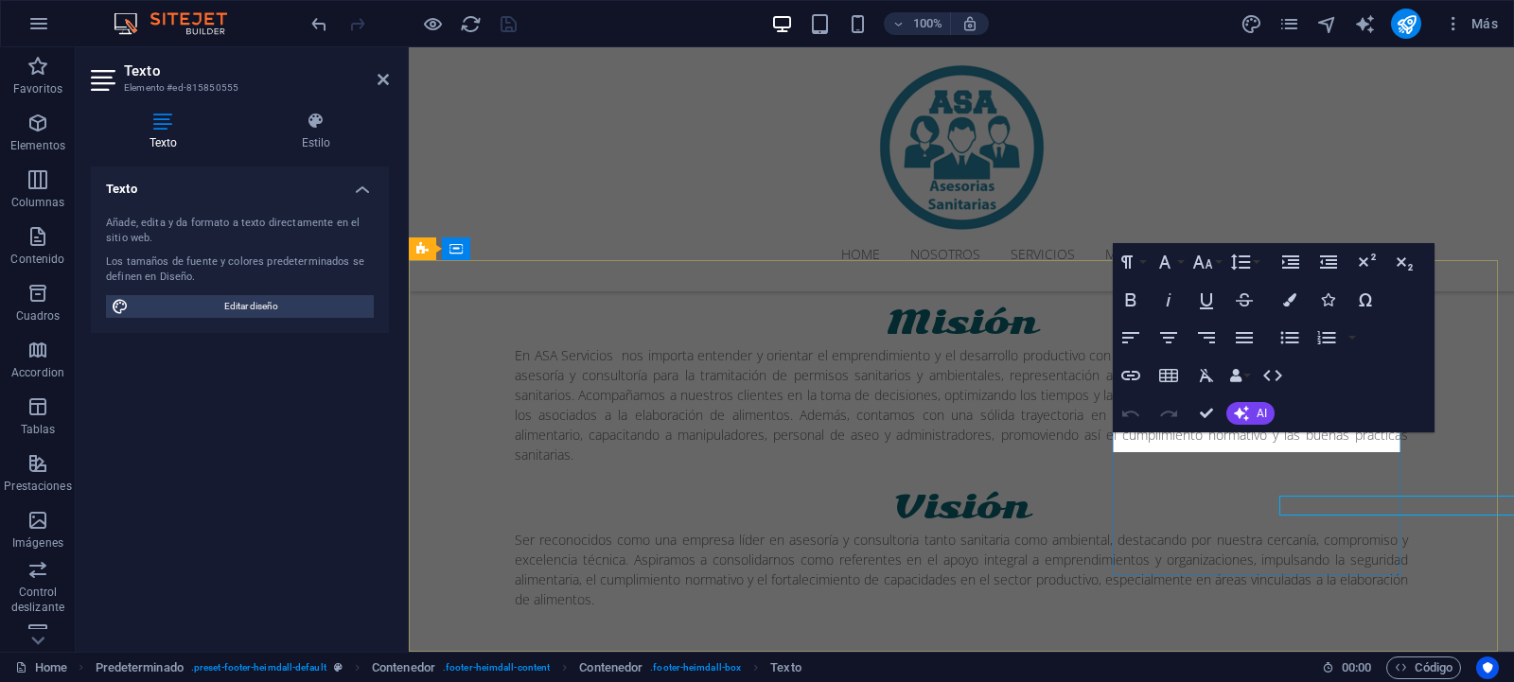
scroll to position [3394, 0]
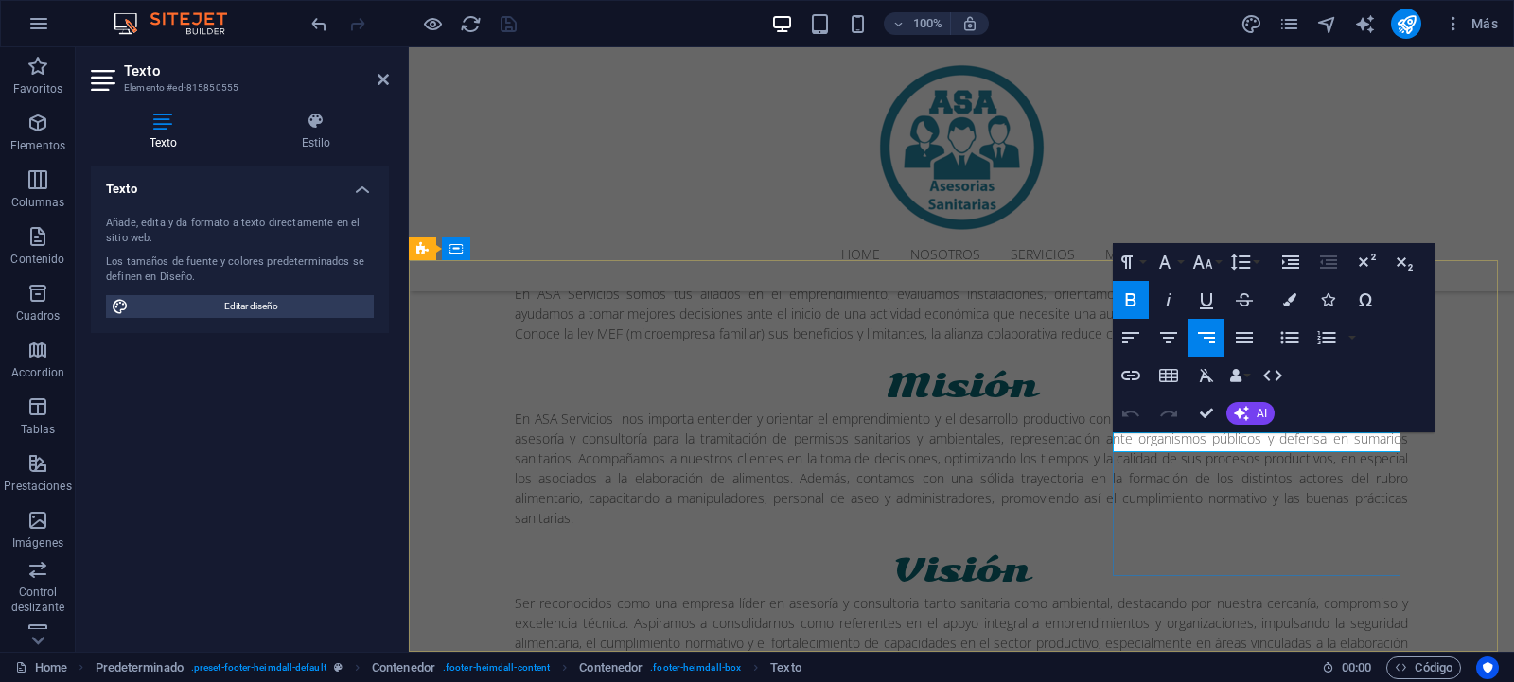
drag, startPoint x: 1303, startPoint y: 443, endPoint x: 1397, endPoint y: 439, distance: 94.7
click at [1324, 299] on icon "button" at bounding box center [1327, 299] width 13 height 13
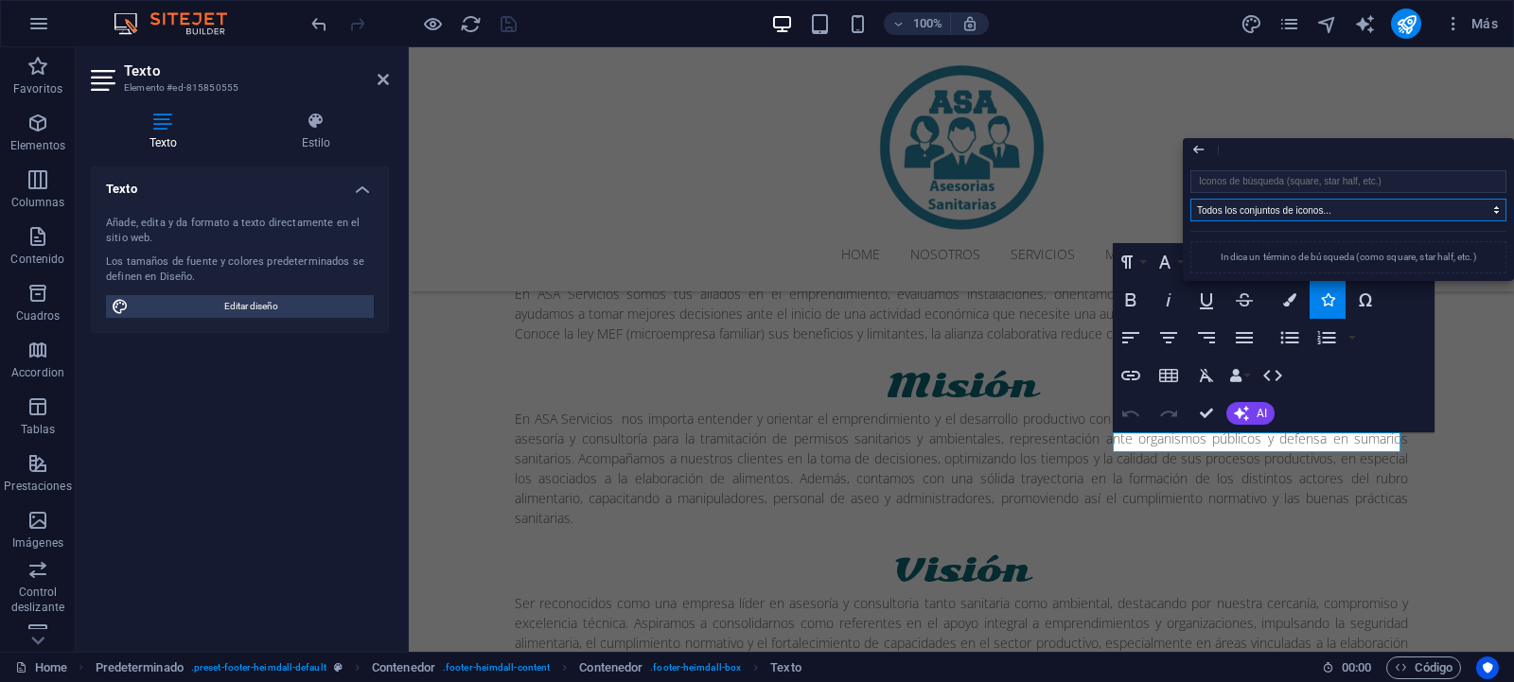
select select "font-awesome-brands"
click option "FontAwesome Brands" at bounding box center [0, 0] width 0 height 0
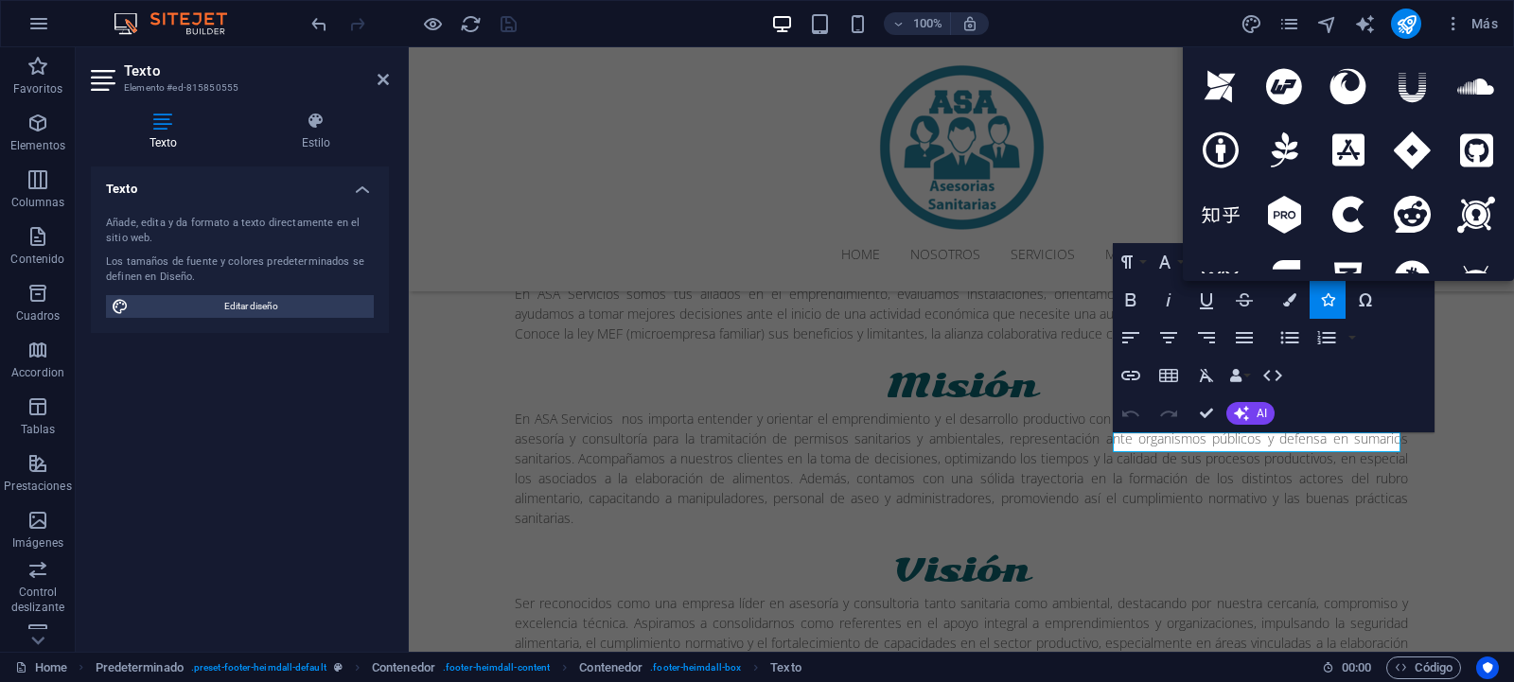
scroll to position [1192, 0]
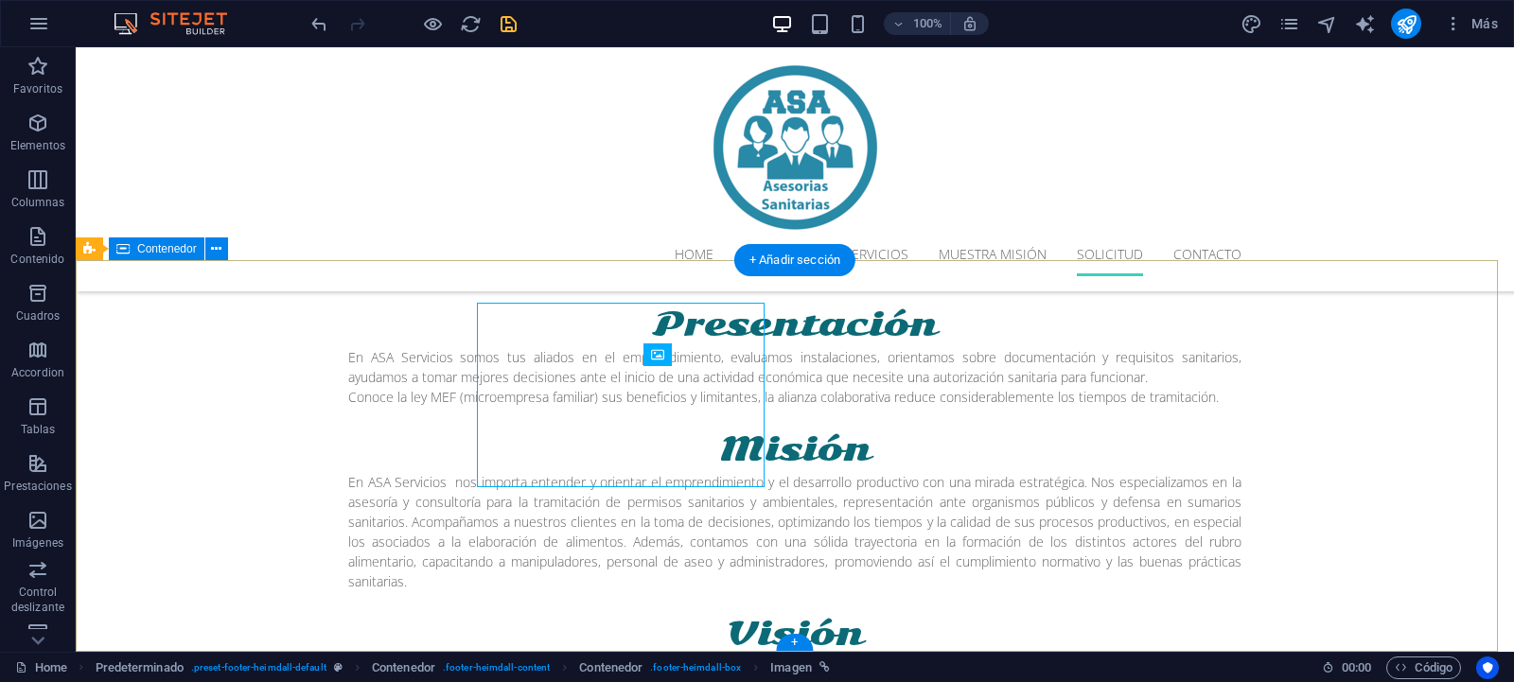
scroll to position [3458, 0]
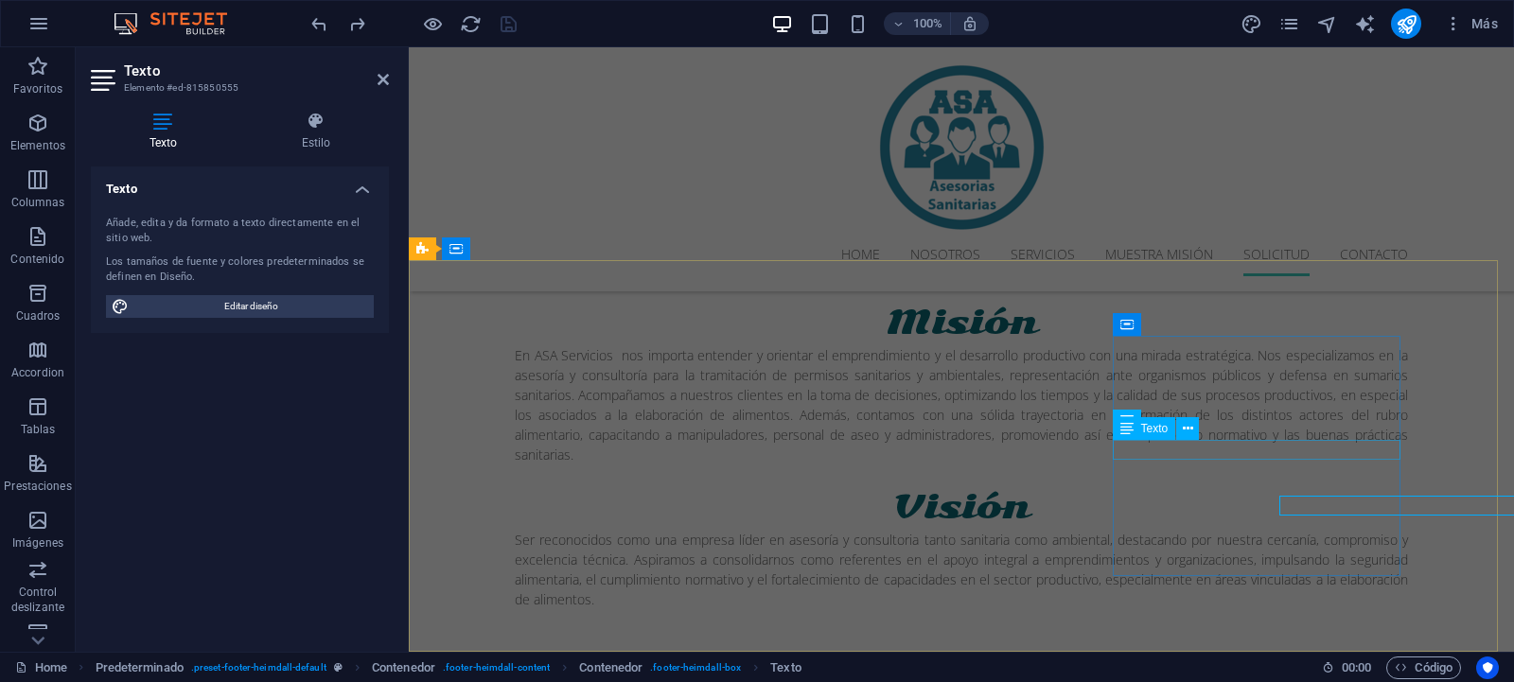
scroll to position [3394, 0]
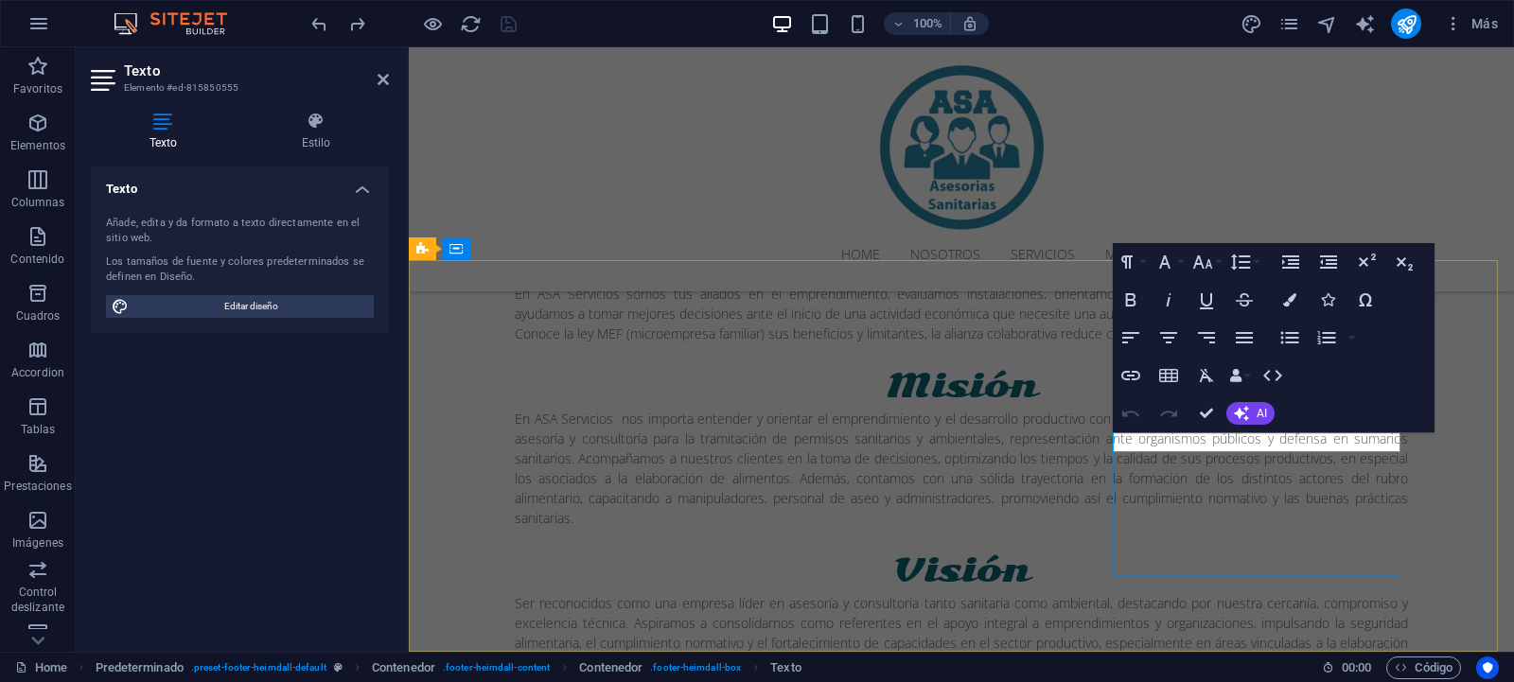
click at [1320, 303] on button "Icons" at bounding box center [1327, 300] width 36 height 38
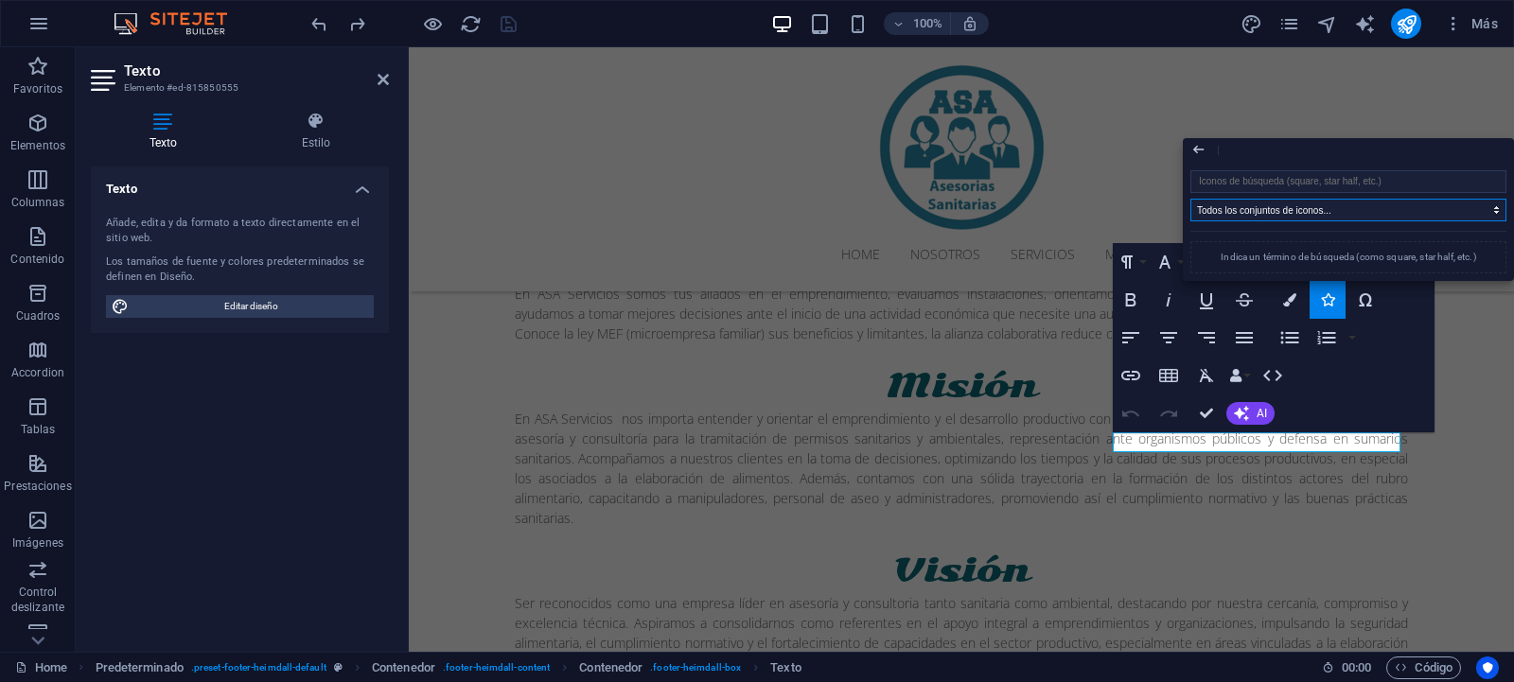
select select "font-awesome-brands"
click option "FontAwesome Brands" at bounding box center [0, 0] width 0 height 0
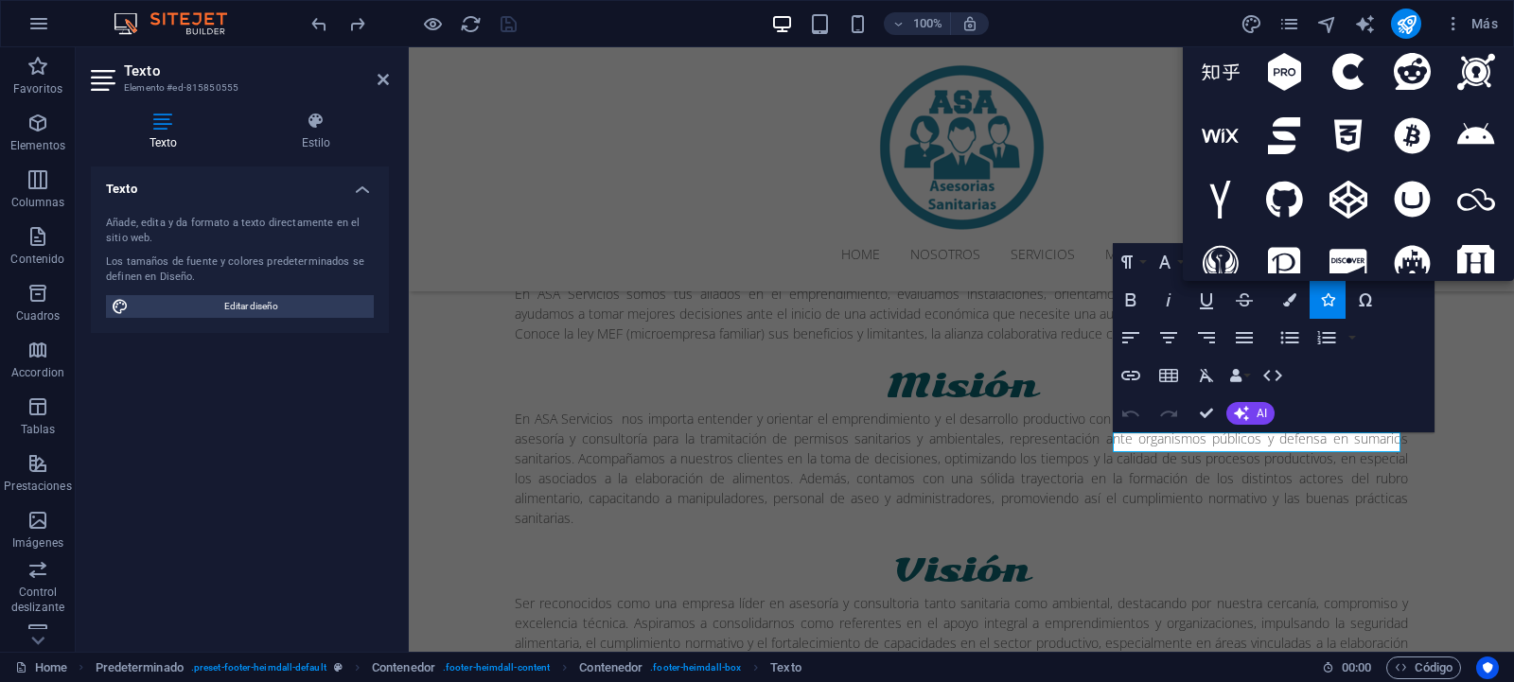
scroll to position [1192, 0]
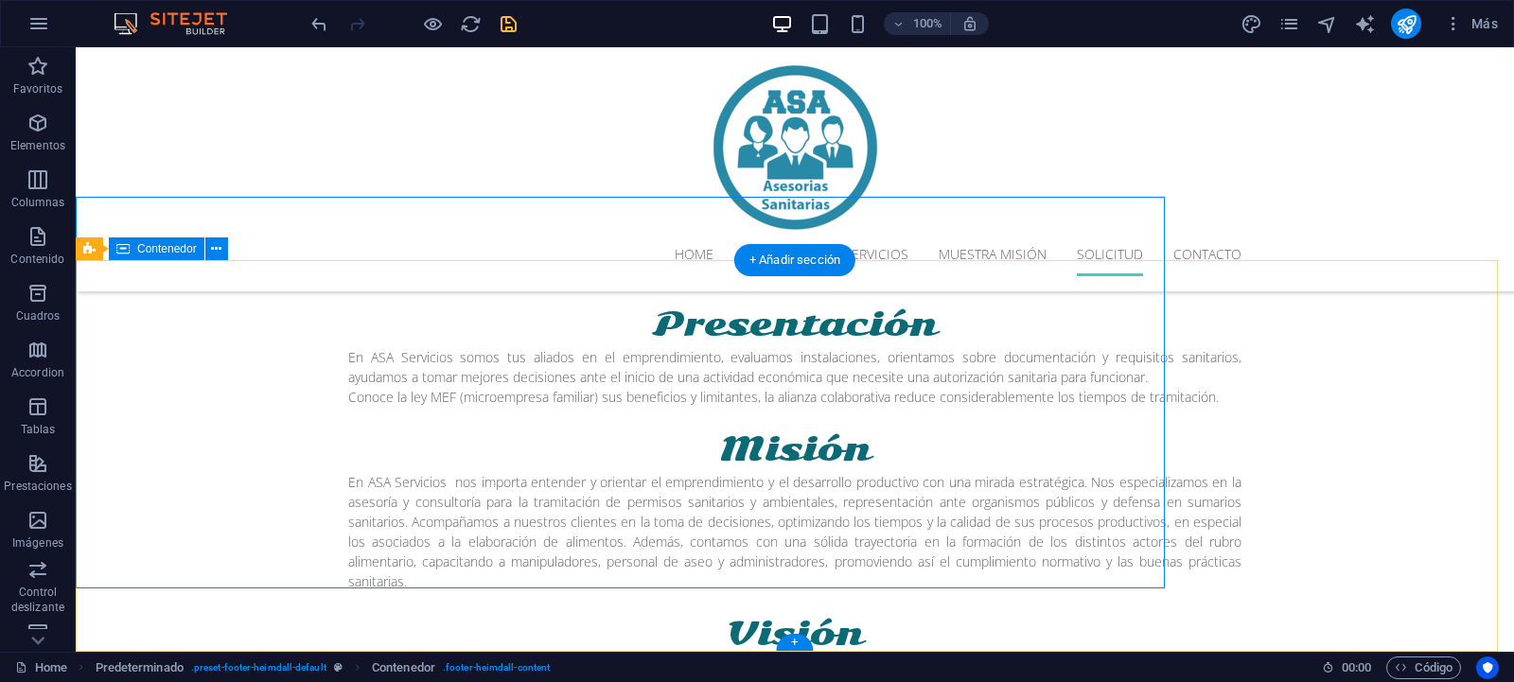
scroll to position [3458, 0]
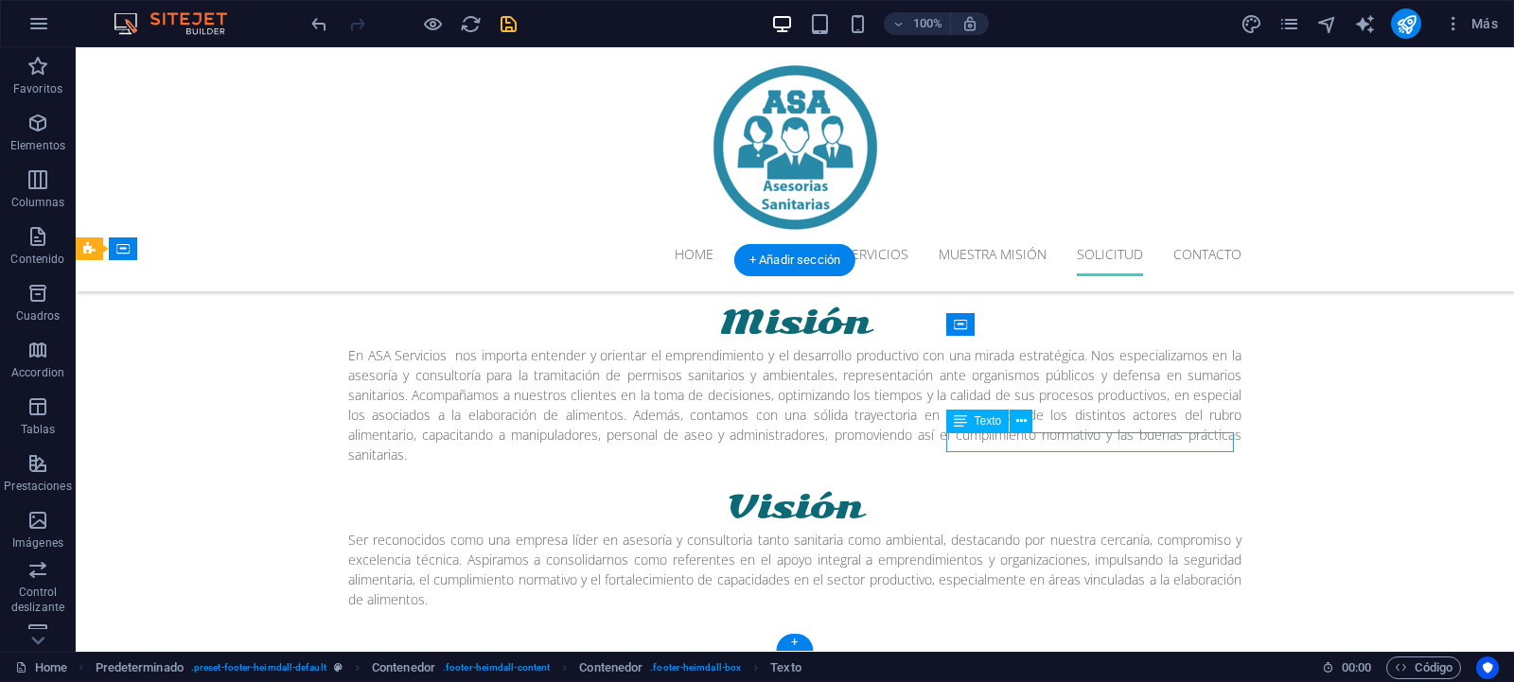
scroll to position [3394, 0]
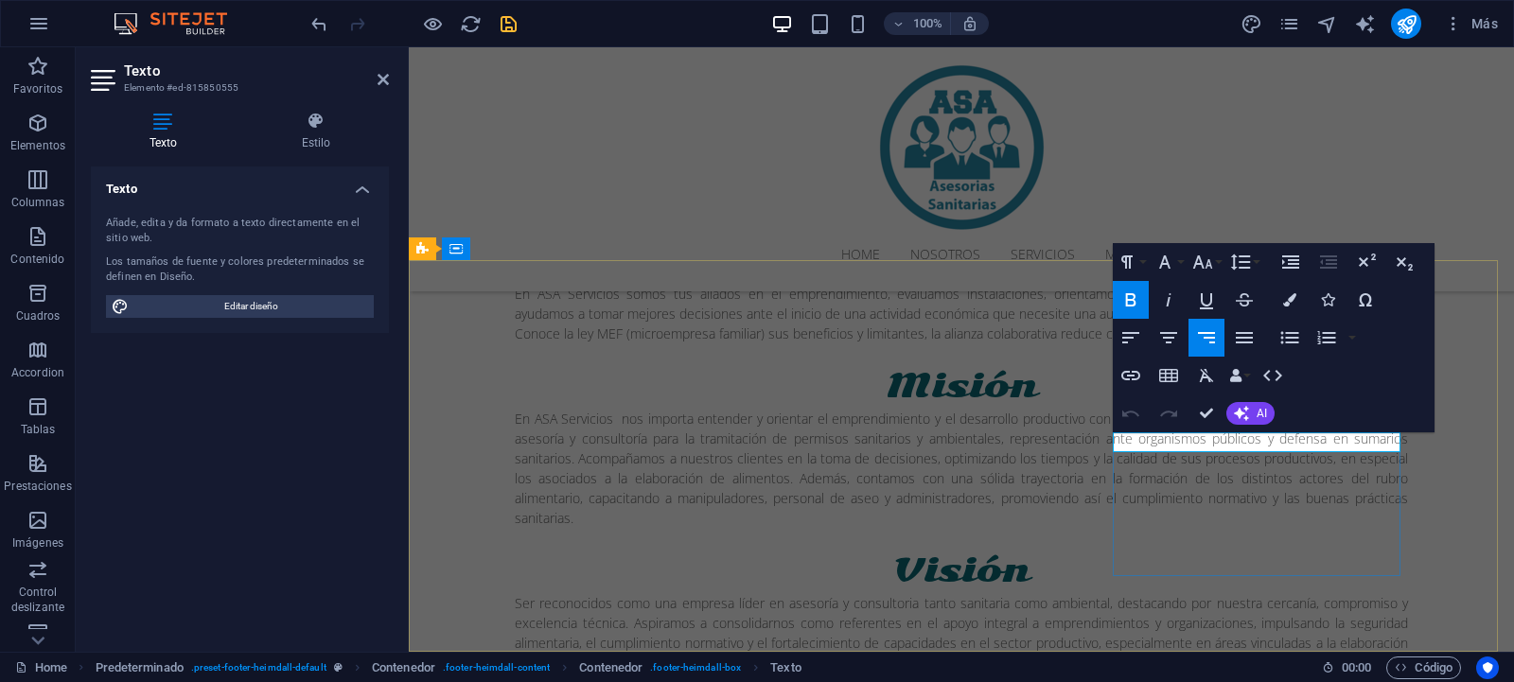
click icon
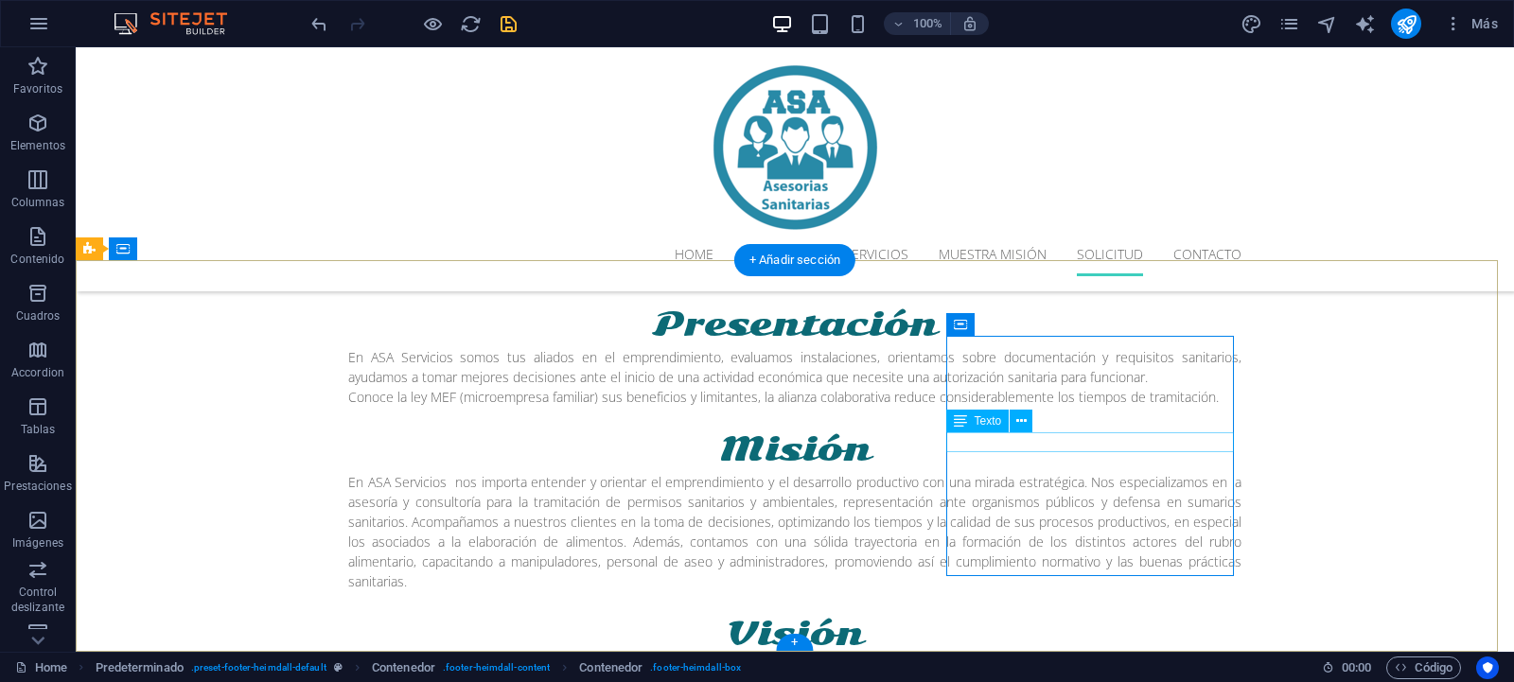
scroll to position [3458, 0]
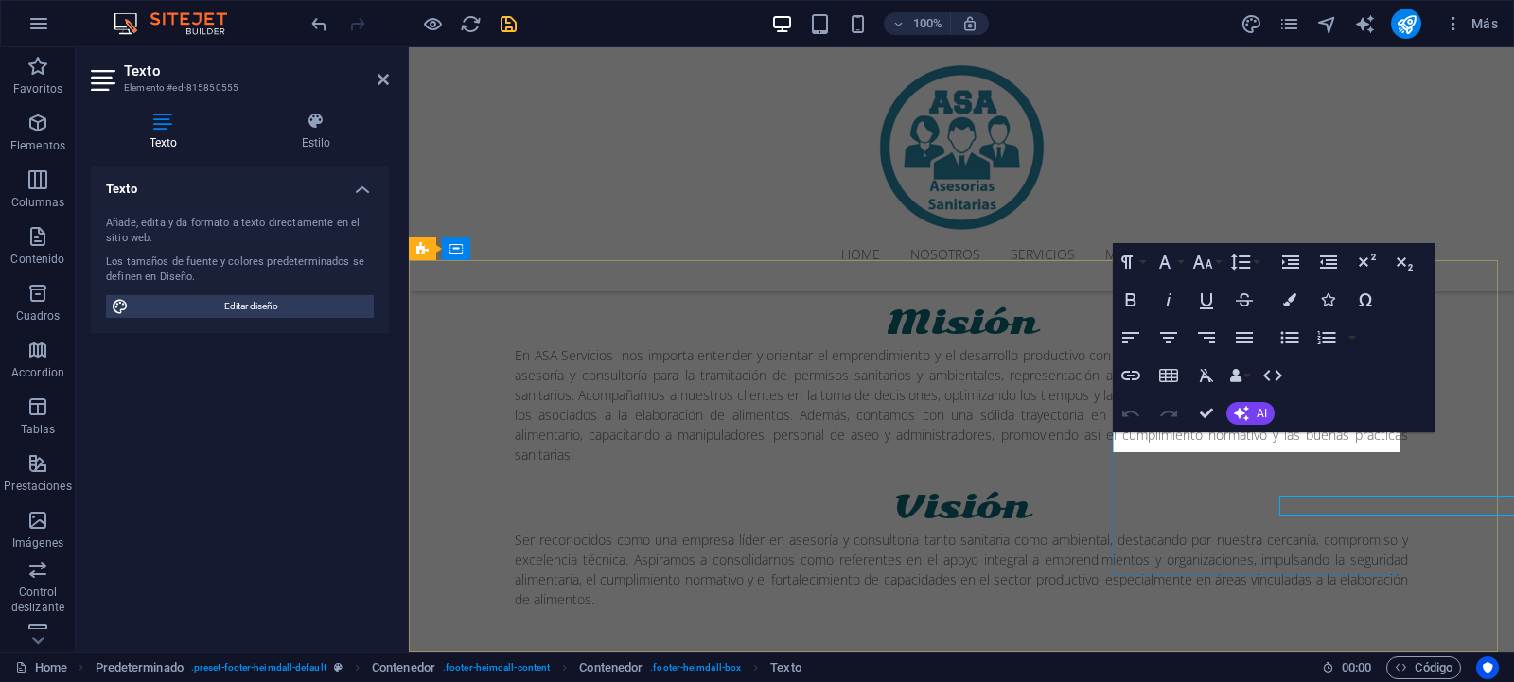
scroll to position [3394, 0]
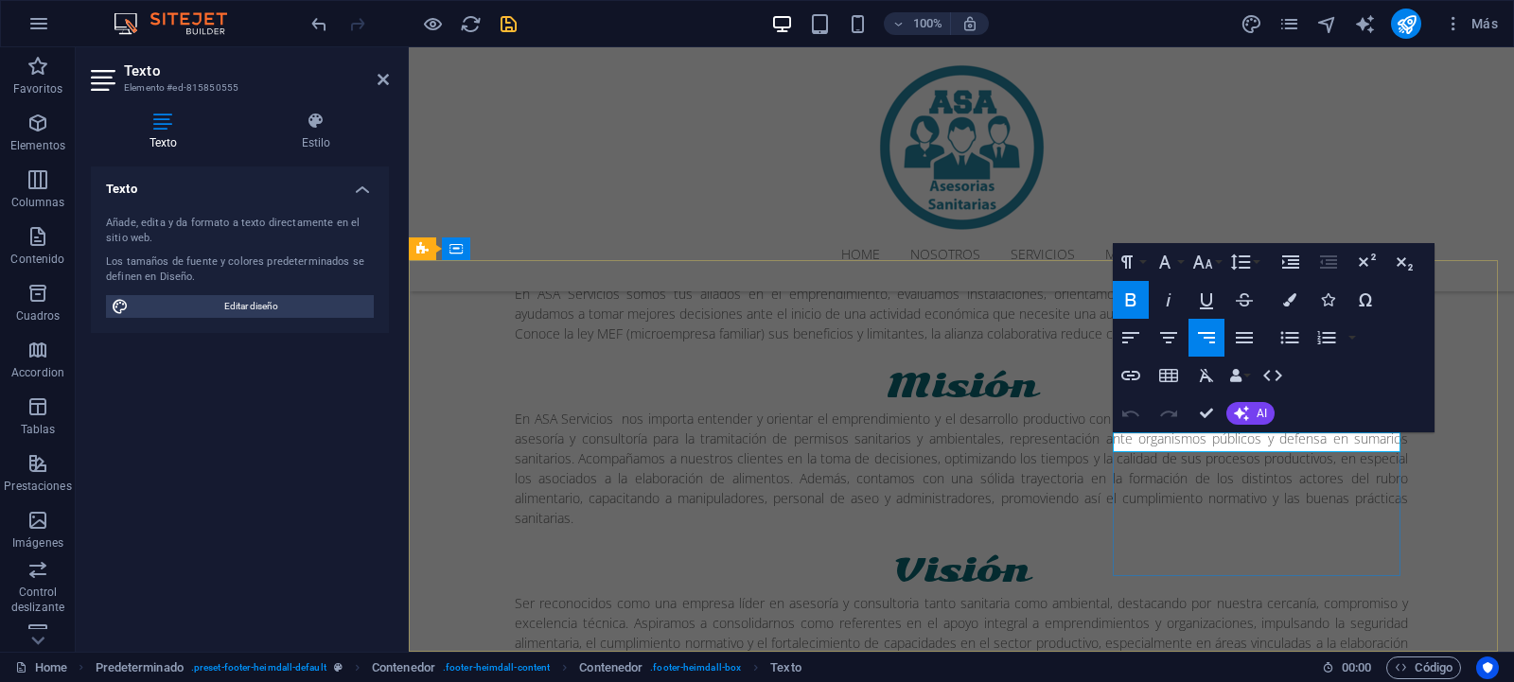
drag, startPoint x: 1299, startPoint y: 444, endPoint x: 1407, endPoint y: 441, distance: 107.9
copy strong "[PHONE_NUMBER]"
click at [1135, 373] on icon "button" at bounding box center [1130, 375] width 19 height 9
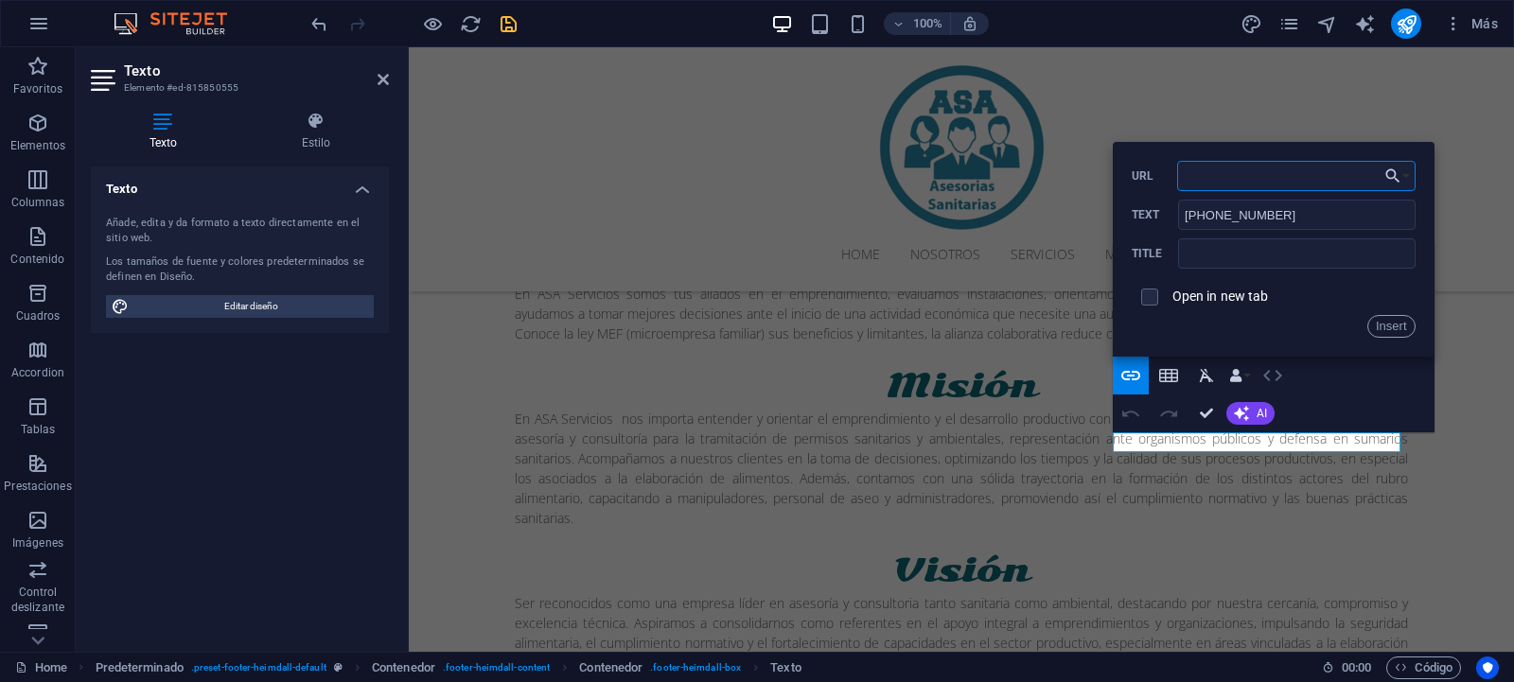
paste input "[URL][DOMAIN_NAME]"
click at [1288, 178] on input "[URL][DOMAIN_NAME]" at bounding box center [1296, 176] width 238 height 30
type input "[URL][DOMAIN_NAME][PHONE_NUMBER]"
click at [1381, 329] on button "Insert" at bounding box center [1391, 326] width 48 height 23
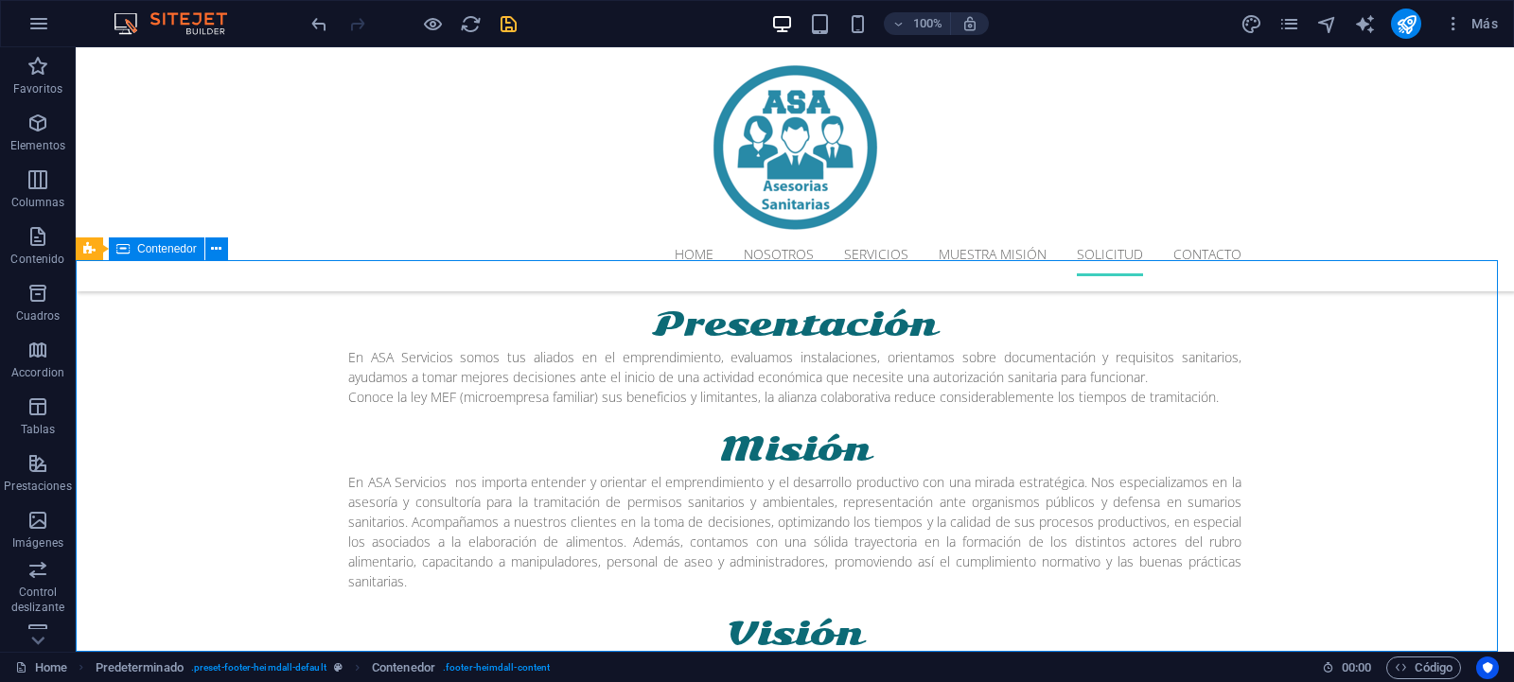
scroll to position [3458, 0]
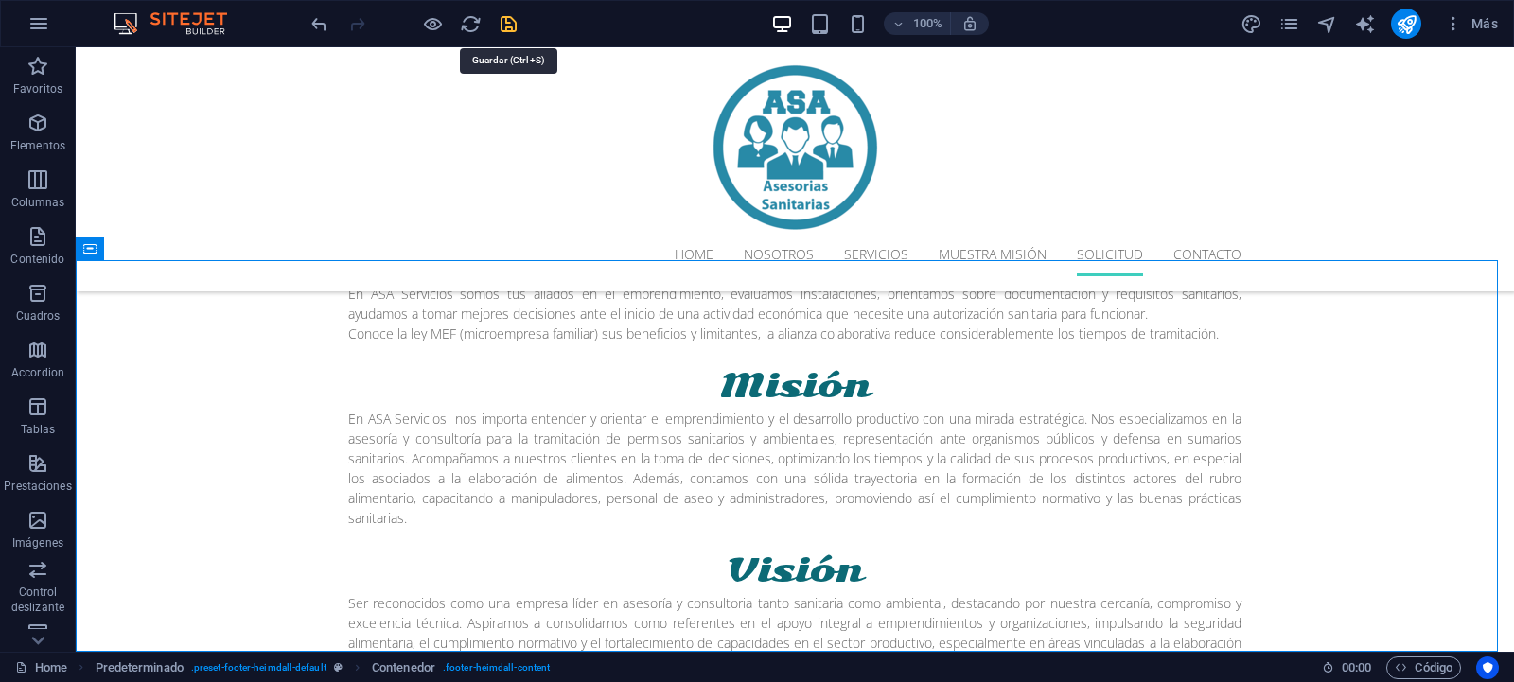
click at [517, 23] on icon "save" at bounding box center [509, 24] width 22 height 22
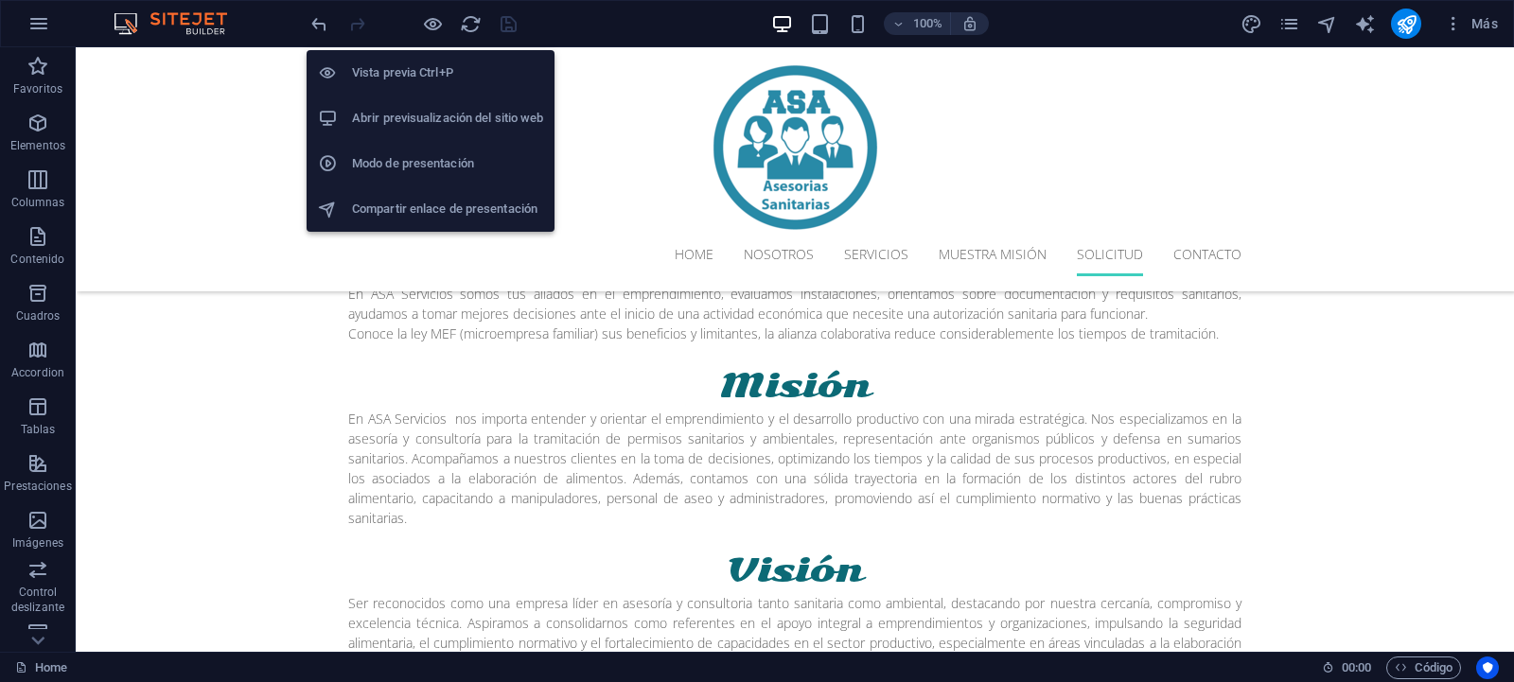
click at [426, 118] on h6 "Abrir previsualización del sitio web" at bounding box center [447, 118] width 191 height 23
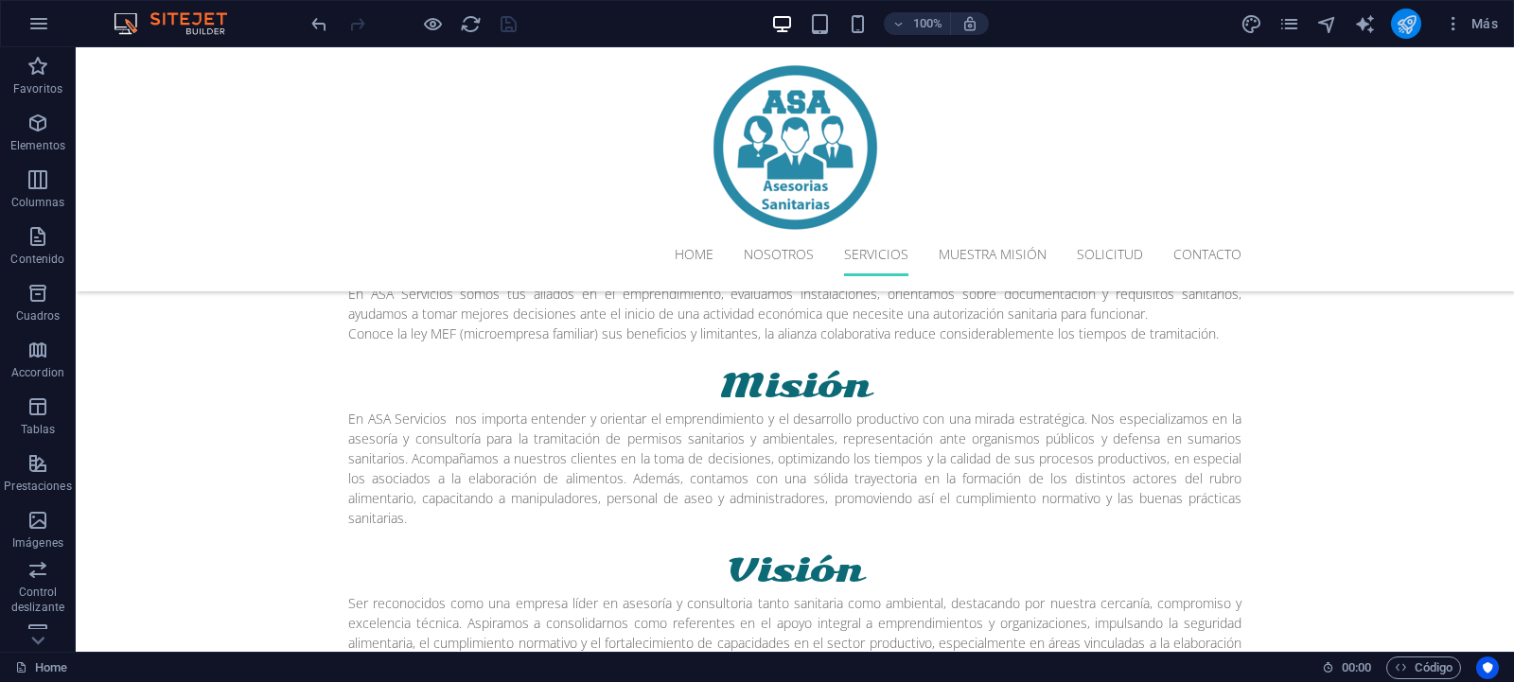
scroll to position [1206, 0]
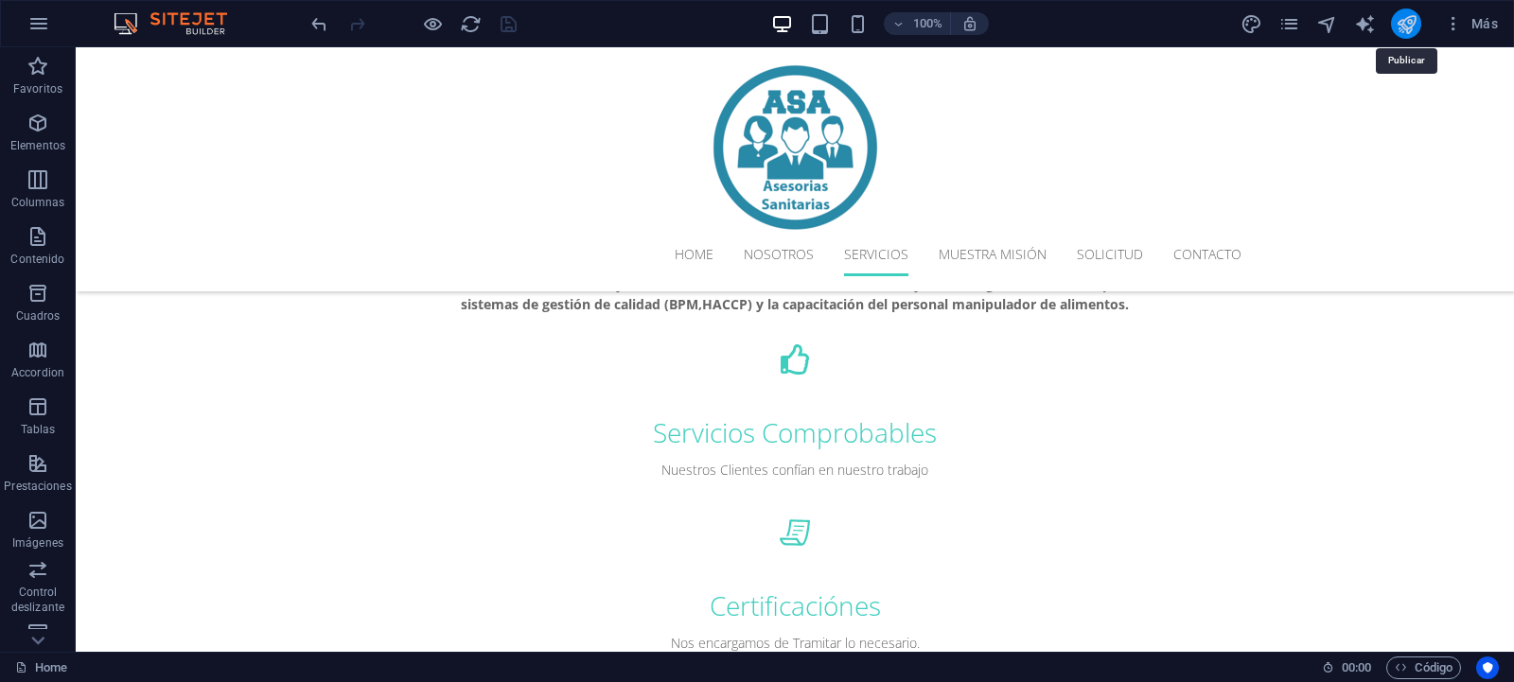
click at [1411, 20] on icon "publish" at bounding box center [1406, 24] width 22 height 22
